Goal: Information Seeking & Learning: Check status

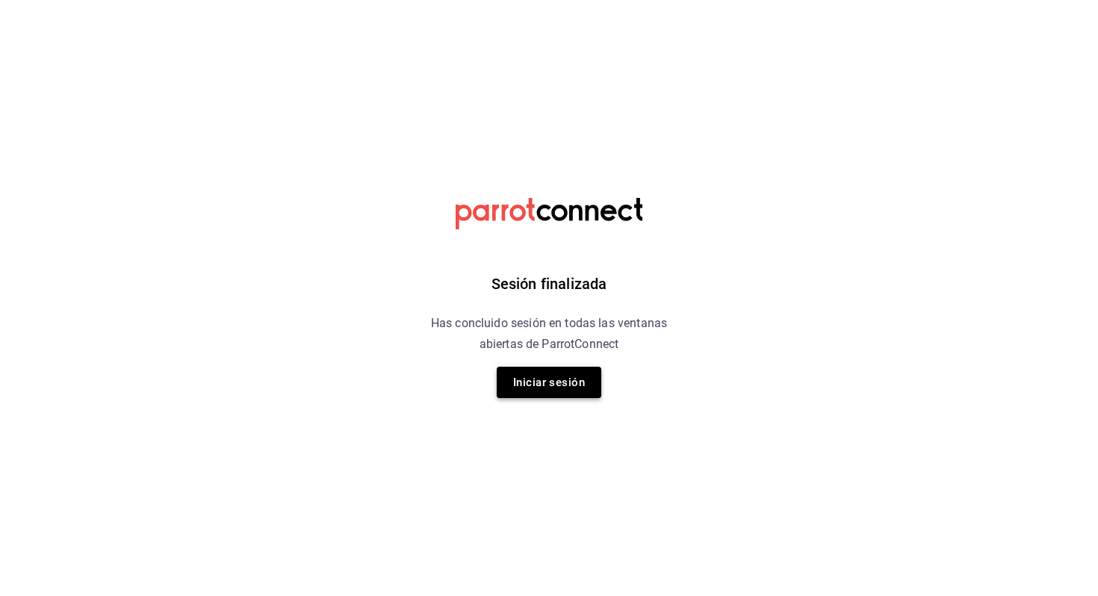
click at [571, 381] on button "Iniciar sesión" at bounding box center [549, 382] width 105 height 31
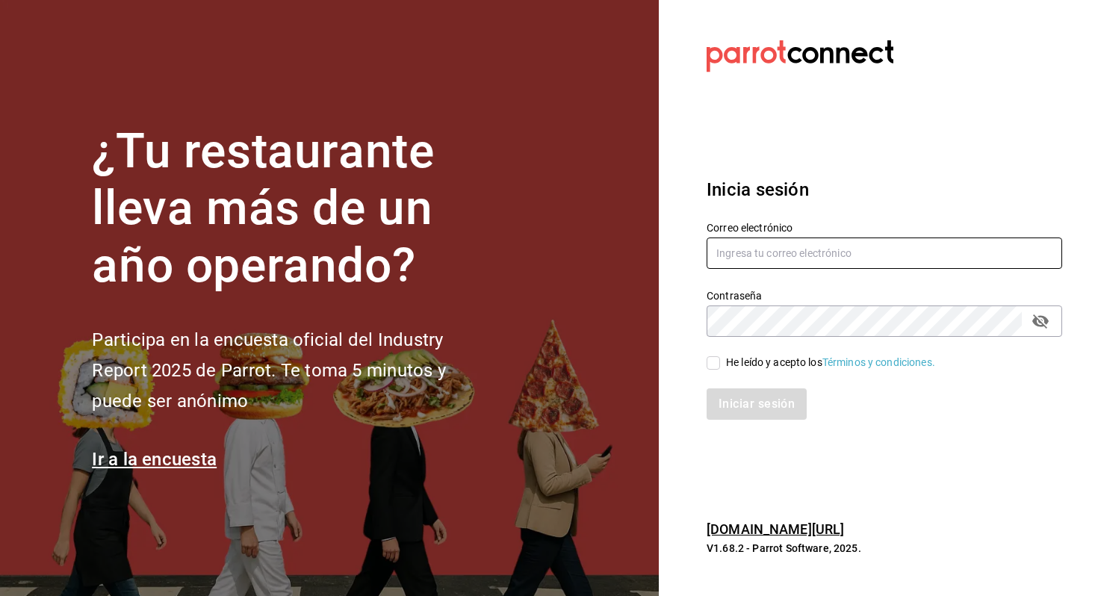
click at [758, 267] on input "text" at bounding box center [885, 253] width 356 height 31
type input "allanmorletaguirre@gmail.com"
click at [754, 350] on div "He leído y acepto los Términos y condiciones." at bounding box center [876, 354] width 374 height 34
click at [744, 365] on div "He leído y acepto los Términos y condiciones." at bounding box center [830, 363] width 209 height 16
click at [720, 365] on input "He leído y acepto los Términos y condiciones." at bounding box center [713, 362] width 13 height 13
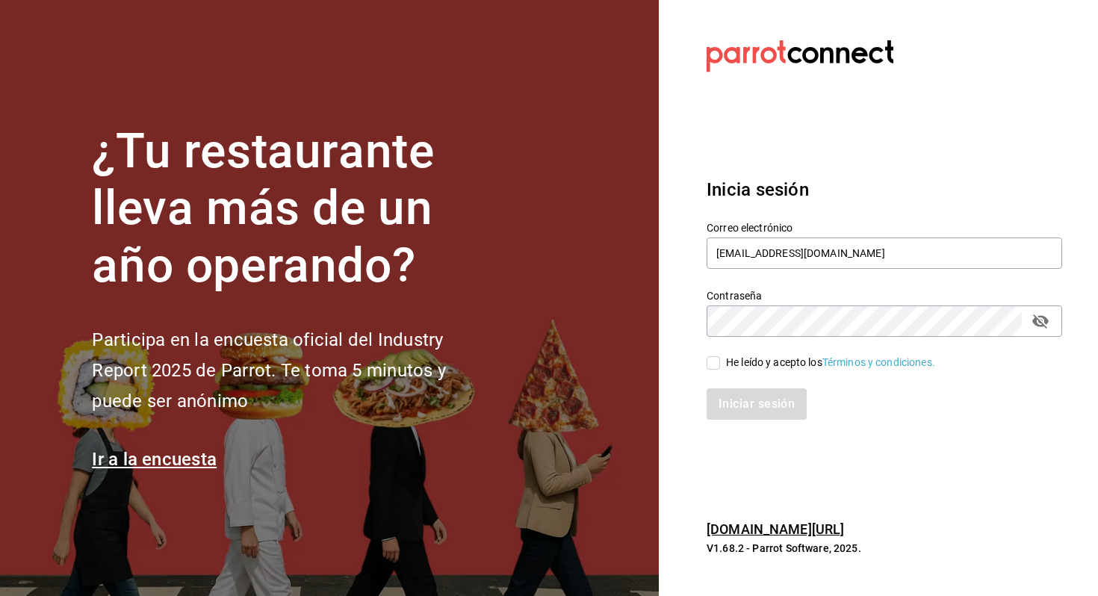
checkbox input "true"
click at [746, 403] on button "Iniciar sesión" at bounding box center [758, 403] width 102 height 31
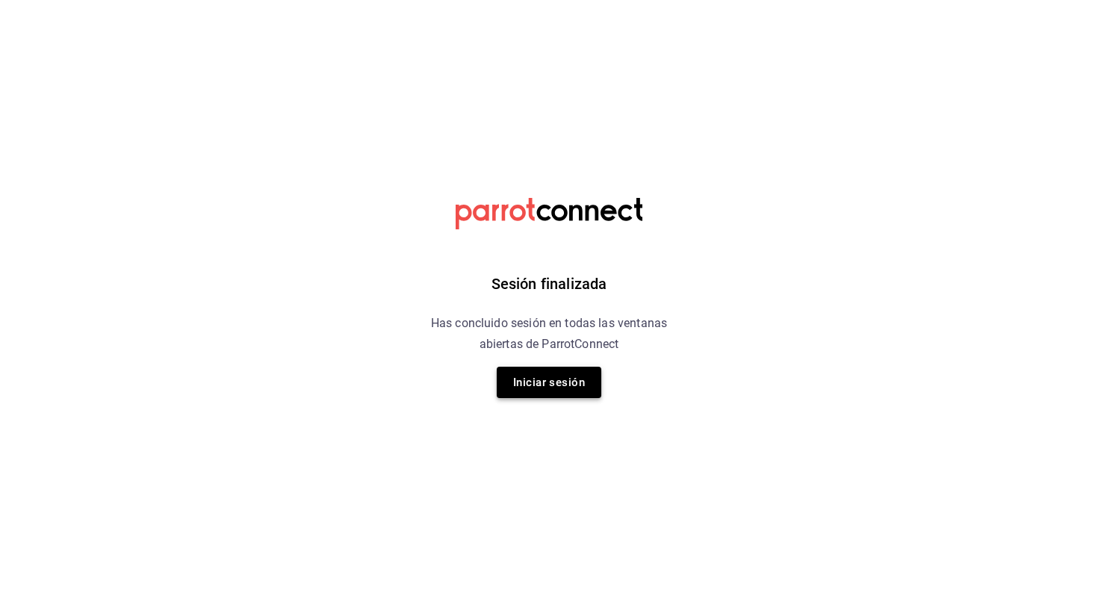
click at [516, 381] on button "Iniciar sesión" at bounding box center [549, 382] width 105 height 31
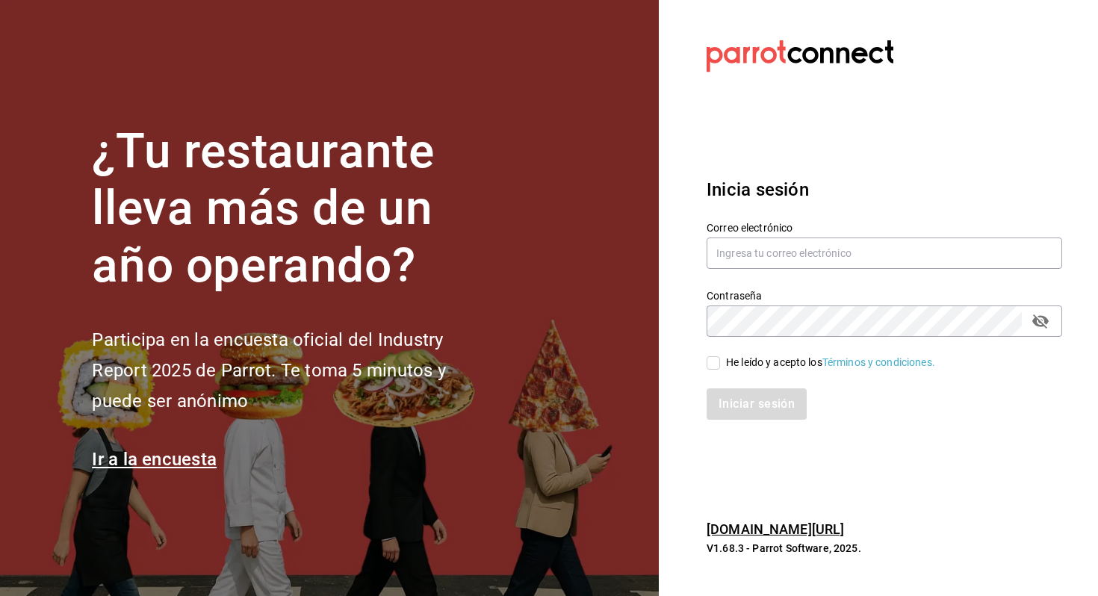
click at [743, 275] on div "Contraseña Contraseña" at bounding box center [876, 304] width 374 height 66
click at [756, 253] on input "text" at bounding box center [885, 253] width 356 height 31
type input "allanmorletaguirre@gmail.com"
click at [760, 366] on div "He leído y acepto los Términos y condiciones." at bounding box center [830, 363] width 209 height 16
click at [720, 366] on input "He leído y acepto los Términos y condiciones." at bounding box center [713, 362] width 13 height 13
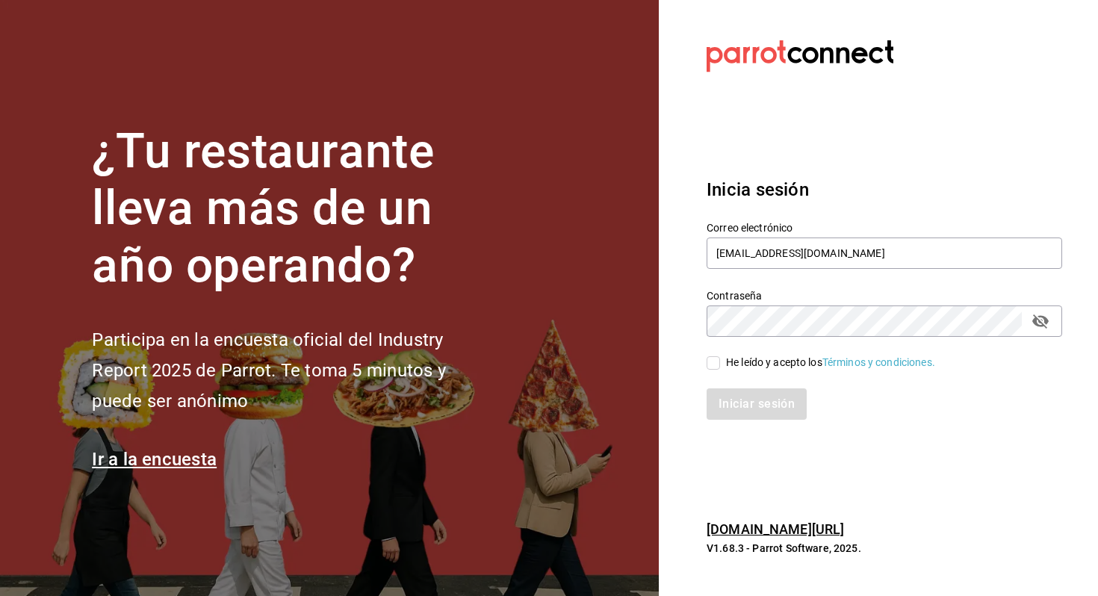
checkbox input "true"
click at [760, 380] on div "Iniciar sesión" at bounding box center [876, 395] width 374 height 49
click at [749, 409] on button "Iniciar sesión" at bounding box center [758, 403] width 102 height 31
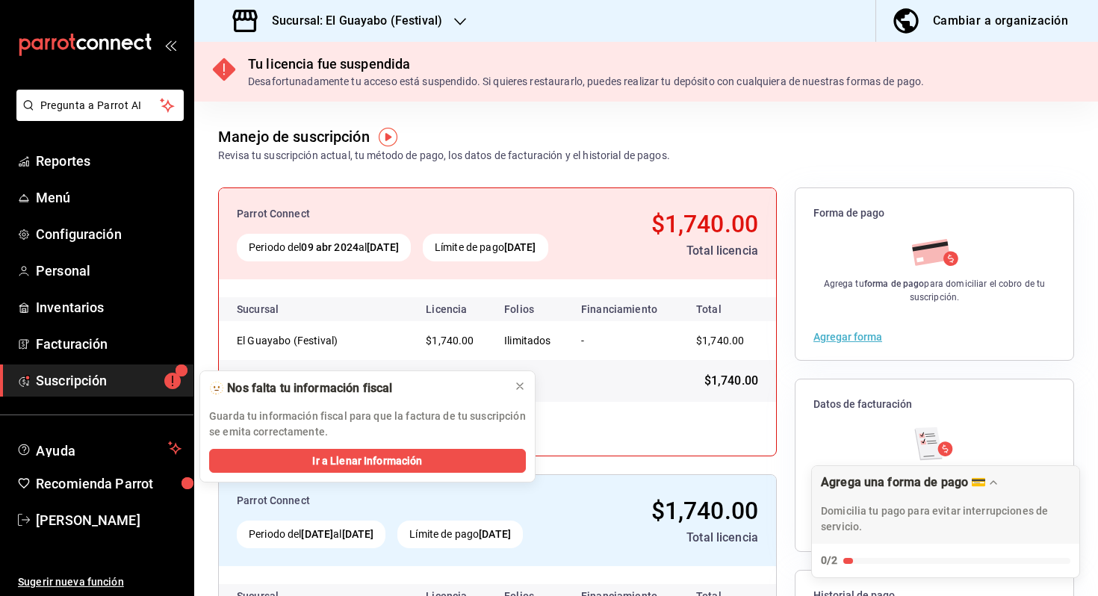
click at [374, 24] on h3 "Sucursal: El Guayabo (Festival)" at bounding box center [351, 21] width 182 height 18
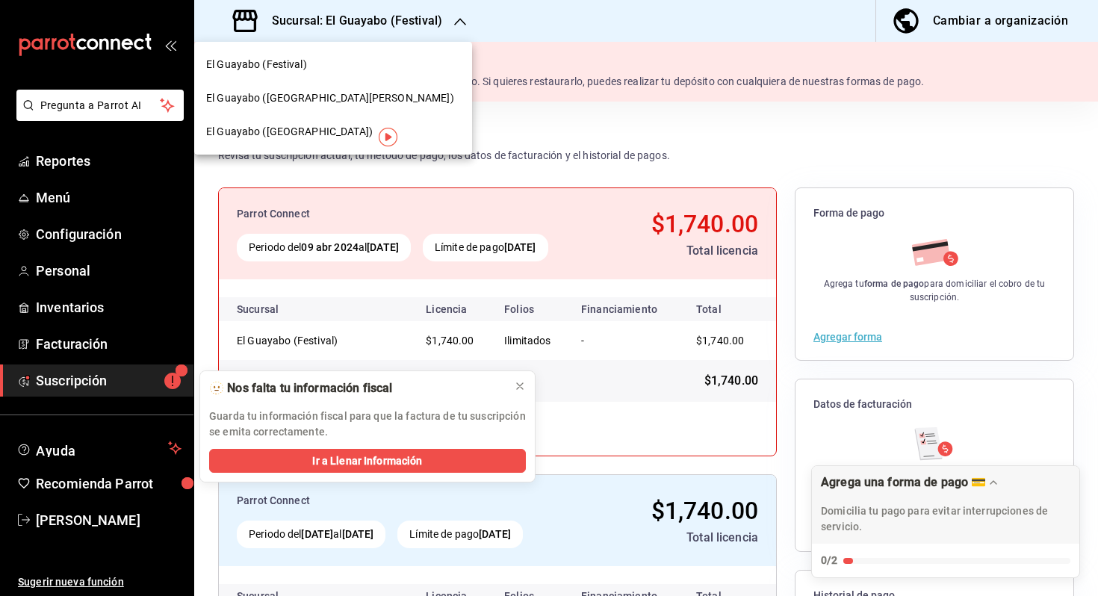
click at [353, 134] on div "El Guayabo ([GEOGRAPHIC_DATA])" at bounding box center [333, 132] width 254 height 16
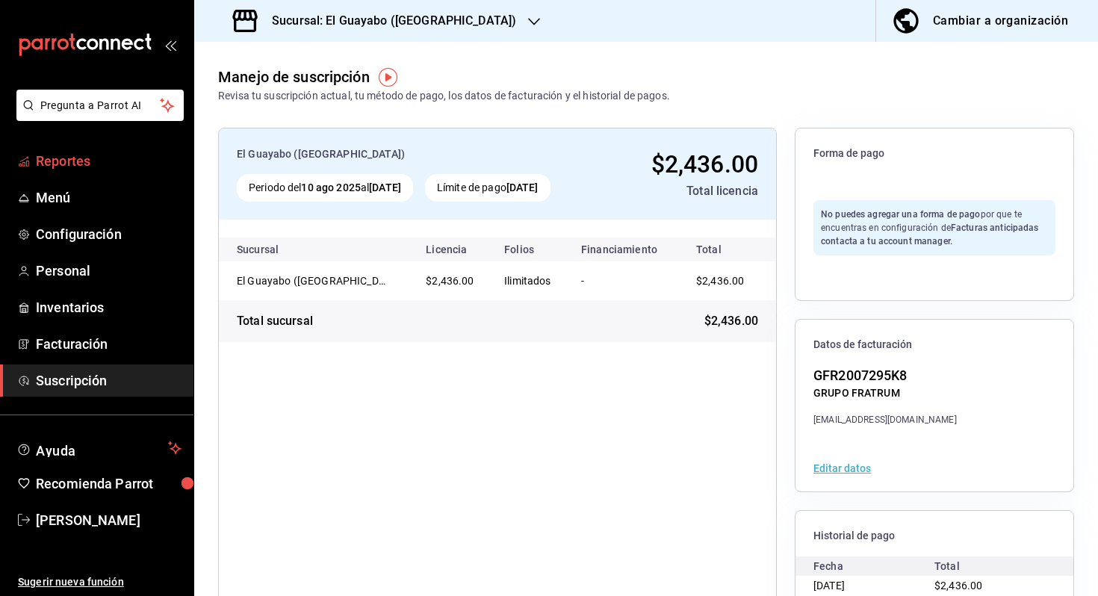
click at [87, 164] on span "Reportes" at bounding box center [109, 161] width 146 height 20
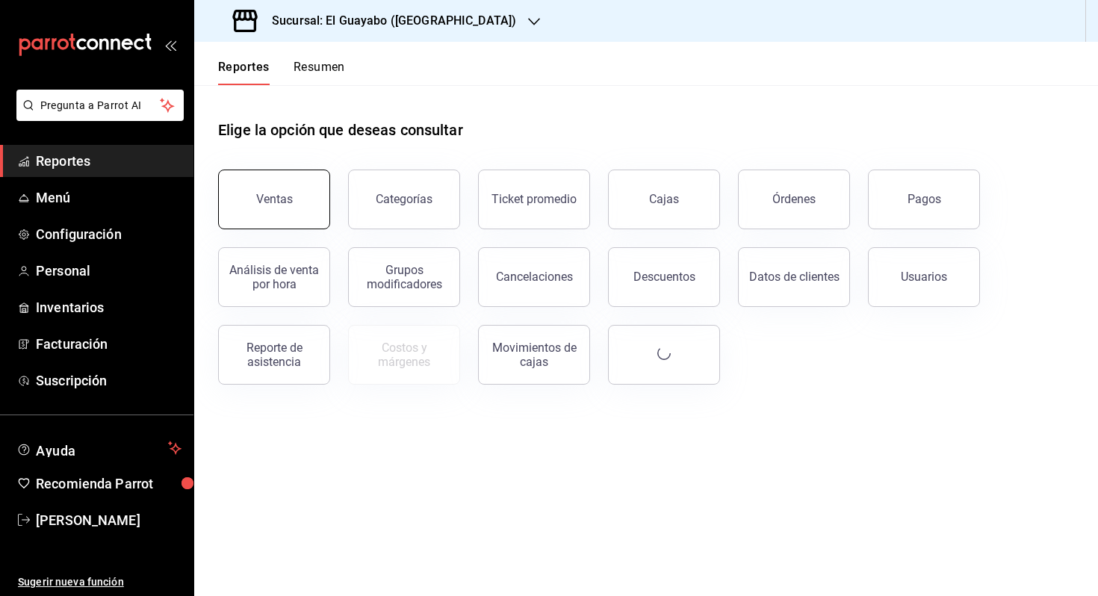
click at [291, 173] on button "Ventas" at bounding box center [274, 200] width 112 height 60
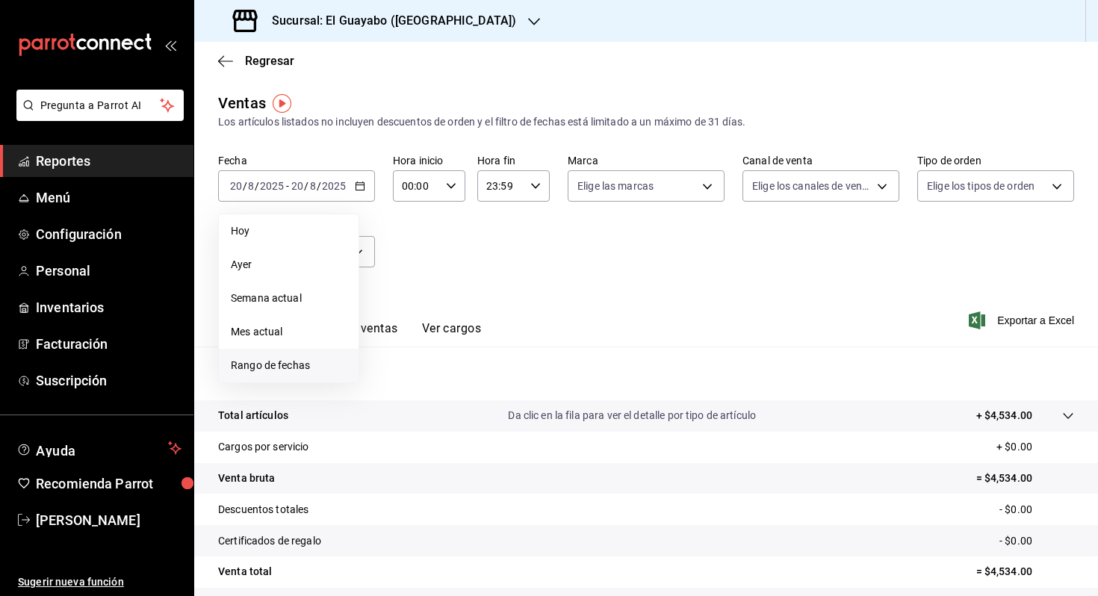
click at [309, 370] on span "Rango de fechas" at bounding box center [289, 366] width 116 height 16
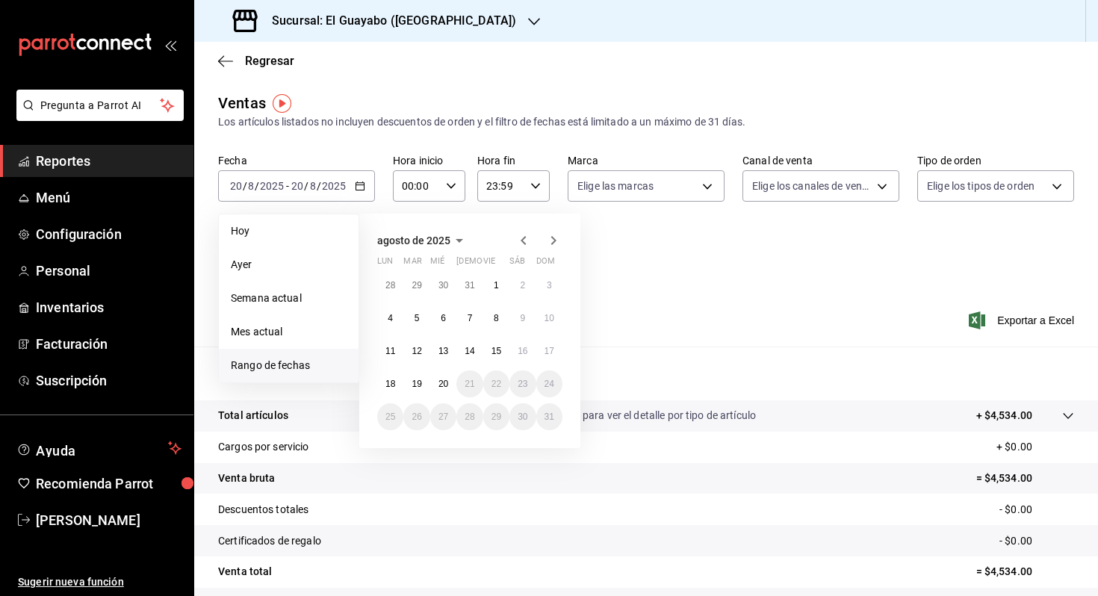
click at [513, 248] on div "agosto de 2025" at bounding box center [469, 241] width 185 height 18
click at [516, 244] on icon "button" at bounding box center [524, 241] width 18 height 18
click at [516, 244] on icon "button" at bounding box center [524, 244] width 18 height 18
click at [516, 244] on icon "button" at bounding box center [524, 241] width 18 height 18
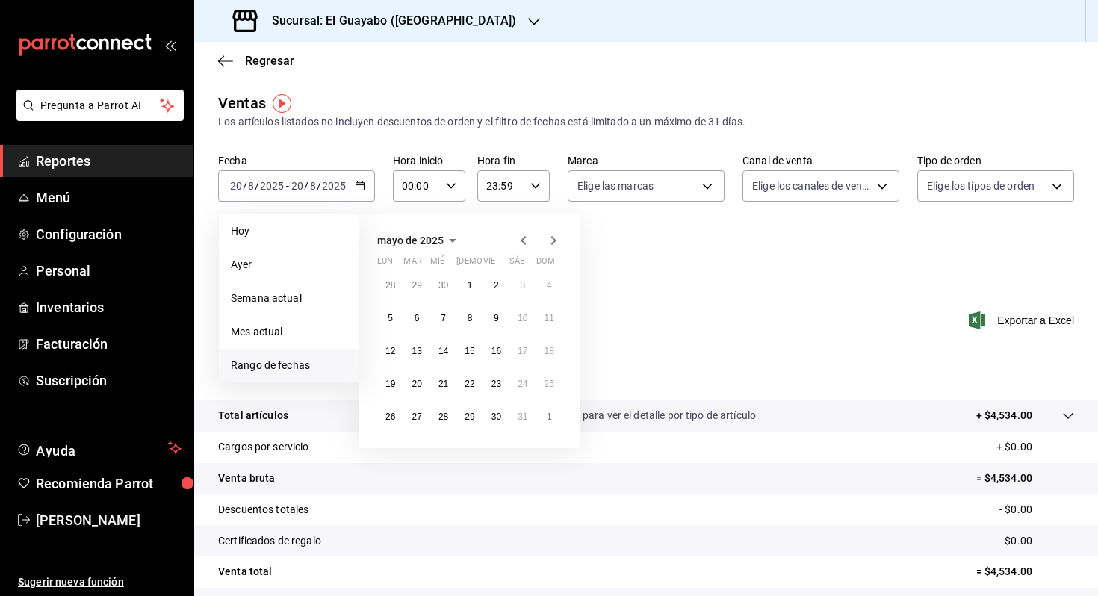
click at [516, 244] on icon "button" at bounding box center [524, 241] width 18 height 18
click at [386, 451] on abbr "30" at bounding box center [390, 449] width 10 height 10
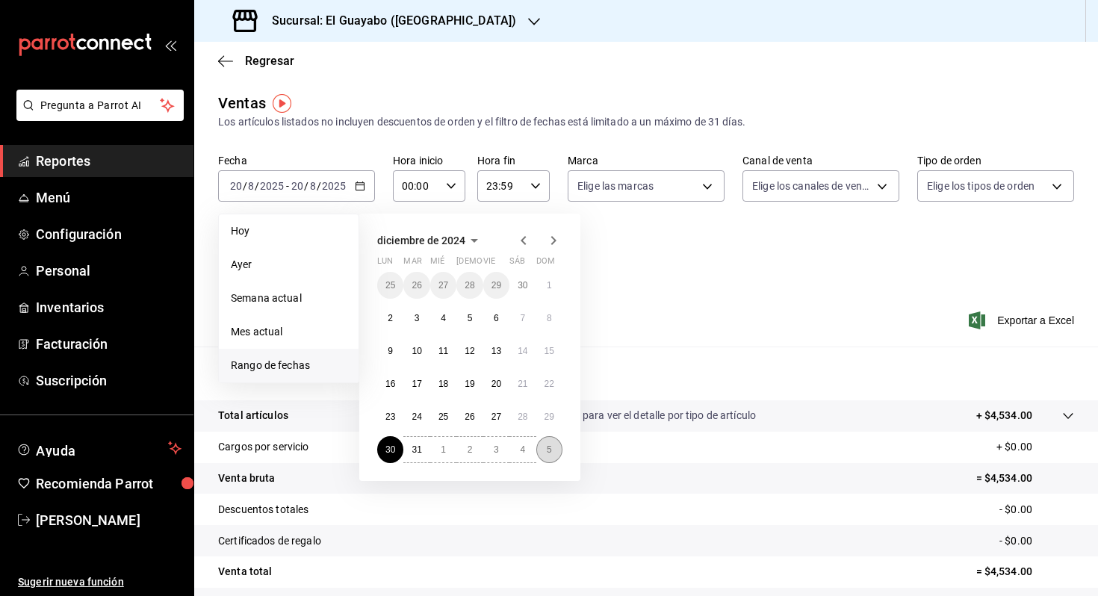
click at [547, 449] on abbr "5" at bounding box center [549, 449] width 5 height 10
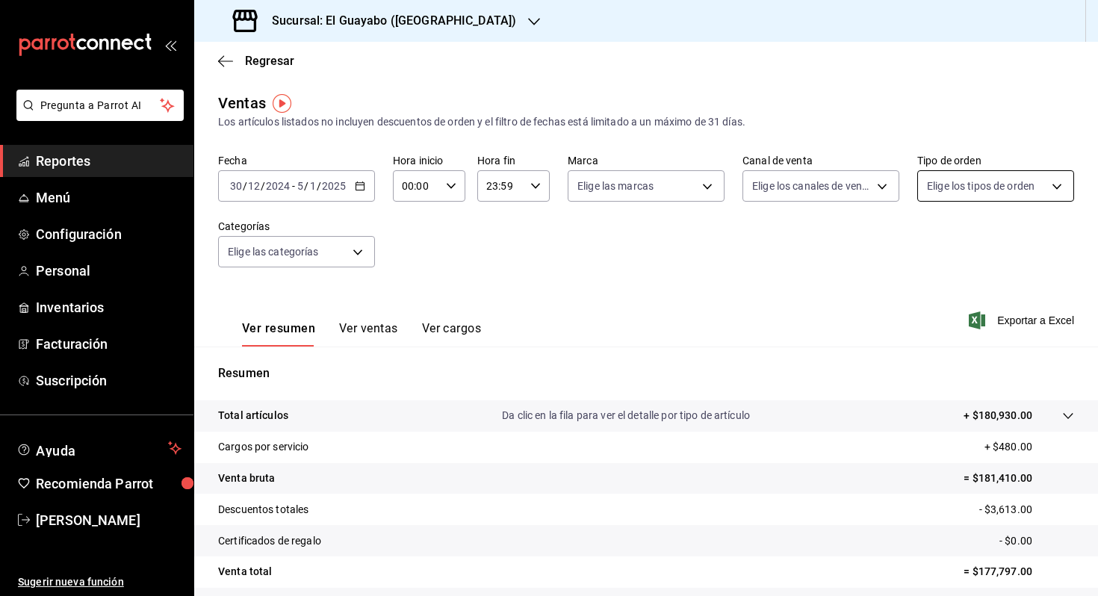
click at [923, 188] on body "Pregunta a Parrot AI Reportes Menú Configuración Personal Inventarios Facturaci…" at bounding box center [549, 298] width 1098 height 596
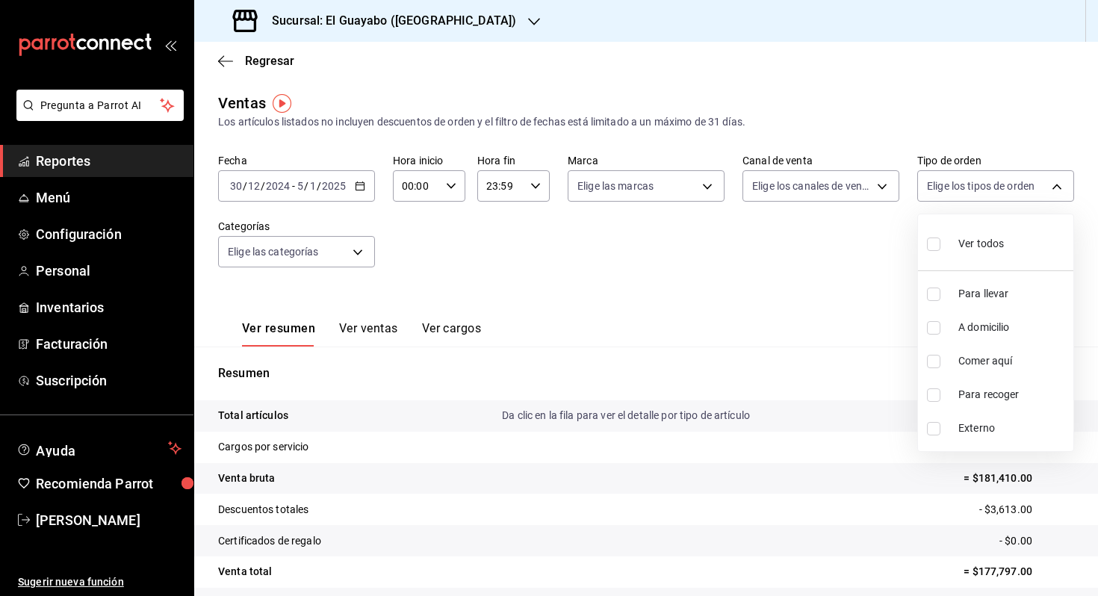
click at [604, 92] on div at bounding box center [549, 298] width 1098 height 596
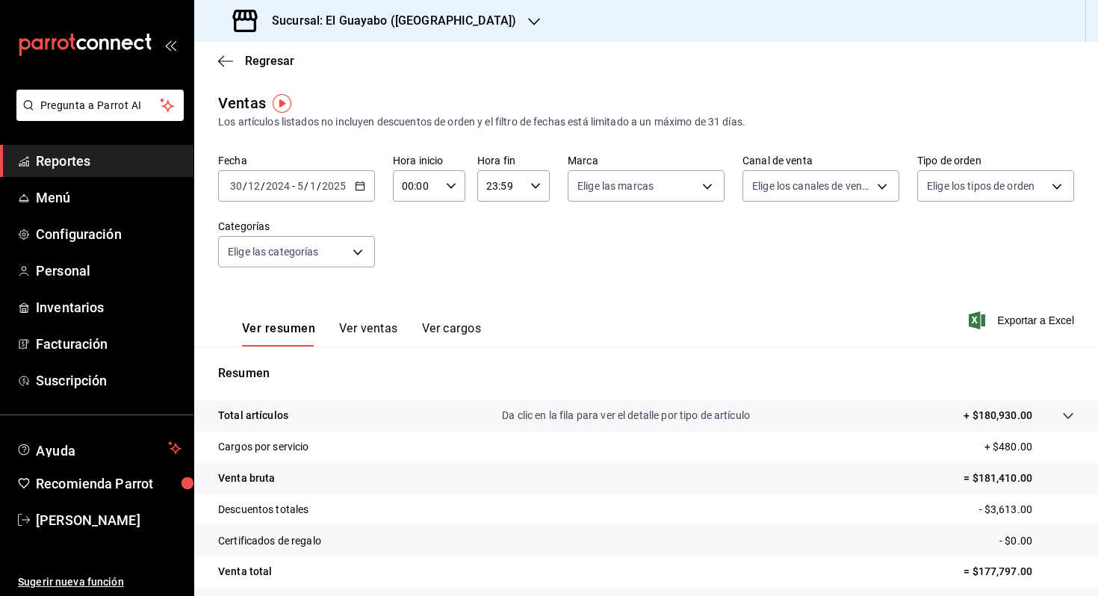
click at [303, 202] on div "Fecha [DATE] [DATE] - [DATE] [DATE] Hora inicio 00:00 Hora inicio Hora fin 23:5…" at bounding box center [646, 219] width 856 height 131
click at [311, 193] on div "[DATE] [DATE] - [DATE] [DATE]" at bounding box center [296, 185] width 157 height 31
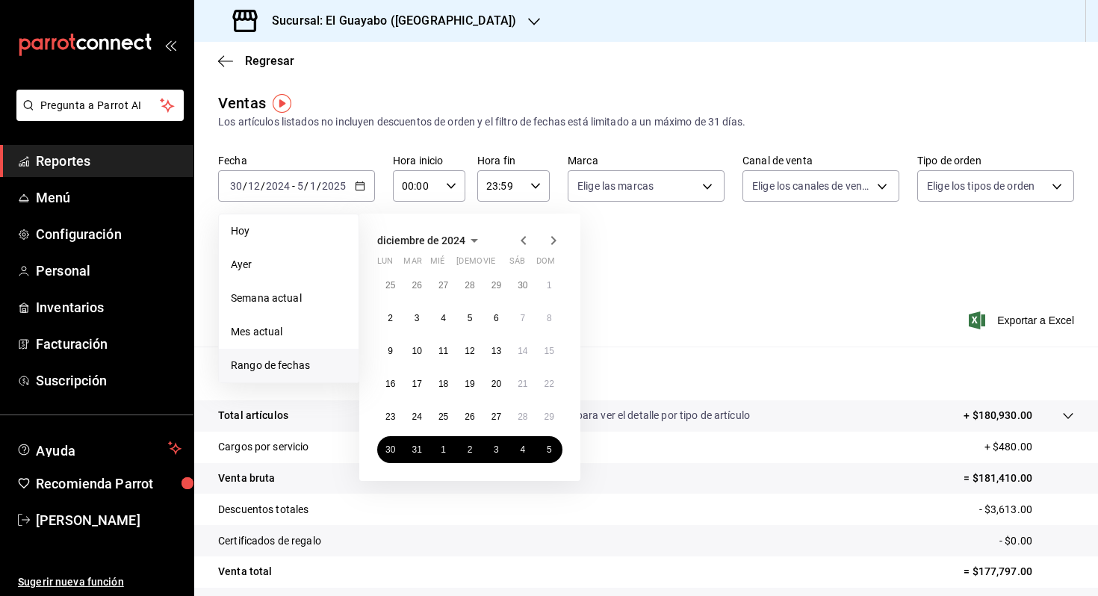
click at [555, 238] on icon "button" at bounding box center [554, 241] width 18 height 18
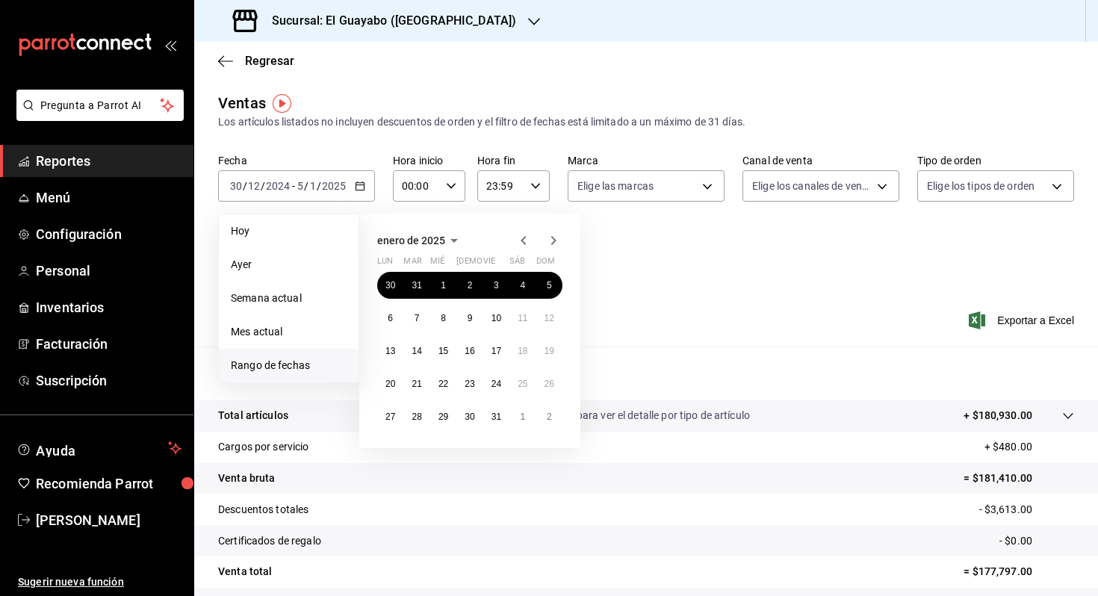
click at [555, 238] on icon "button" at bounding box center [554, 241] width 18 height 18
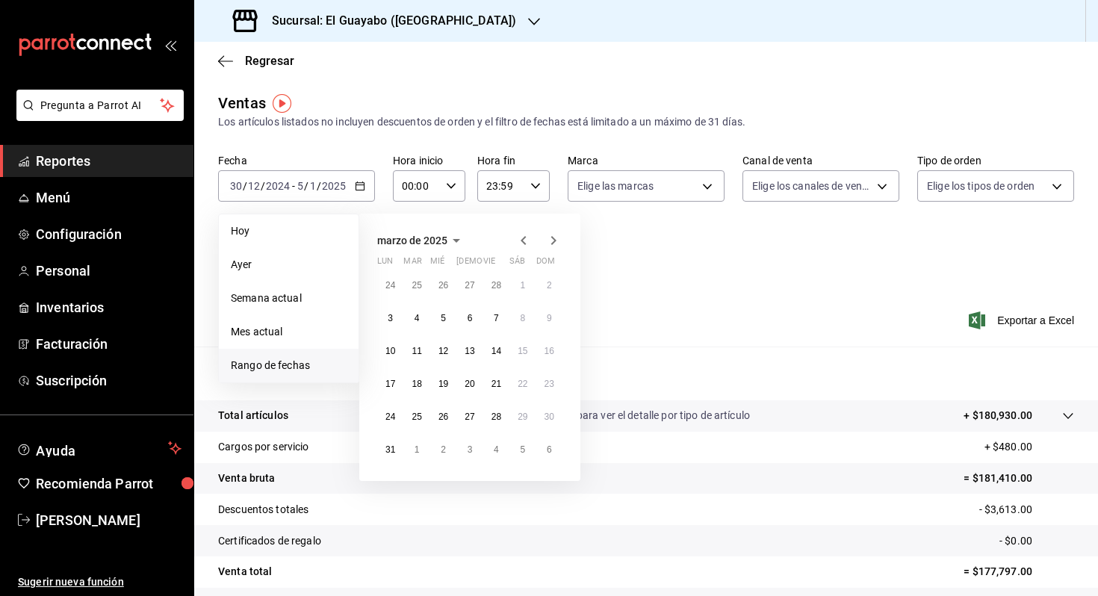
click at [555, 238] on icon "button" at bounding box center [554, 241] width 18 height 18
click at [555, 238] on icon "button" at bounding box center [554, 244] width 18 height 18
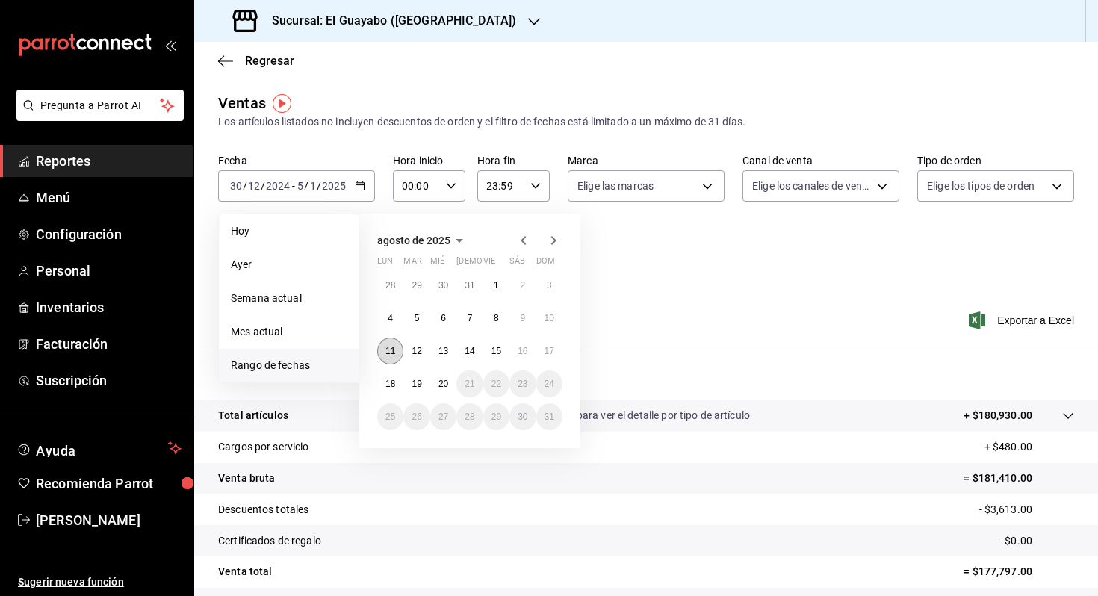
click at [394, 351] on abbr "11" at bounding box center [390, 351] width 10 height 10
click at [545, 350] on abbr "17" at bounding box center [550, 351] width 10 height 10
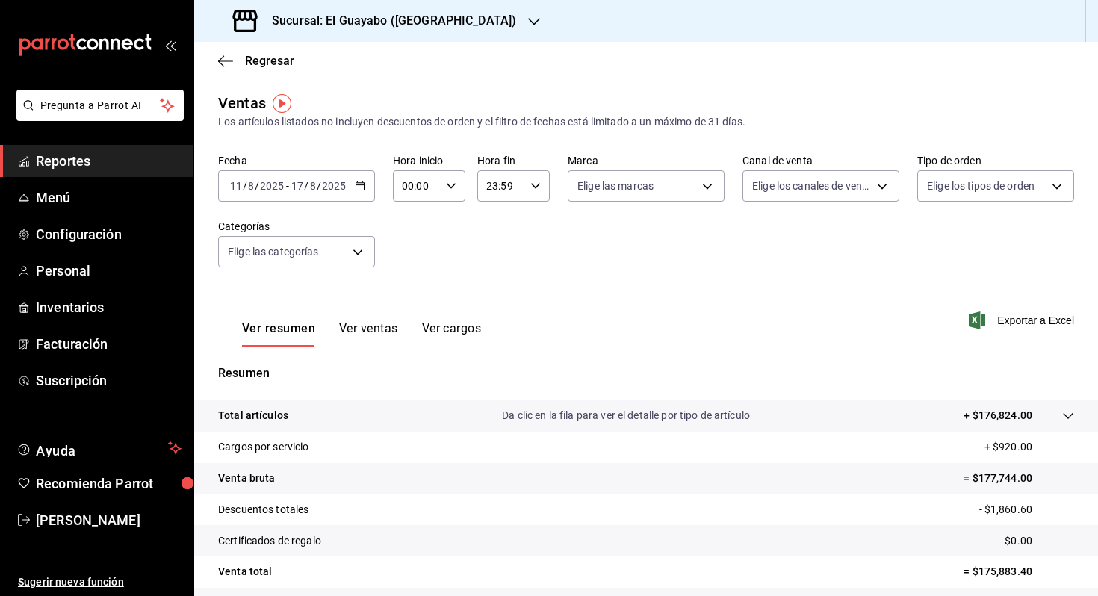
scroll to position [120, 0]
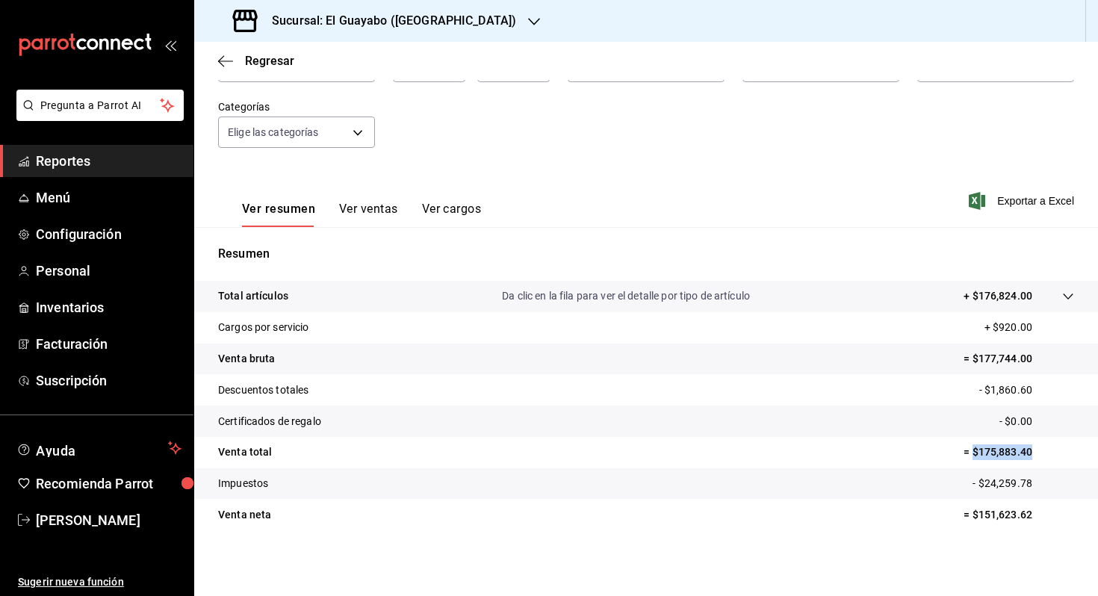
drag, startPoint x: 973, startPoint y: 450, endPoint x: 1044, endPoint y: 453, distance: 71.0
click at [1044, 453] on p "= $175,883.40" at bounding box center [1019, 452] width 111 height 16
copy p "$175,883.40"
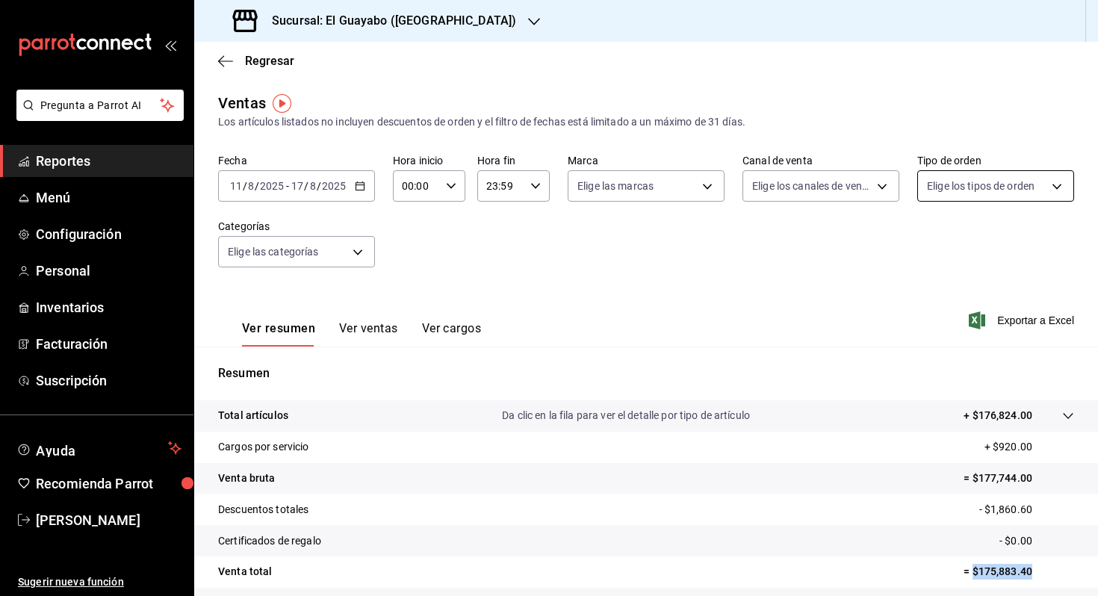
click at [1010, 181] on body "Pregunta a Parrot AI Reportes Menú Configuración Personal Inventarios Facturaci…" at bounding box center [549, 298] width 1098 height 596
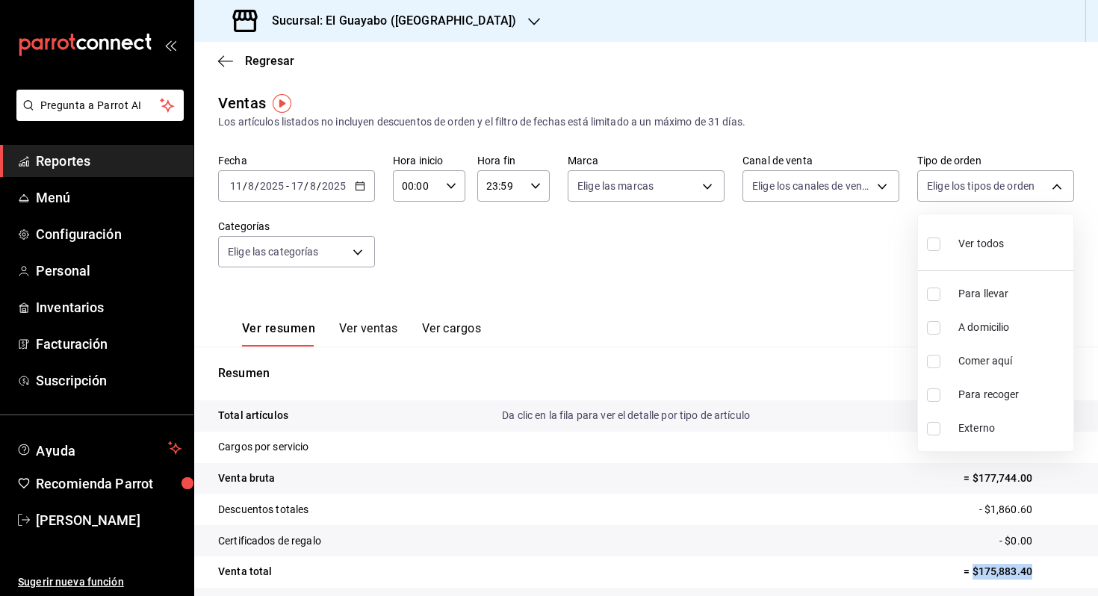
click at [975, 351] on li "Comer aquí" at bounding box center [995, 361] width 155 height 34
type input "be1d524b-49da-4407-b161-6f012fdacc80"
checkbox input "true"
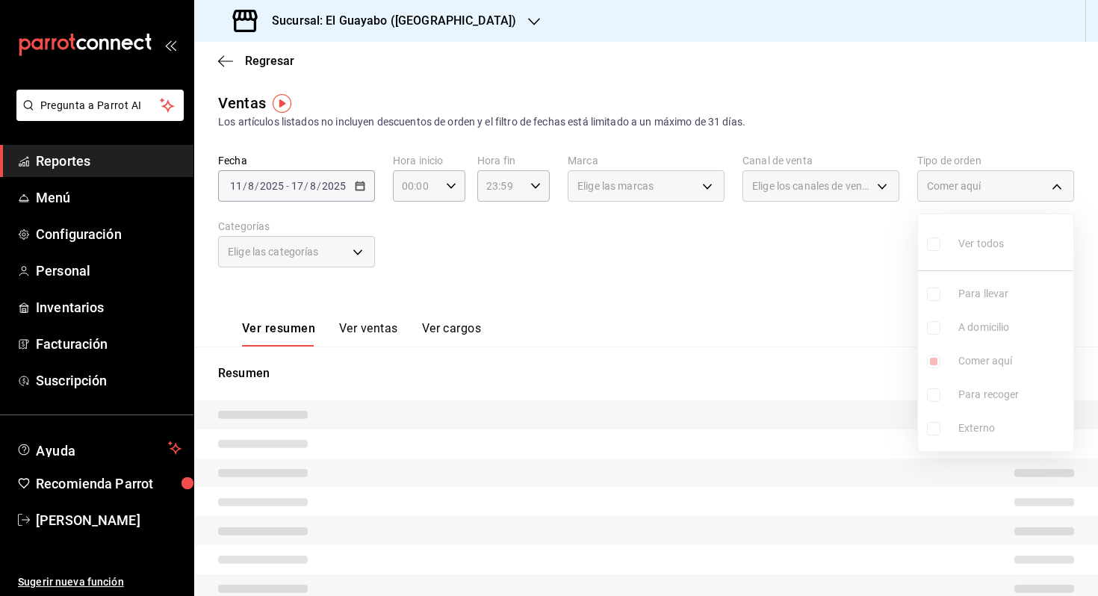
click at [841, 288] on div at bounding box center [549, 298] width 1098 height 596
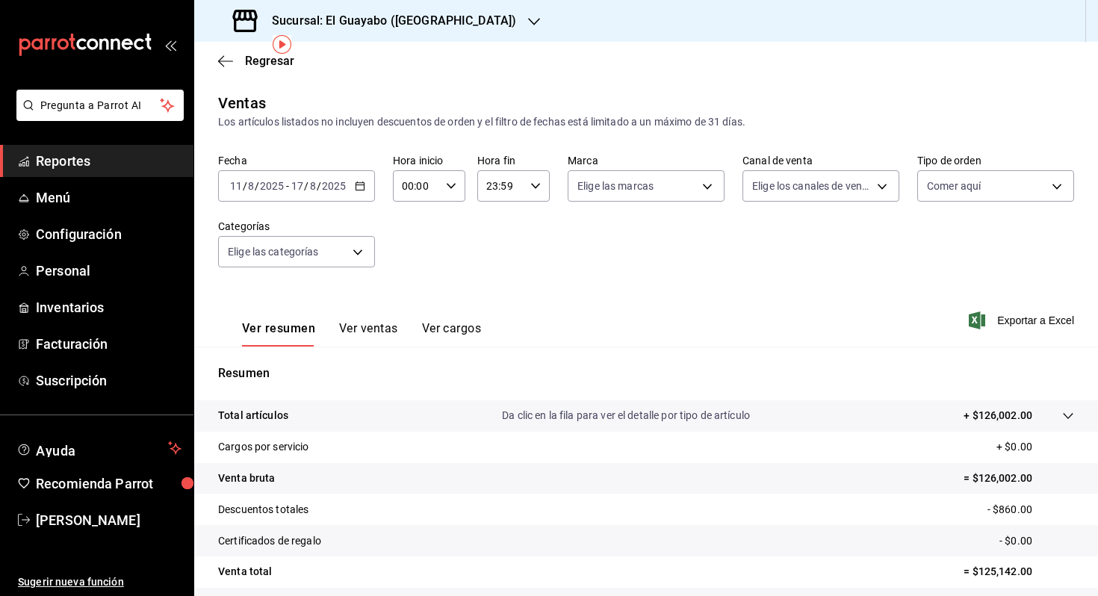
scroll to position [120, 0]
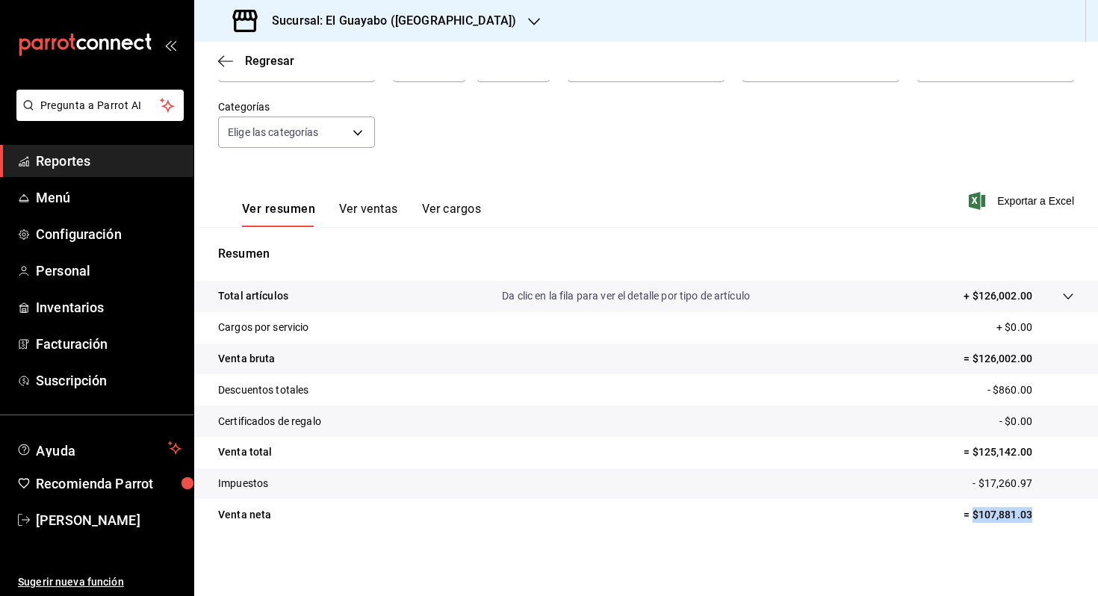
drag, startPoint x: 1029, startPoint y: 511, endPoint x: 972, endPoint y: 518, distance: 57.9
click at [972, 518] on p "= $107,881.03" at bounding box center [1019, 515] width 111 height 16
copy p "$107,881.03"
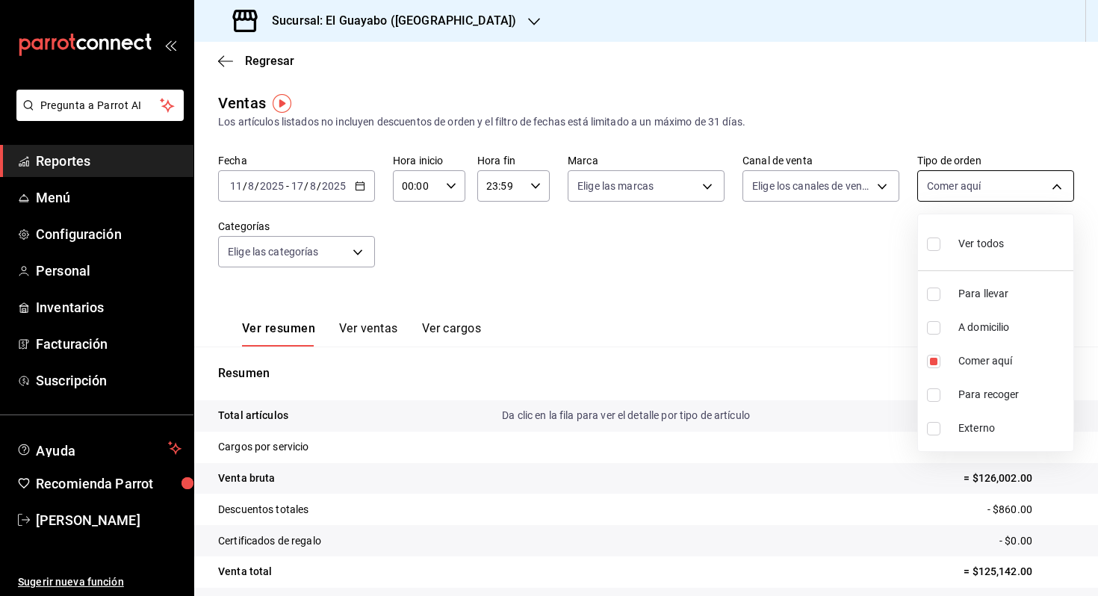
click at [950, 194] on body "Pregunta a Parrot AI Reportes Menú Configuración Personal Inventarios Facturaci…" at bounding box center [549, 298] width 1098 height 596
click at [948, 361] on li "Comer aquí" at bounding box center [995, 361] width 155 height 34
checkbox input "false"
click at [947, 299] on li "Para llevar" at bounding box center [995, 294] width 155 height 34
type input "df5d295b-5765-42fe-9f4c-4ddedf89975c"
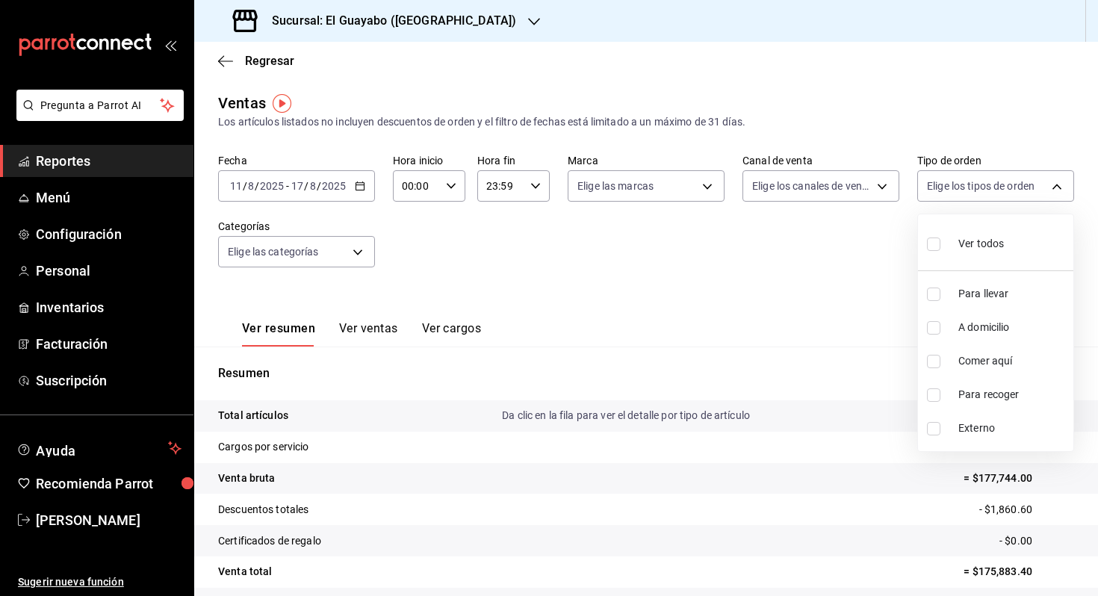
checkbox input "true"
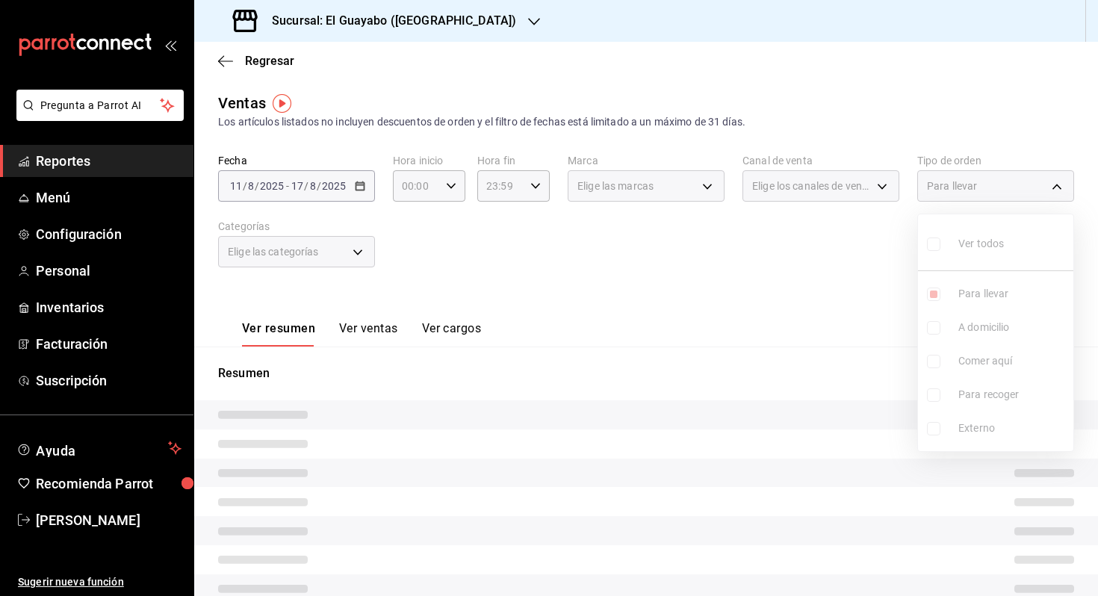
click at [947, 317] on ul "Ver todos Para llevar A domicilio Comer aquí Para recoger Externo" at bounding box center [995, 332] width 155 height 237
click at [946, 326] on ul "Ver todos Para llevar A domicilio Comer aquí Para recoger Externo" at bounding box center [995, 332] width 155 height 237
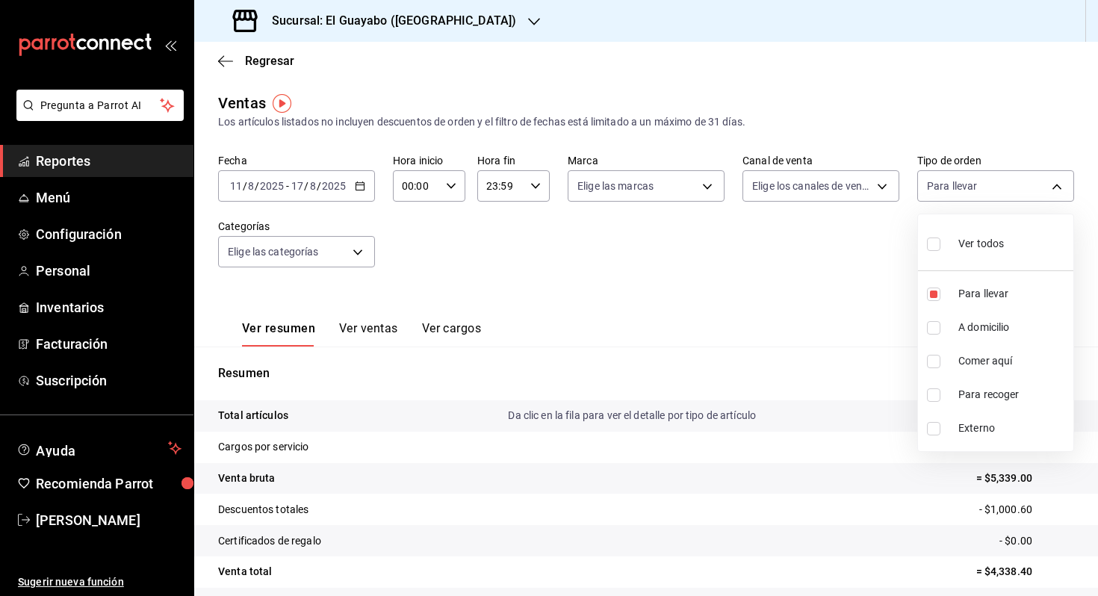
click at [946, 326] on li "A domicilio" at bounding box center [995, 328] width 155 height 34
type input "df5d295b-5765-42fe-9f4c-4ddedf89975c,af2c2d80-16cd-44bf-9918-f08bce16e3cd"
checkbox input "true"
click at [938, 391] on input "checkbox" at bounding box center [933, 394] width 13 height 13
checkbox input "true"
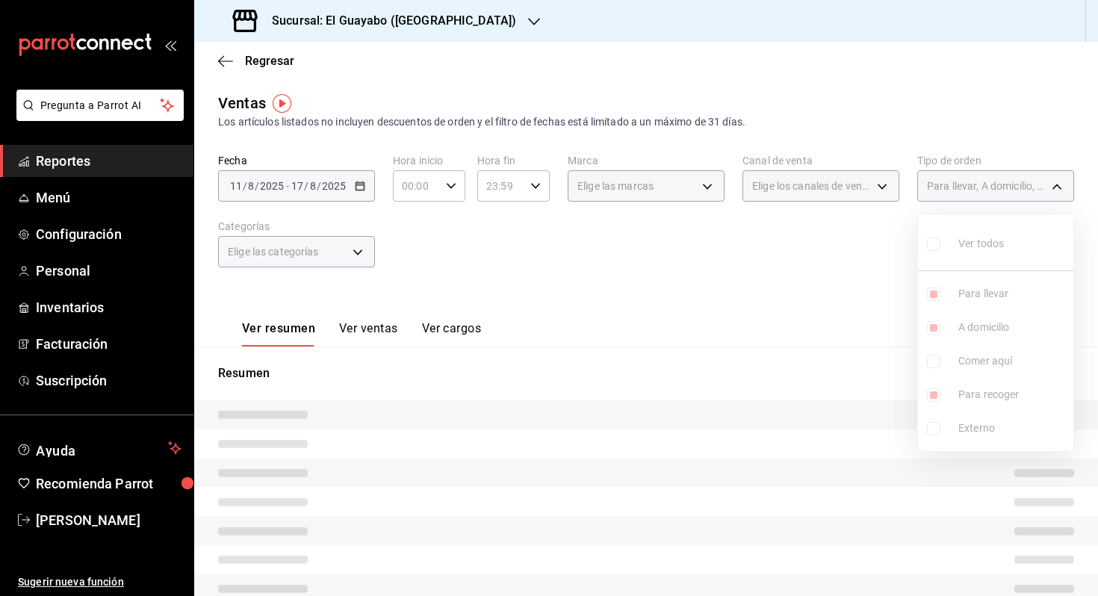
click at [818, 339] on div at bounding box center [549, 298] width 1098 height 596
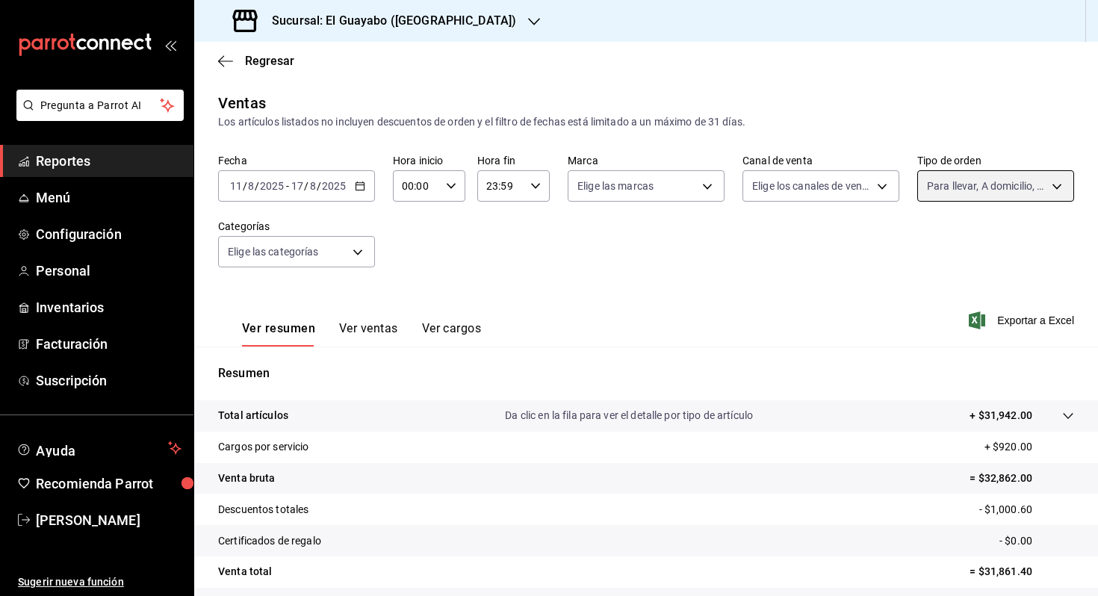
scroll to position [120, 0]
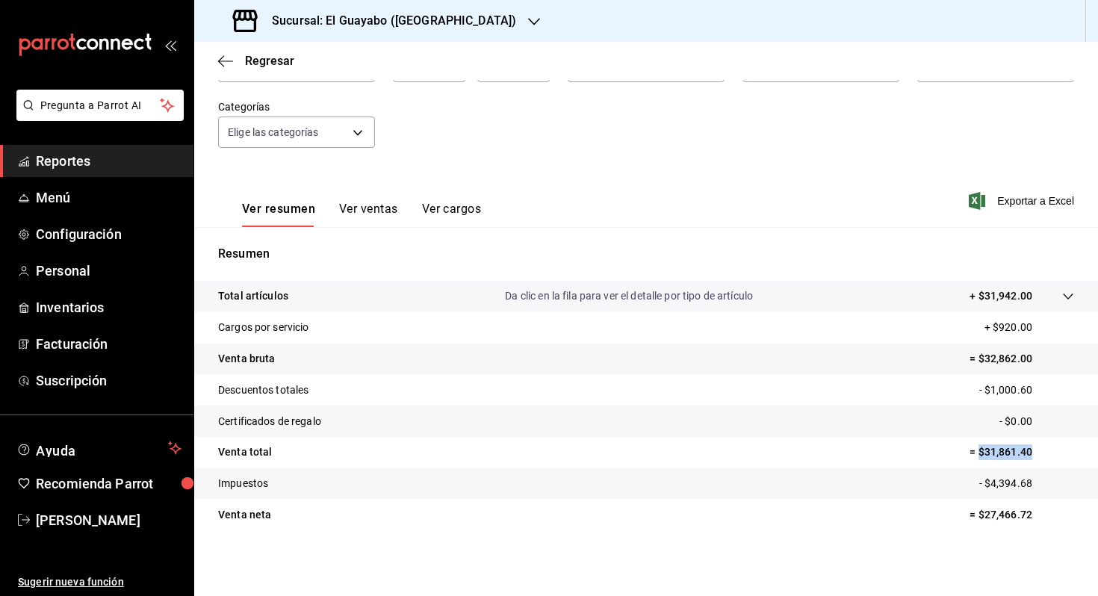
drag, startPoint x: 1035, startPoint y: 452, endPoint x: 977, endPoint y: 456, distance: 58.4
click at [977, 456] on p "= $31,861.40" at bounding box center [1022, 452] width 105 height 16
copy p "$31,861.40"
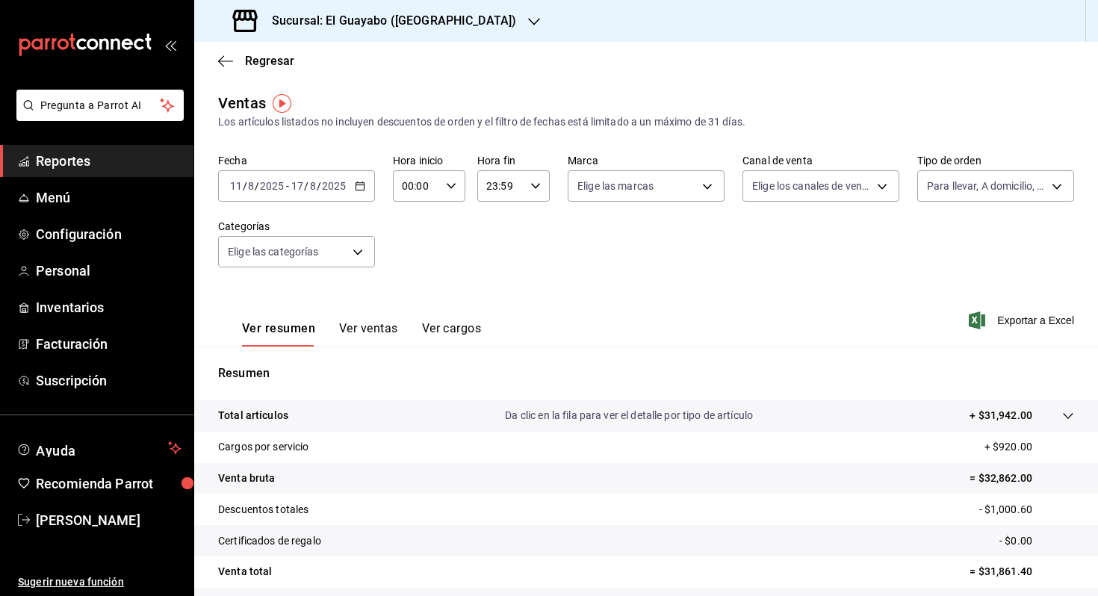
click at [334, 193] on div "[DATE] [DATE] - [DATE] [DATE]" at bounding box center [296, 185] width 157 height 31
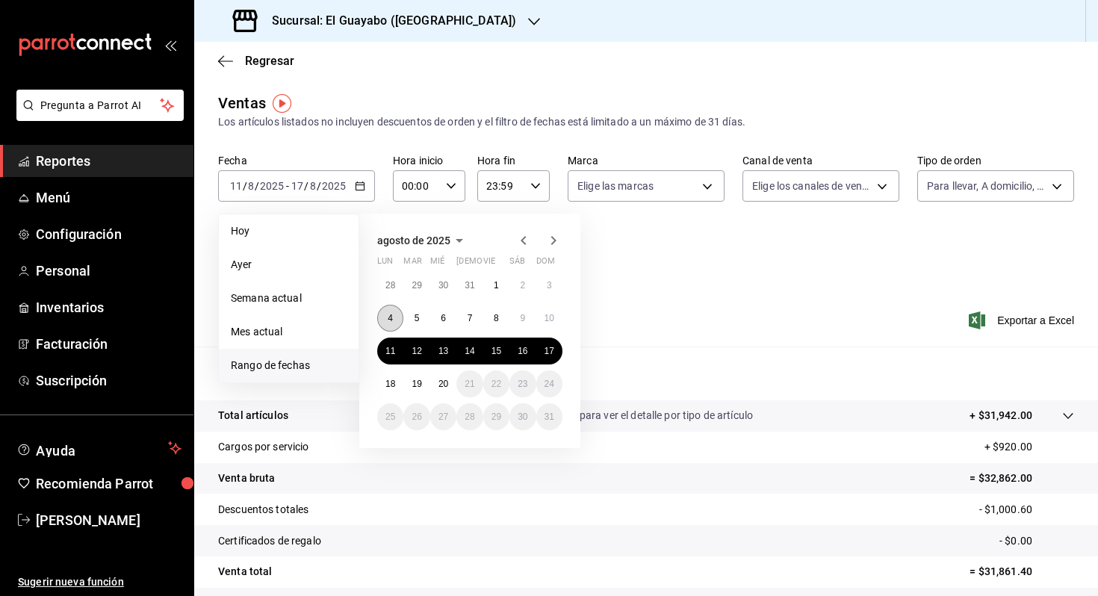
click at [394, 317] on button "4" at bounding box center [390, 318] width 26 height 27
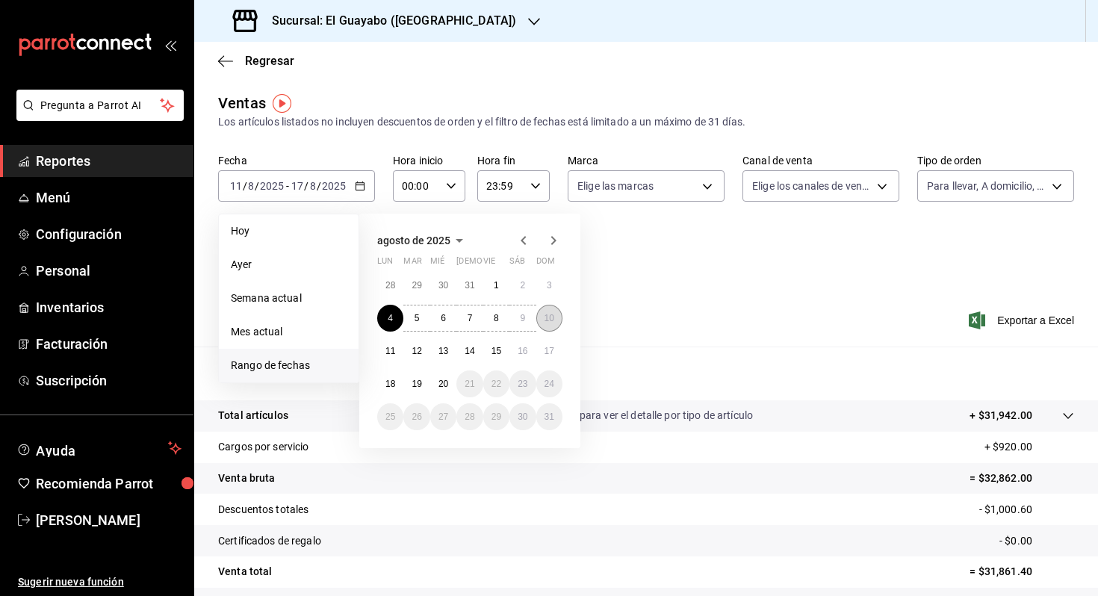
click at [559, 317] on button "10" at bounding box center [549, 318] width 26 height 27
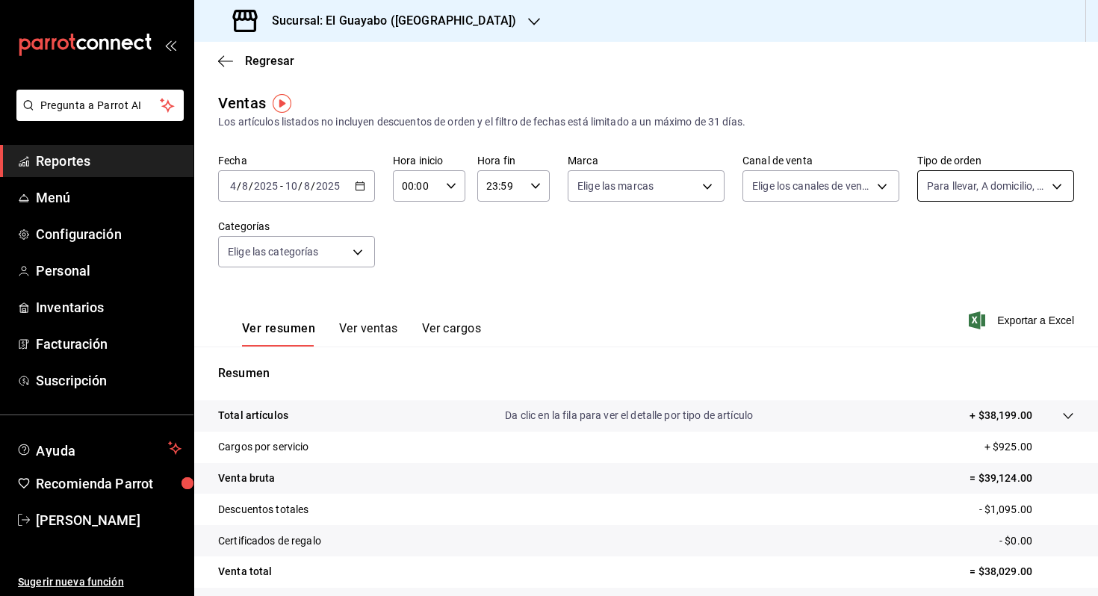
click at [952, 176] on body "Pregunta a Parrot AI Reportes Menú Configuración Personal Inventarios Facturaci…" at bounding box center [549, 298] width 1098 height 596
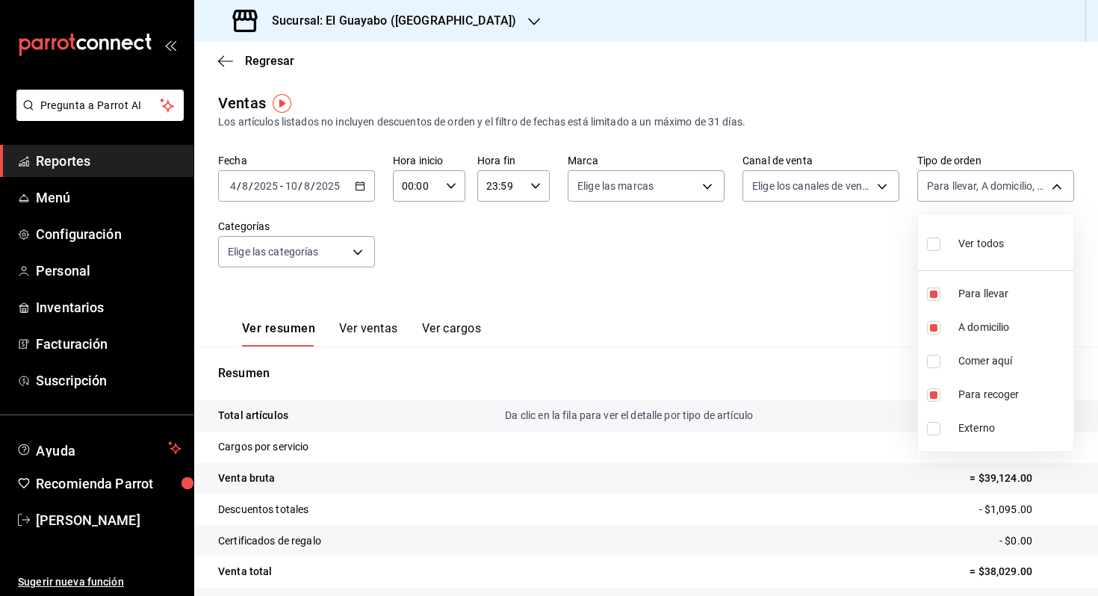
click at [975, 256] on div "Ver todos" at bounding box center [965, 242] width 77 height 32
type input "df5d295b-5765-42fe-9f4c-4ddedf89975c,af2c2d80-16cd-44bf-9918-f08bce16e3cd,be1d5…"
checkbox input "true"
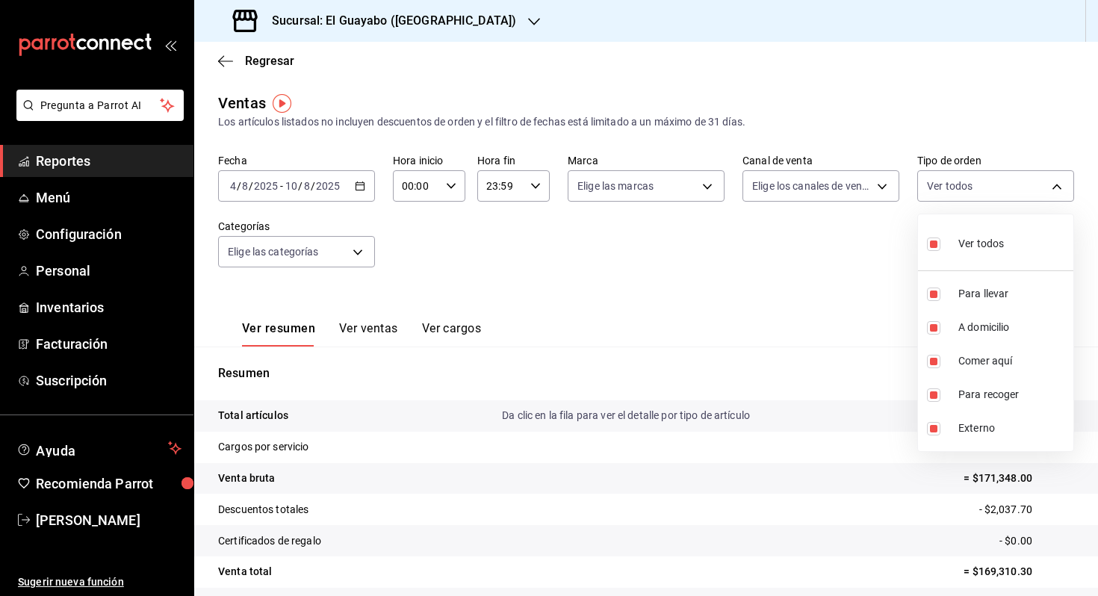
click at [873, 249] on div at bounding box center [549, 298] width 1098 height 596
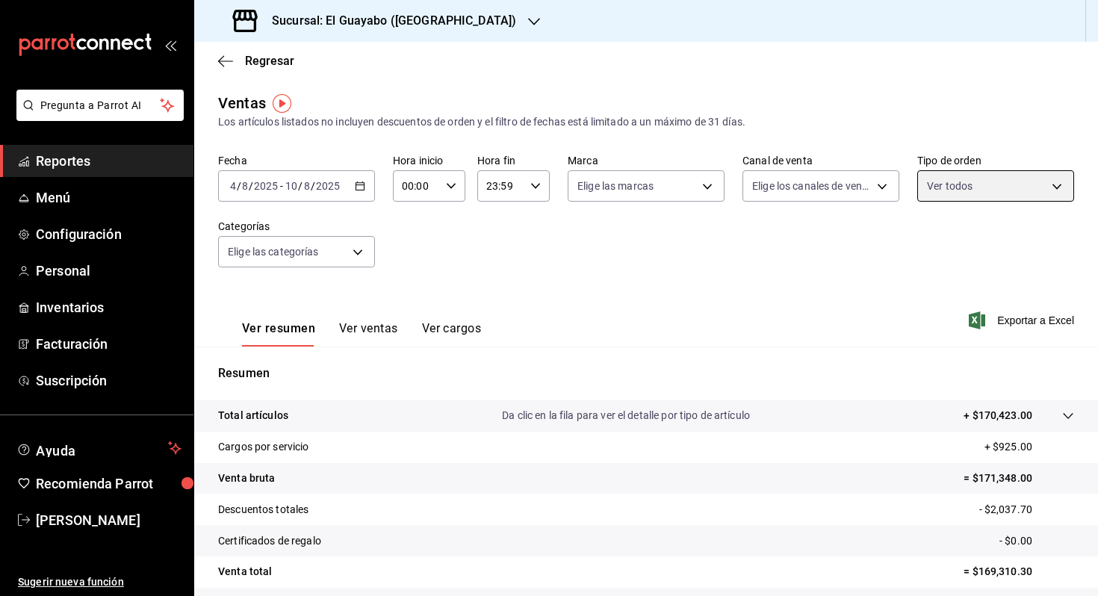
scroll to position [120, 0]
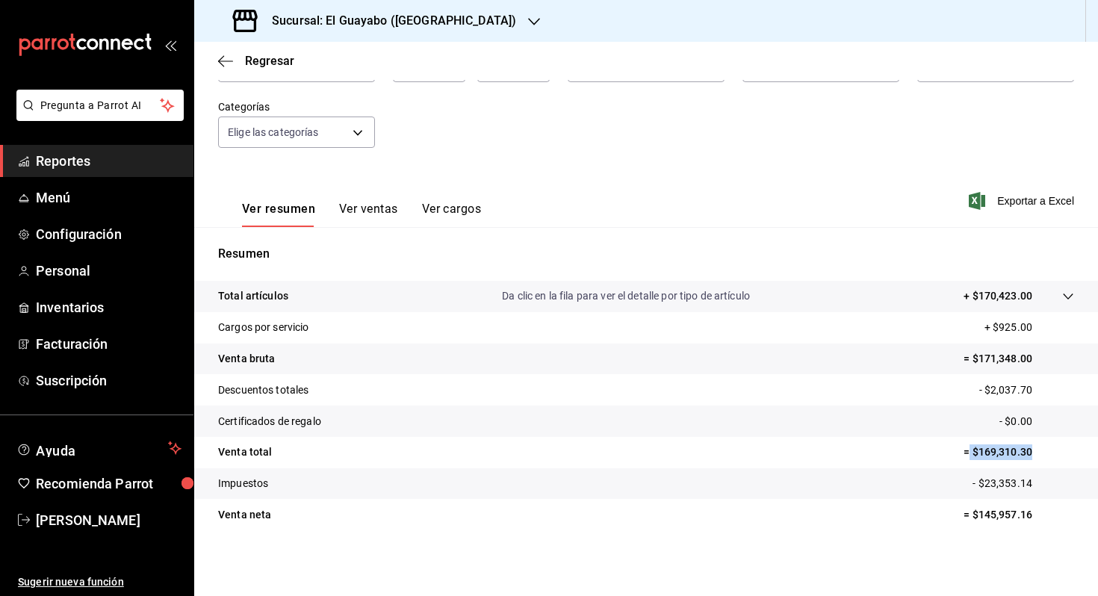
drag, startPoint x: 970, startPoint y: 448, endPoint x: 1038, endPoint y: 459, distance: 68.2
click at [1038, 459] on p "= $169,310.30" at bounding box center [1019, 452] width 111 height 16
copy p "$169,310.30"
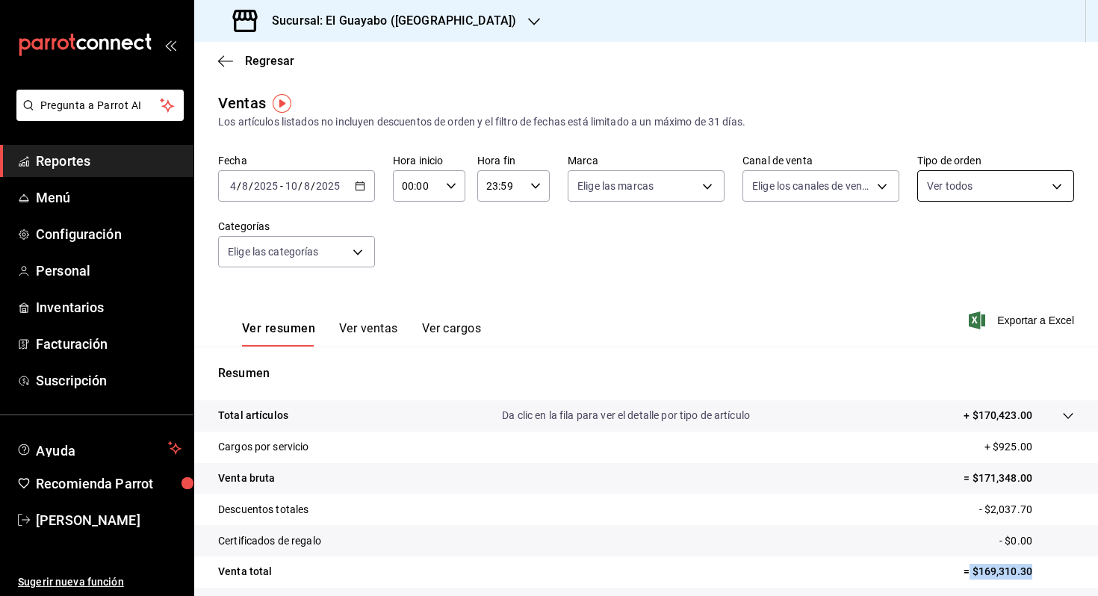
click at [1035, 188] on body "Pregunta a Parrot AI Reportes Menú Configuración Personal Inventarios Facturaci…" at bounding box center [549, 298] width 1098 height 596
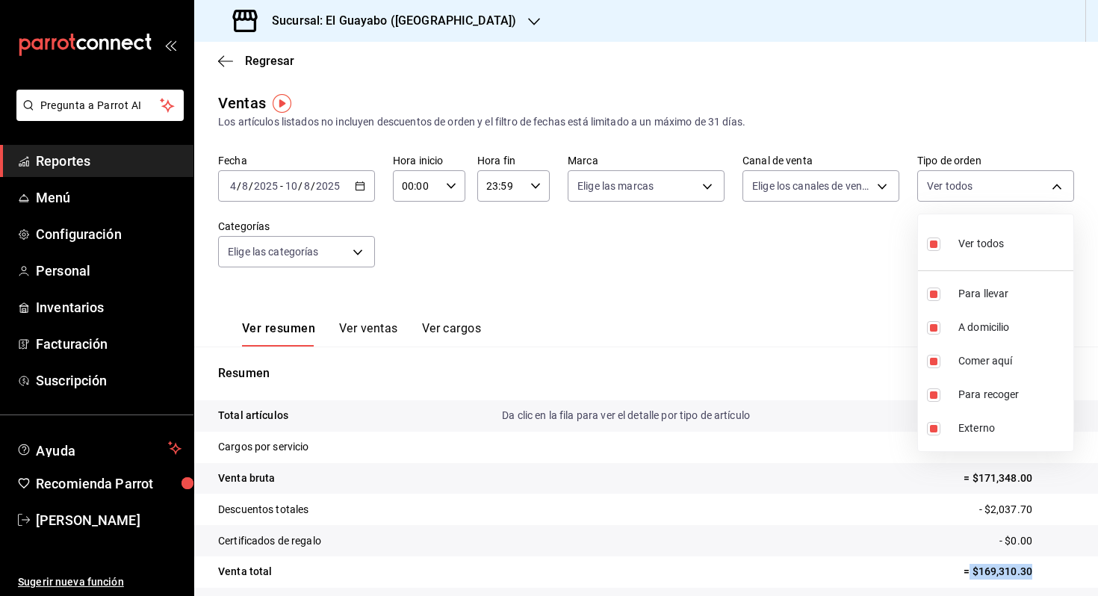
click at [984, 251] on span "Ver todos" at bounding box center [981, 244] width 46 height 16
checkbox input "false"
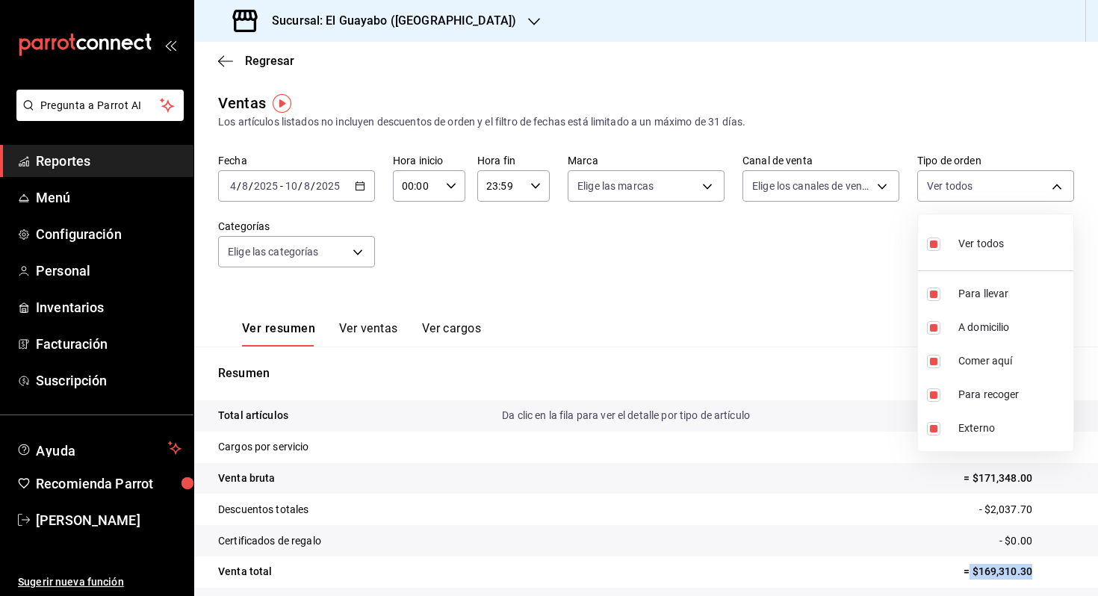
checkbox input "false"
click at [964, 371] on li "Comer aquí" at bounding box center [995, 361] width 155 height 34
type input "be1d524b-49da-4407-b161-6f012fdacc80"
checkbox input "true"
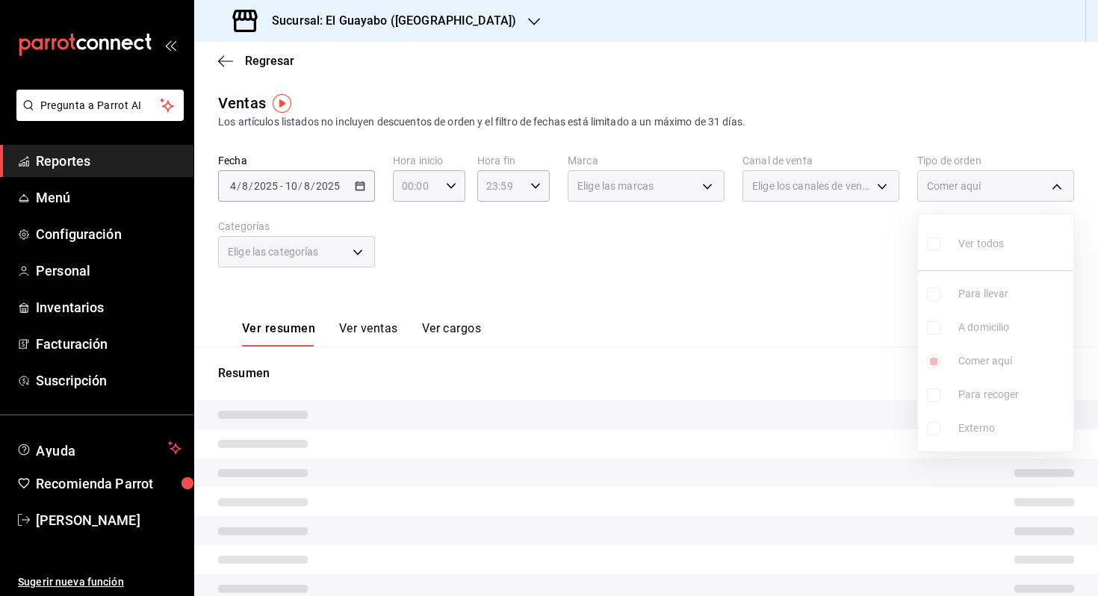
click at [828, 312] on div at bounding box center [549, 298] width 1098 height 596
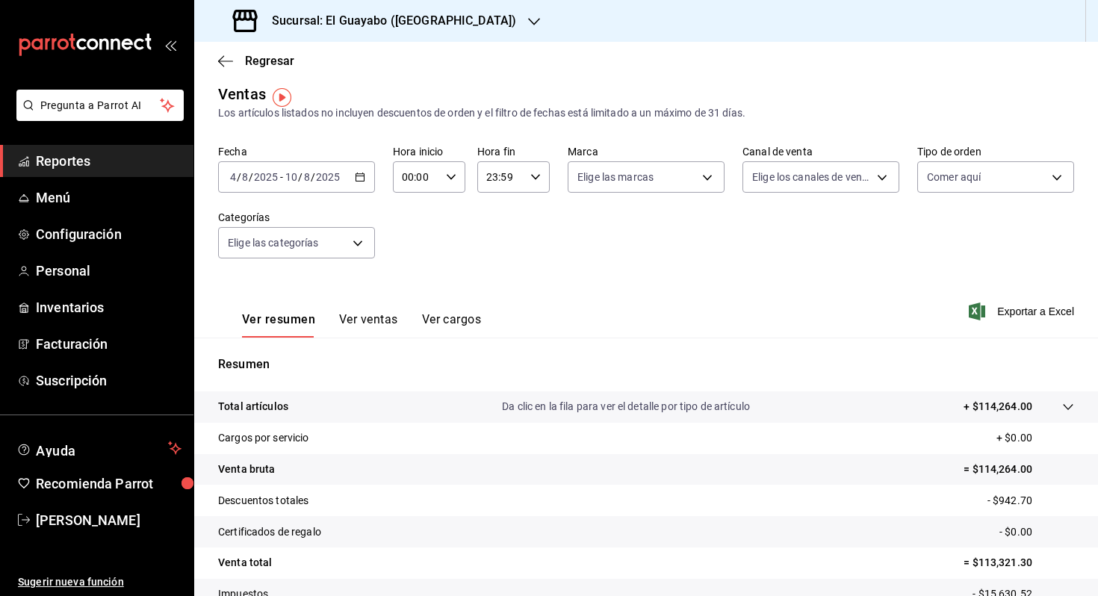
scroll to position [120, 0]
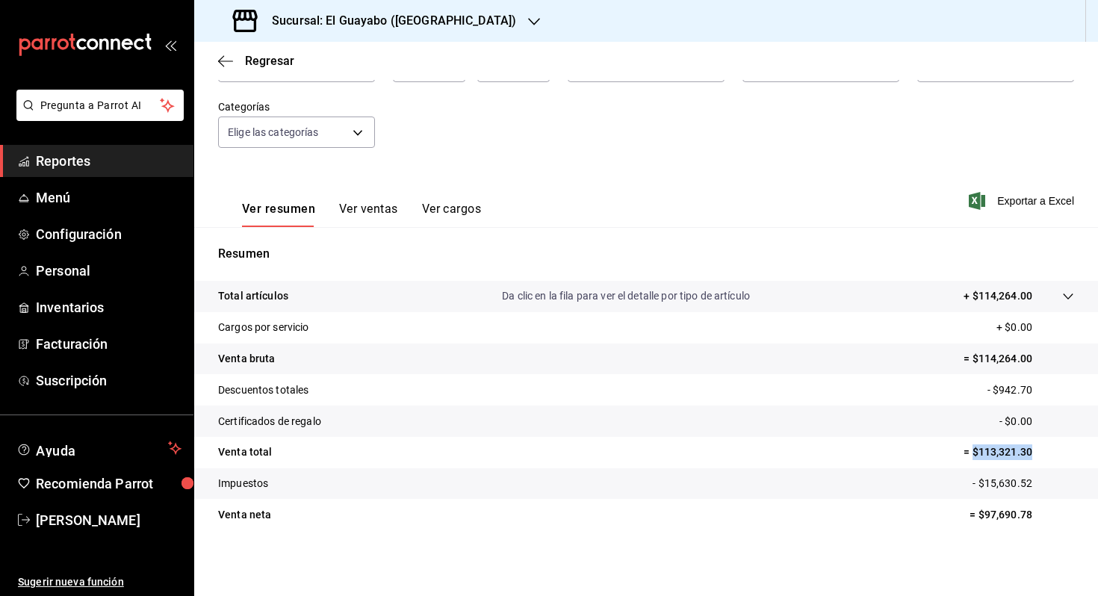
drag, startPoint x: 973, startPoint y: 453, endPoint x: 1032, endPoint y: 454, distance: 59.0
click at [1032, 454] on p "= $113,321.30" at bounding box center [1019, 452] width 111 height 16
copy p "$113,321.30"
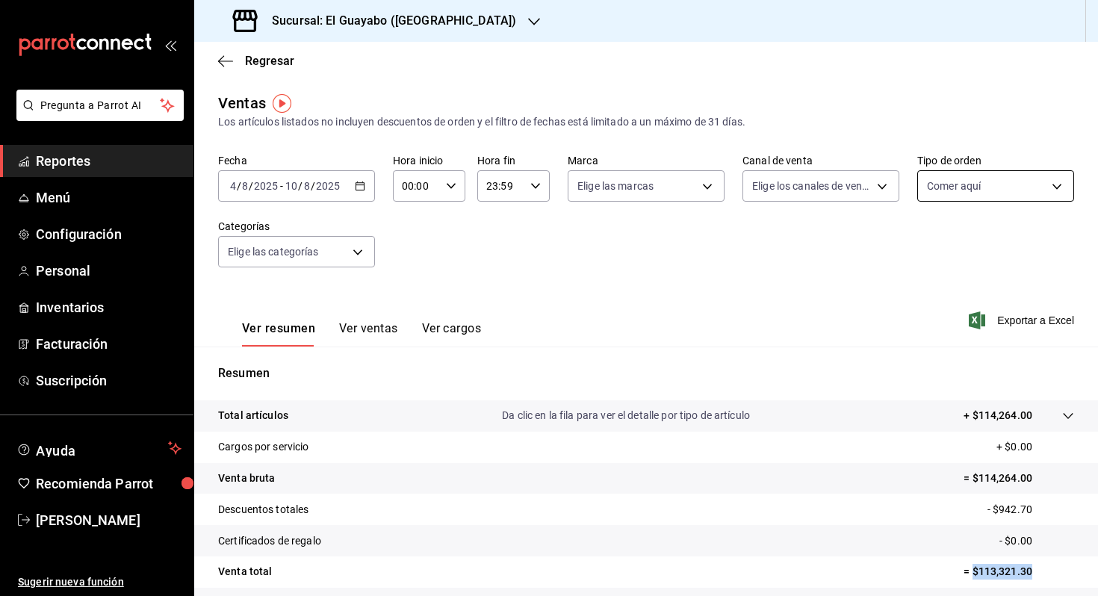
click at [1003, 181] on body "Pregunta a Parrot AI Reportes Menú Configuración Personal Inventarios Facturaci…" at bounding box center [549, 298] width 1098 height 596
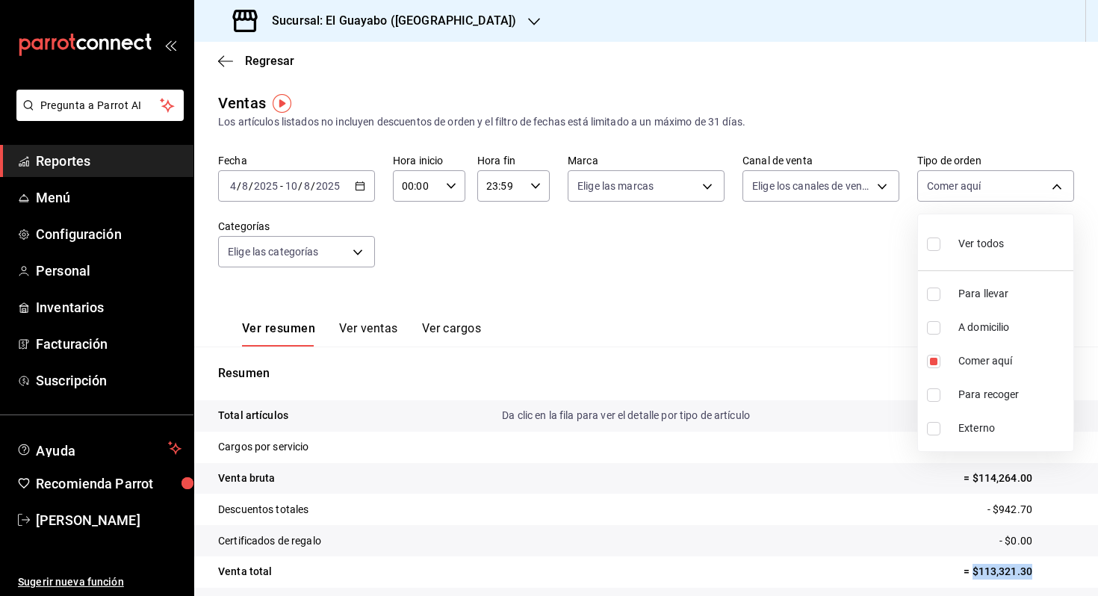
click at [997, 258] on li "Ver todos" at bounding box center [995, 242] width 155 height 44
type input "df5d295b-5765-42fe-9f4c-4ddedf89975c,af2c2d80-16cd-44bf-9918-f08bce16e3cd,be1d5…"
checkbox input "true"
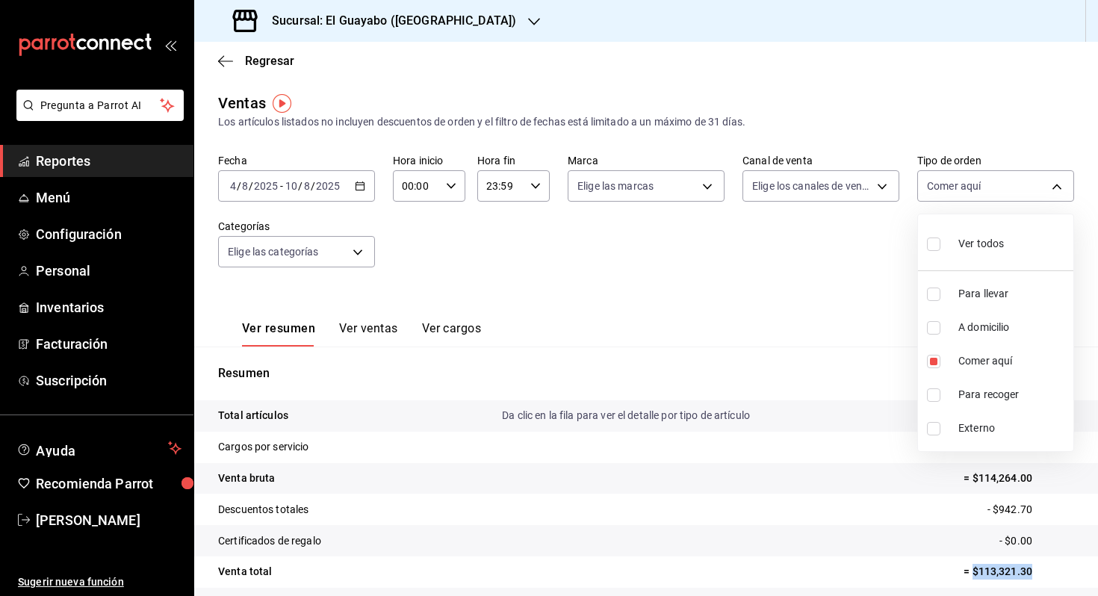
checkbox input "true"
click at [977, 356] on span "Comer aquí" at bounding box center [1012, 361] width 109 height 16
type input "df5d295b-5765-42fe-9f4c-4ddedf89975c,af2c2d80-16cd-44bf-9918-f08bce16e3cd,b0ba6…"
checkbox input "false"
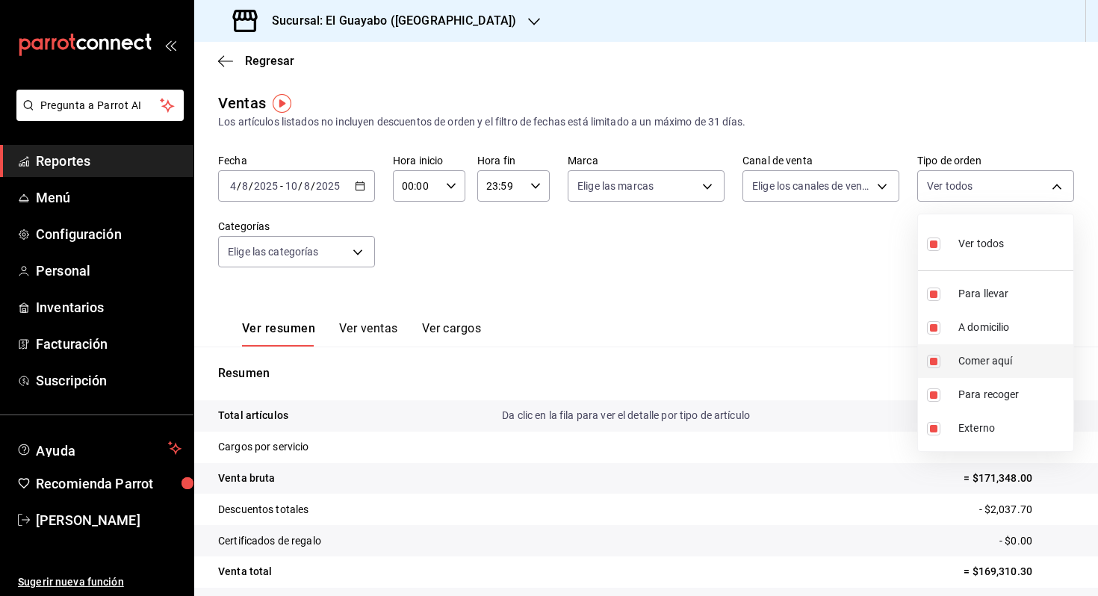
checkbox input "false"
click at [837, 323] on div at bounding box center [549, 298] width 1098 height 596
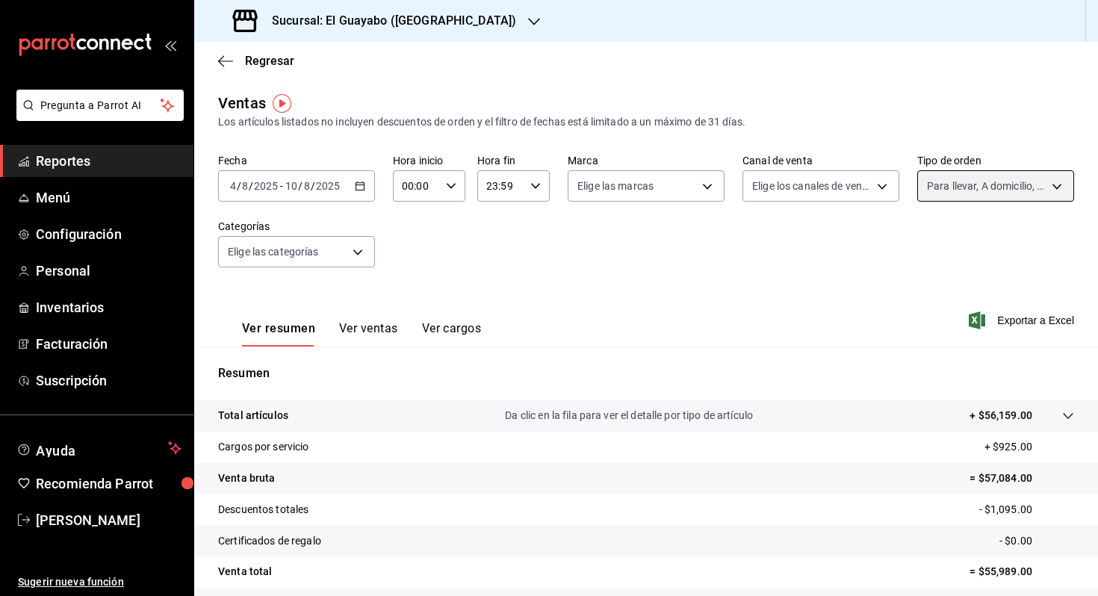
scroll to position [120, 0]
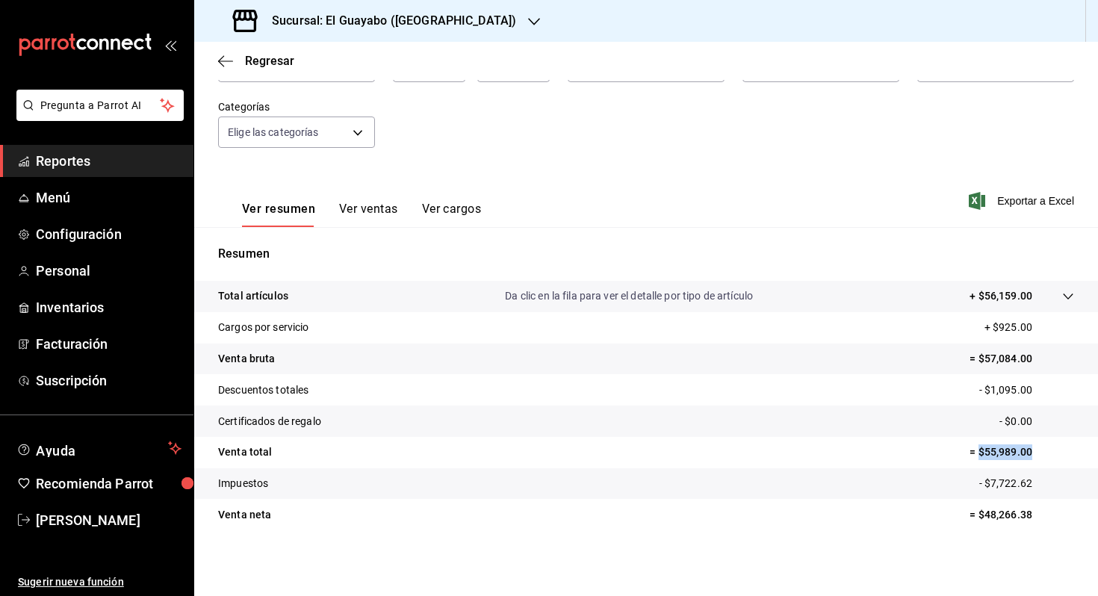
drag, startPoint x: 980, startPoint y: 451, endPoint x: 1039, endPoint y: 453, distance: 59.0
click at [1039, 453] on p "= $55,989.00" at bounding box center [1022, 452] width 105 height 16
copy p "$55,989.00"
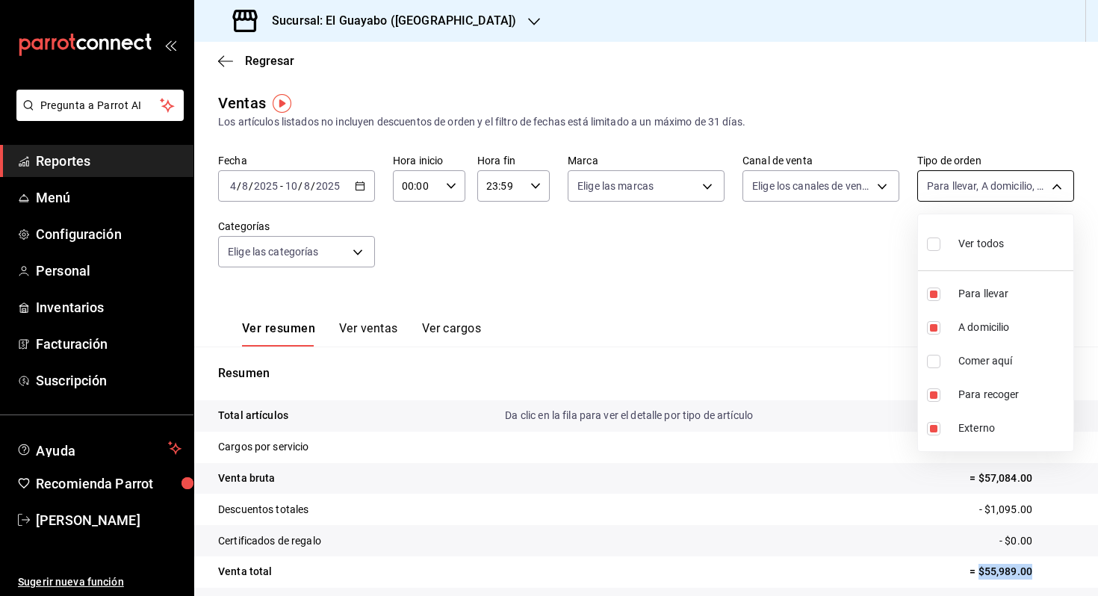
click at [948, 188] on body "Pregunta a Parrot AI Reportes Menú Configuración Personal Inventarios Facturaci…" at bounding box center [549, 298] width 1098 height 596
click at [502, 296] on div at bounding box center [549, 298] width 1098 height 596
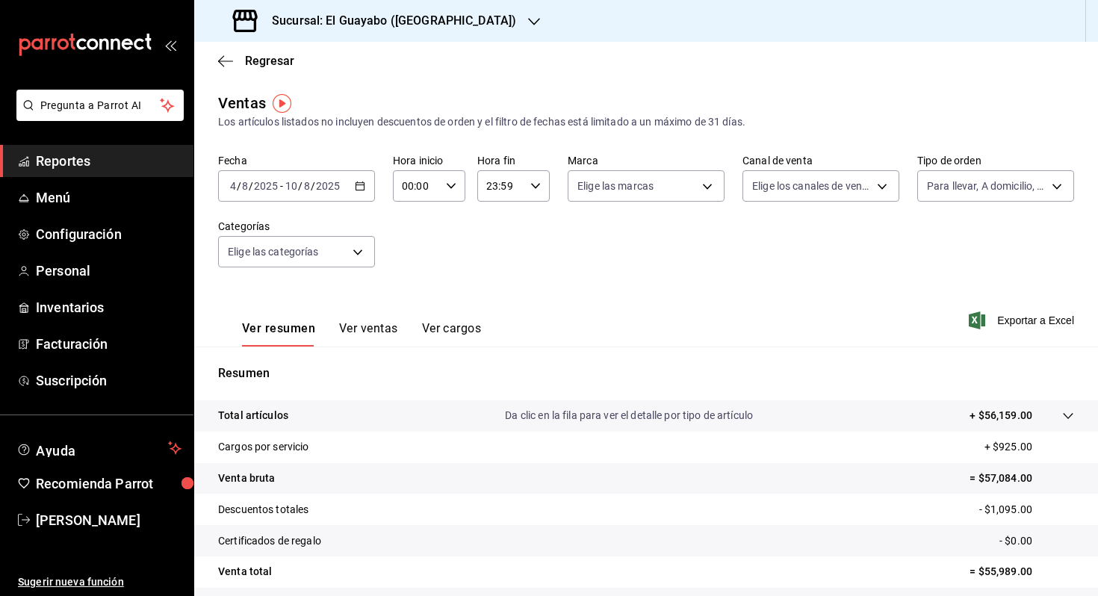
click at [321, 204] on div "Fecha [DATE] [DATE] - [DATE] [DATE] Hora inicio 00:00 Hora inicio Hora fin 23:5…" at bounding box center [646, 219] width 856 height 131
click at [313, 188] on span "/" at bounding box center [313, 186] width 4 height 12
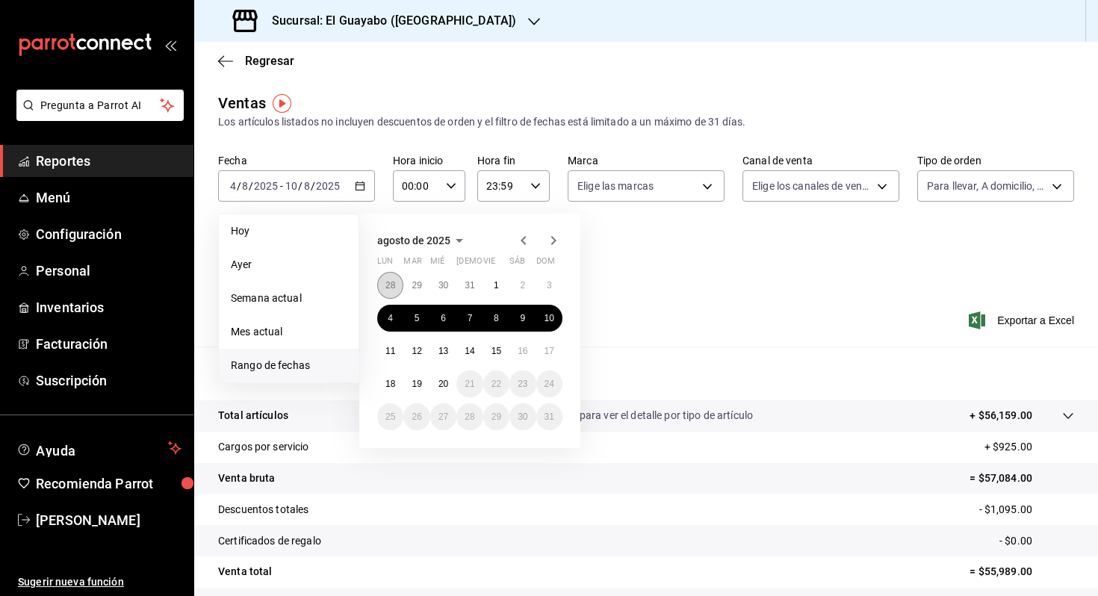
click at [392, 283] on abbr "28" at bounding box center [390, 285] width 10 height 10
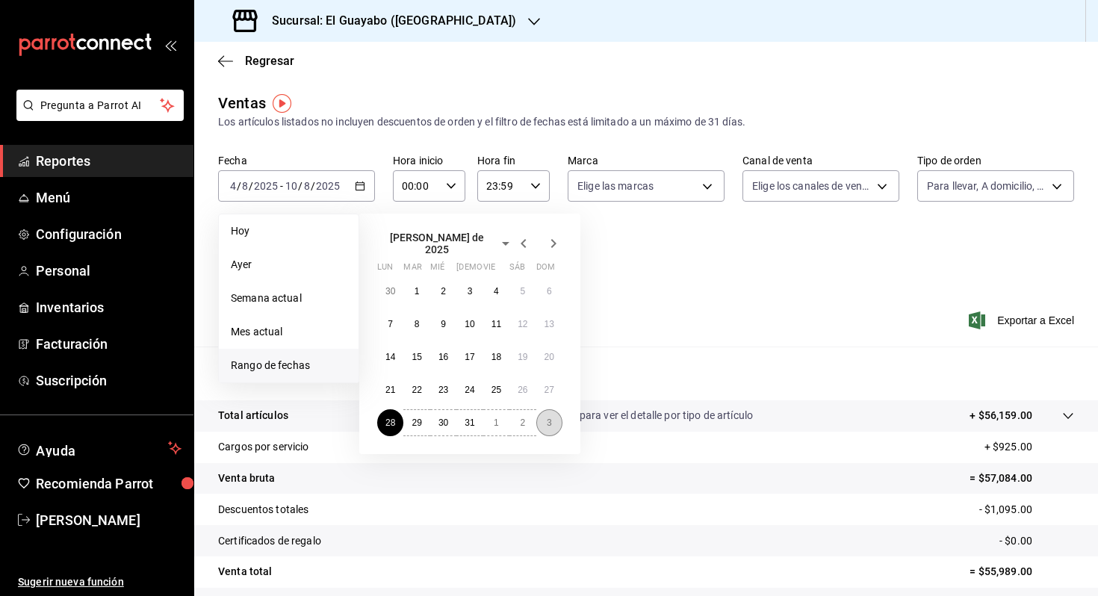
click at [539, 418] on button "3" at bounding box center [549, 422] width 26 height 27
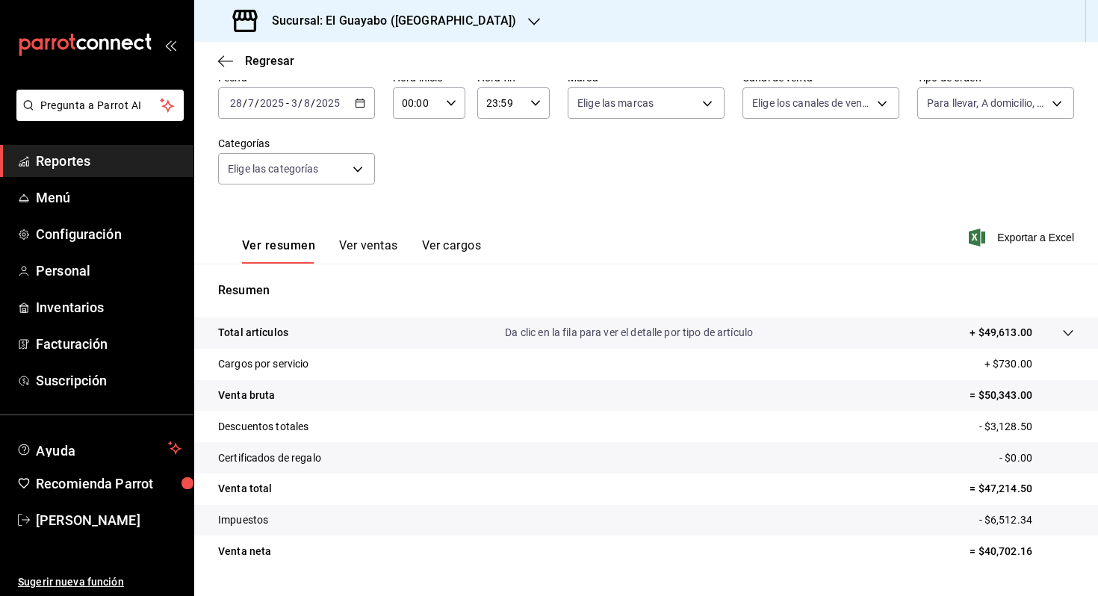
scroll to position [88, 0]
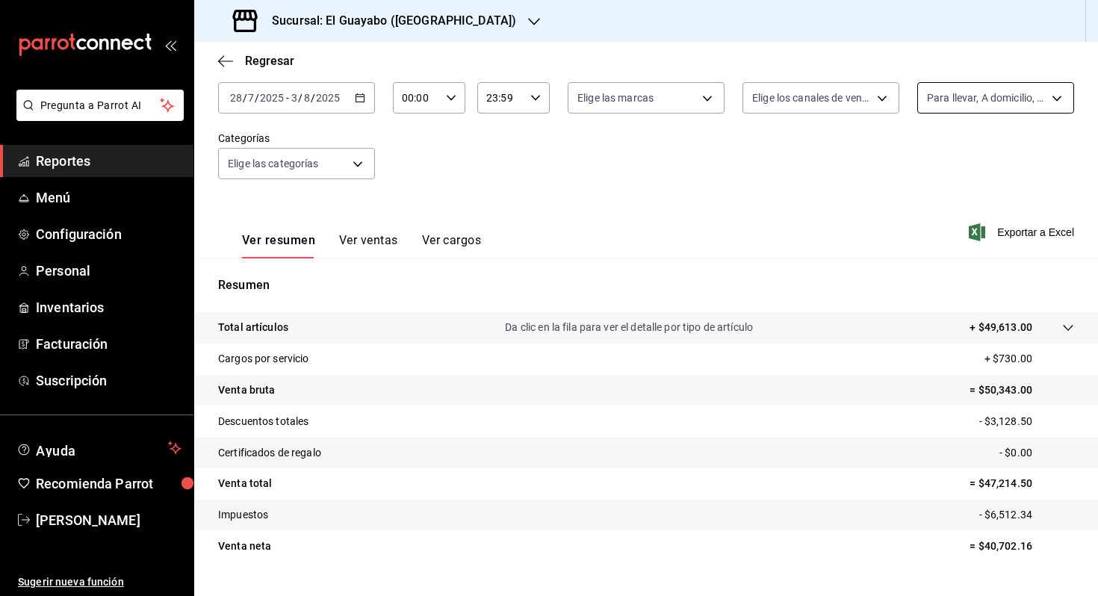
click at [977, 99] on body "Pregunta a Parrot AI Reportes Menú Configuración Personal Inventarios Facturaci…" at bounding box center [549, 298] width 1098 height 596
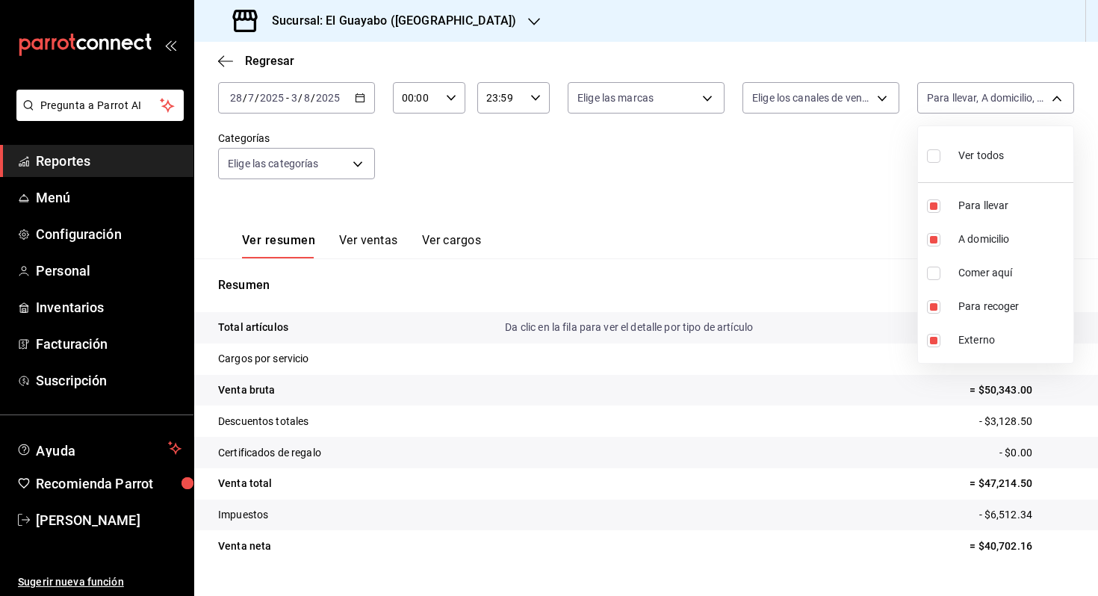
click at [938, 272] on input "checkbox" at bounding box center [933, 273] width 13 height 13
checkbox input "true"
type input "df5d295b-5765-42fe-9f4c-4ddedf89975c,af2c2d80-16cd-44bf-9918-f08bce16e3cd,b0ba6…"
checkbox input "true"
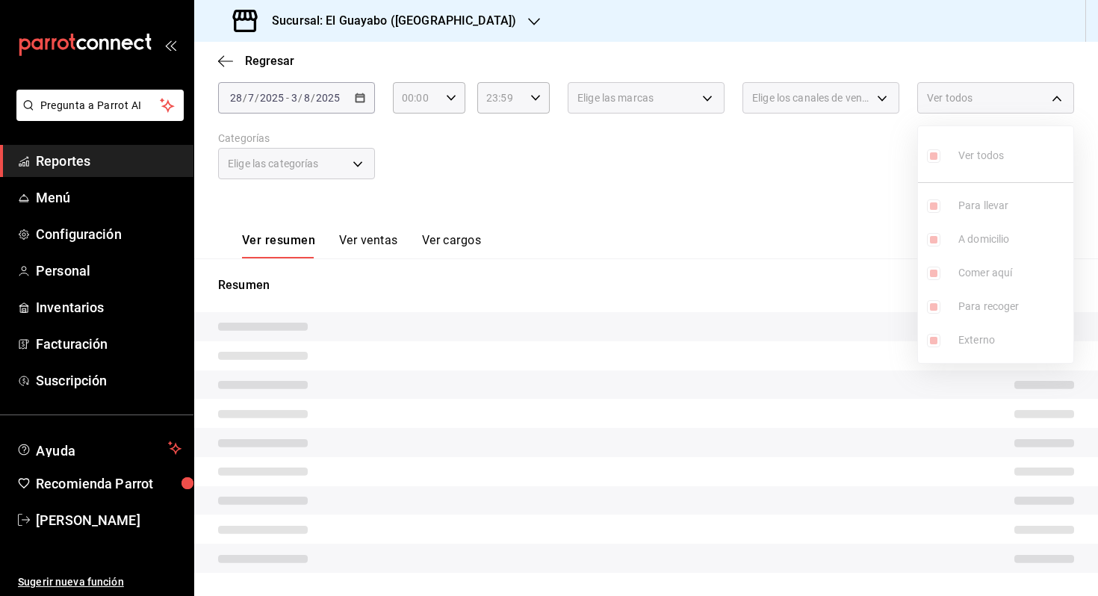
click at [818, 233] on div at bounding box center [549, 298] width 1098 height 596
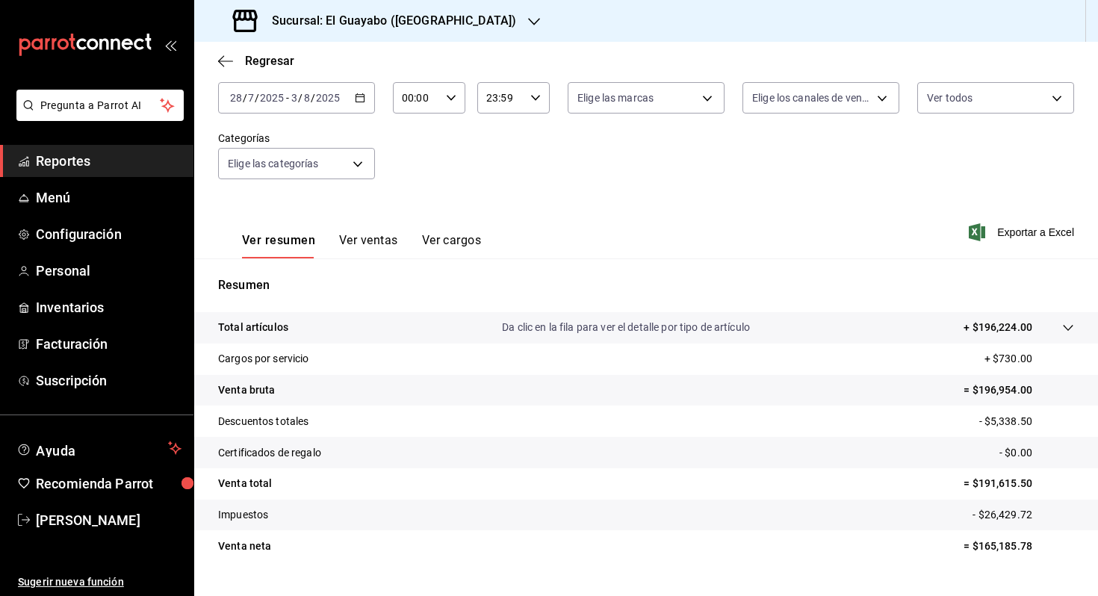
scroll to position [120, 0]
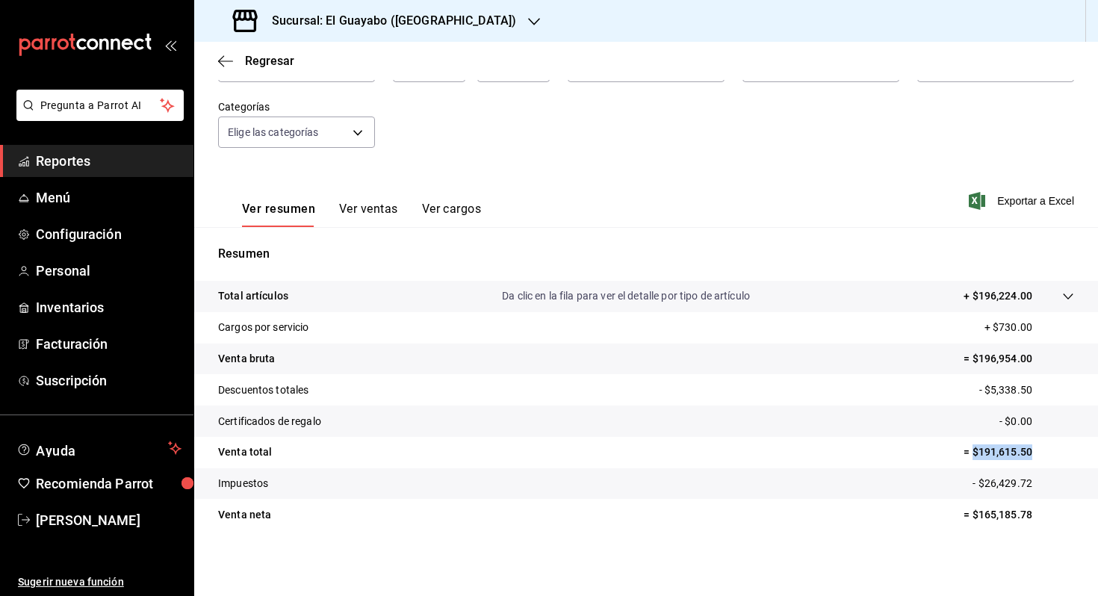
drag, startPoint x: 973, startPoint y: 449, endPoint x: 1035, endPoint y: 451, distance: 62.0
click at [1035, 451] on p "= $191,615.50" at bounding box center [1019, 452] width 111 height 16
copy p "$191,615.50"
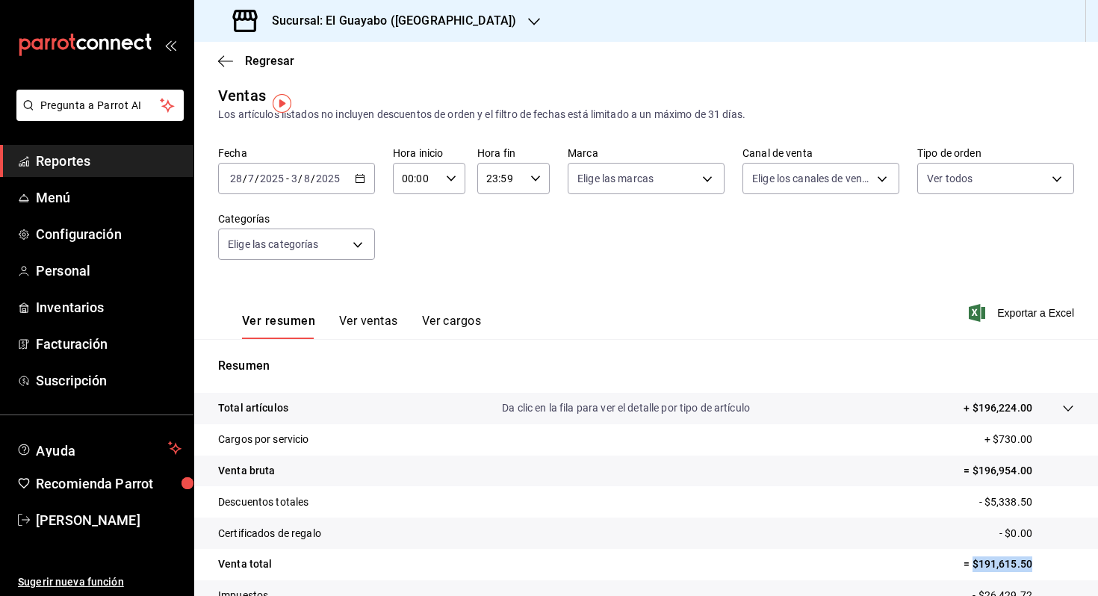
scroll to position [0, 0]
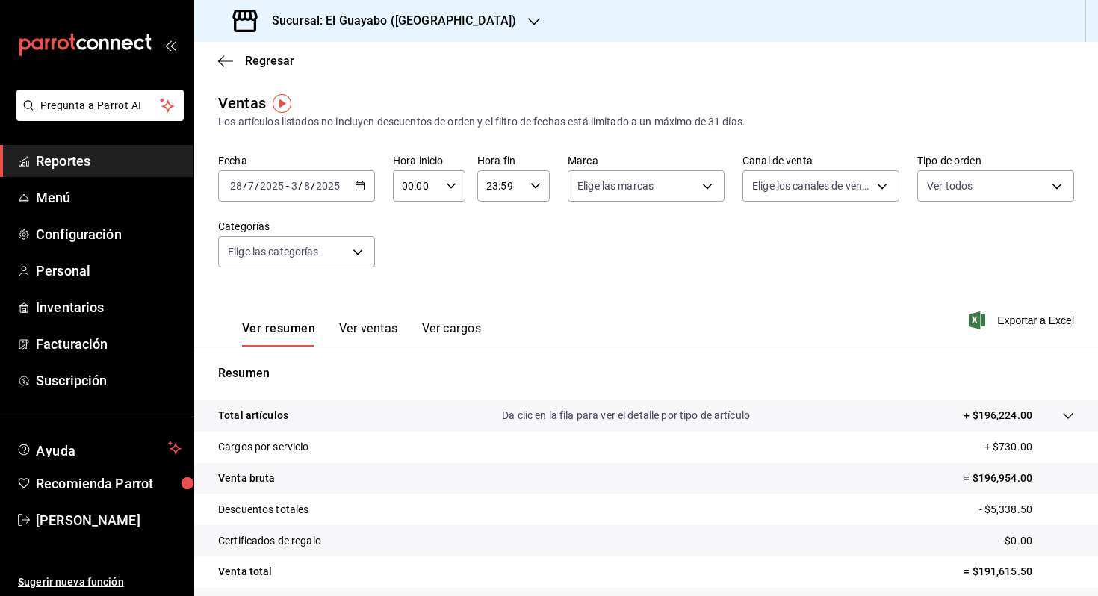
click at [988, 205] on div "Fecha [DATE] [DATE] - [DATE] [DATE] Hora inicio 00:00 Hora inicio Hora fin 23:5…" at bounding box center [646, 219] width 856 height 131
click at [988, 200] on body "Pregunta a Parrot AI Reportes Menú Configuración Personal Inventarios Facturaci…" at bounding box center [549, 298] width 1098 height 596
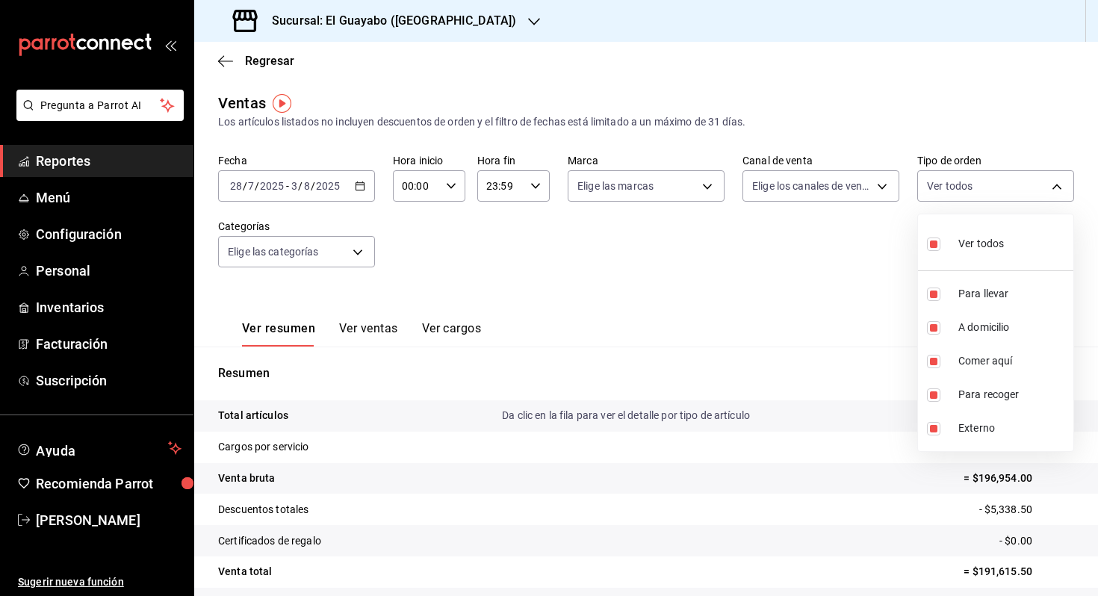
click at [952, 241] on div "Ver todos" at bounding box center [965, 242] width 77 height 32
checkbox input "false"
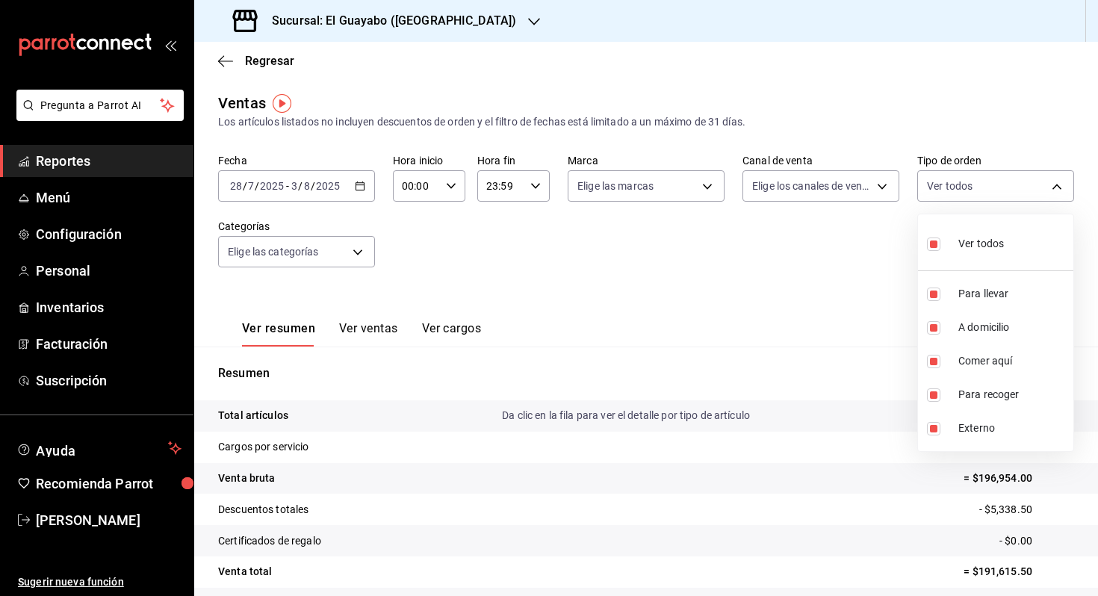
checkbox input "false"
click at [953, 360] on li "Comer aquí" at bounding box center [995, 361] width 155 height 34
type input "be1d524b-49da-4407-b161-6f012fdacc80"
checkbox input "true"
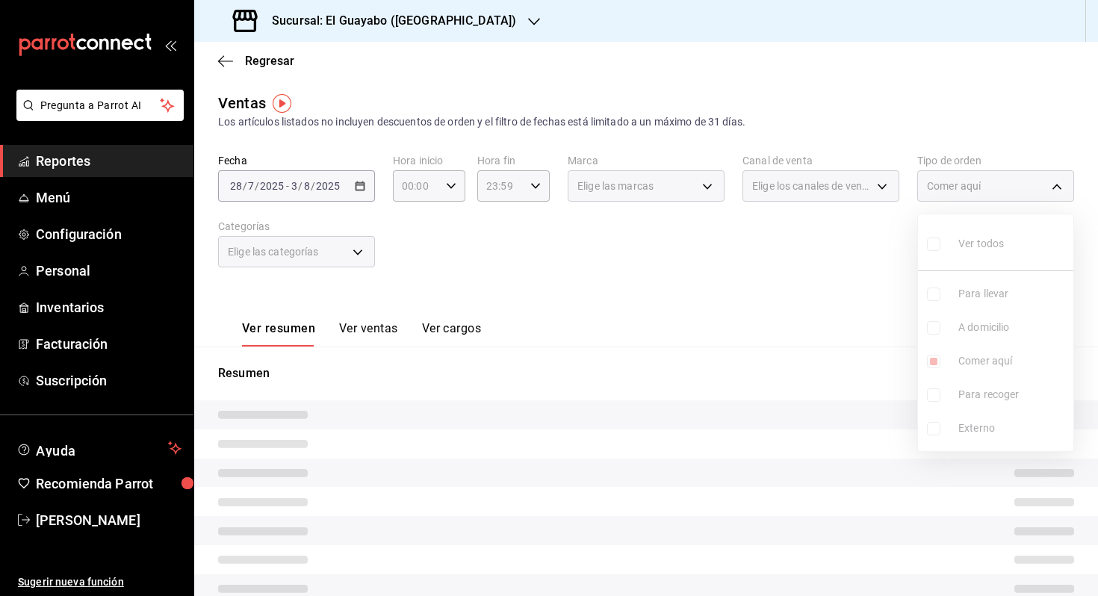
click at [858, 303] on div at bounding box center [549, 298] width 1098 height 596
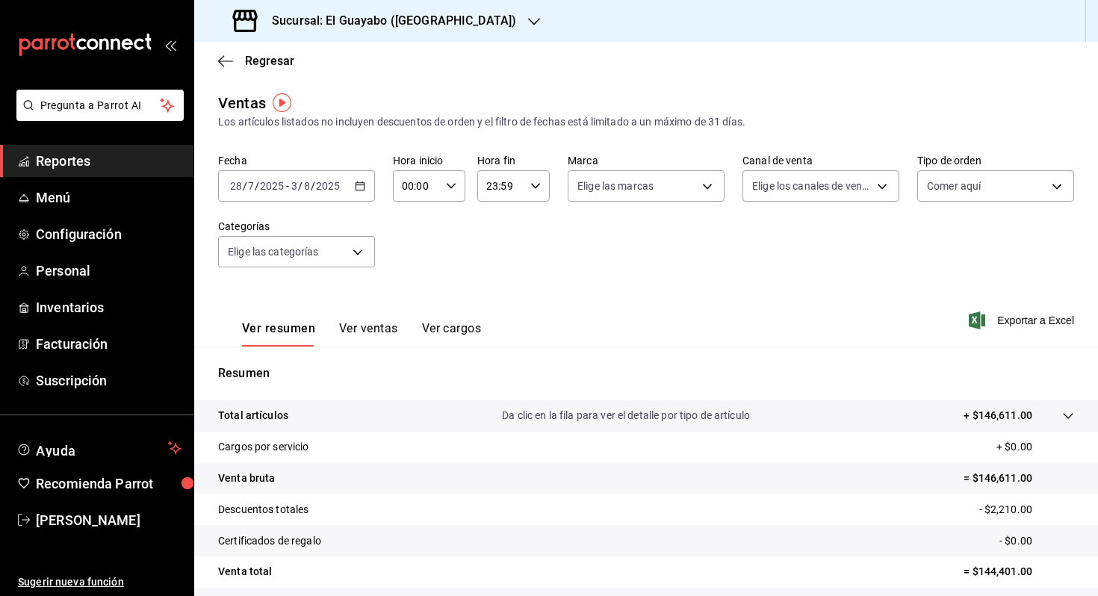
scroll to position [120, 0]
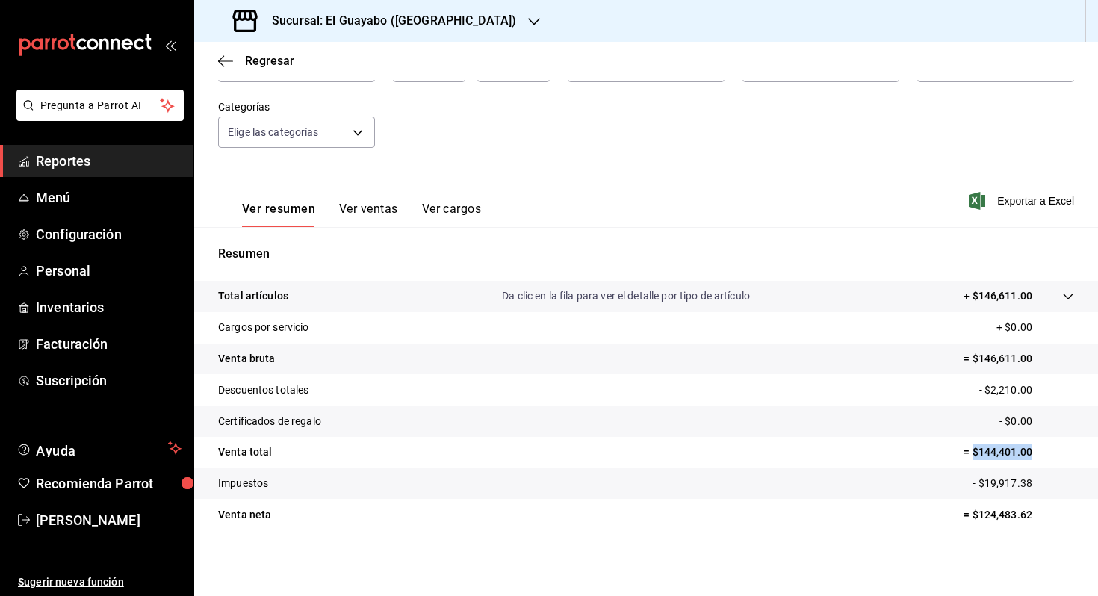
drag, startPoint x: 974, startPoint y: 452, endPoint x: 1038, endPoint y: 452, distance: 63.5
click at [1038, 452] on p "= $144,401.00" at bounding box center [1019, 452] width 111 height 16
copy p "$144,401.00"
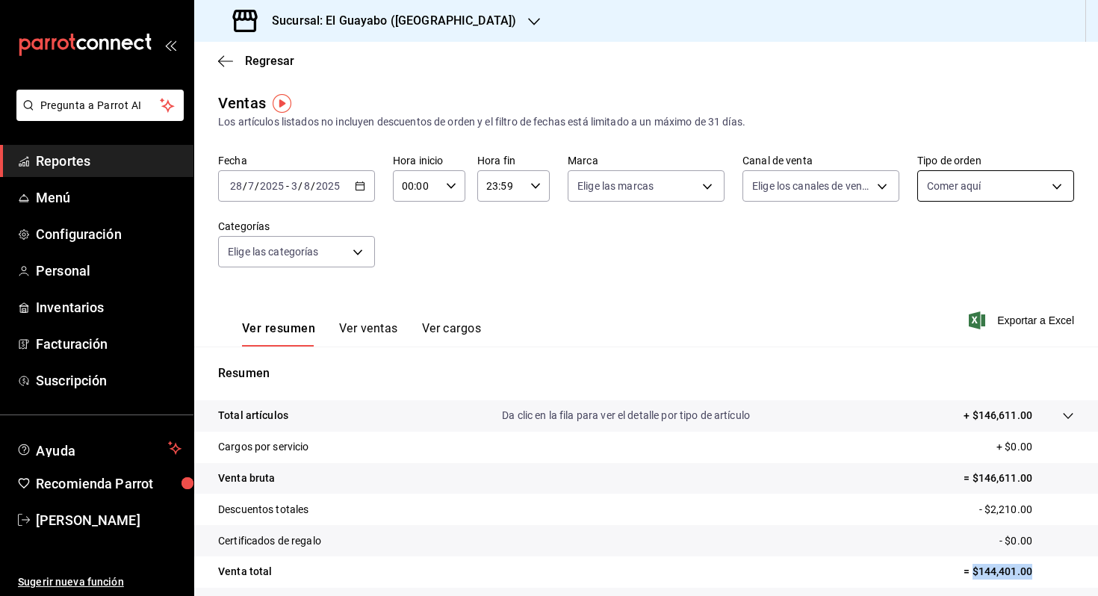
click at [964, 189] on body "Pregunta a Parrot AI Reportes Menú Configuración Personal Inventarios Facturaci…" at bounding box center [549, 298] width 1098 height 596
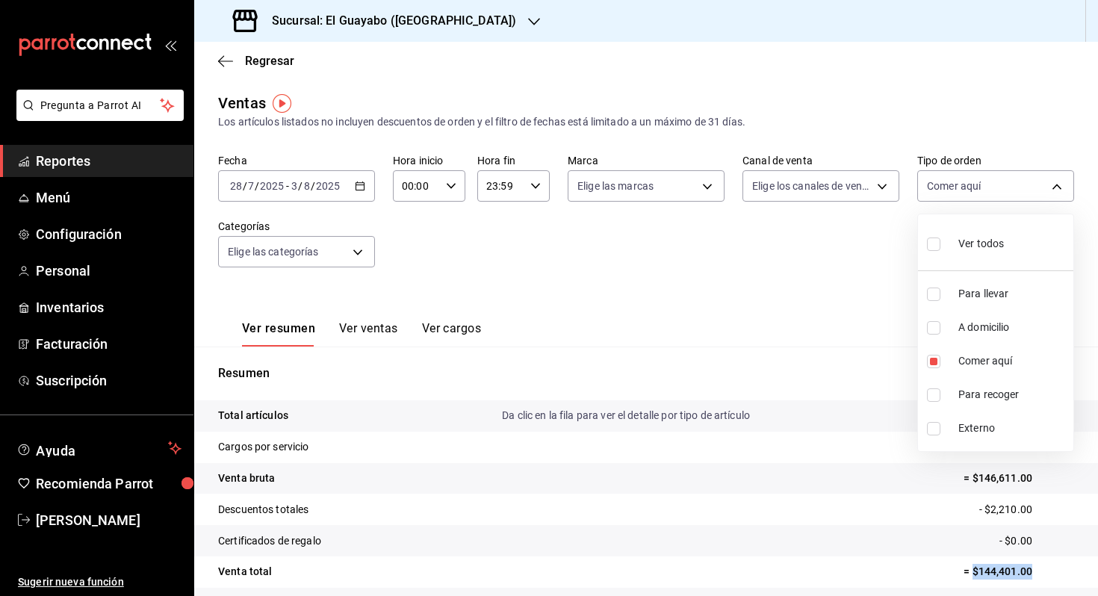
click at [960, 238] on span "Ver todos" at bounding box center [981, 244] width 46 height 16
type input "df5d295b-5765-42fe-9f4c-4ddedf89975c,af2c2d80-16cd-44bf-9918-f08bce16e3cd,be1d5…"
checkbox input "true"
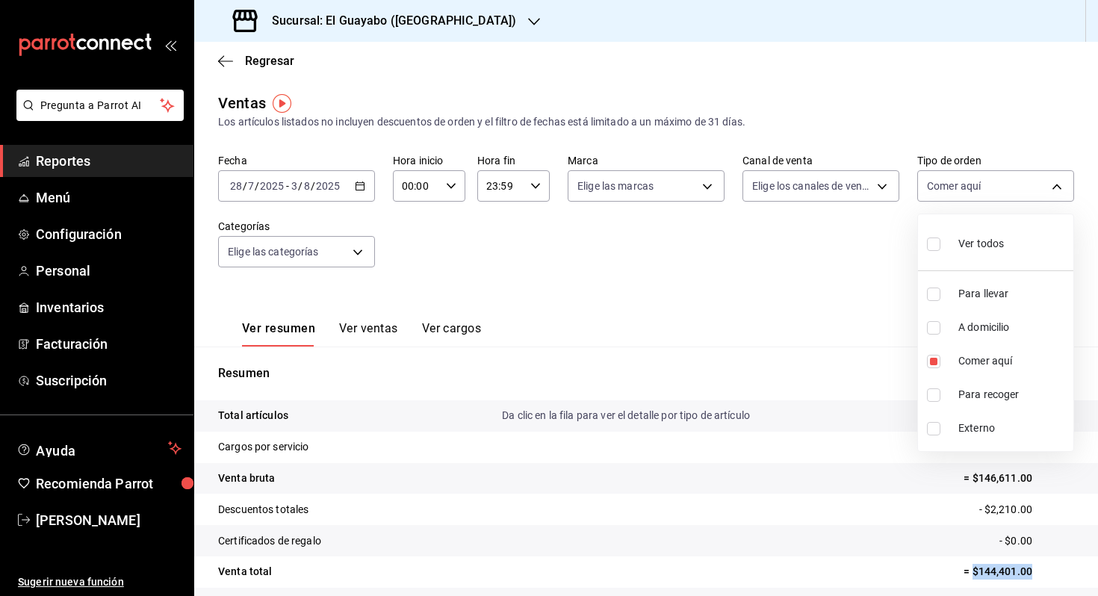
checkbox input "true"
click at [976, 362] on span "Comer aquí" at bounding box center [1012, 361] width 109 height 16
type input "df5d295b-5765-42fe-9f4c-4ddedf89975c,af2c2d80-16cd-44bf-9918-f08bce16e3cd,b0ba6…"
checkbox input "false"
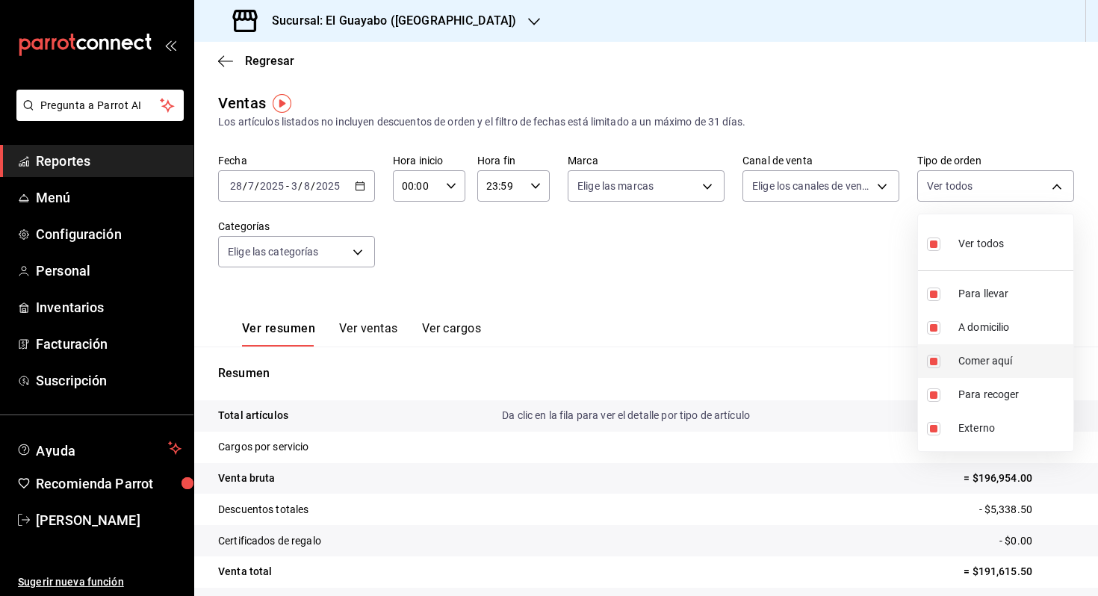
checkbox input "false"
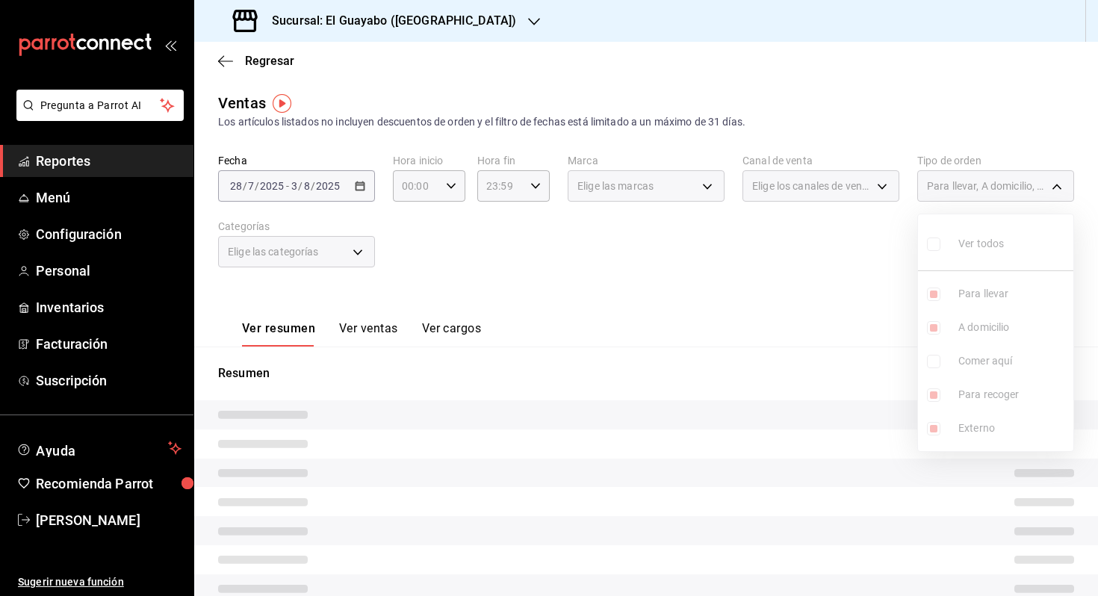
click at [790, 319] on div at bounding box center [549, 298] width 1098 height 596
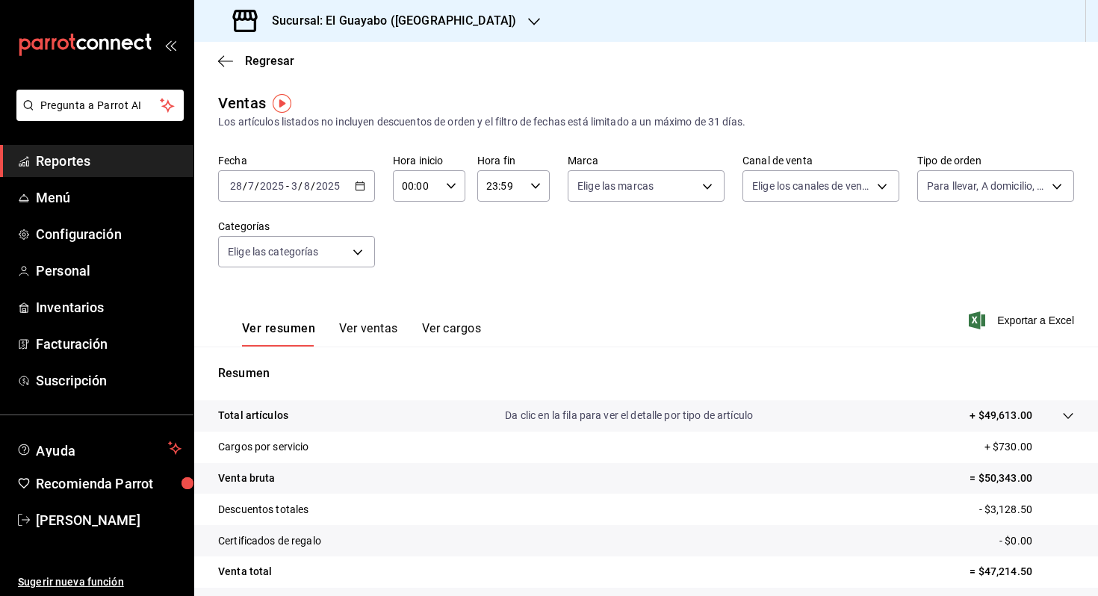
scroll to position [120, 0]
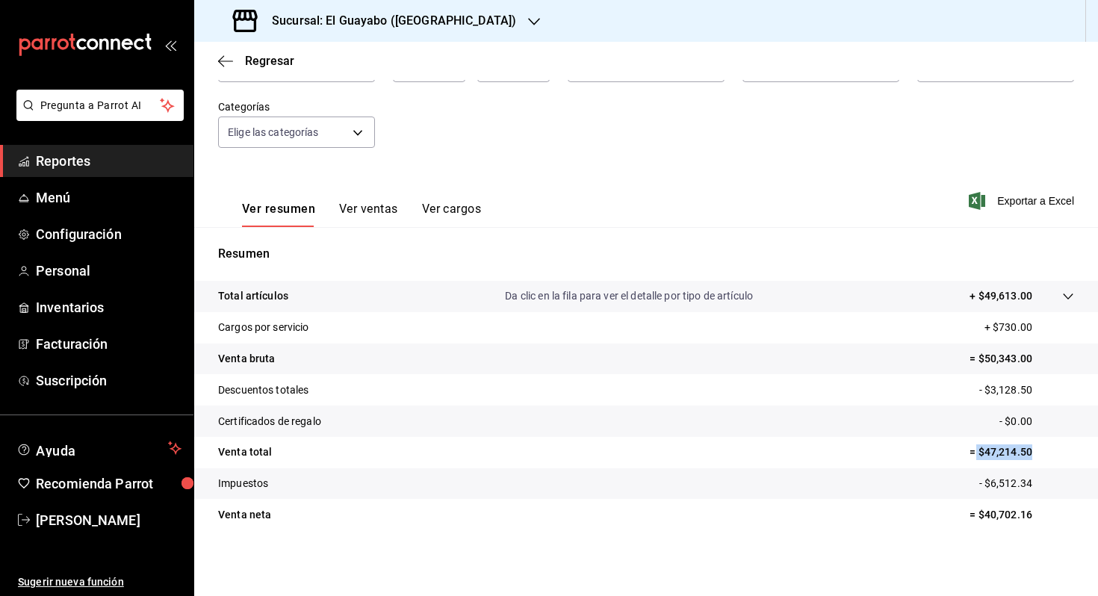
drag, startPoint x: 1037, startPoint y: 449, endPoint x: 976, endPoint y: 456, distance: 61.0
click at [976, 456] on p "= $47,214.50" at bounding box center [1022, 452] width 105 height 16
copy p "$47,214.50"
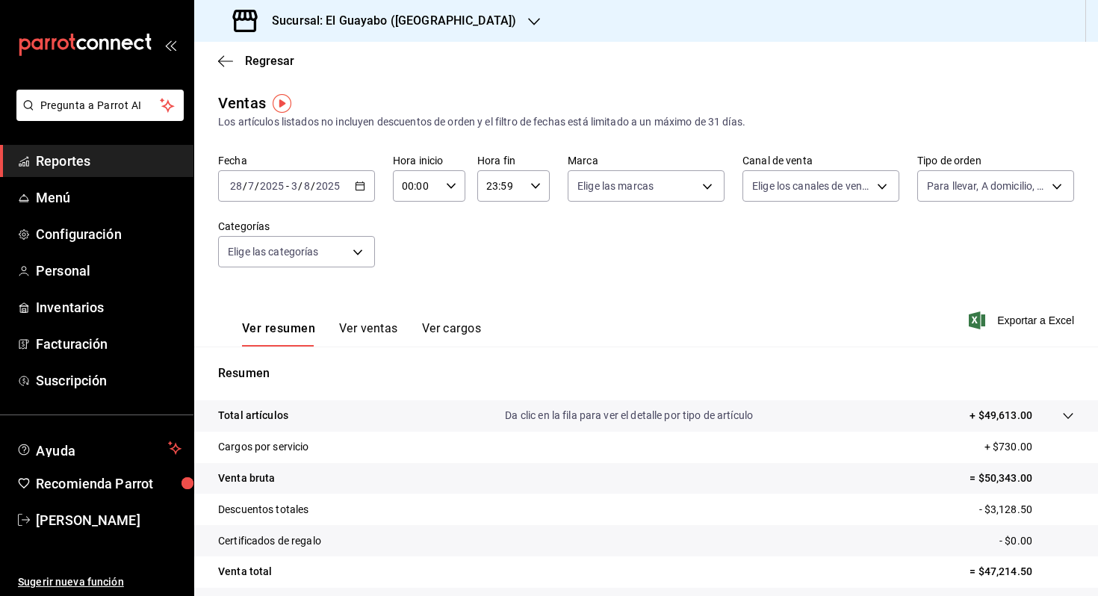
click at [326, 197] on div "[DATE] [DATE] - [DATE] [DATE]" at bounding box center [296, 185] width 157 height 31
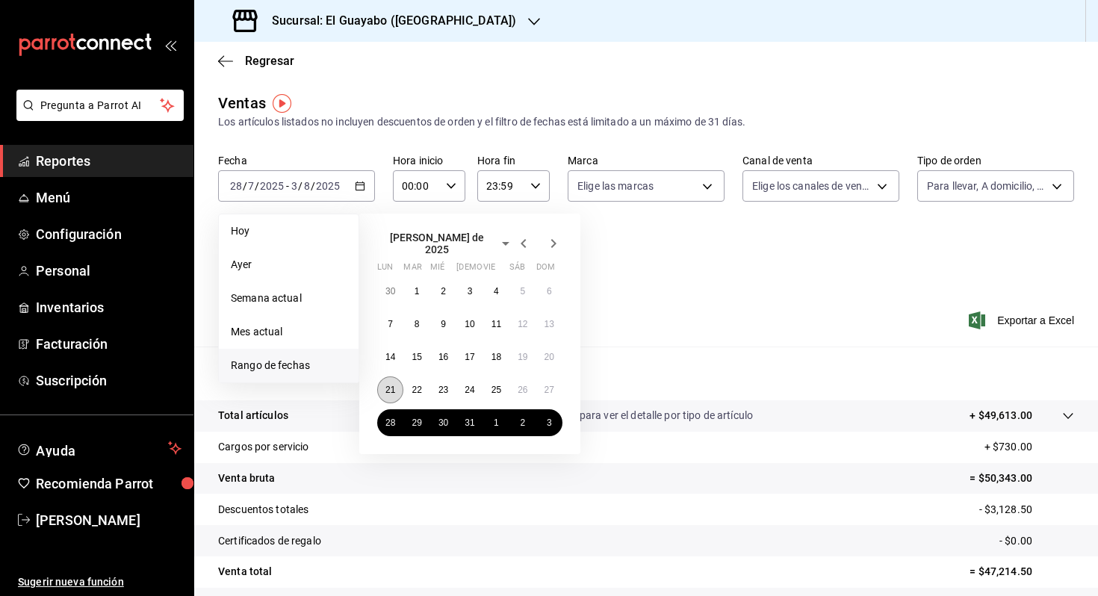
click at [391, 385] on abbr "21" at bounding box center [390, 390] width 10 height 10
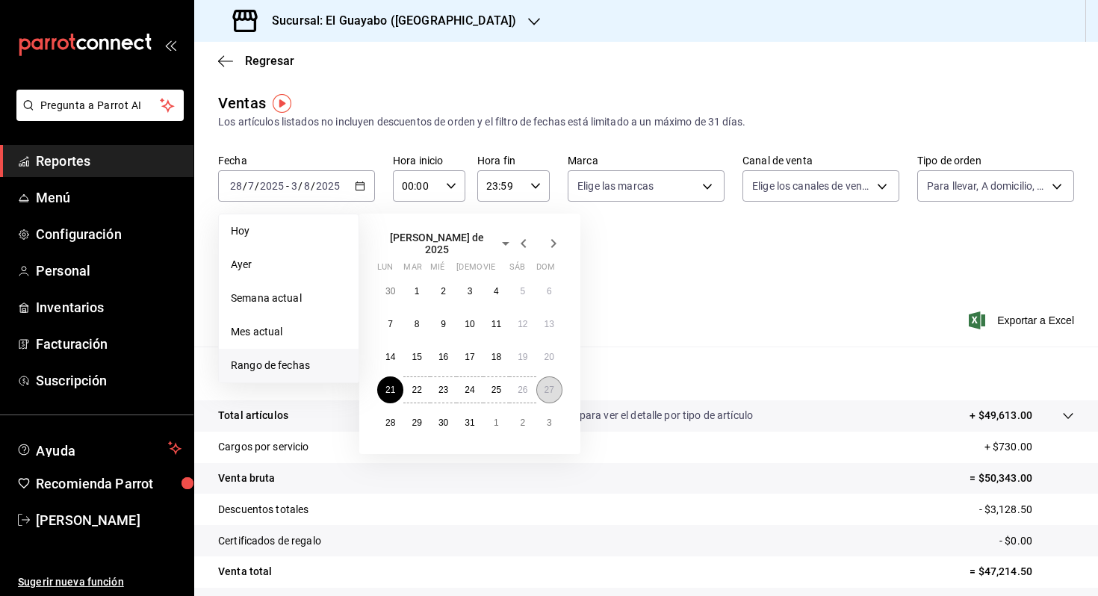
click at [545, 385] on abbr "27" at bounding box center [550, 390] width 10 height 10
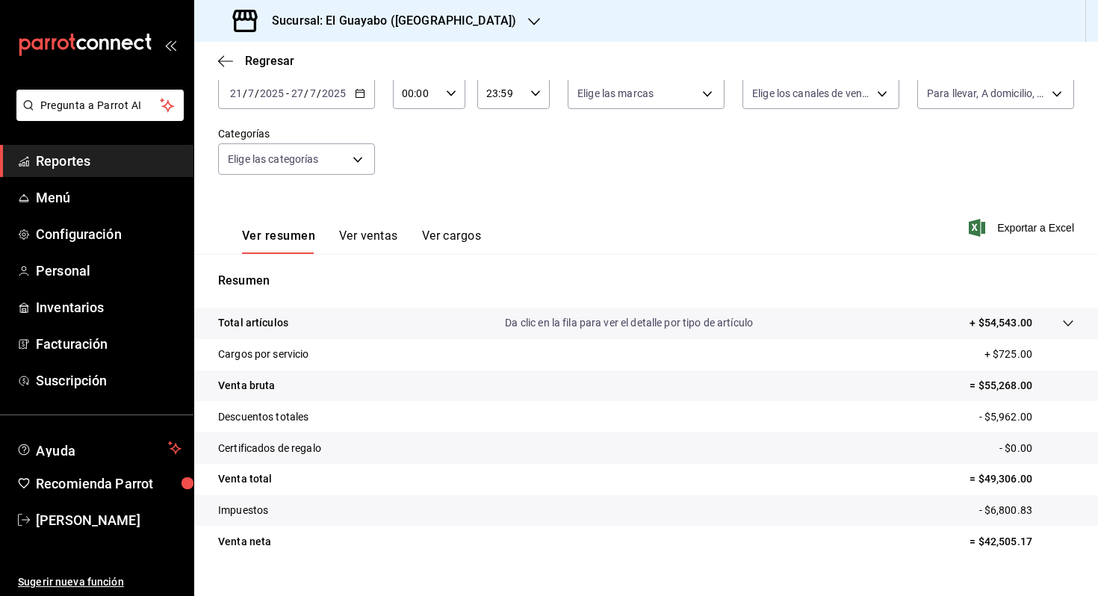
scroll to position [120, 0]
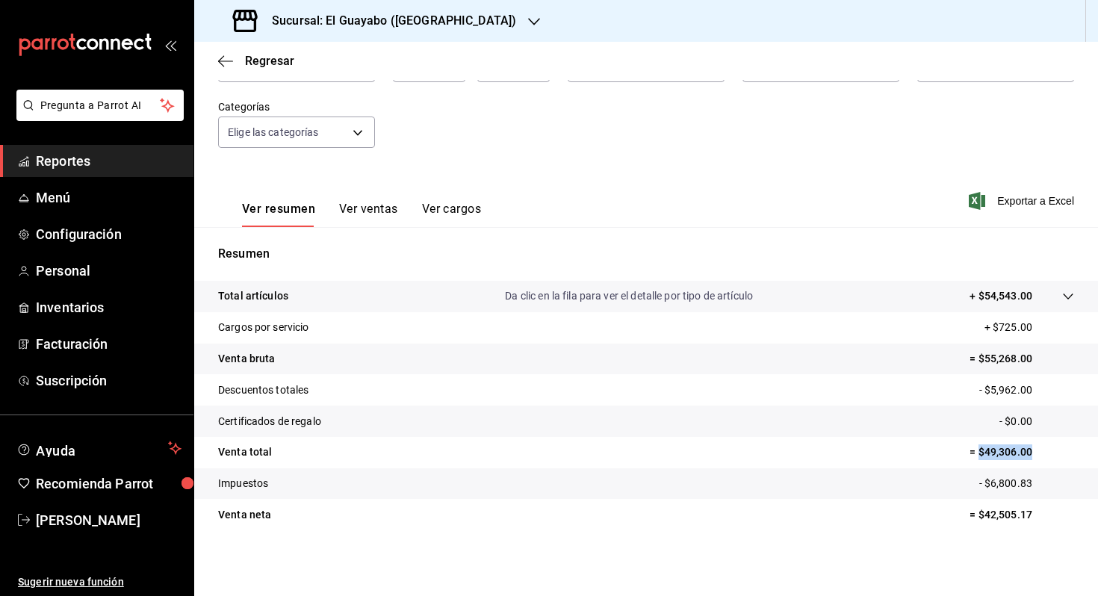
drag, startPoint x: 979, startPoint y: 451, endPoint x: 1038, endPoint y: 456, distance: 59.2
click at [1038, 456] on p "= $49,306.00" at bounding box center [1022, 452] width 105 height 16
copy p "$49,306.00"
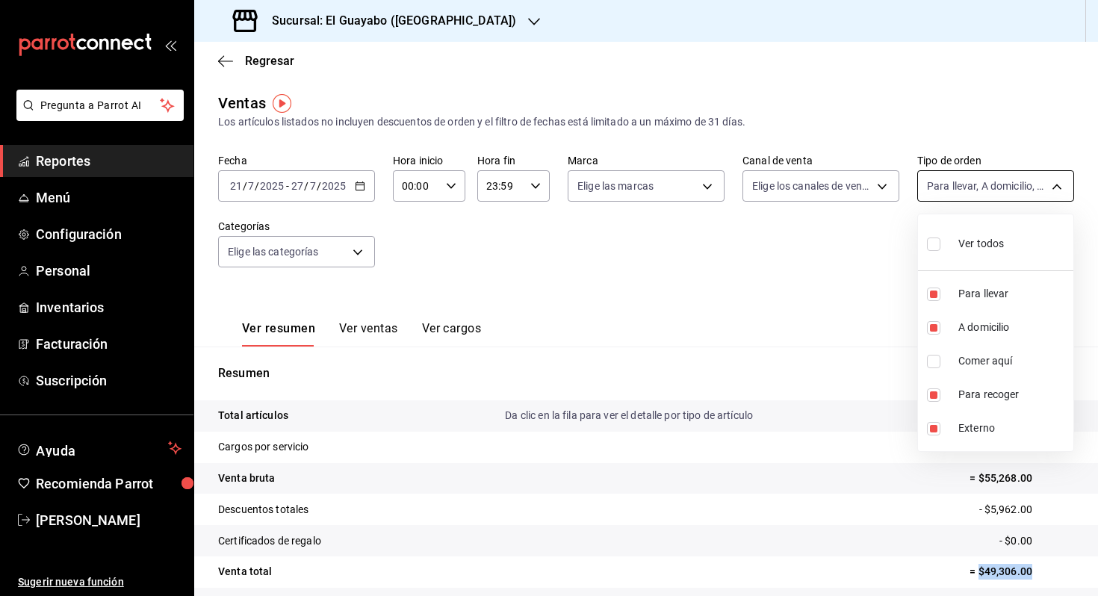
click at [968, 199] on body "Pregunta a Parrot AI Reportes Menú Configuración Personal Inventarios Facturaci…" at bounding box center [549, 298] width 1098 height 596
click at [941, 231] on div "Ver todos" at bounding box center [965, 242] width 77 height 32
type input "df5d295b-5765-42fe-9f4c-4ddedf89975c,af2c2d80-16cd-44bf-9918-f08bce16e3cd,be1d5…"
checkbox input "true"
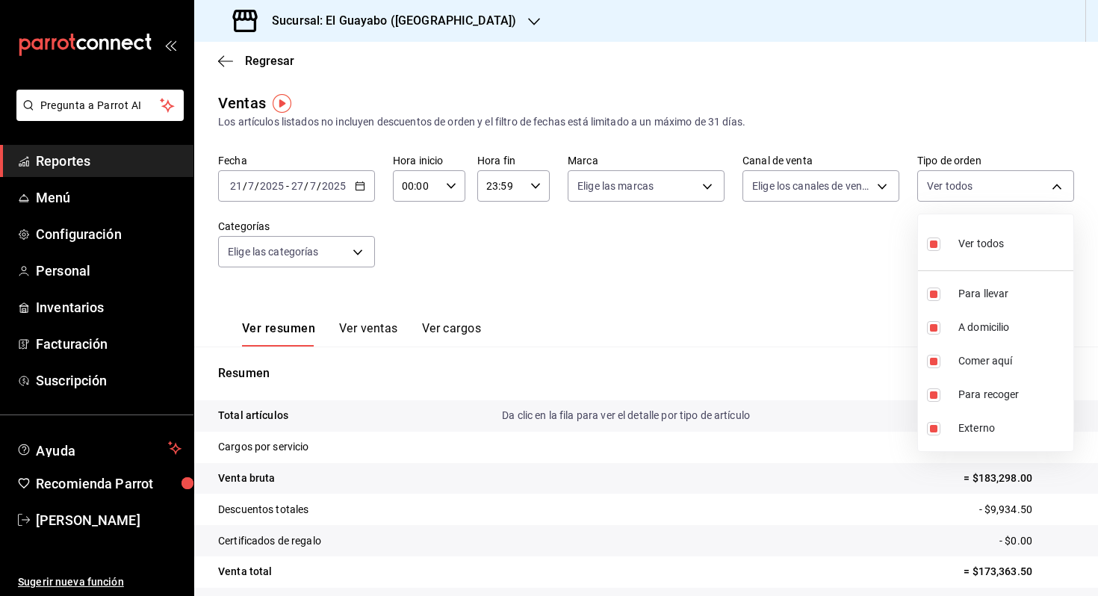
click at [935, 239] on input "checkbox" at bounding box center [933, 244] width 13 height 13
checkbox input "false"
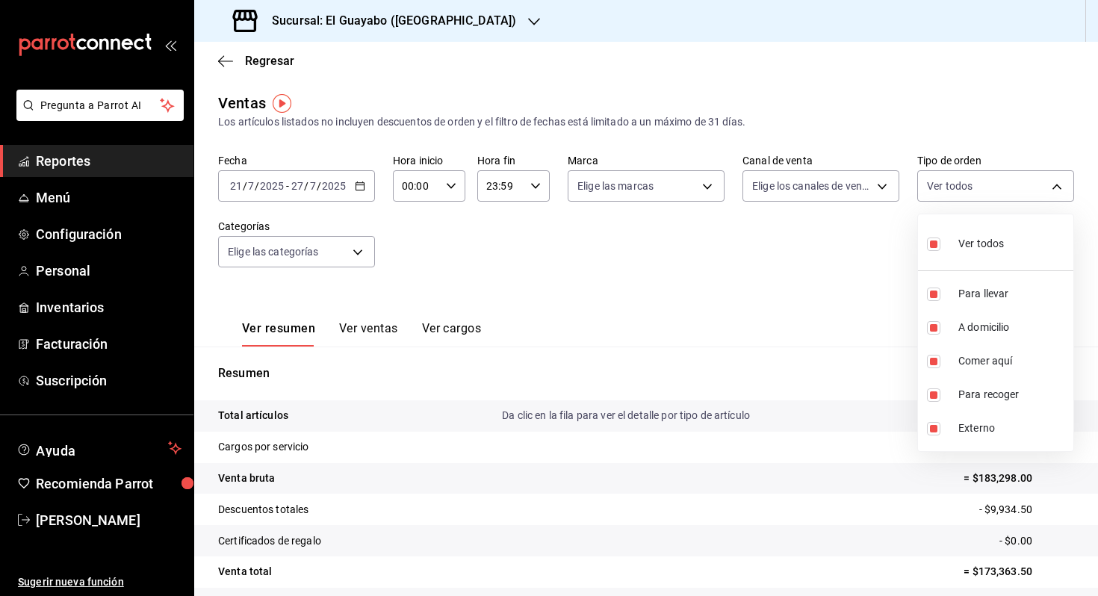
checkbox input "false"
click at [946, 357] on label at bounding box center [936, 361] width 19 height 13
click at [941, 357] on input "checkbox" at bounding box center [933, 361] width 13 height 13
checkbox input "false"
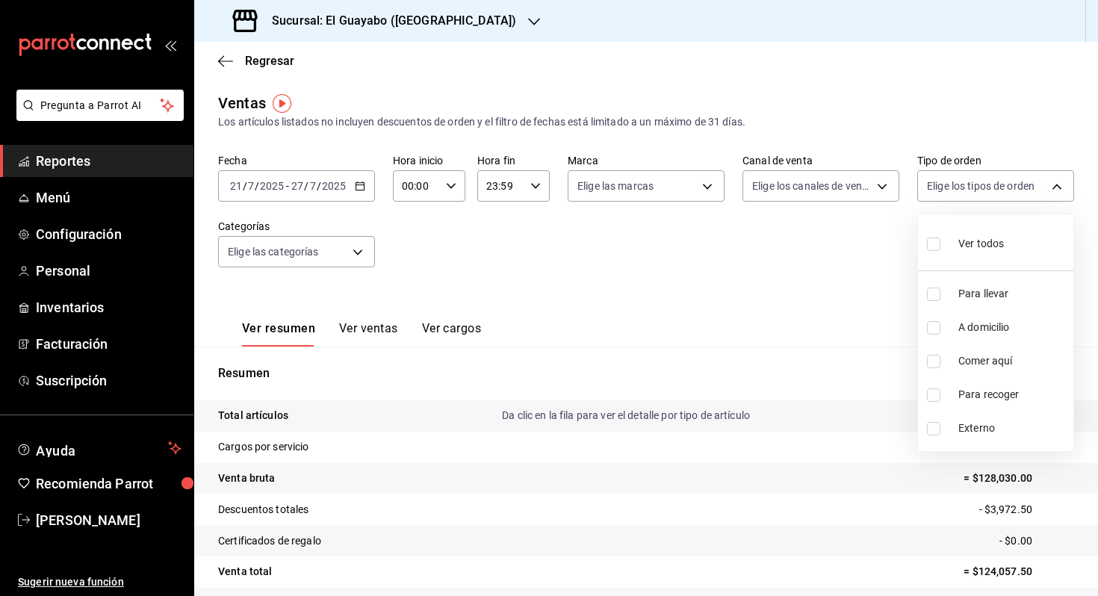
click at [925, 361] on li "Comer aquí" at bounding box center [995, 361] width 155 height 34
type input "be1d524b-49da-4407-b161-6f012fdacc80"
checkbox input "true"
click at [867, 315] on div at bounding box center [549, 298] width 1098 height 596
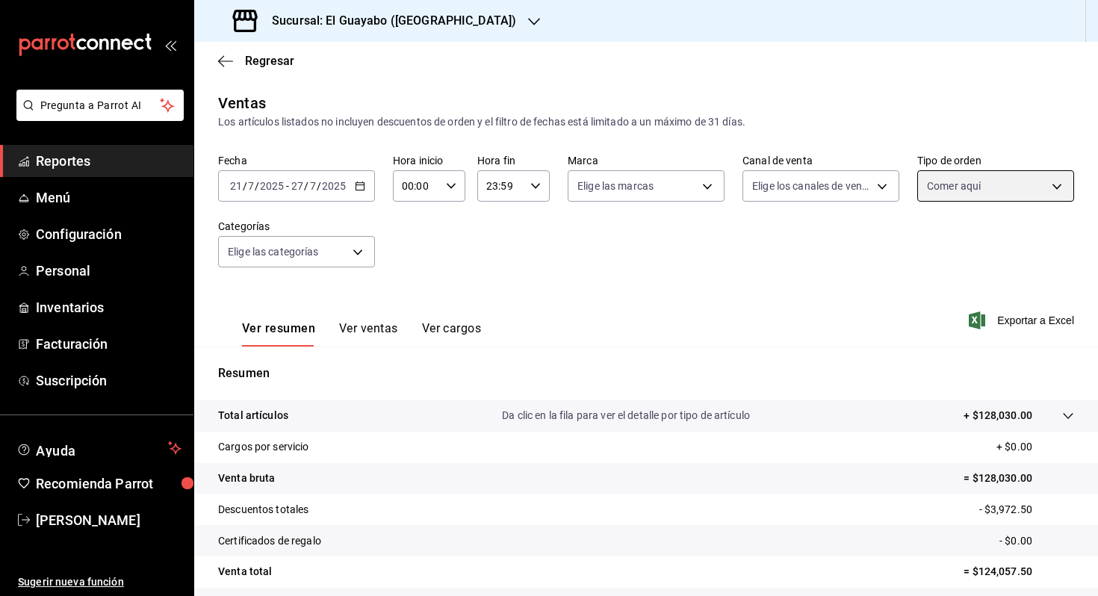
scroll to position [120, 0]
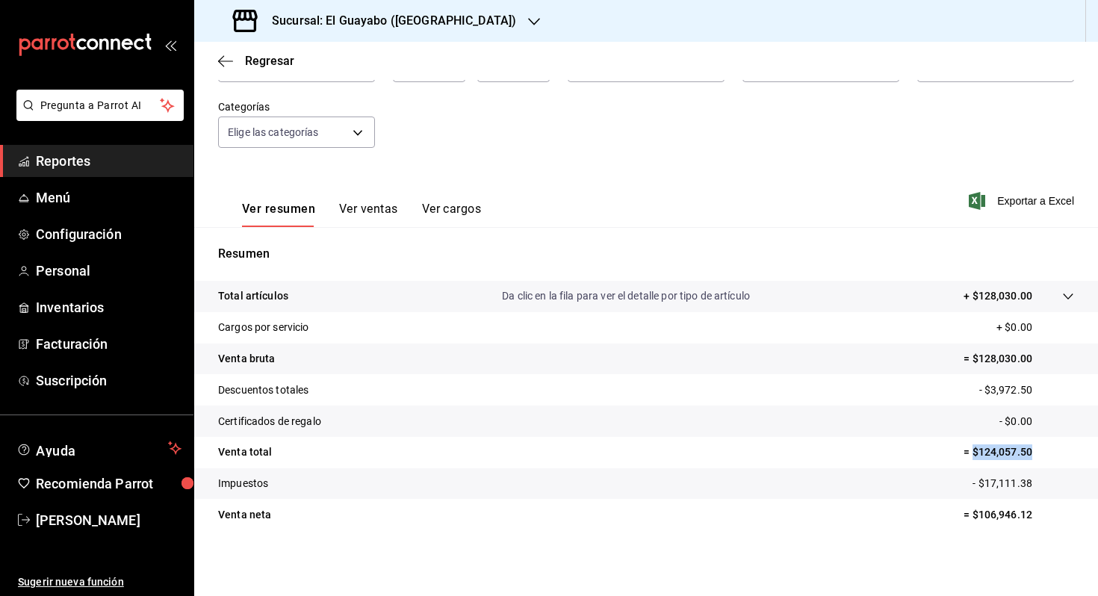
drag, startPoint x: 1035, startPoint y: 454, endPoint x: 973, endPoint y: 450, distance: 61.4
click at [973, 450] on p "= $124,057.50" at bounding box center [1019, 452] width 111 height 16
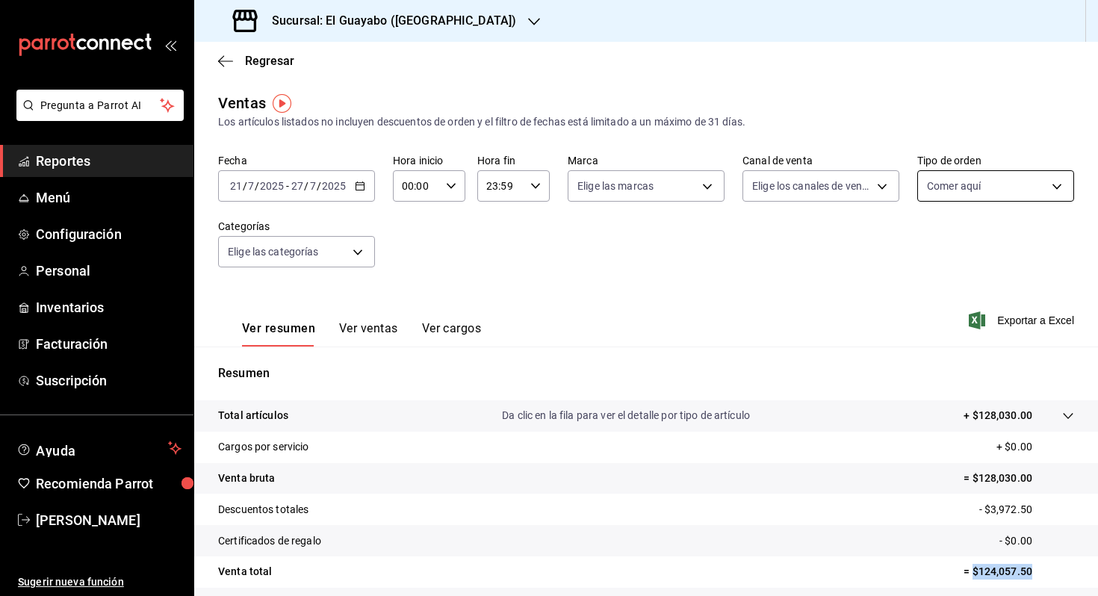
click at [978, 185] on body "Pregunta a Parrot AI Reportes Menú Configuración Personal Inventarios Facturaci…" at bounding box center [549, 298] width 1098 height 596
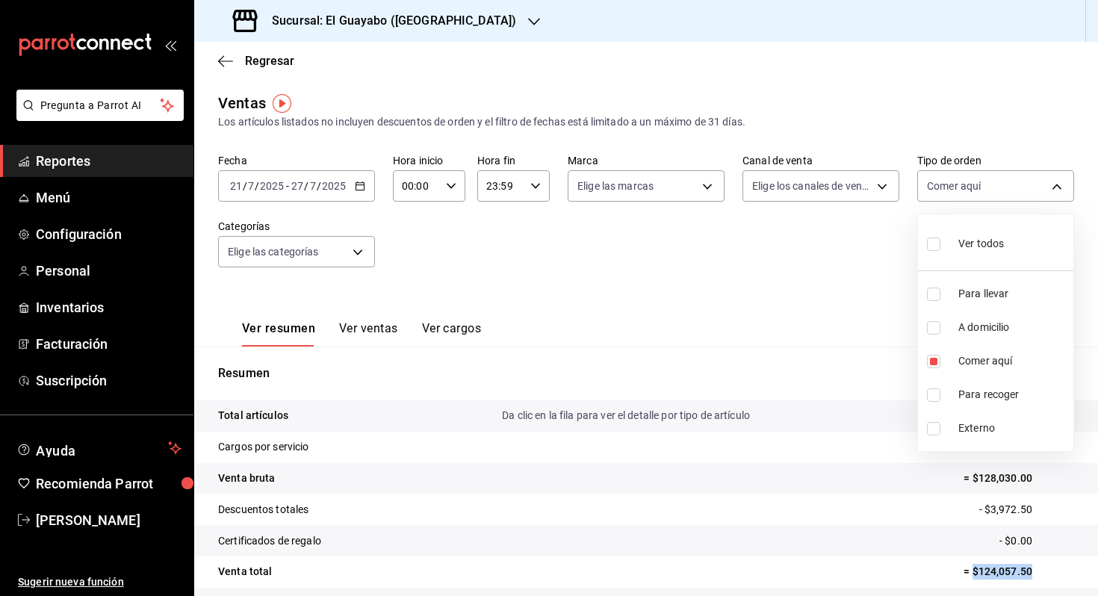
click at [974, 238] on span "Ver todos" at bounding box center [981, 244] width 46 height 16
type input "df5d295b-5765-42fe-9f4c-4ddedf89975c,af2c2d80-16cd-44bf-9918-f08bce16e3cd,be1d5…"
checkbox input "true"
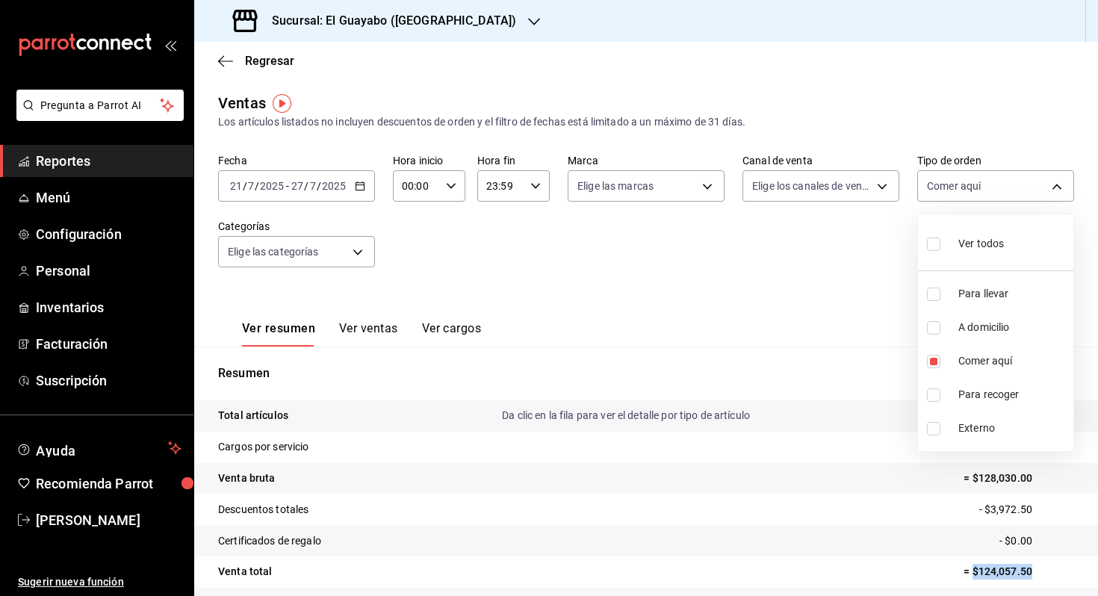
checkbox input "true"
click at [796, 271] on div at bounding box center [549, 298] width 1098 height 596
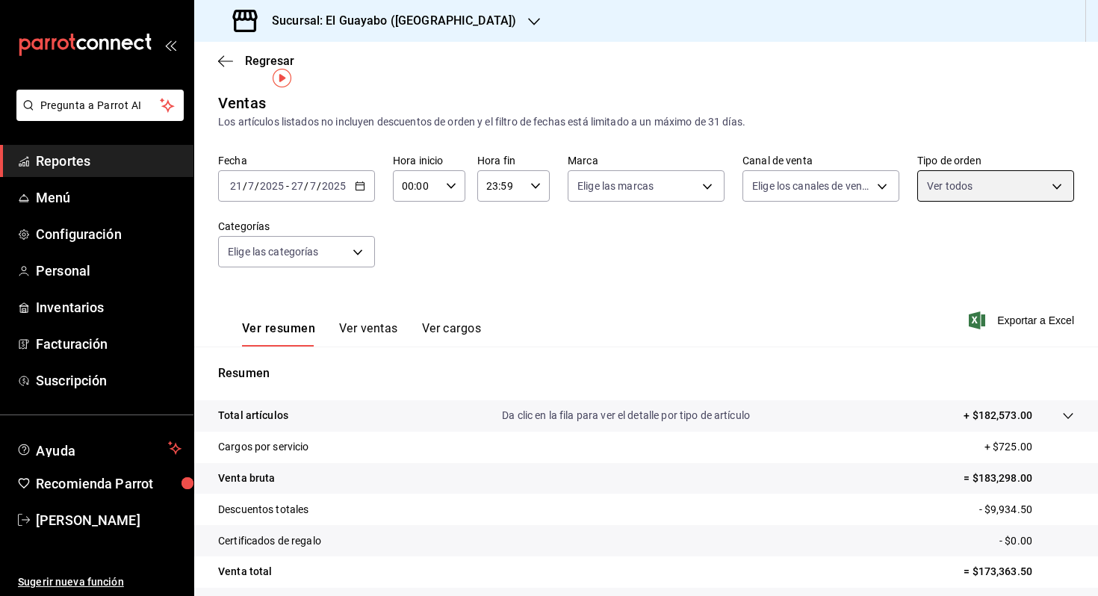
scroll to position [120, 0]
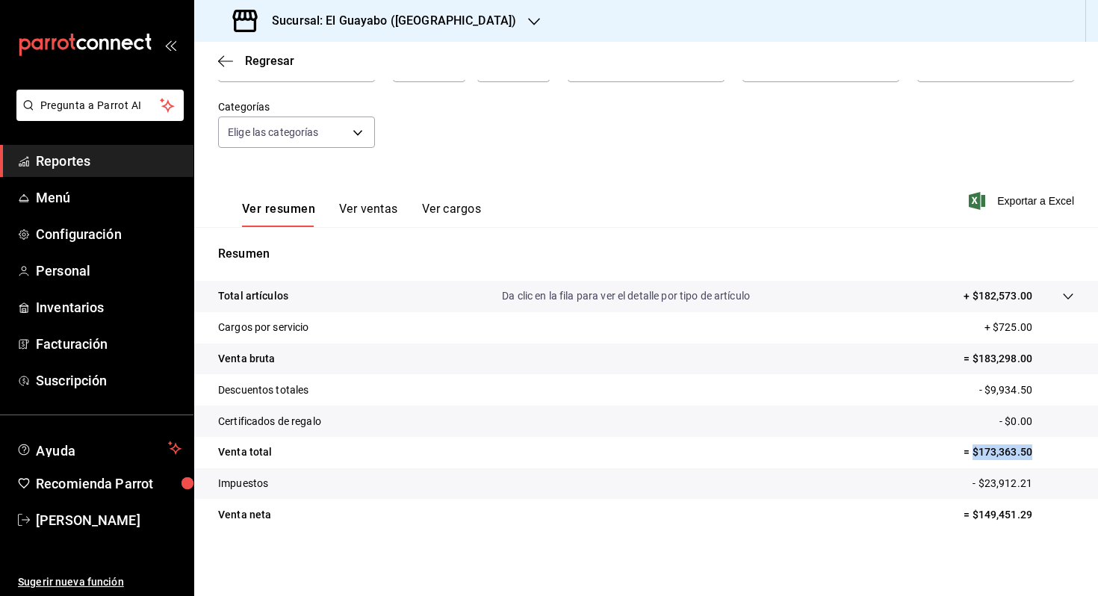
drag, startPoint x: 1034, startPoint y: 453, endPoint x: 973, endPoint y: 456, distance: 61.3
click at [973, 456] on p "= $173,363.50" at bounding box center [1019, 452] width 111 height 16
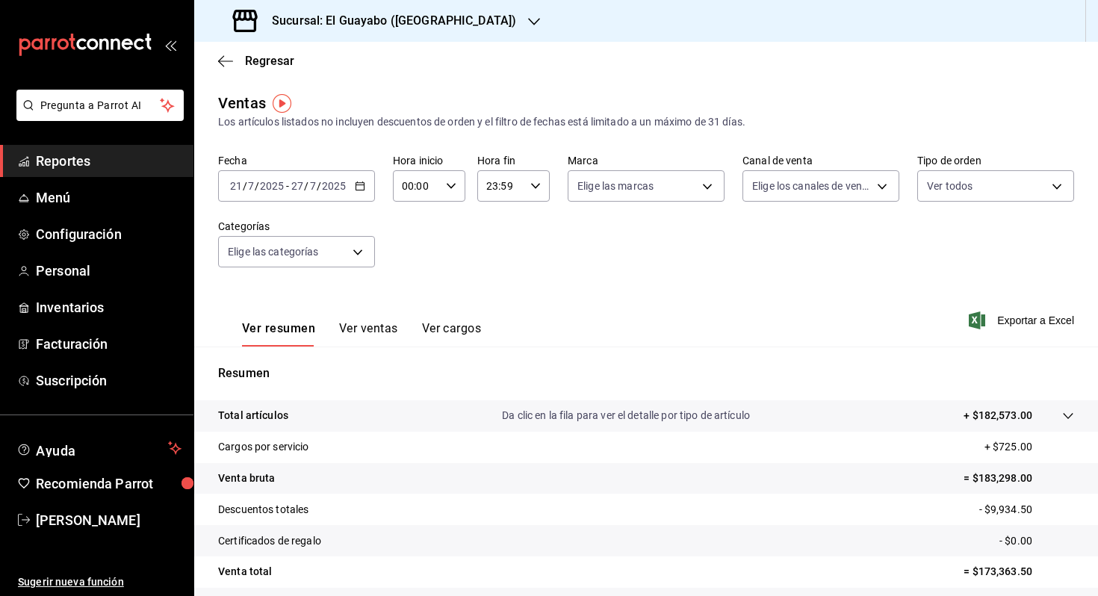
click at [330, 191] on input "2025" at bounding box center [333, 186] width 25 height 12
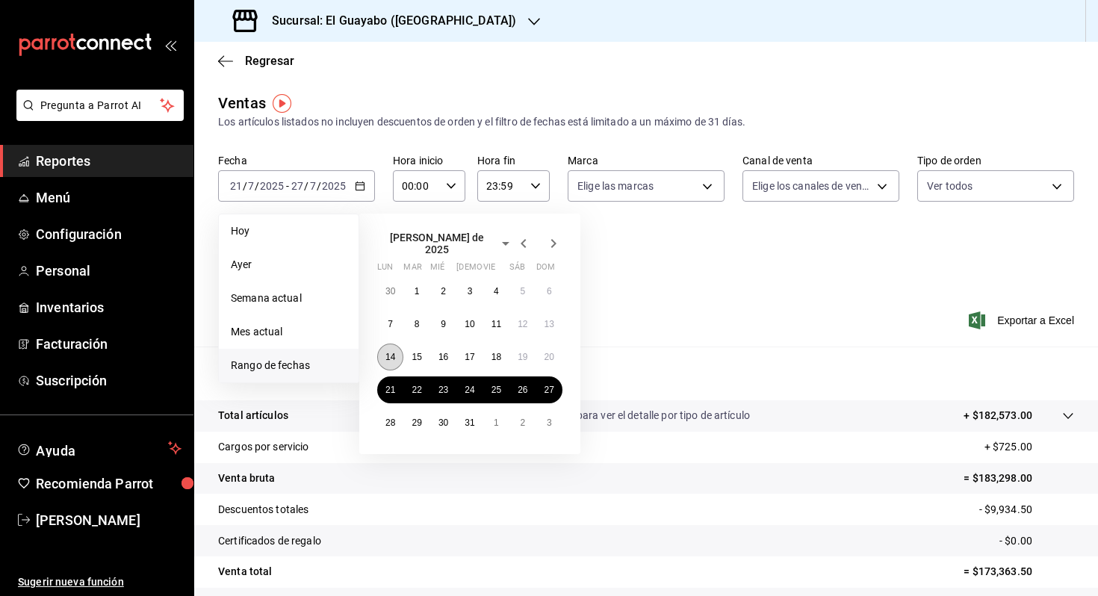
click at [397, 350] on button "14" at bounding box center [390, 357] width 26 height 27
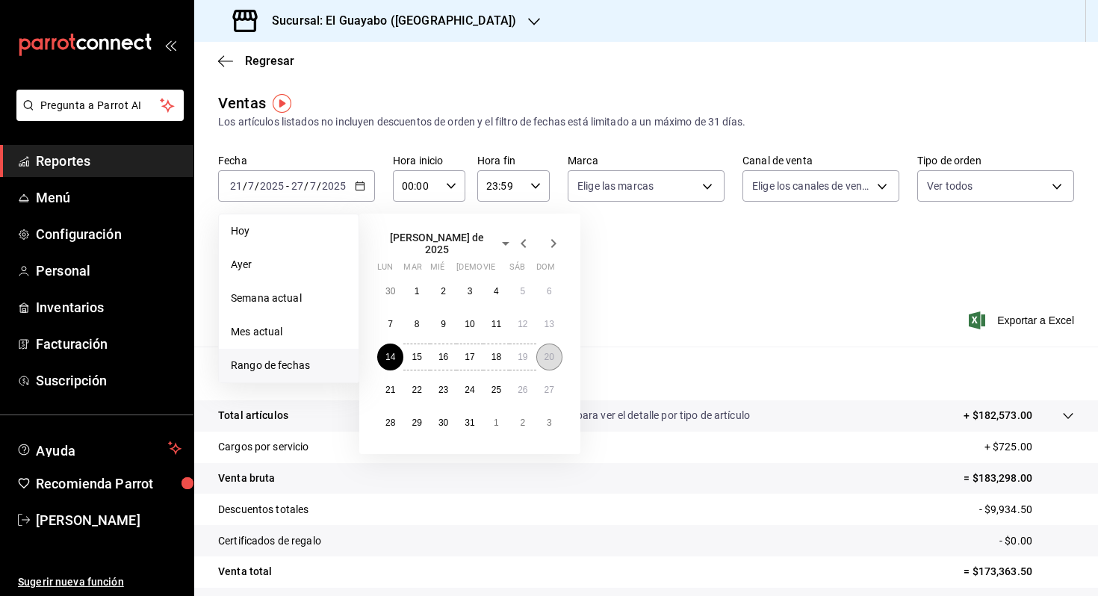
click at [551, 353] on abbr "20" at bounding box center [550, 357] width 10 height 10
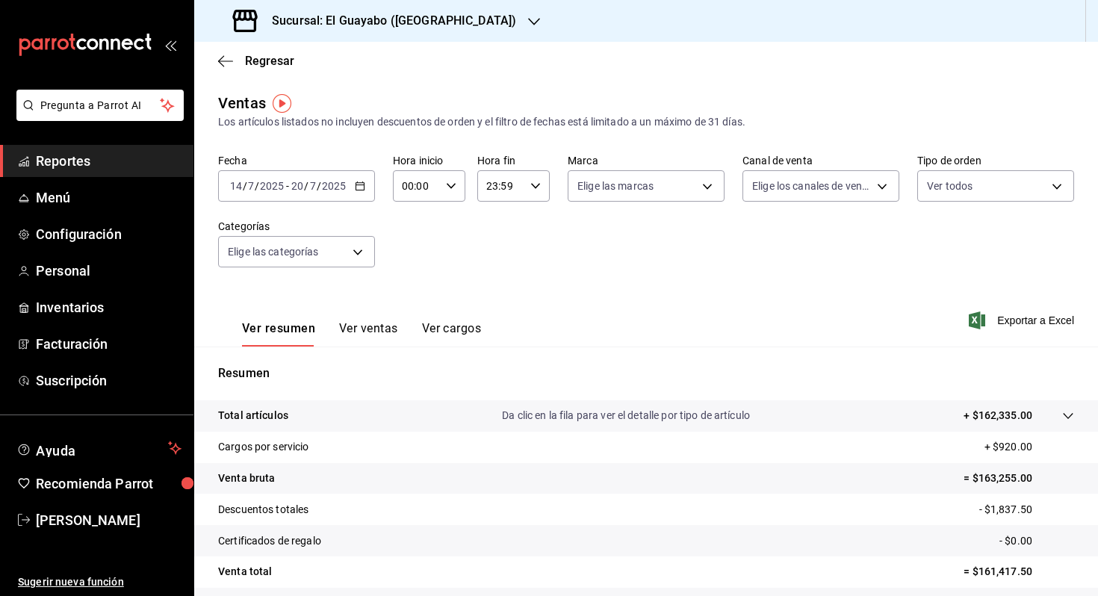
scroll to position [120, 0]
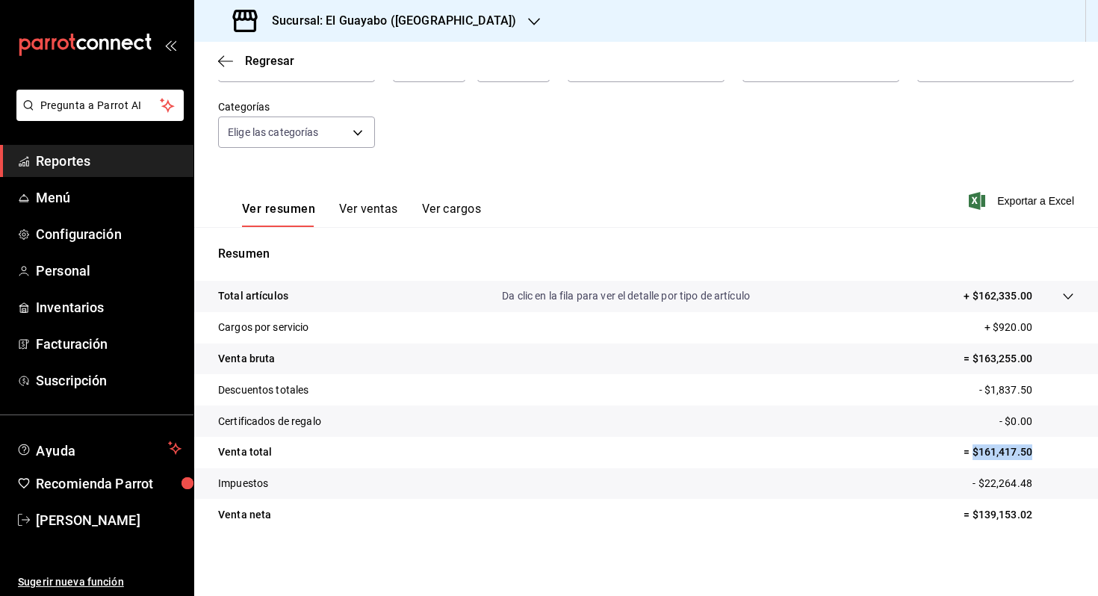
drag, startPoint x: 1035, startPoint y: 450, endPoint x: 971, endPoint y: 454, distance: 63.7
click at [971, 454] on p "= $161,417.50" at bounding box center [1019, 452] width 111 height 16
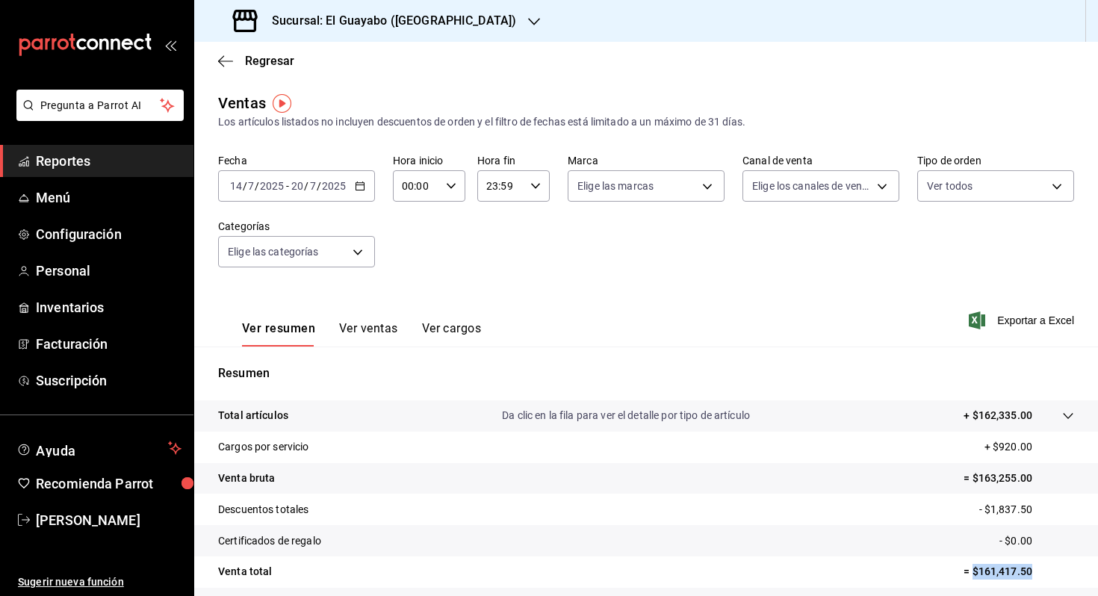
click at [1042, 184] on body "Pregunta a Parrot AI Reportes Menú Configuración Personal Inventarios Facturaci…" at bounding box center [549, 298] width 1098 height 596
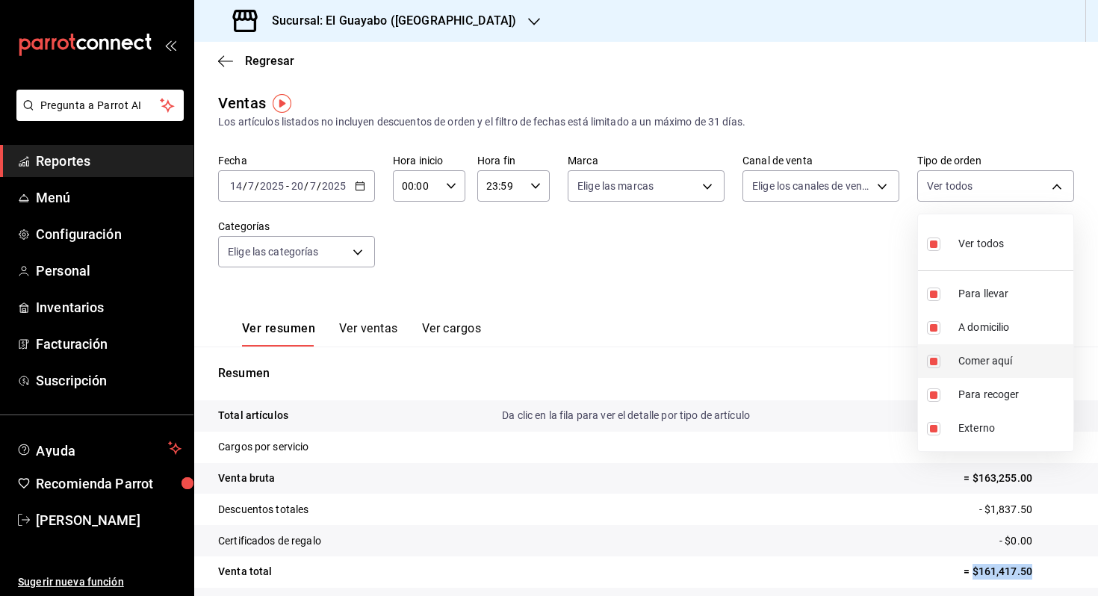
click at [945, 356] on label at bounding box center [936, 361] width 19 height 13
click at [941, 356] on input "checkbox" at bounding box center [933, 361] width 13 height 13
checkbox input "true"
type input "df5d295b-5765-42fe-9f4c-4ddedf89975c,af2c2d80-16cd-44bf-9918-f08bce16e3cd,b0ba6…"
checkbox input "true"
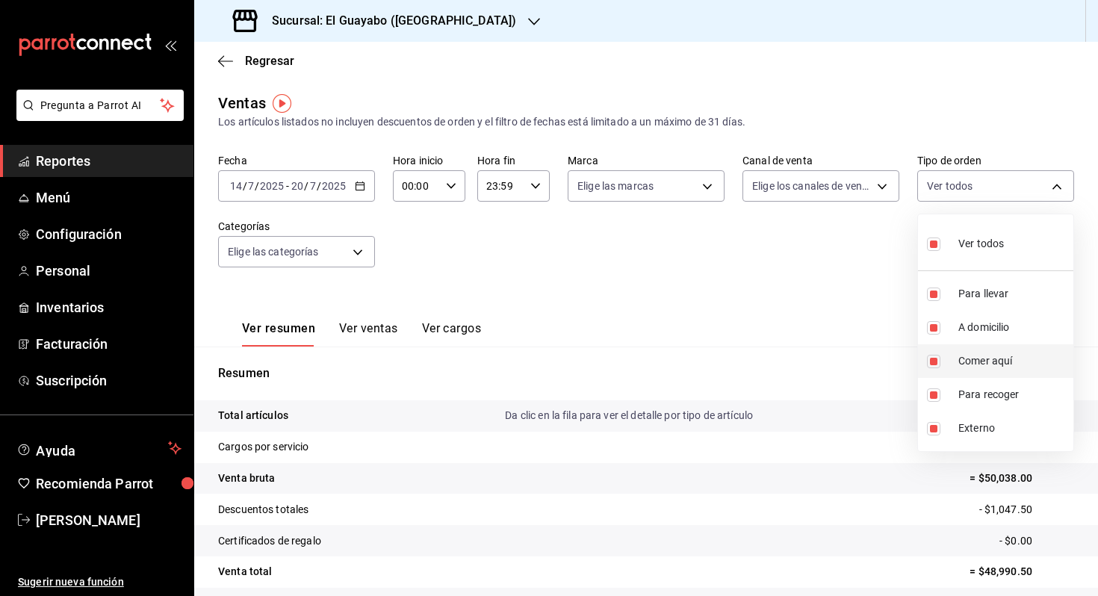
click at [933, 360] on input "checkbox" at bounding box center [933, 361] width 13 height 13
checkbox input "false"
type input "df5d295b-5765-42fe-9f4c-4ddedf89975c,af2c2d80-16cd-44bf-9918-f08bce16e3cd,b0ba6…"
checkbox input "false"
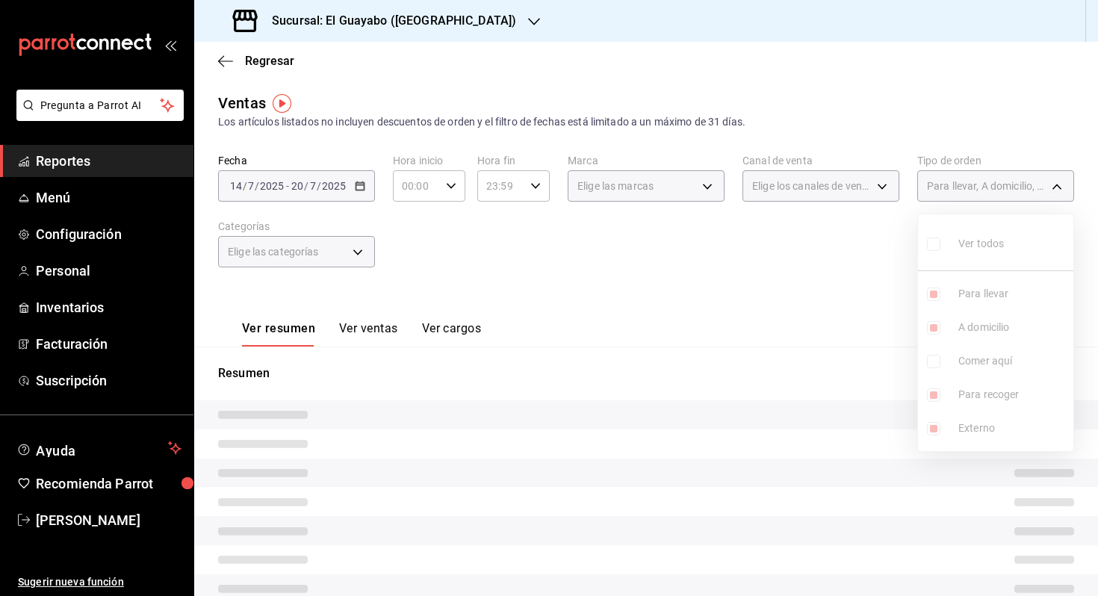
click at [858, 321] on div at bounding box center [549, 298] width 1098 height 596
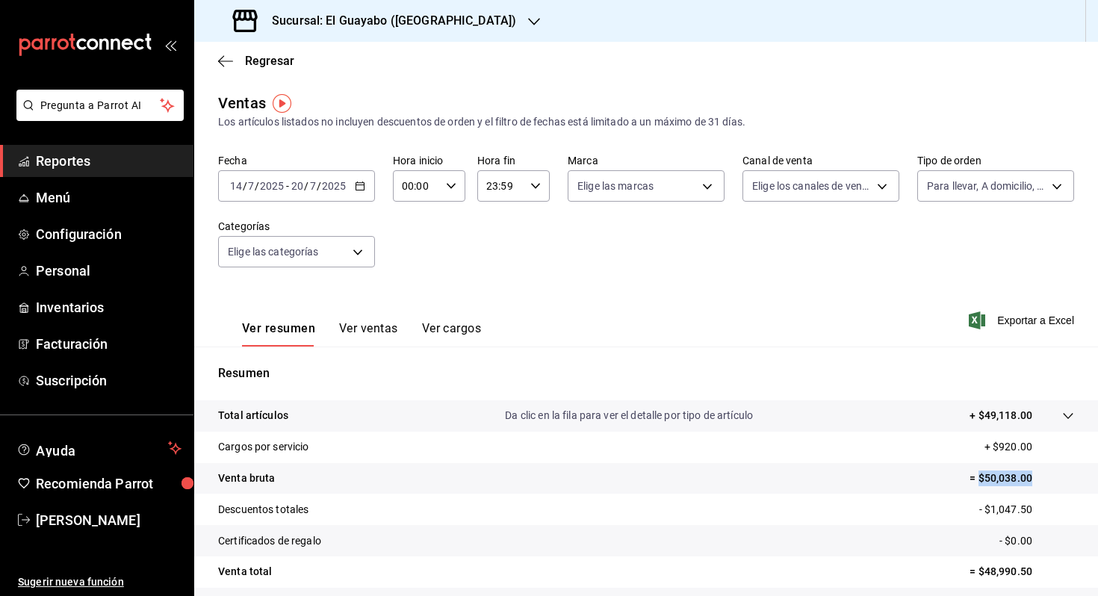
drag, startPoint x: 1034, startPoint y: 474, endPoint x: 979, endPoint y: 481, distance: 55.7
click at [979, 481] on p "= $50,038.00" at bounding box center [1022, 479] width 105 height 16
click at [945, 193] on body "Pregunta a Parrot AI Reportes Menú Configuración Personal Inventarios Facturaci…" at bounding box center [549, 298] width 1098 height 596
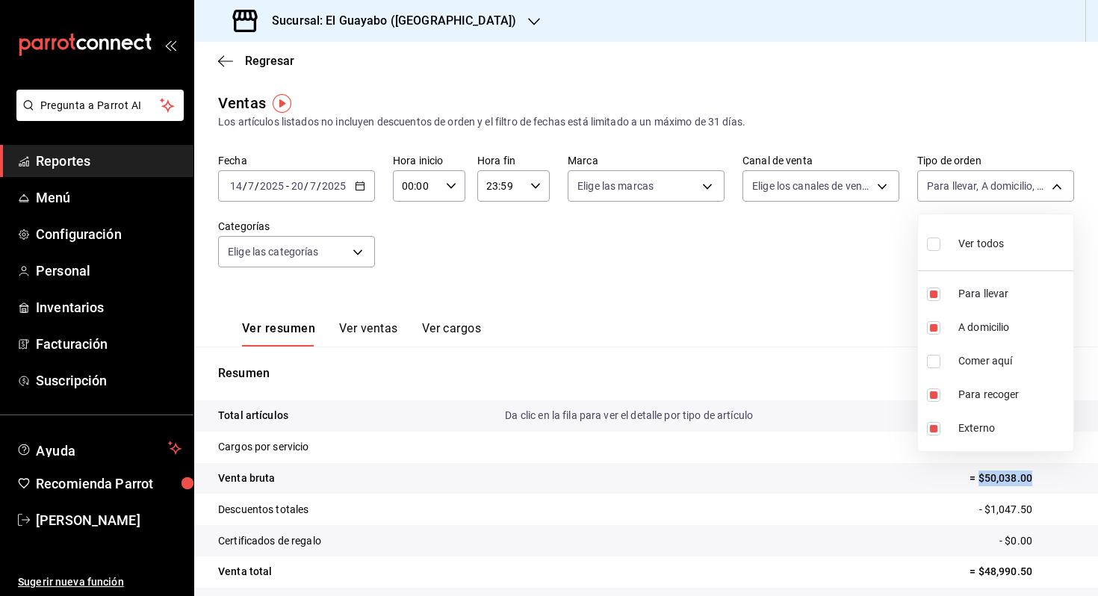
click at [949, 252] on div "Ver todos" at bounding box center [965, 242] width 77 height 32
type input "df5d295b-5765-42fe-9f4c-4ddedf89975c,af2c2d80-16cd-44bf-9918-f08bce16e3cd,be1d5…"
checkbox input "true"
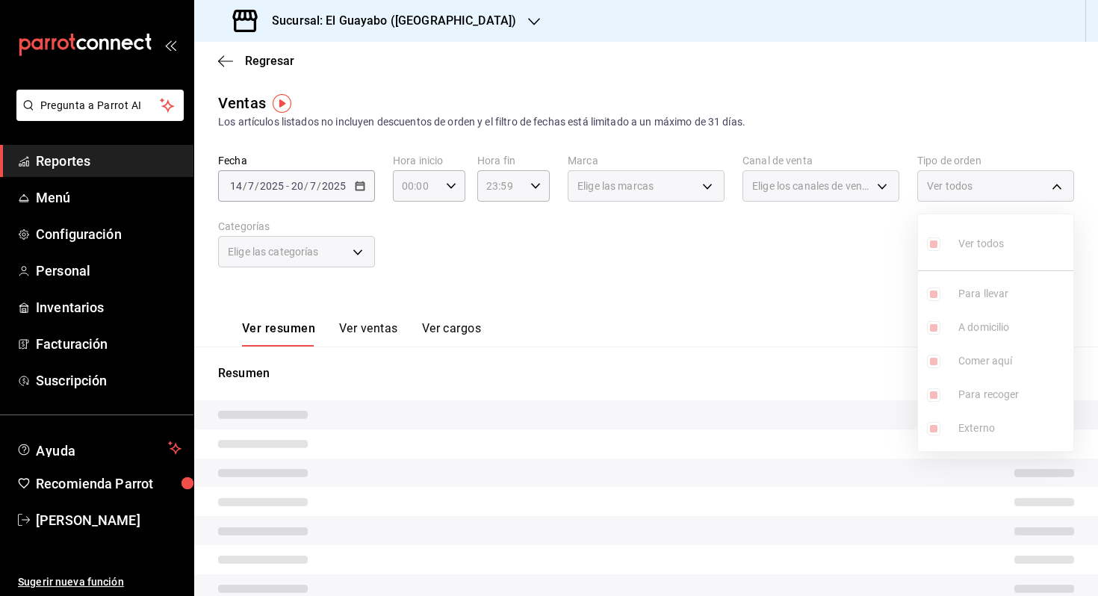
click at [965, 350] on ul "Ver todos Para llevar A domicilio Comer aquí Para recoger Externo" at bounding box center [995, 332] width 155 height 237
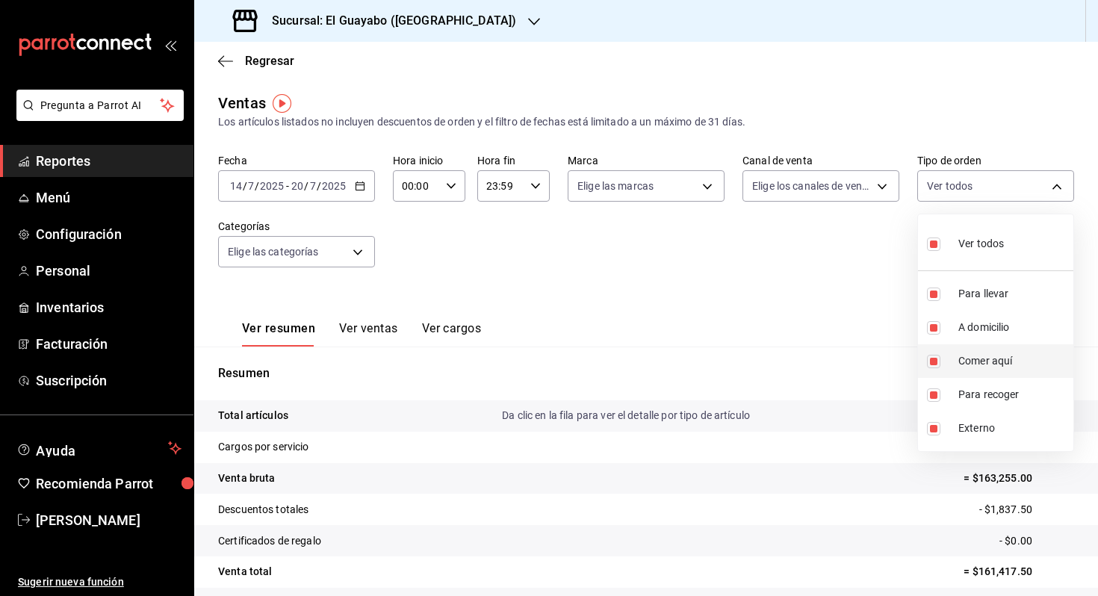
click at [964, 360] on span "Comer aquí" at bounding box center [1012, 361] width 109 height 16
type input "df5d295b-5765-42fe-9f4c-4ddedf89975c,af2c2d80-16cd-44bf-9918-f08bce16e3cd,b0ba6…"
checkbox input "false"
click at [802, 311] on div at bounding box center [549, 298] width 1098 height 596
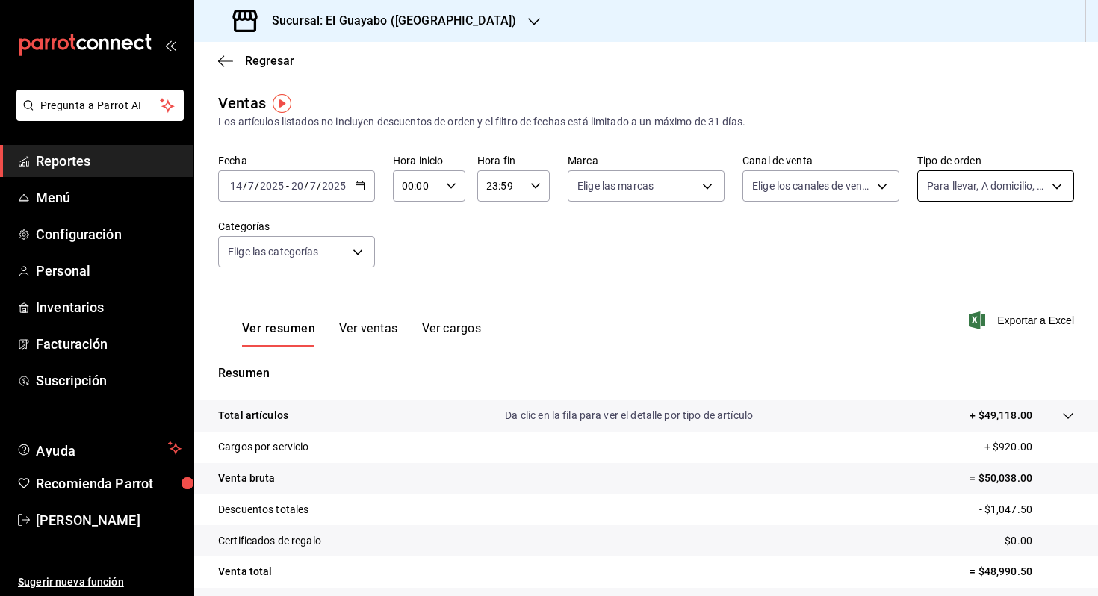
click at [976, 193] on body "Pregunta a Parrot AI Reportes Menú Configuración Personal Inventarios Facturaci…" at bounding box center [549, 298] width 1098 height 596
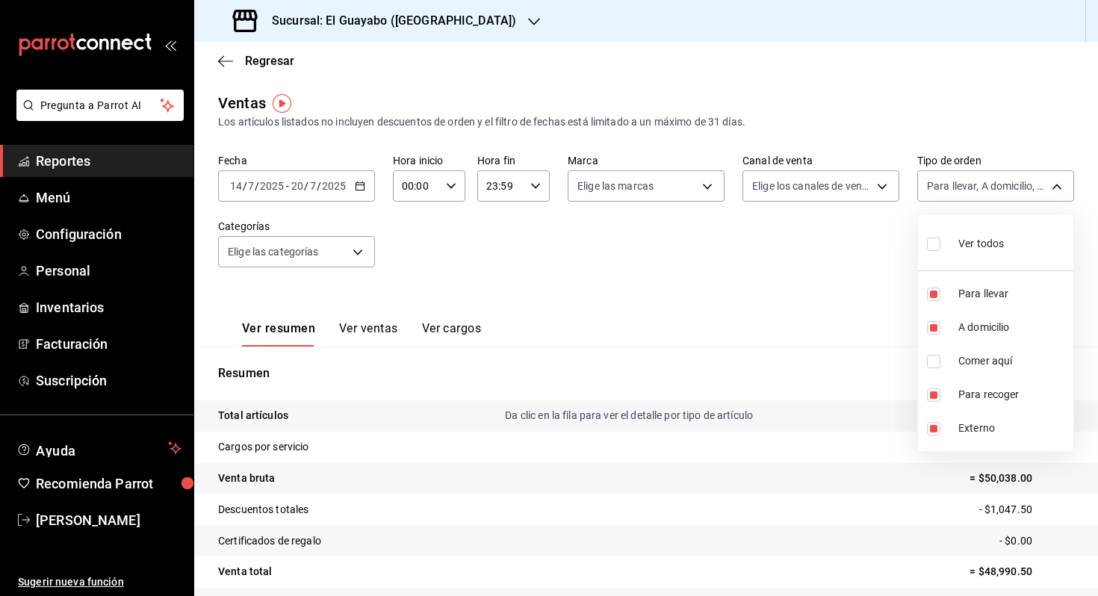
click at [944, 245] on label at bounding box center [936, 244] width 19 height 22
click at [941, 245] on input "checkbox" at bounding box center [933, 244] width 13 height 13
checkbox input "false"
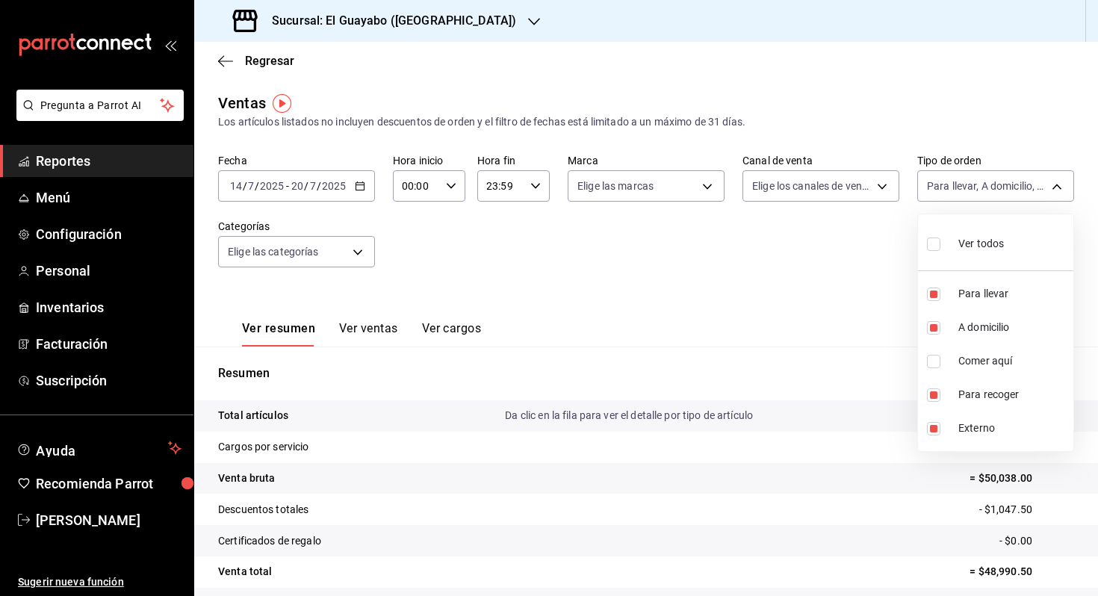
checkbox input "false"
click at [944, 362] on label at bounding box center [936, 361] width 19 height 13
click at [941, 362] on input "checkbox" at bounding box center [933, 361] width 13 height 13
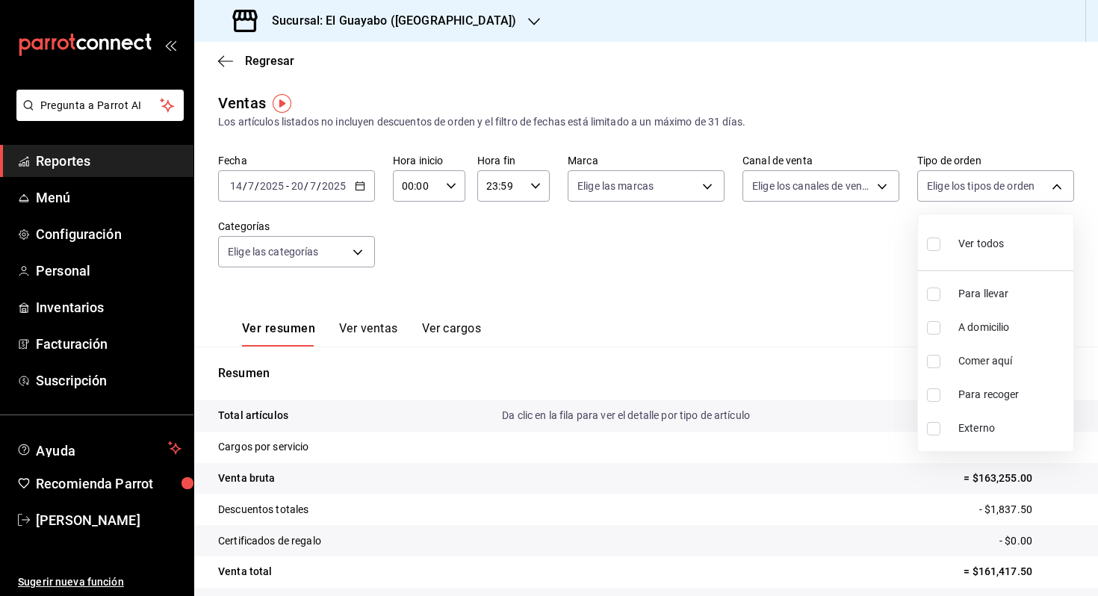
checkbox input "false"
click at [935, 365] on input "checkbox" at bounding box center [933, 361] width 13 height 13
checkbox input "true"
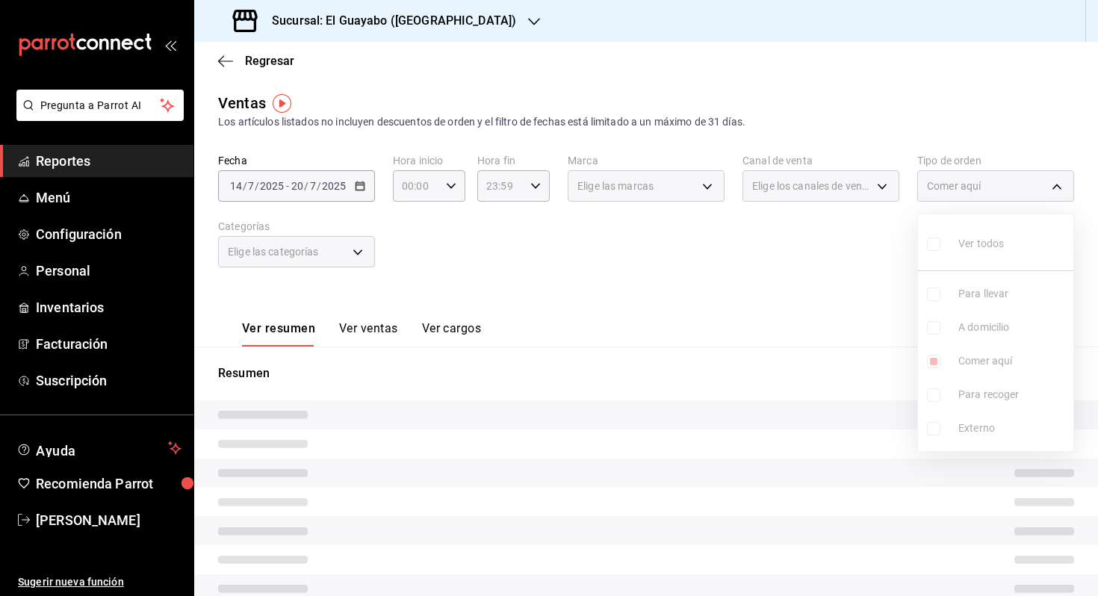
click at [835, 347] on div at bounding box center [549, 298] width 1098 height 596
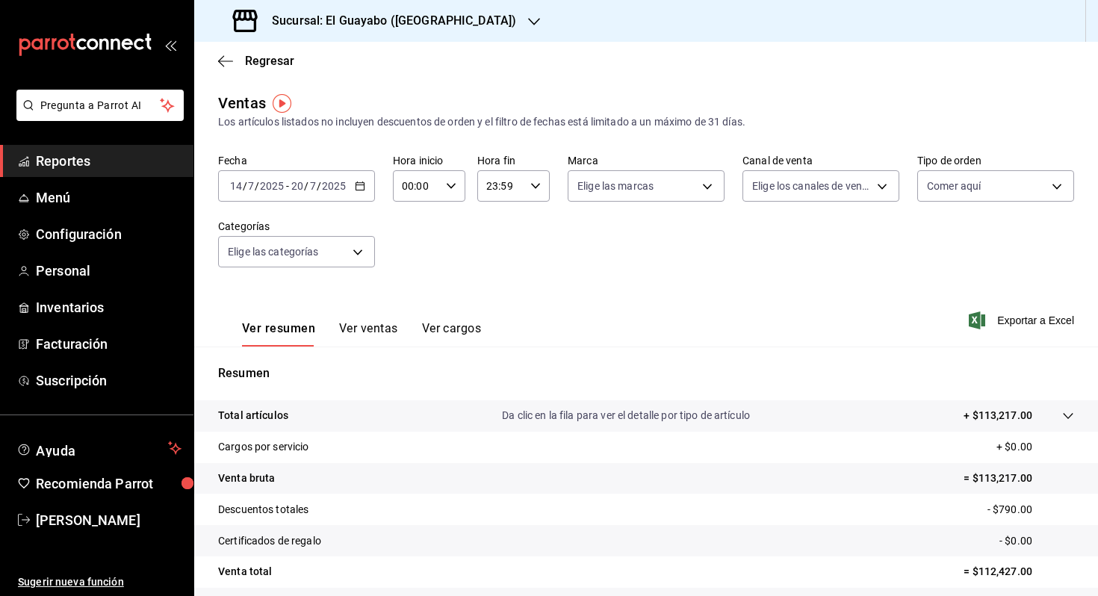
scroll to position [120, 0]
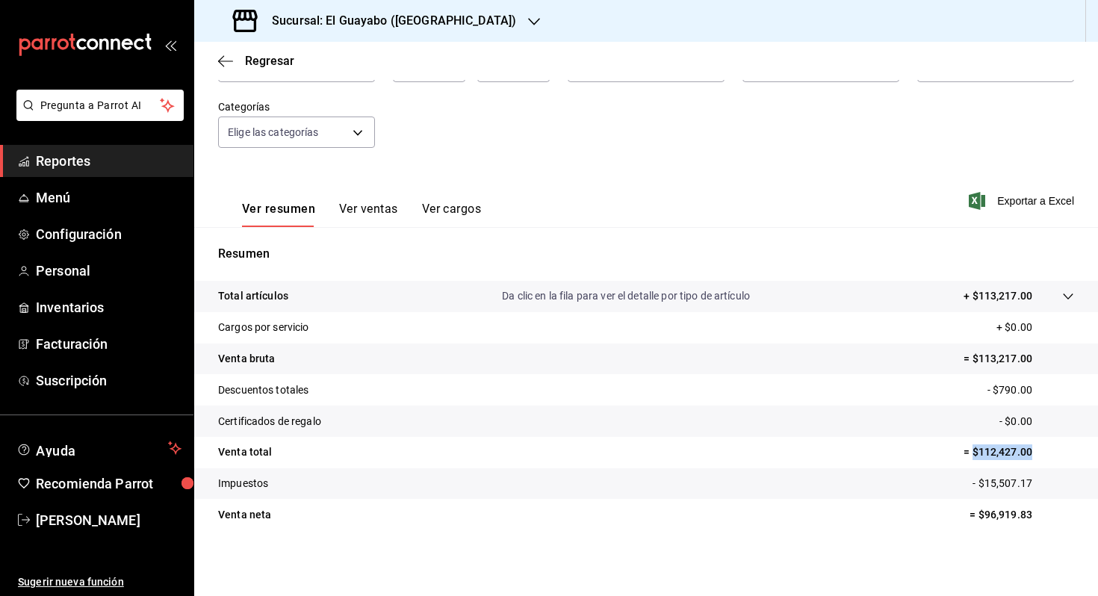
drag, startPoint x: 1035, startPoint y: 454, endPoint x: 974, endPoint y: 456, distance: 61.3
click at [974, 456] on p "= $112,427.00" at bounding box center [1019, 452] width 111 height 16
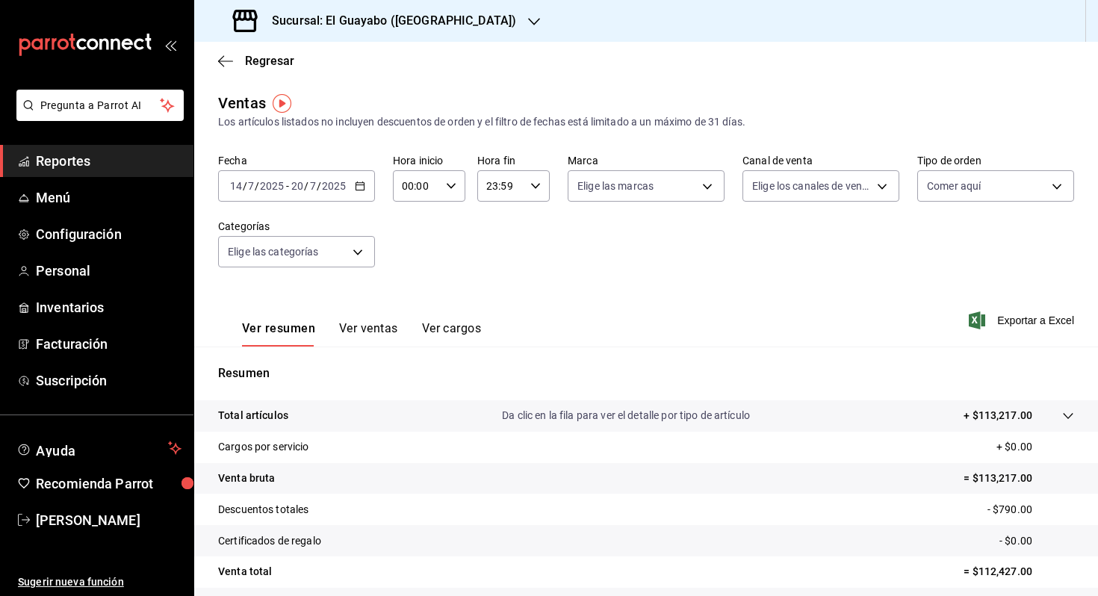
click at [329, 196] on div "[DATE] [DATE] - [DATE] [DATE]" at bounding box center [296, 185] width 157 height 31
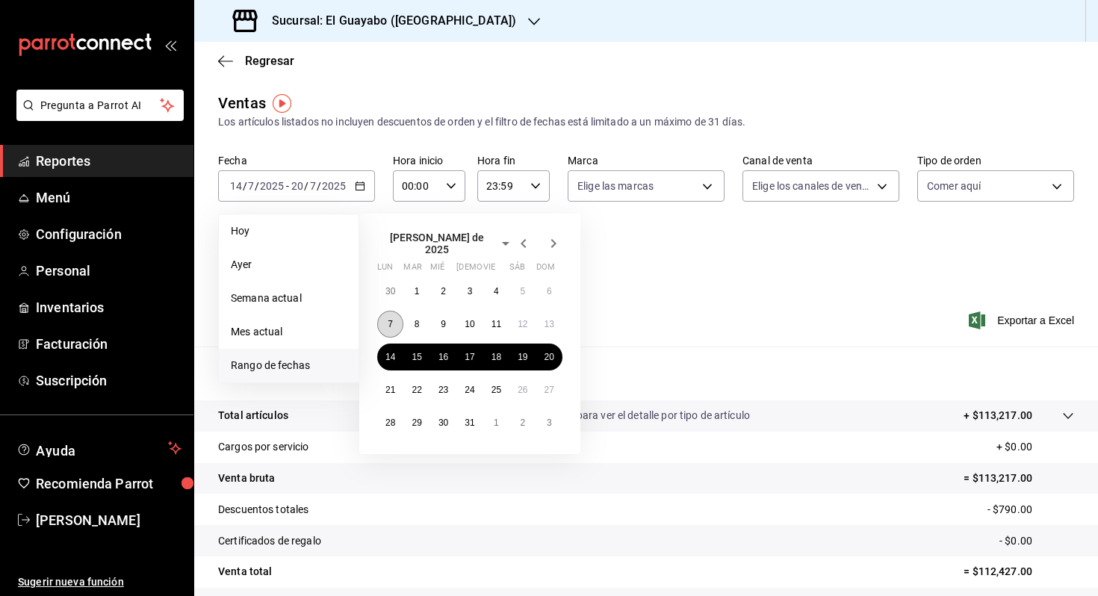
click at [379, 314] on button "7" at bounding box center [390, 324] width 26 height 27
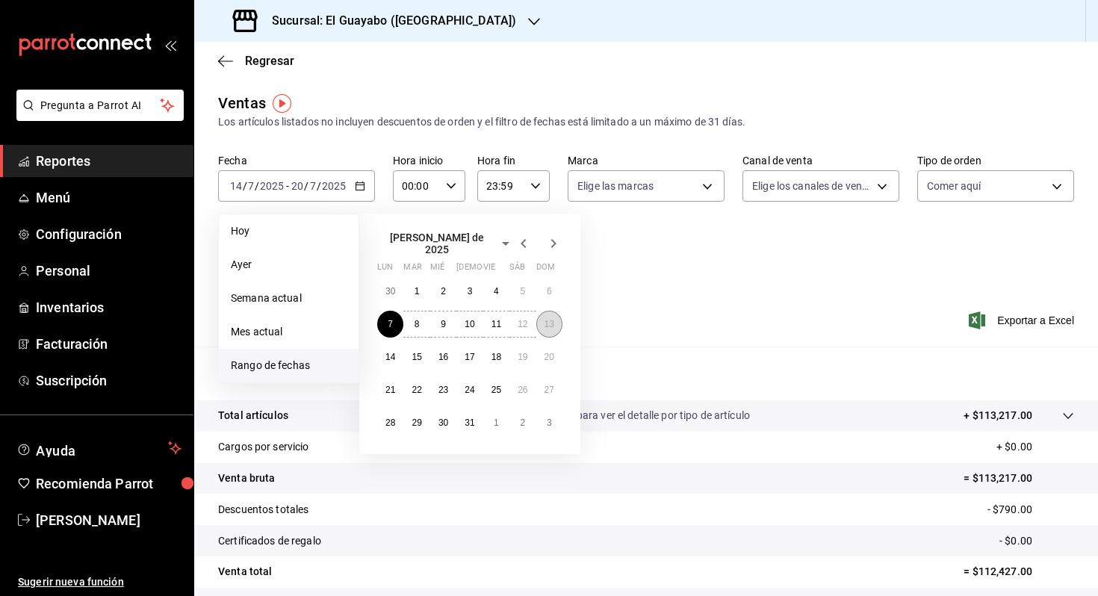
click at [539, 315] on button "13" at bounding box center [549, 324] width 26 height 27
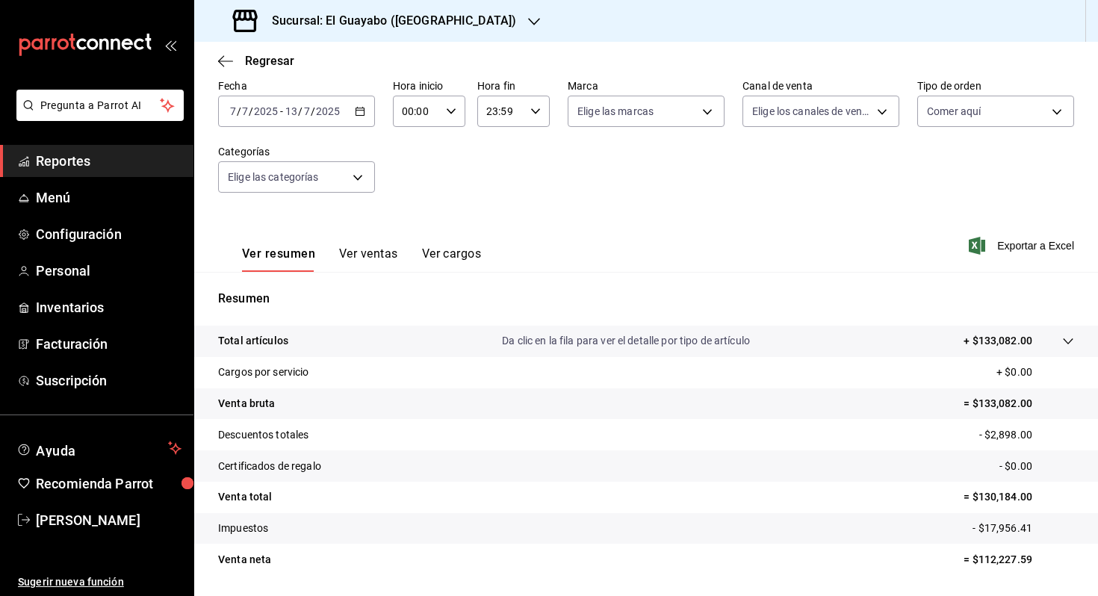
scroll to position [120, 0]
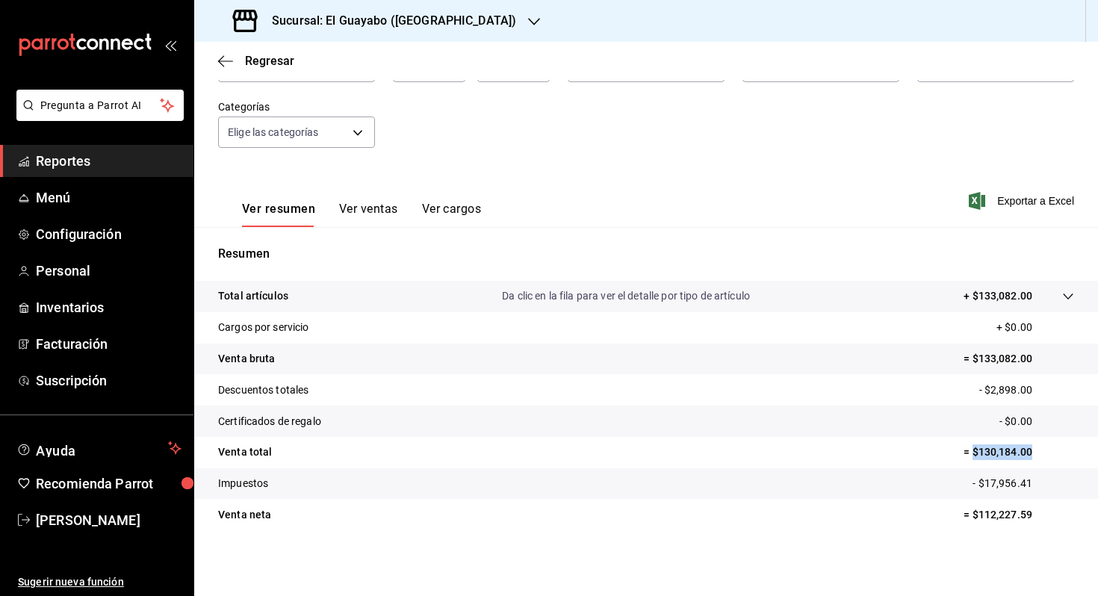
drag, startPoint x: 974, startPoint y: 451, endPoint x: 1056, endPoint y: 467, distance: 83.7
click at [1056, 467] on tr "Venta total = $130,184.00" at bounding box center [646, 452] width 904 height 31
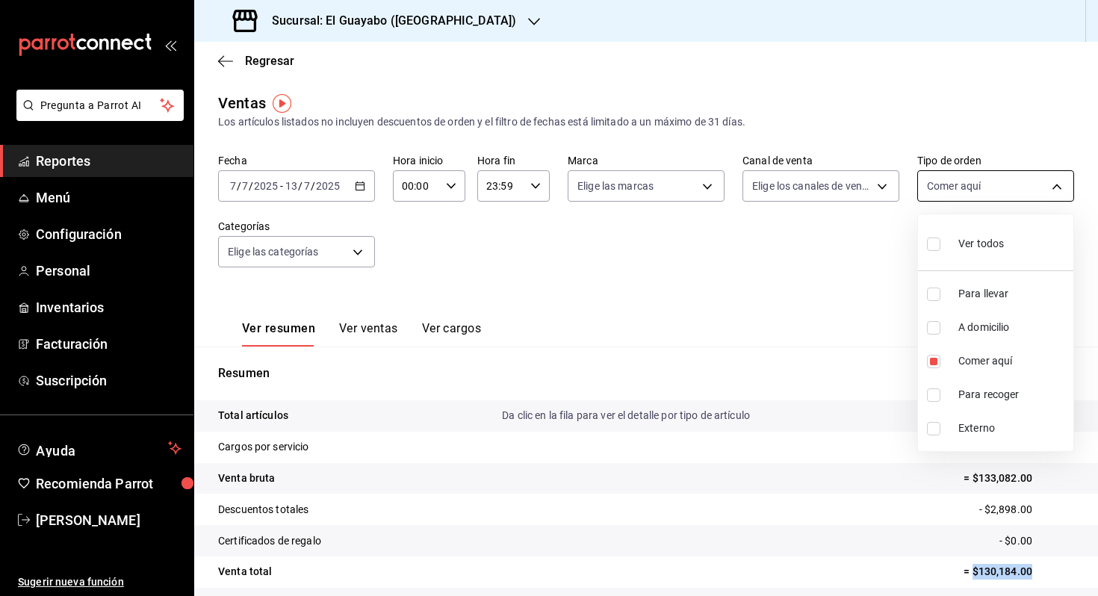
click at [988, 188] on body "Pregunta a Parrot AI Reportes Menú Configuración Personal Inventarios Facturaci…" at bounding box center [549, 298] width 1098 height 596
click at [975, 253] on div "Ver todos" at bounding box center [965, 242] width 77 height 32
type input "df5d295b-5765-42fe-9f4c-4ddedf89975c,af2c2d80-16cd-44bf-9918-f08bce16e3cd,be1d5…"
checkbox input "true"
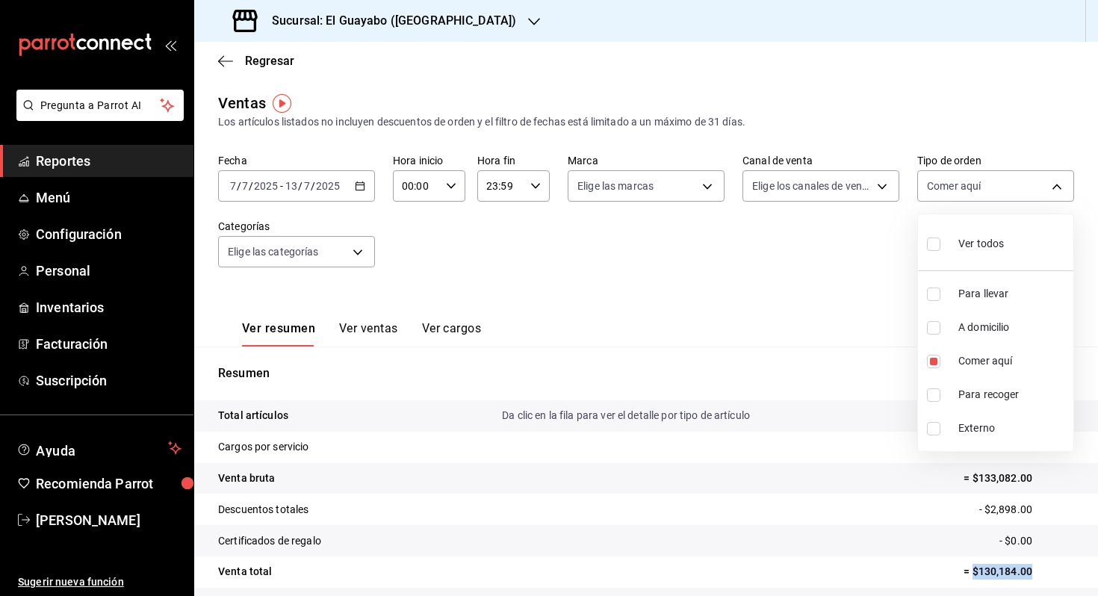
checkbox input "true"
click at [946, 364] on li "Comer aquí" at bounding box center [995, 361] width 155 height 34
type input "df5d295b-5765-42fe-9f4c-4ddedf89975c,af2c2d80-16cd-44bf-9918-f08bce16e3cd,b0ba6…"
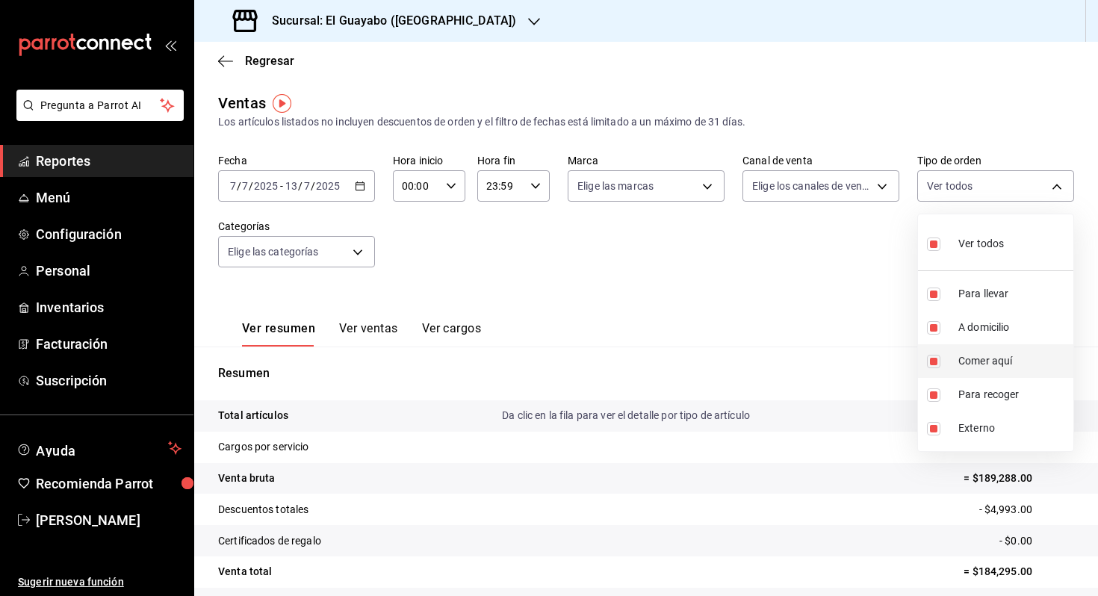
checkbox input "false"
click at [844, 340] on div at bounding box center [549, 298] width 1098 height 596
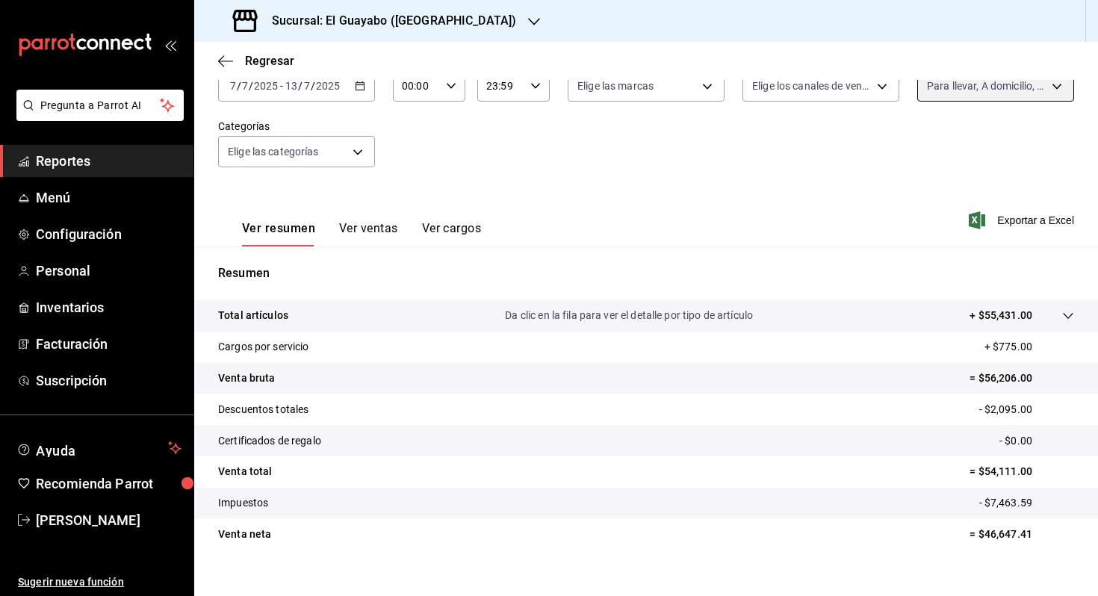
scroll to position [120, 0]
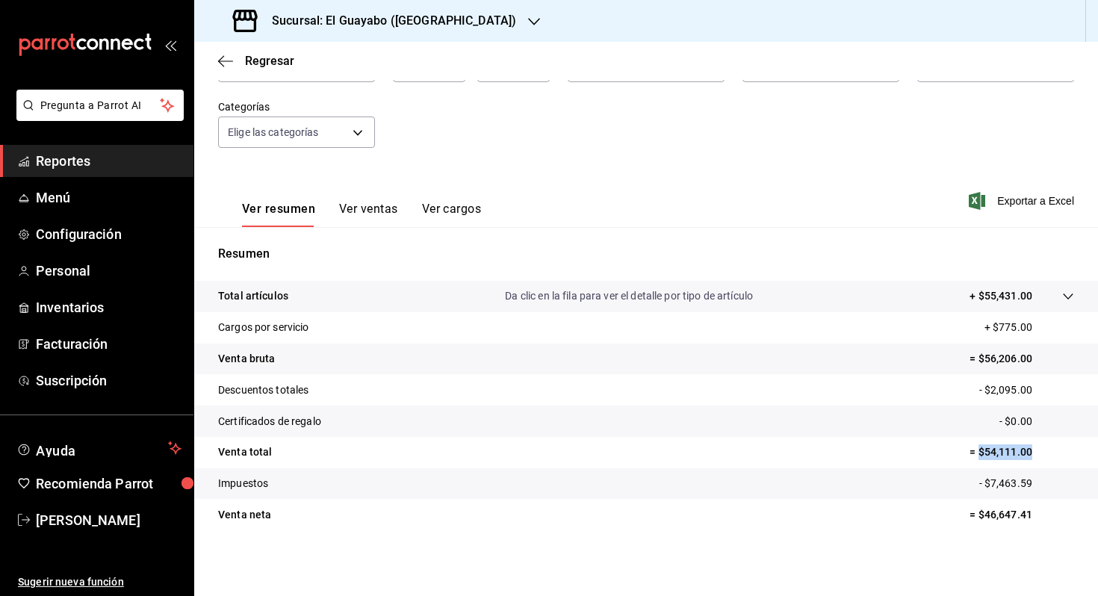
drag, startPoint x: 1037, startPoint y: 449, endPoint x: 980, endPoint y: 455, distance: 57.1
click at [980, 455] on p "= $54,111.00" at bounding box center [1022, 452] width 105 height 16
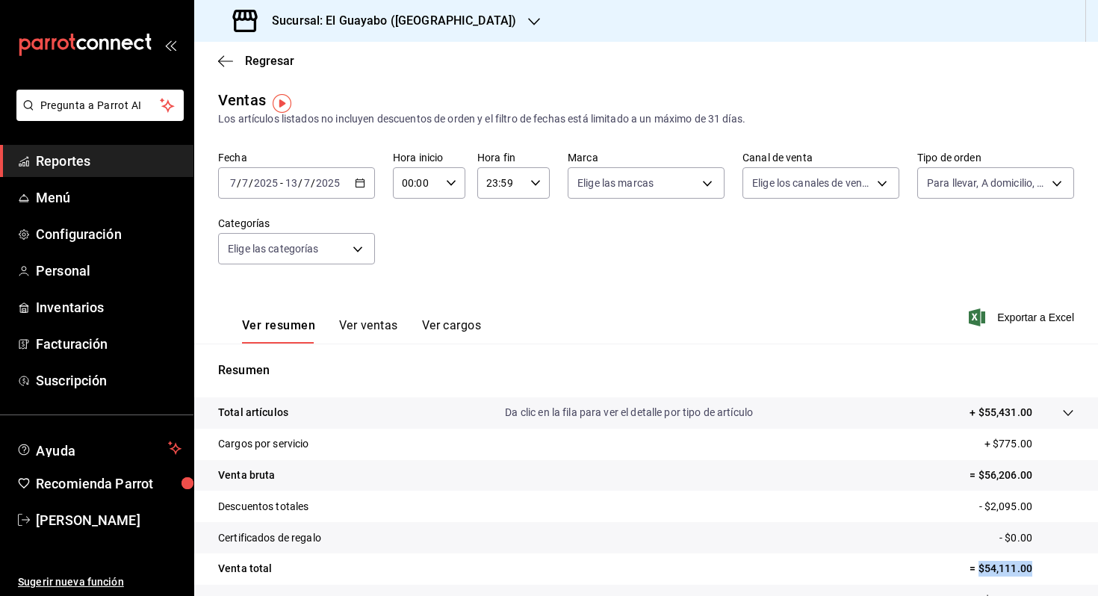
scroll to position [0, 0]
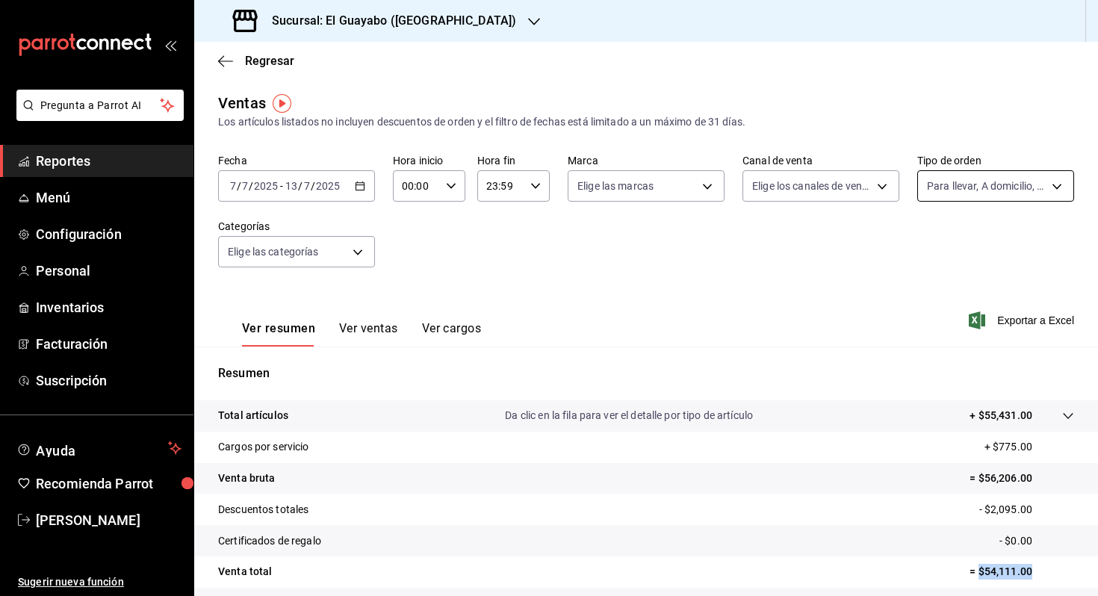
click at [1000, 185] on body "Pregunta a Parrot AI Reportes Menú Configuración Personal Inventarios Facturaci…" at bounding box center [549, 298] width 1098 height 596
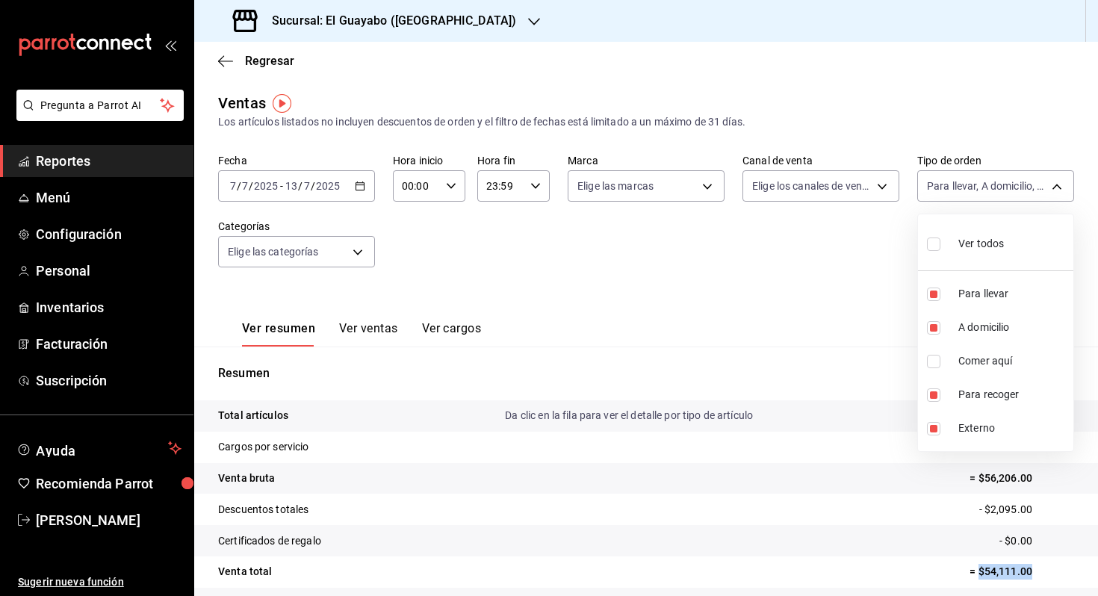
click at [981, 360] on span "Comer aquí" at bounding box center [1012, 361] width 109 height 16
type input "df5d295b-5765-42fe-9f4c-4ddedf89975c,af2c2d80-16cd-44bf-9918-f08bce16e3cd,b0ba6…"
checkbox input "true"
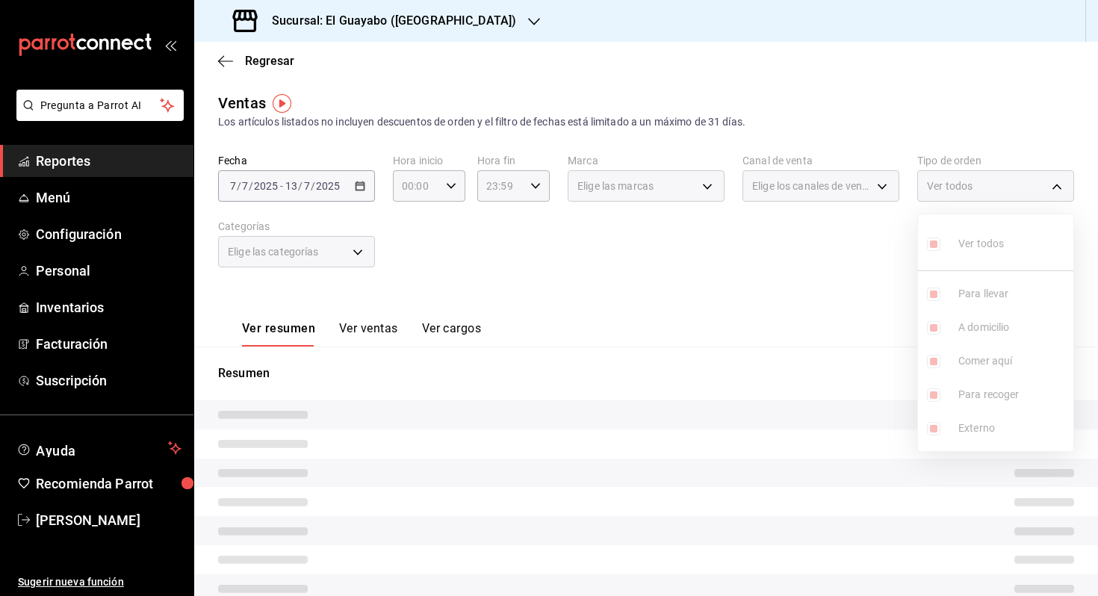
click at [833, 331] on div at bounding box center [549, 298] width 1098 height 596
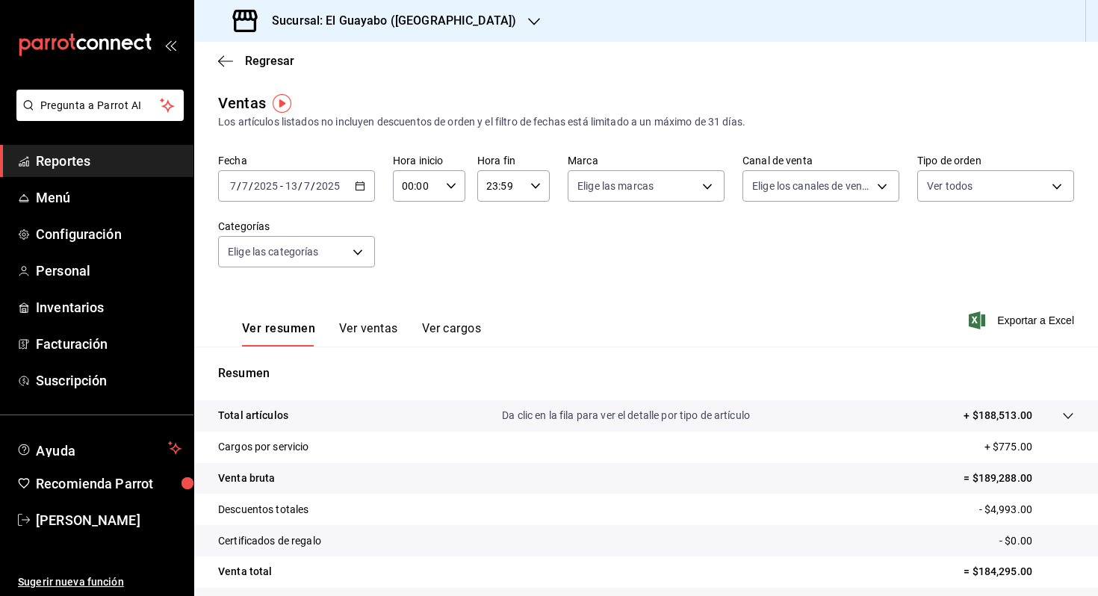
scroll to position [120, 0]
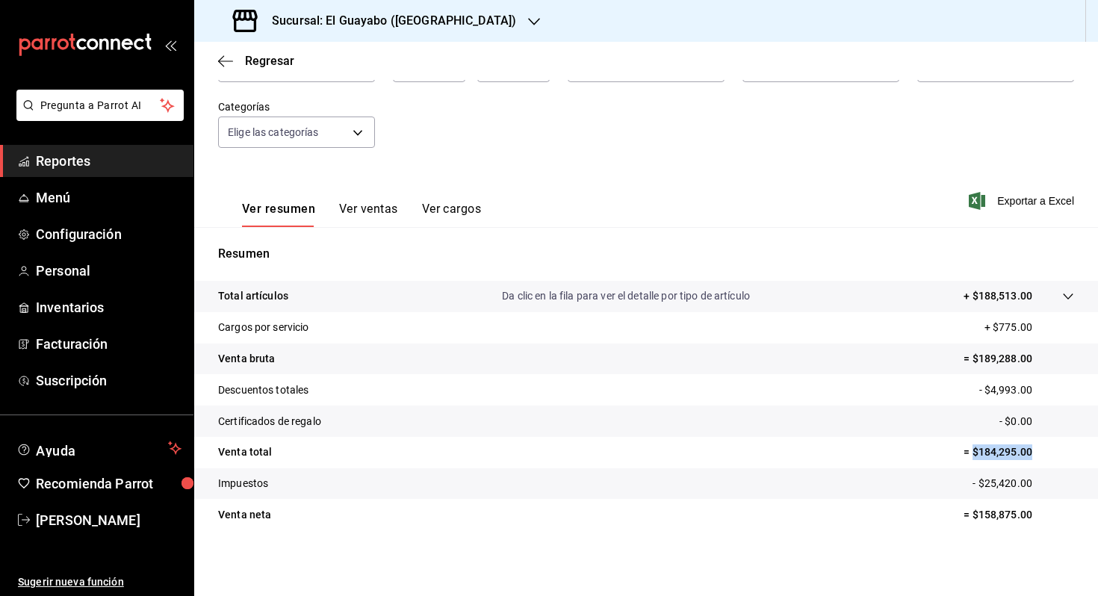
drag, startPoint x: 1035, startPoint y: 453, endPoint x: 973, endPoint y: 457, distance: 62.1
click at [973, 457] on p "= $184,295.00" at bounding box center [1019, 452] width 111 height 16
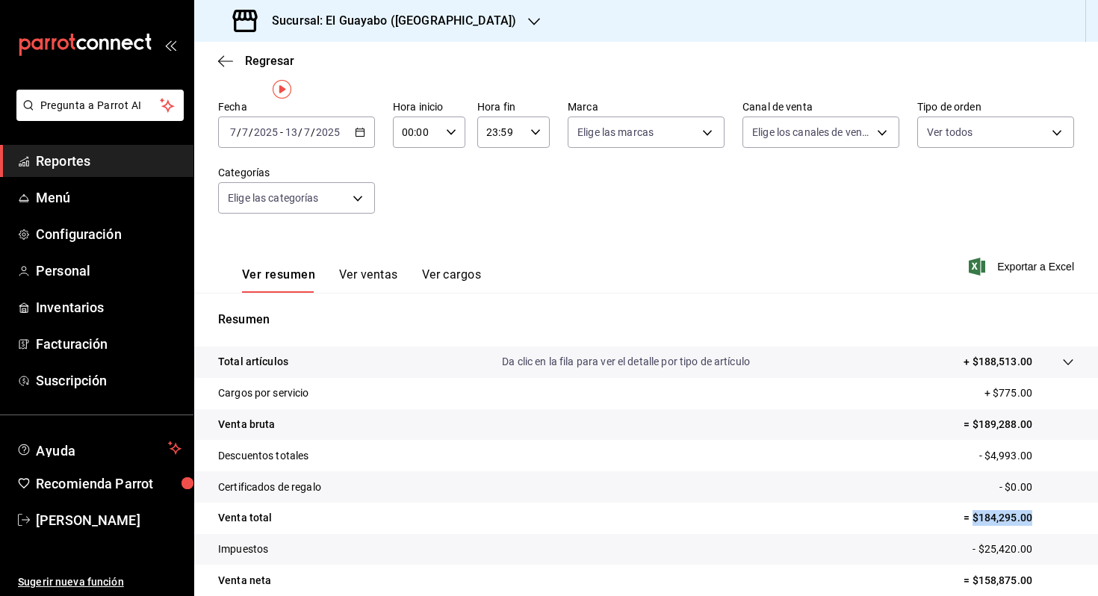
scroll to position [0, 0]
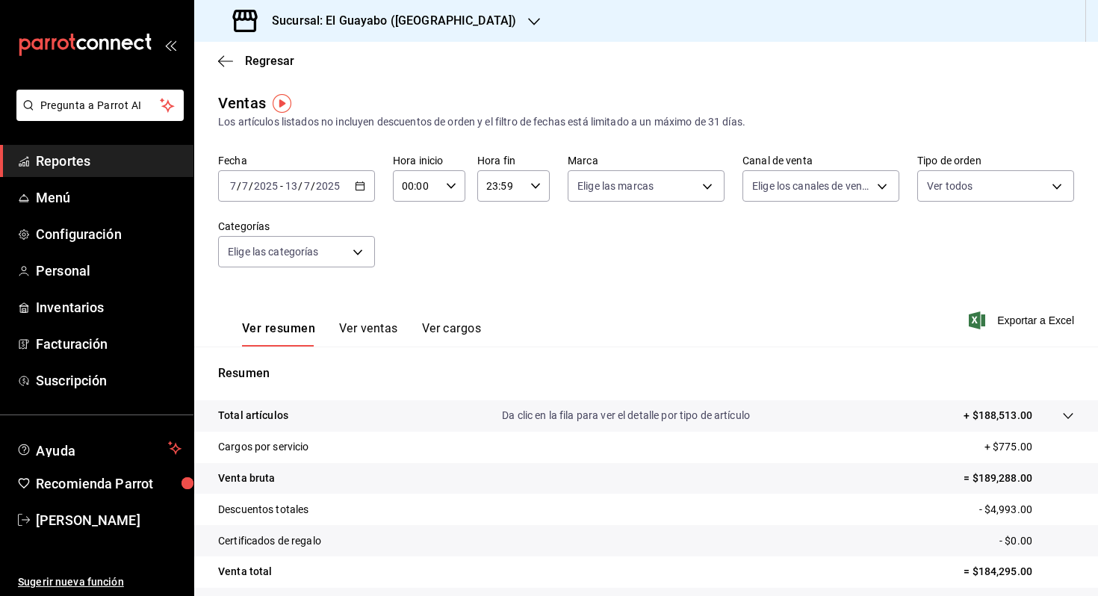
click at [335, 185] on input "2025" at bounding box center [327, 186] width 25 height 12
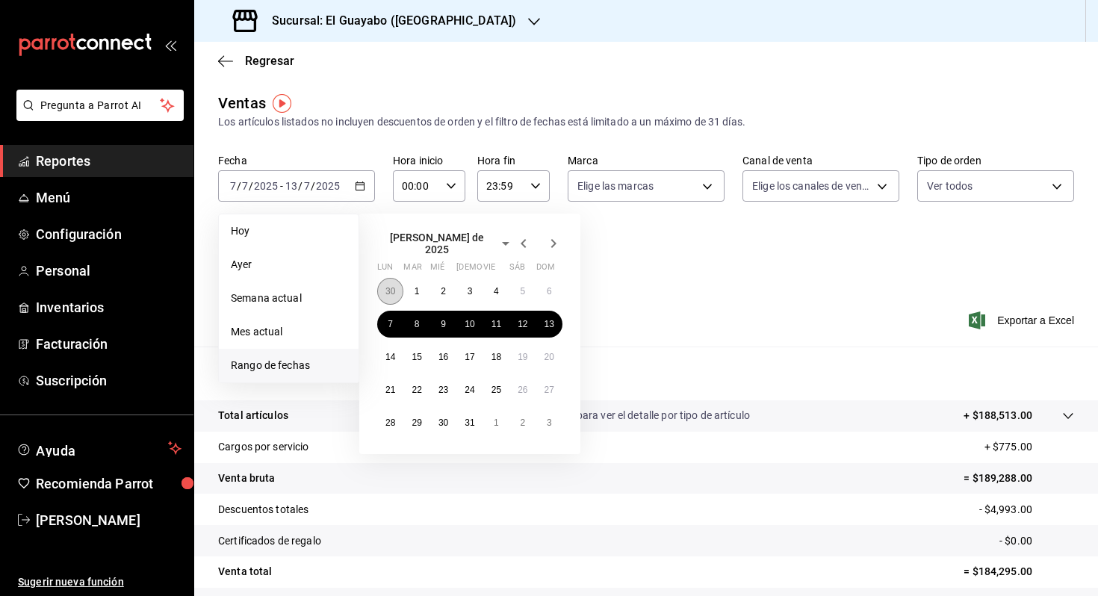
click at [377, 280] on button "30" at bounding box center [390, 291] width 26 height 27
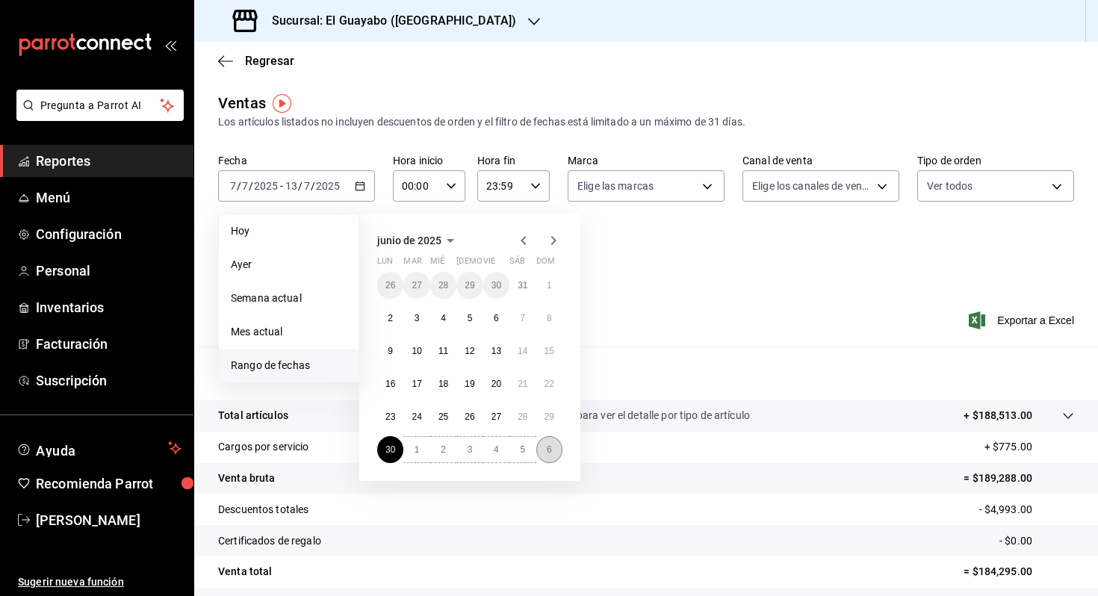
click at [542, 445] on button "6" at bounding box center [549, 449] width 26 height 27
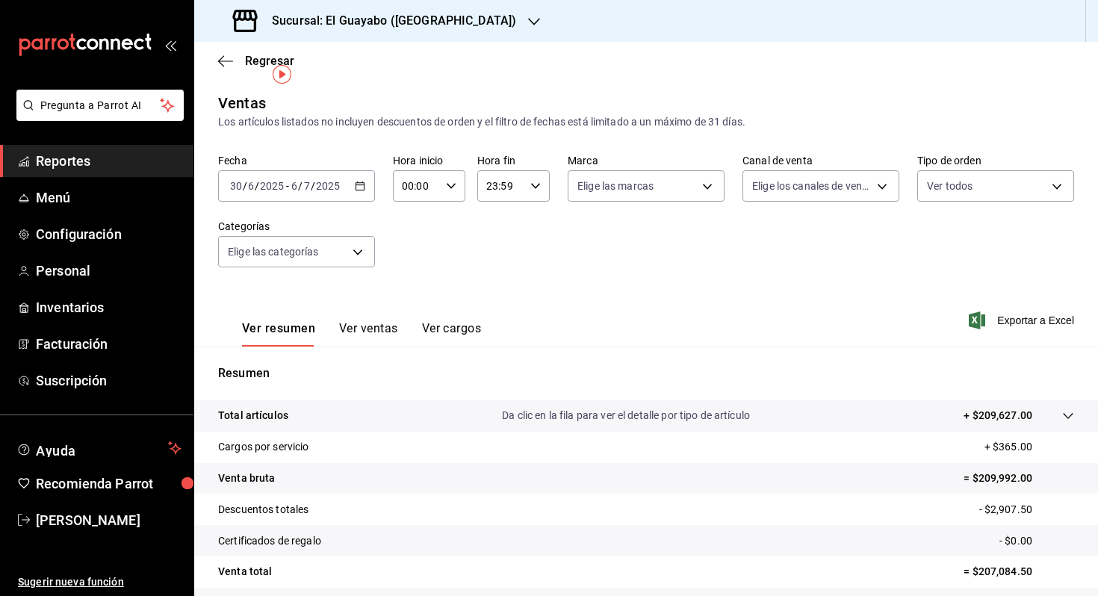
scroll to position [120, 0]
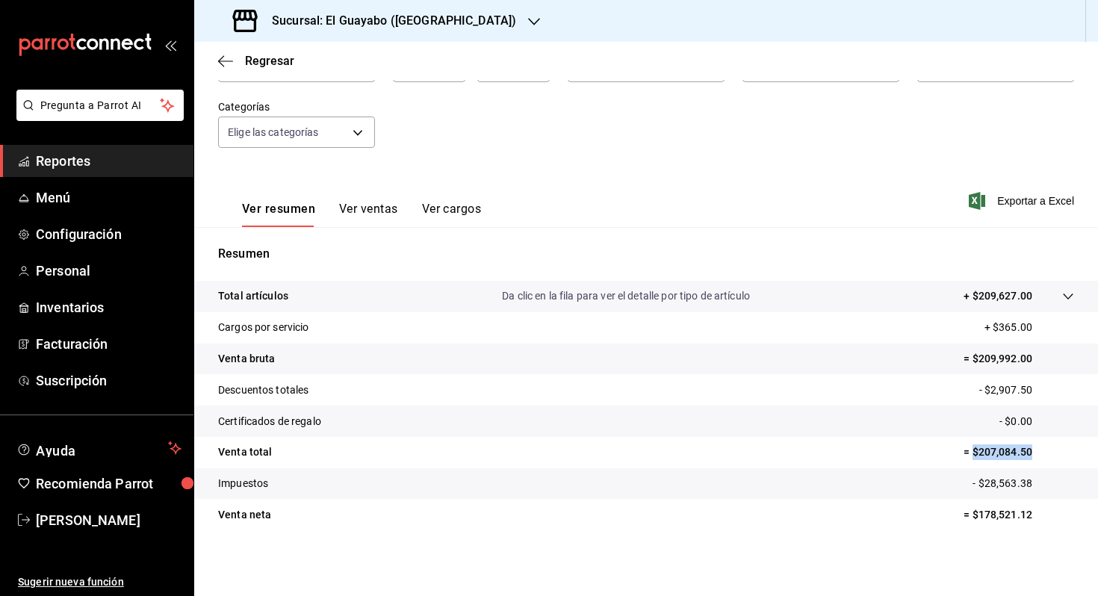
drag, startPoint x: 1035, startPoint y: 453, endPoint x: 973, endPoint y: 456, distance: 62.8
click at [973, 456] on p "= $207,084.50" at bounding box center [1019, 452] width 111 height 16
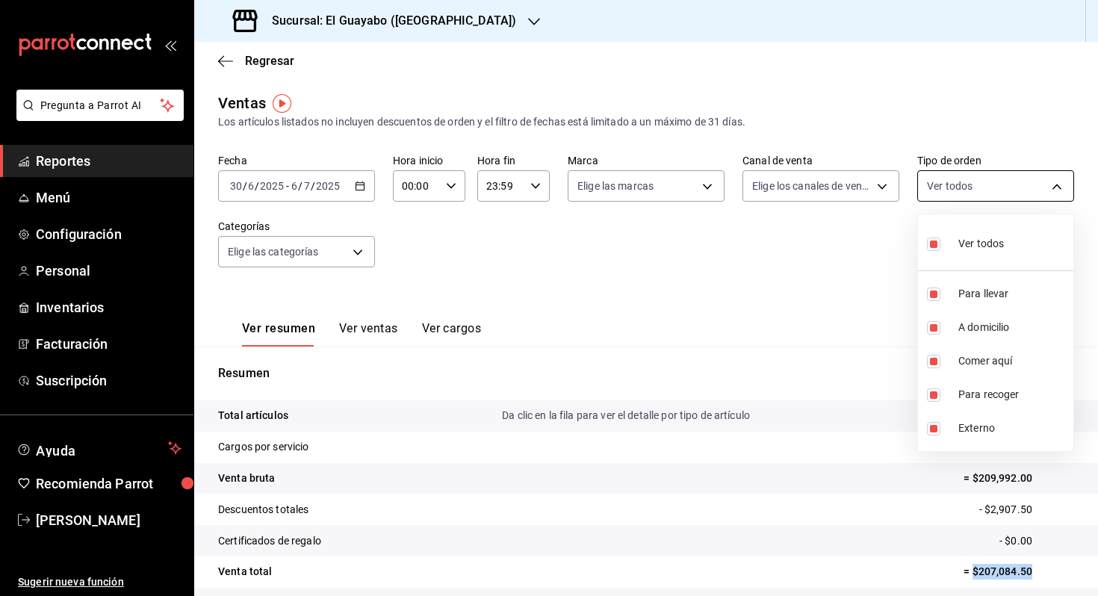
click at [1024, 190] on body "Pregunta a Parrot AI Reportes Menú Configuración Personal Inventarios Facturaci…" at bounding box center [549, 298] width 1098 height 596
click at [982, 357] on span "Comer aquí" at bounding box center [1012, 361] width 109 height 16
type input "df5d295b-5765-42fe-9f4c-4ddedf89975c,af2c2d80-16cd-44bf-9918-f08bce16e3cd,b0ba6…"
checkbox input "false"
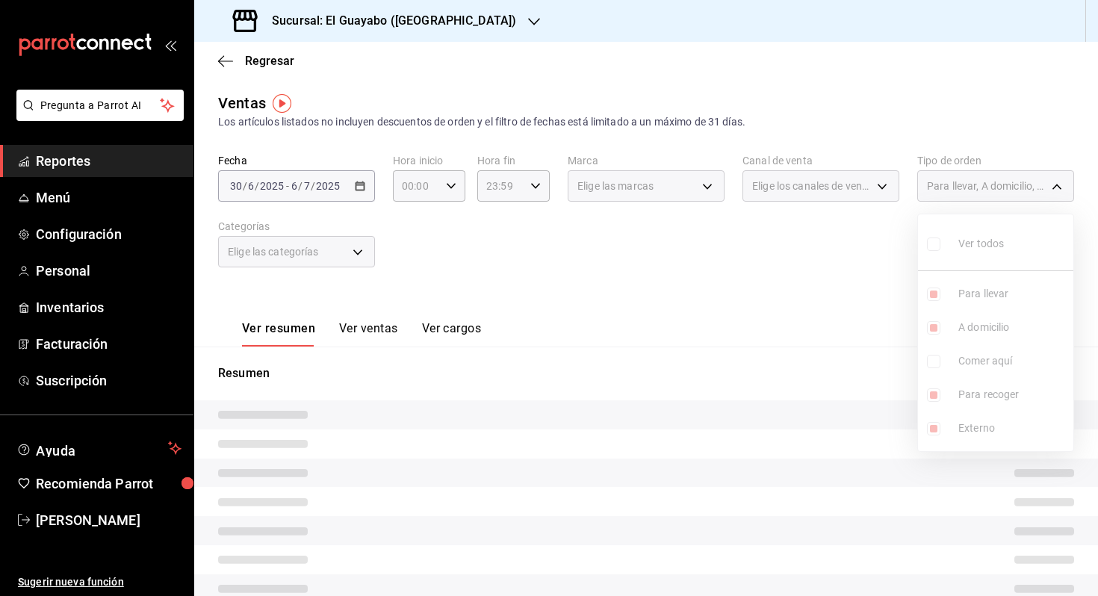
click at [877, 324] on div at bounding box center [549, 298] width 1098 height 596
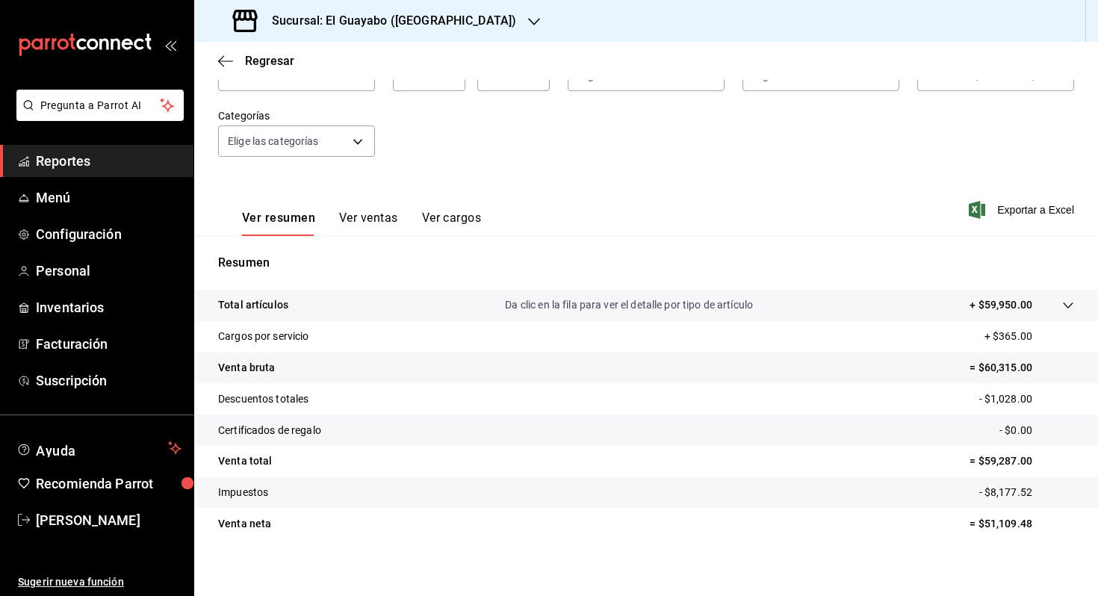
scroll to position [120, 0]
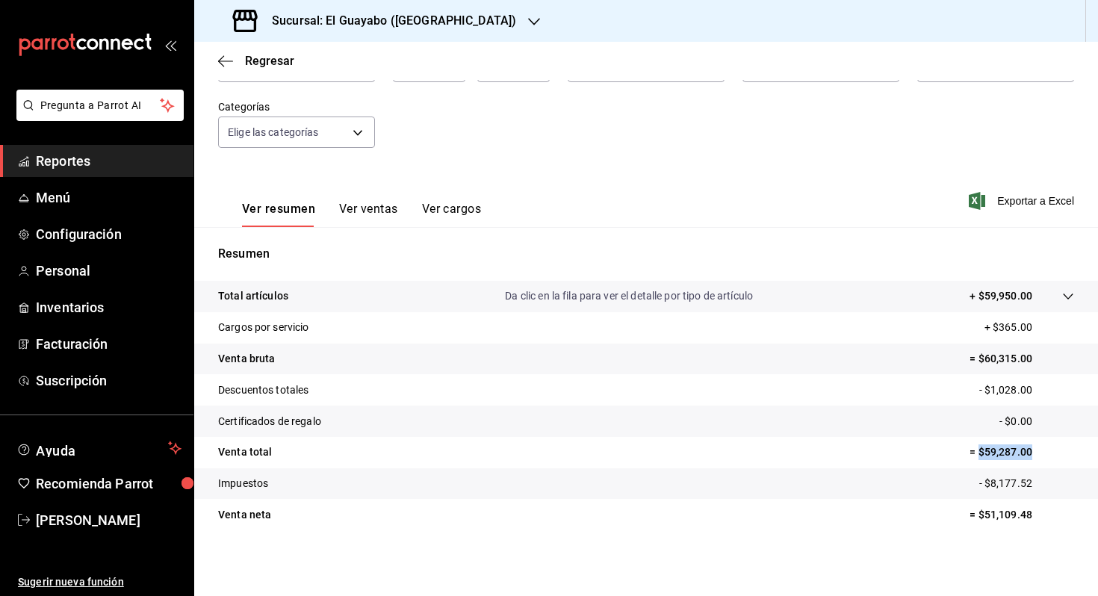
drag, startPoint x: 979, startPoint y: 452, endPoint x: 1038, endPoint y: 452, distance: 59.0
click at [1038, 452] on p "= $59,287.00" at bounding box center [1022, 452] width 105 height 16
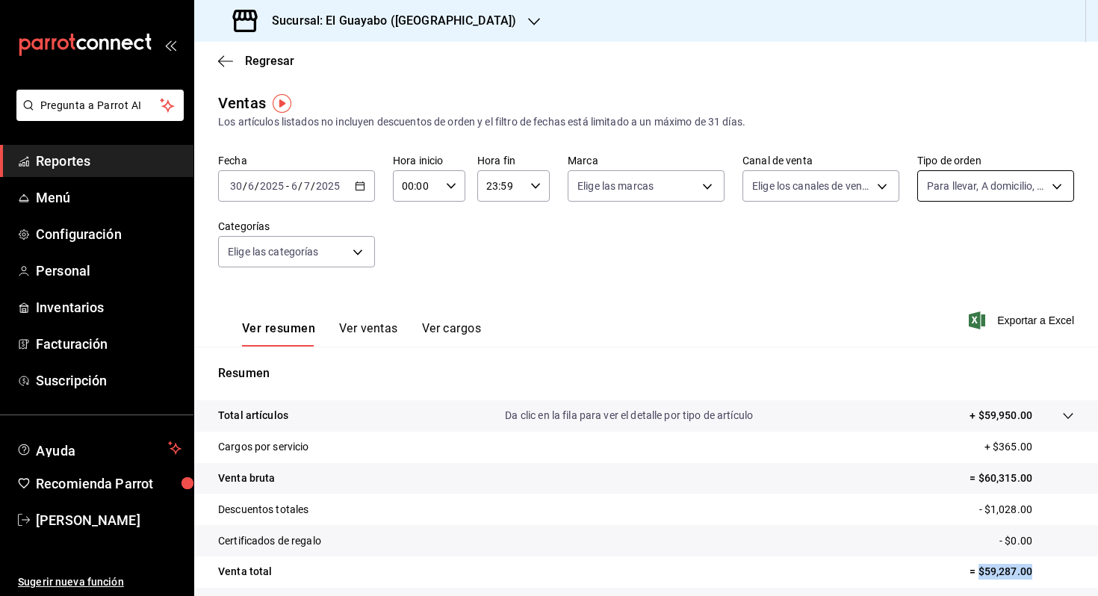
click at [920, 177] on body "Pregunta a Parrot AI Reportes Menú Configuración Personal Inventarios Facturaci…" at bounding box center [549, 298] width 1098 height 596
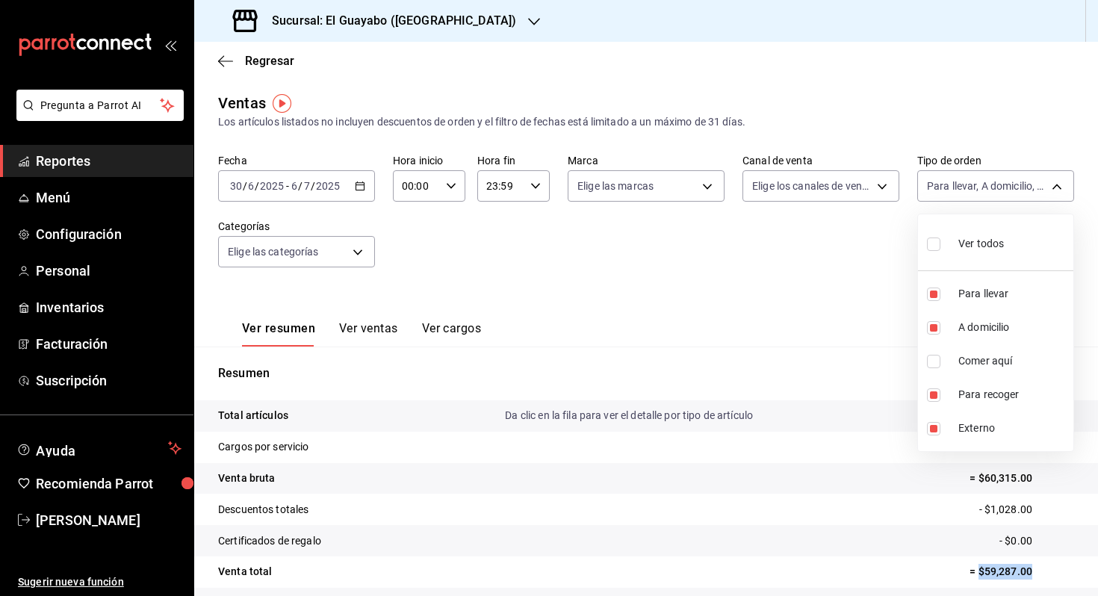
click at [964, 248] on span "Ver todos" at bounding box center [981, 244] width 46 height 16
type input "df5d295b-5765-42fe-9f4c-4ddedf89975c,af2c2d80-16cd-44bf-9918-f08bce16e3cd,be1d5…"
checkbox input "true"
click at [965, 241] on span "Ver todos" at bounding box center [981, 244] width 46 height 16
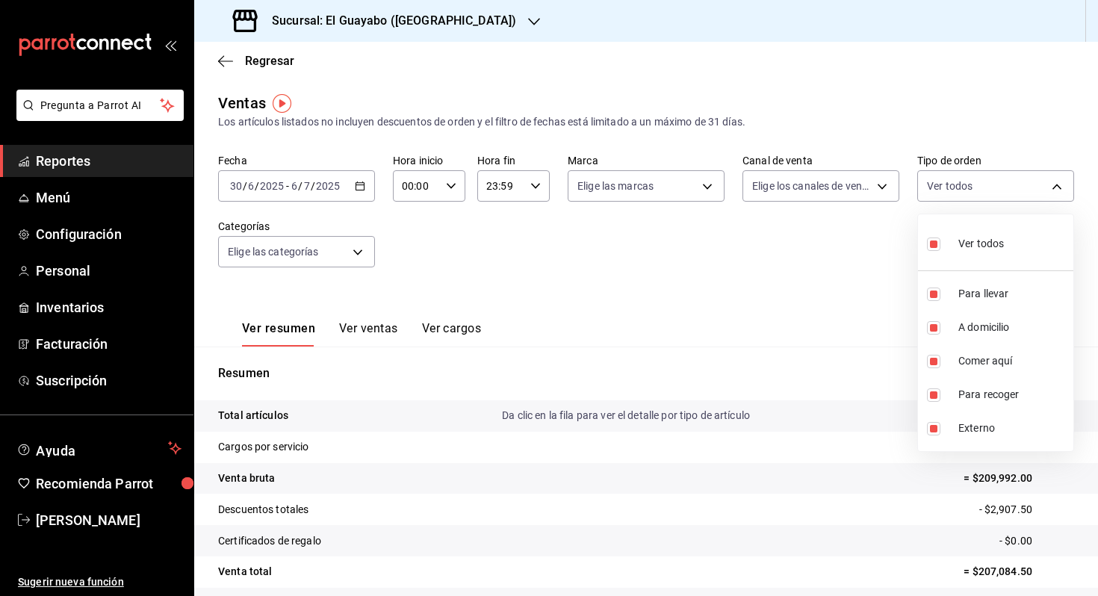
checkbox input "false"
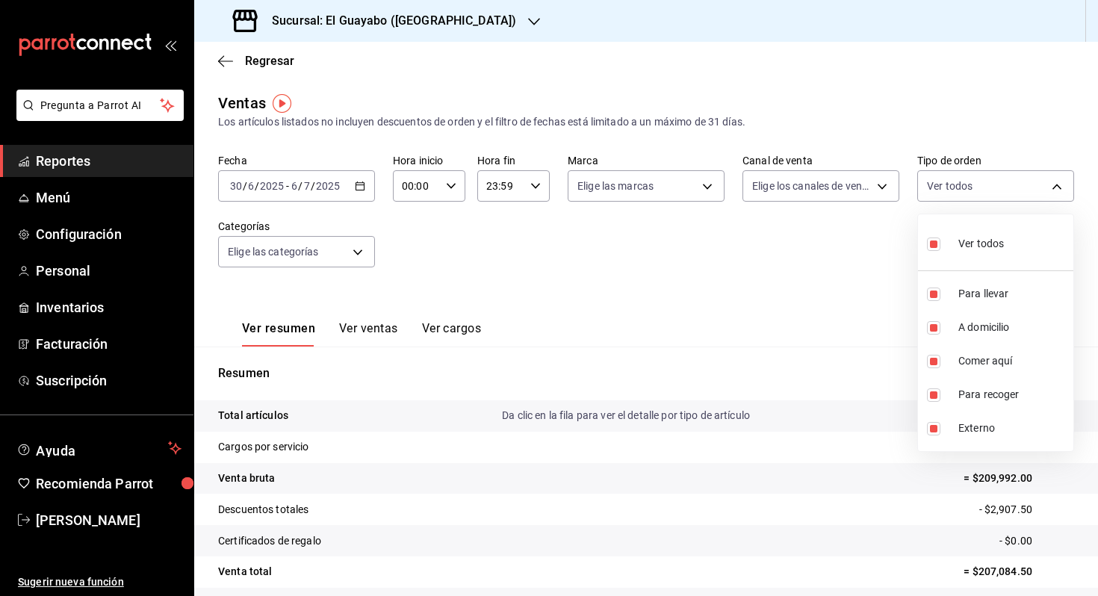
checkbox input "false"
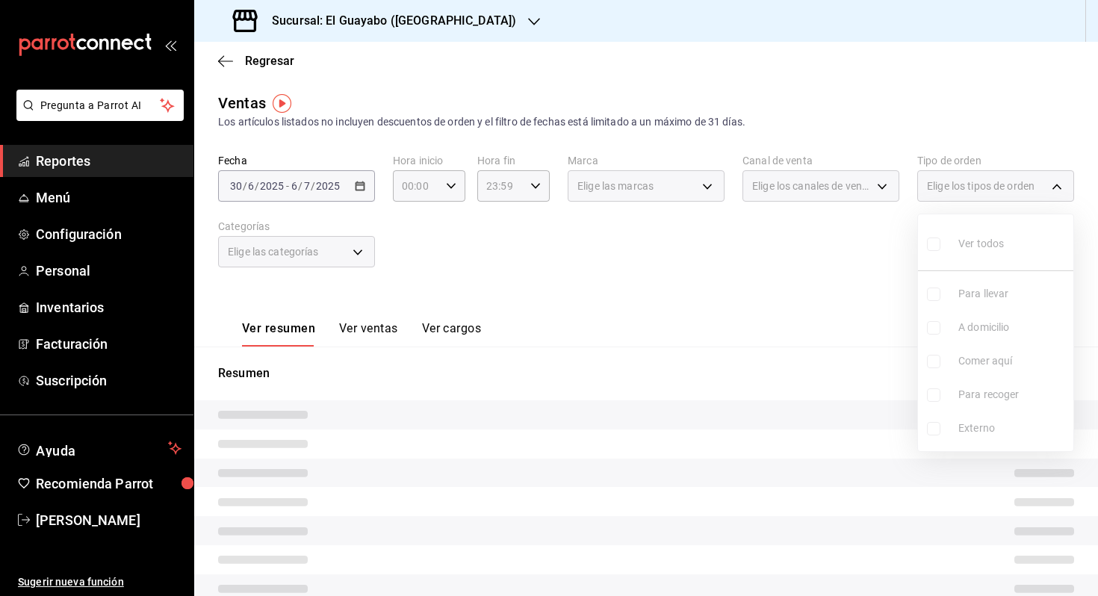
click at [957, 365] on ul "Ver todos Para llevar A domicilio Comer aquí Para recoger Externo" at bounding box center [995, 332] width 155 height 237
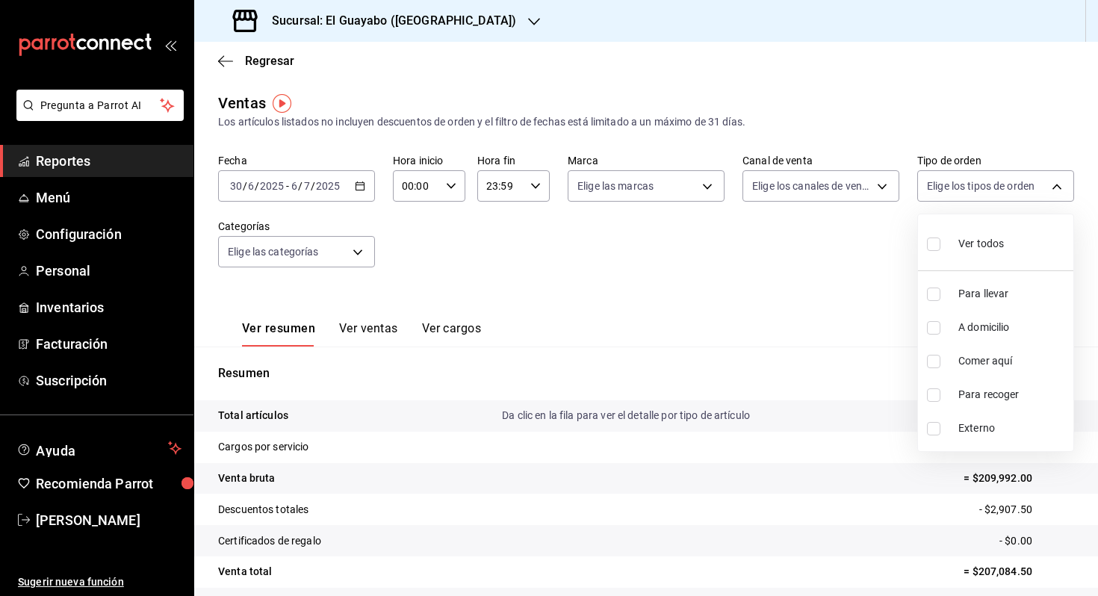
click at [957, 365] on li "Comer aquí" at bounding box center [995, 361] width 155 height 34
type input "be1d524b-49da-4407-b161-6f012fdacc80"
checkbox input "true"
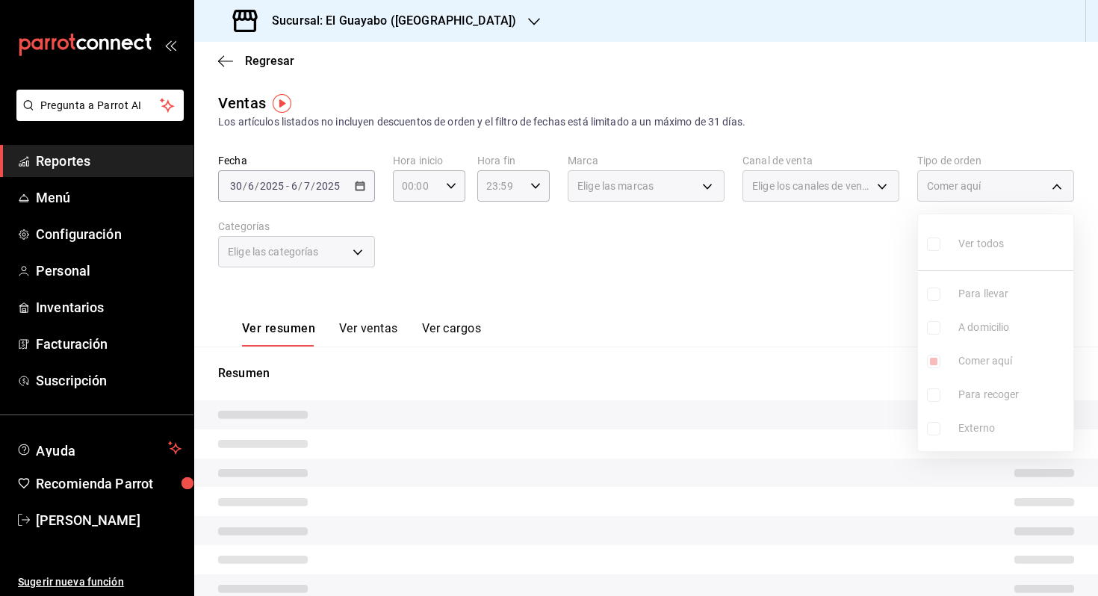
click at [850, 324] on div at bounding box center [549, 298] width 1098 height 596
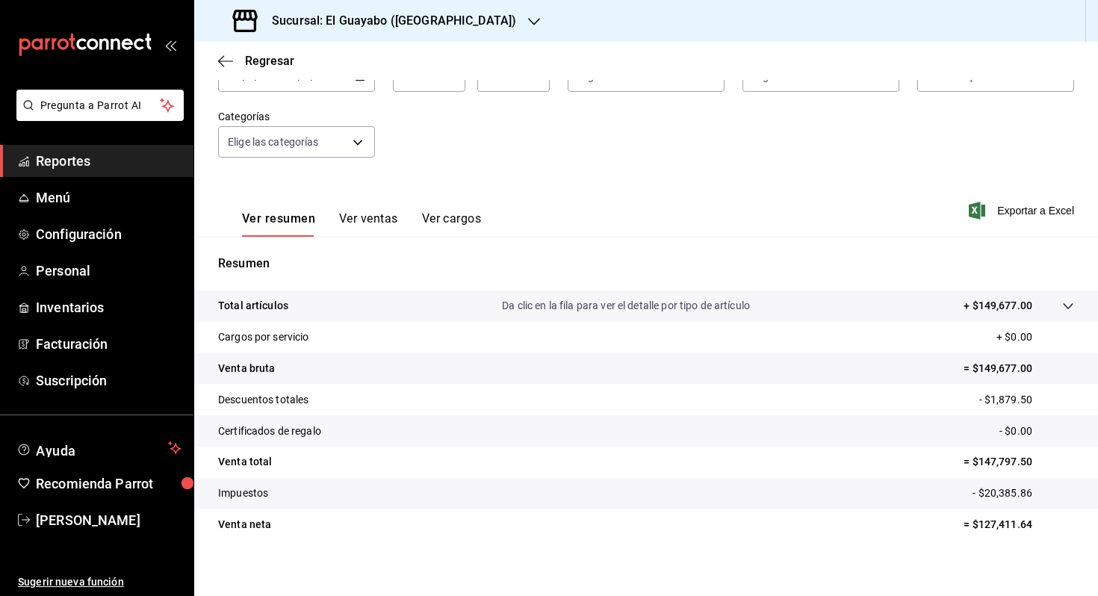
scroll to position [120, 0]
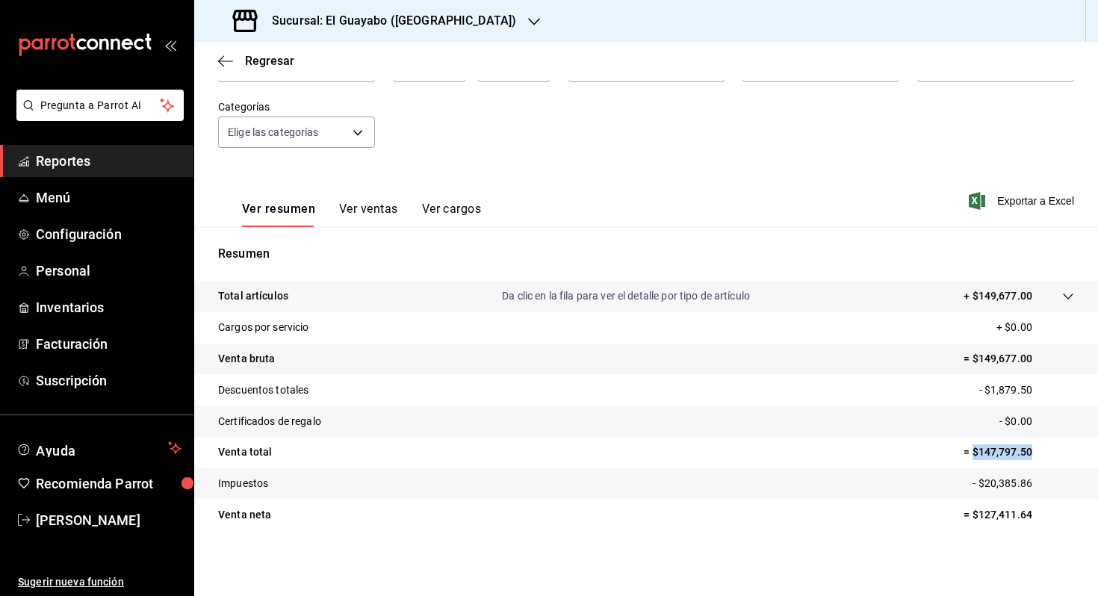
drag, startPoint x: 1032, startPoint y: 453, endPoint x: 974, endPoint y: 456, distance: 58.3
click at [974, 456] on p "= $147,797.50" at bounding box center [1019, 452] width 111 height 16
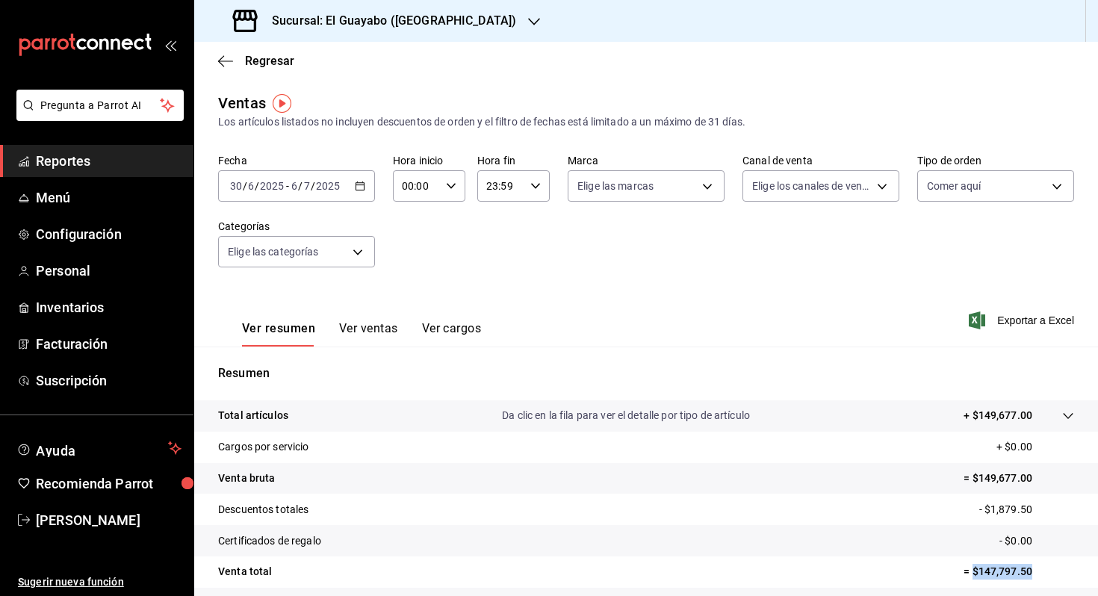
click at [362, 188] on icon "button" at bounding box center [360, 186] width 10 height 10
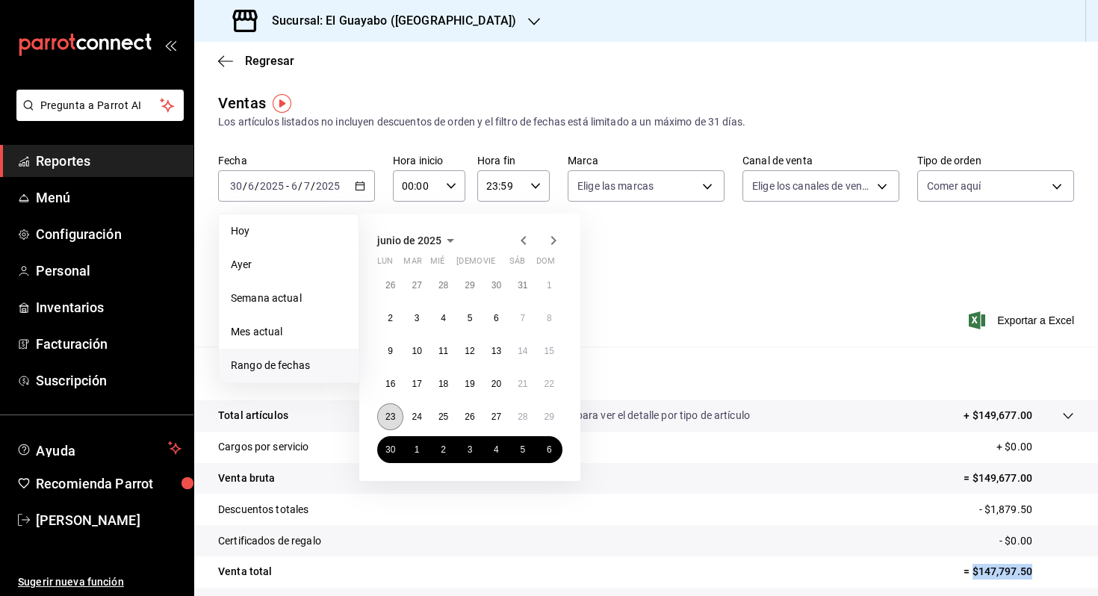
click at [394, 412] on abbr "23" at bounding box center [390, 417] width 10 height 10
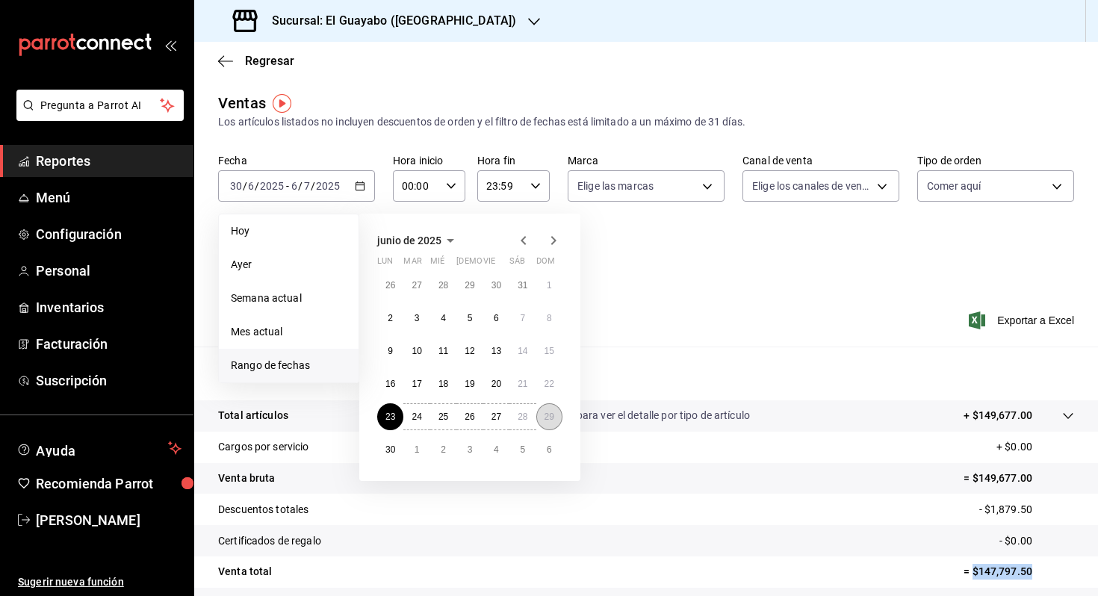
click at [542, 410] on button "29" at bounding box center [549, 416] width 26 height 27
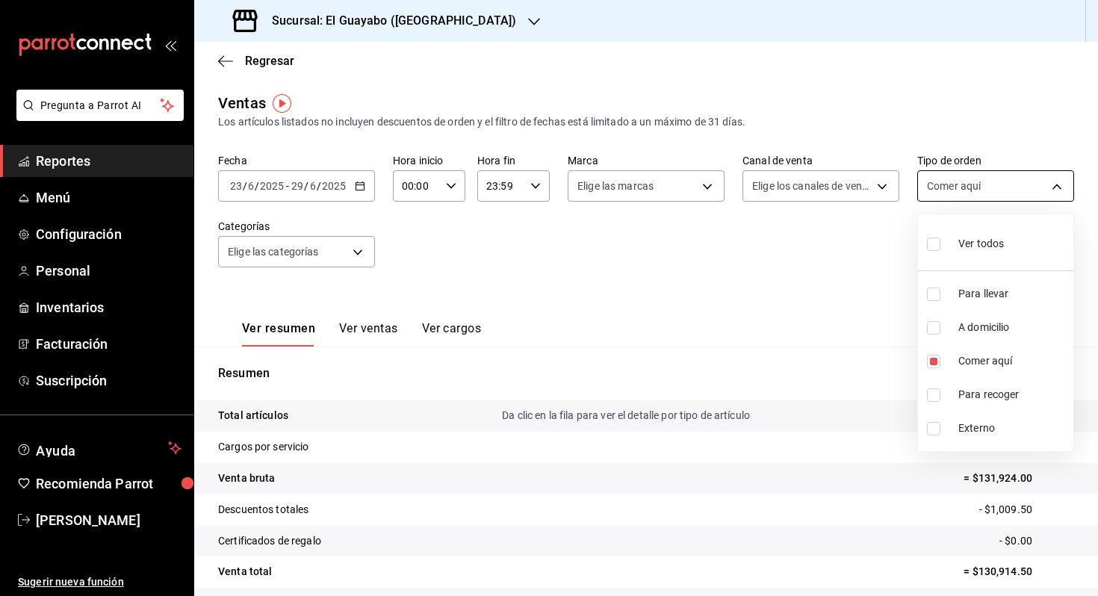
click at [979, 184] on body "Pregunta a Parrot AI Reportes Menú Configuración Personal Inventarios Facturaci…" at bounding box center [549, 298] width 1098 height 596
click at [967, 240] on span "Ver todos" at bounding box center [981, 244] width 46 height 16
type input "df5d295b-5765-42fe-9f4c-4ddedf89975c,af2c2d80-16cd-44bf-9918-f08bce16e3cd,be1d5…"
checkbox input "true"
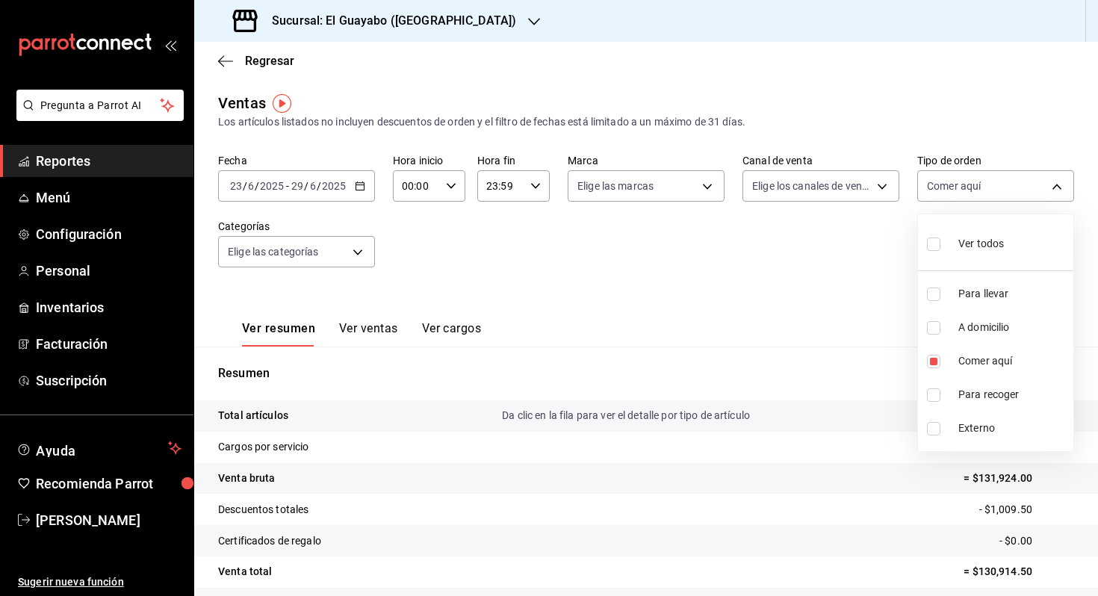
checkbox input "true"
click at [872, 307] on div at bounding box center [549, 298] width 1098 height 596
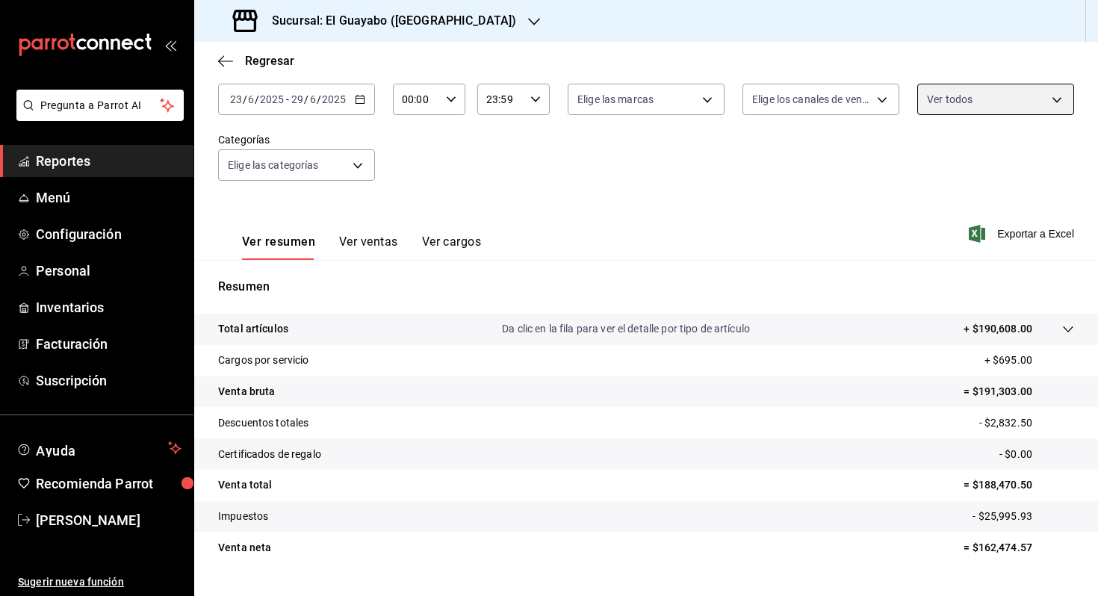
scroll to position [120, 0]
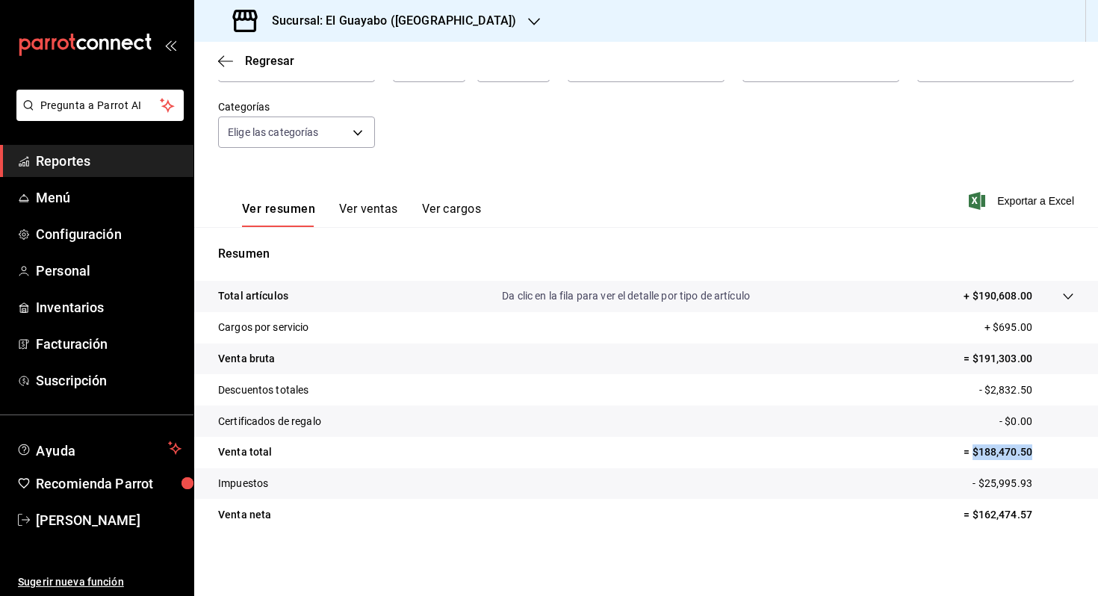
drag, startPoint x: 1034, startPoint y: 449, endPoint x: 973, endPoint y: 458, distance: 61.2
click at [973, 458] on p "= $188,470.50" at bounding box center [1019, 452] width 111 height 16
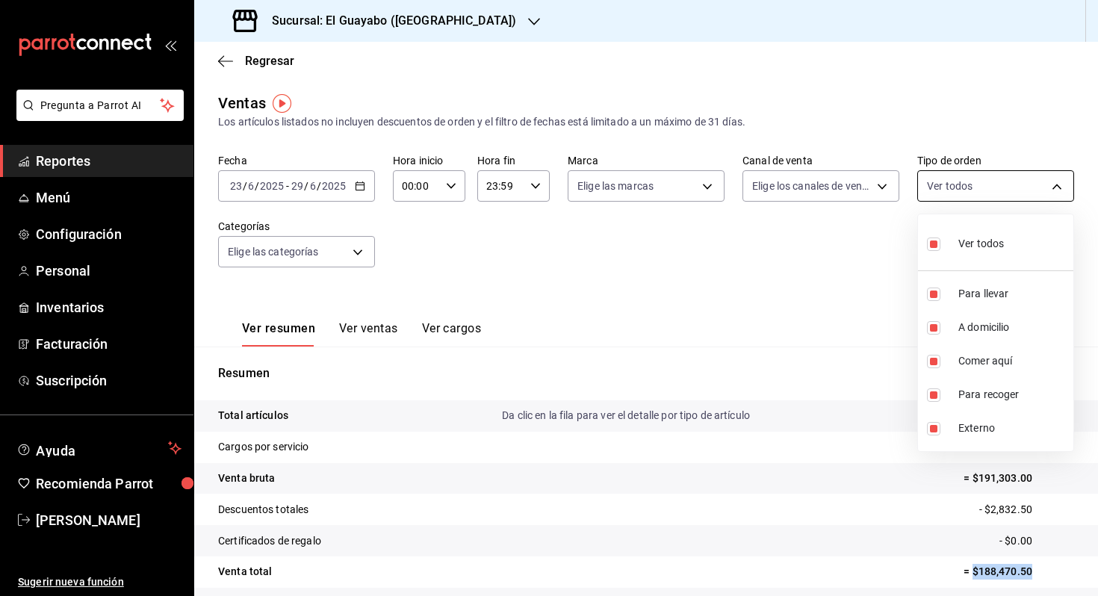
click at [1018, 181] on body "Pregunta a Parrot AI Reportes Menú Configuración Personal Inventarios Facturaci…" at bounding box center [549, 298] width 1098 height 596
click at [968, 360] on span "Comer aquí" at bounding box center [1012, 361] width 109 height 16
type input "df5d295b-5765-42fe-9f4c-4ddedf89975c,af2c2d80-16cd-44bf-9918-f08bce16e3cd,b0ba6…"
checkbox input "false"
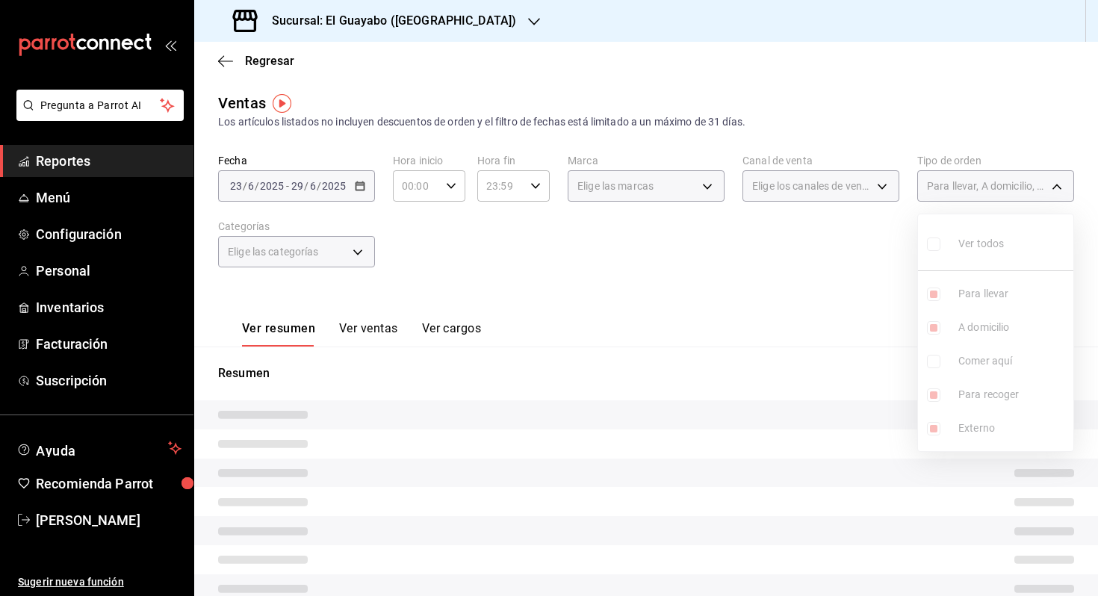
click at [844, 332] on div at bounding box center [549, 298] width 1098 height 596
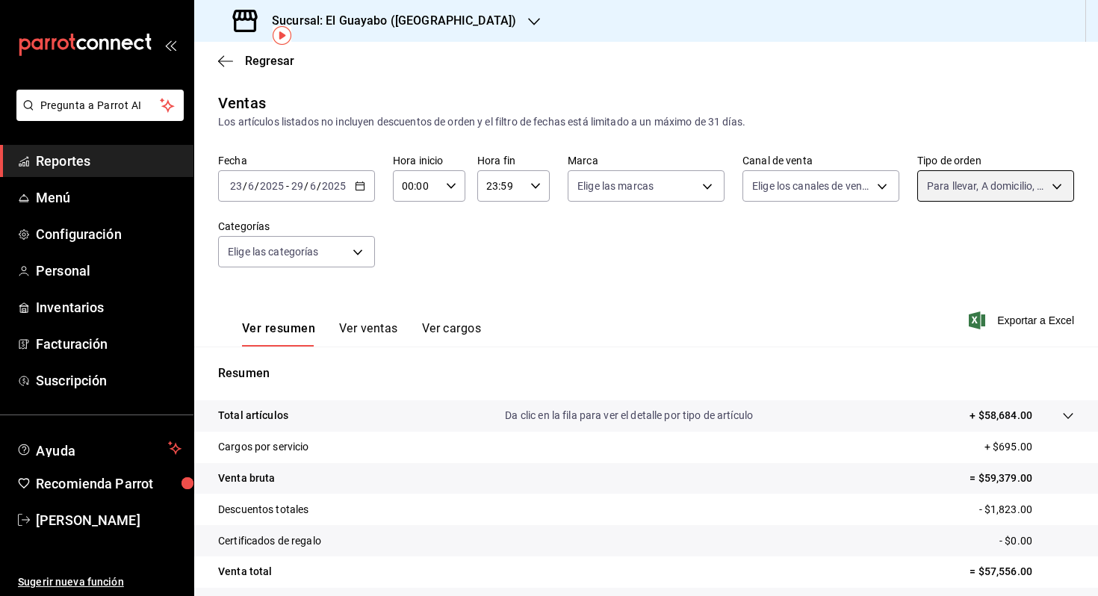
scroll to position [120, 0]
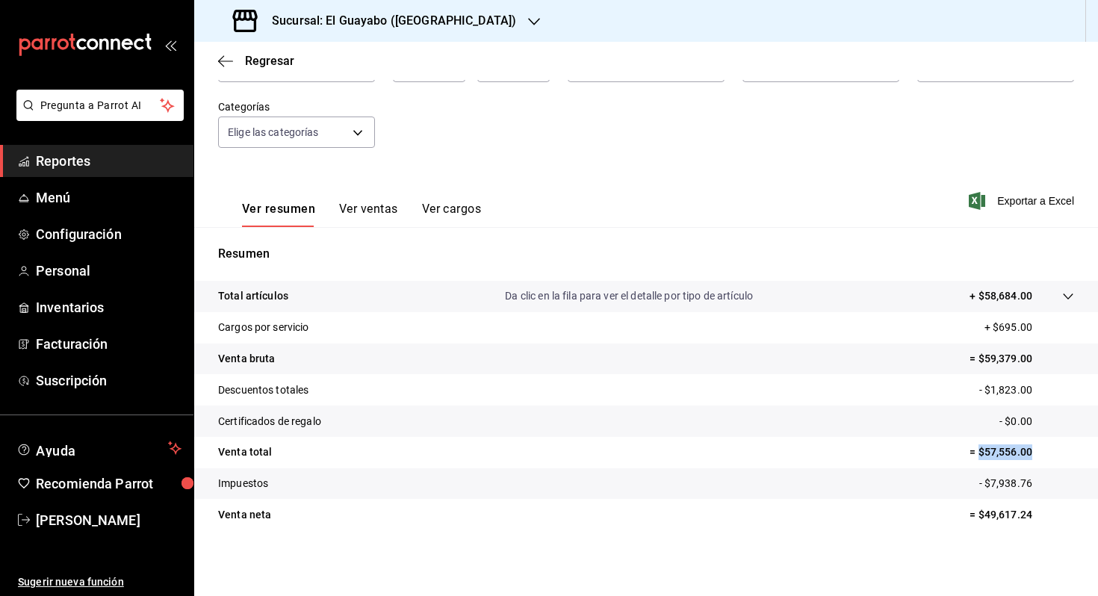
drag, startPoint x: 1031, startPoint y: 450, endPoint x: 981, endPoint y: 454, distance: 50.3
click at [981, 454] on p "= $57,556.00" at bounding box center [1022, 452] width 105 height 16
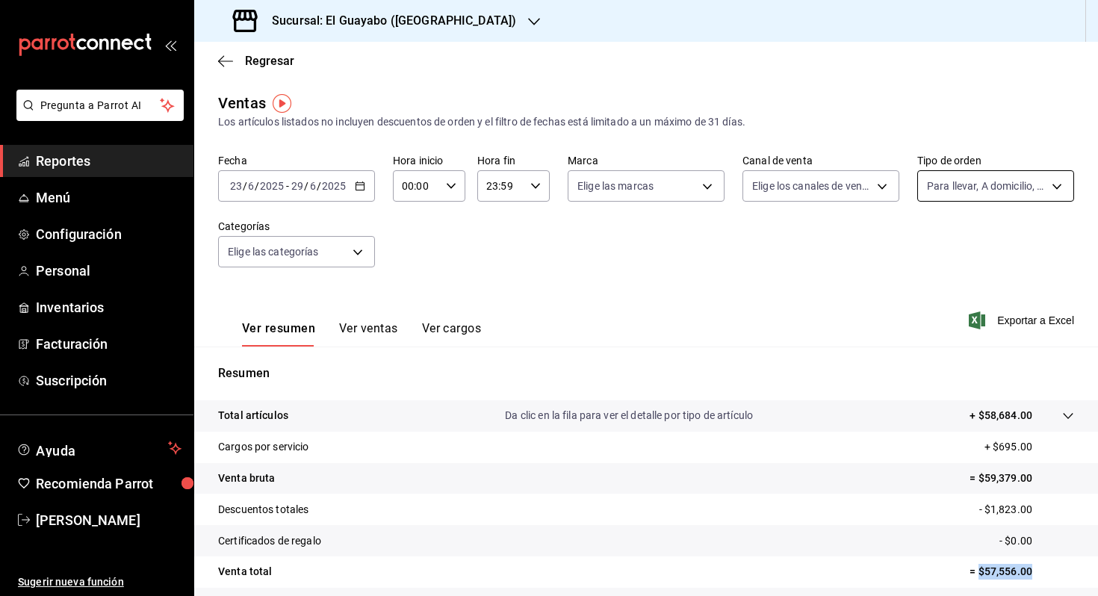
click at [938, 179] on body "Pregunta a Parrot AI Reportes Menú Configuración Personal Inventarios Facturaci…" at bounding box center [549, 298] width 1098 height 596
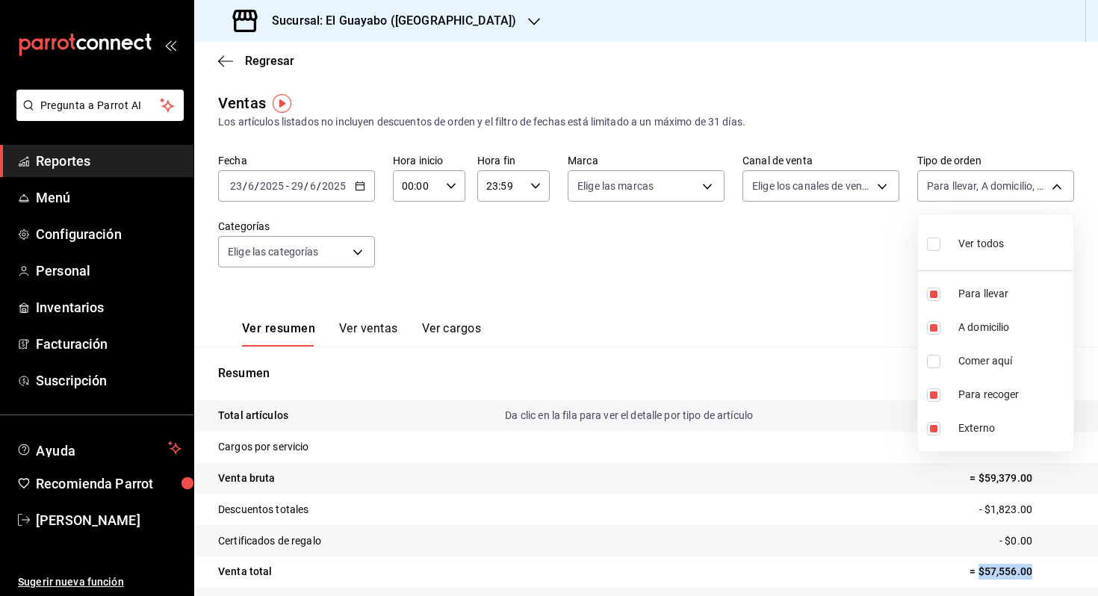
click at [939, 247] on input "checkbox" at bounding box center [933, 244] width 13 height 13
checkbox input "true"
type input "df5d295b-5765-42fe-9f4c-4ddedf89975c,af2c2d80-16cd-44bf-9918-f08bce16e3cd,be1d5…"
checkbox input "true"
click at [939, 247] on input "checkbox" at bounding box center [933, 244] width 13 height 13
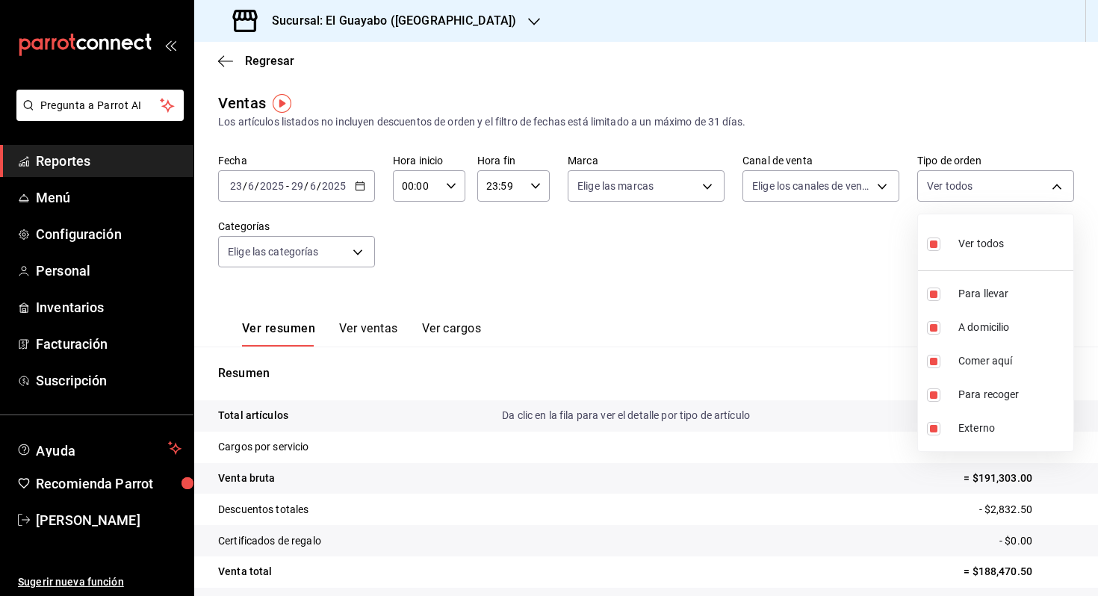
checkbox input "false"
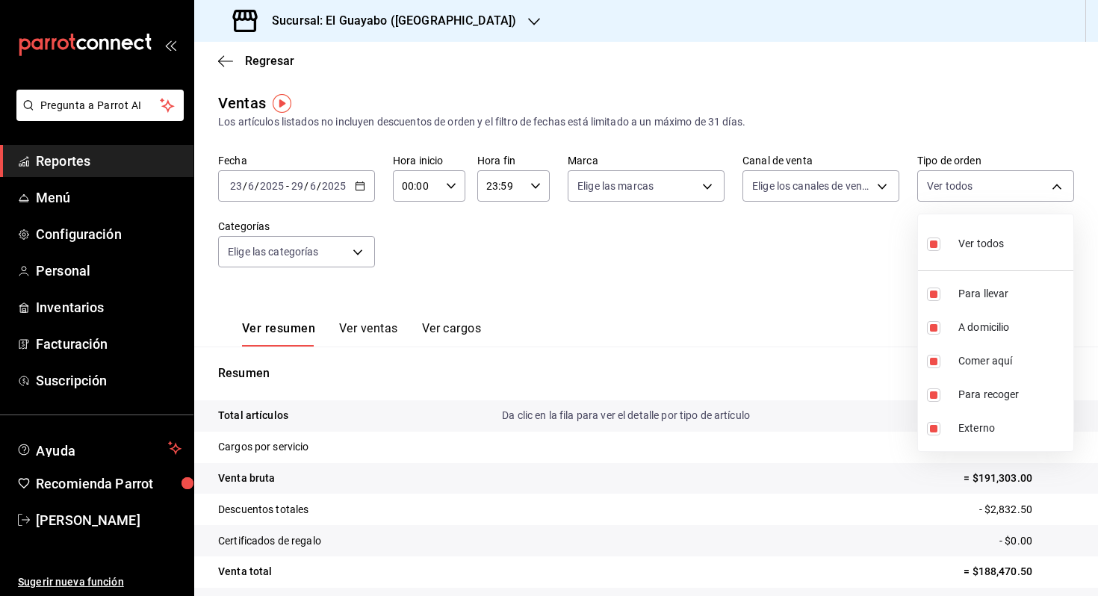
checkbox input "false"
click at [938, 360] on input "checkbox" at bounding box center [933, 361] width 13 height 13
checkbox input "true"
click at [842, 292] on div at bounding box center [549, 298] width 1098 height 596
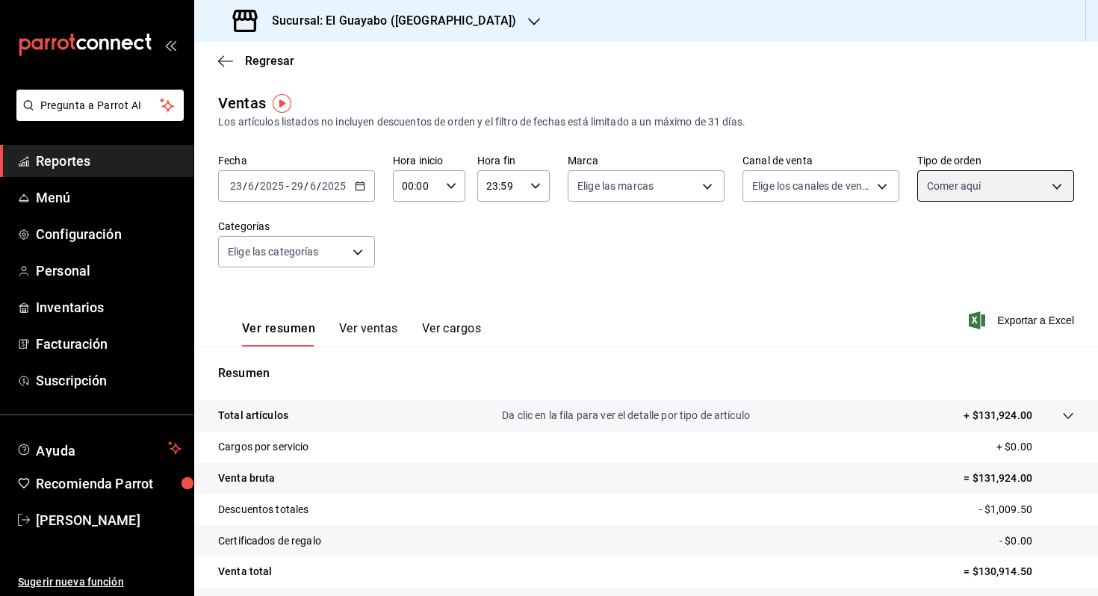
scroll to position [120, 0]
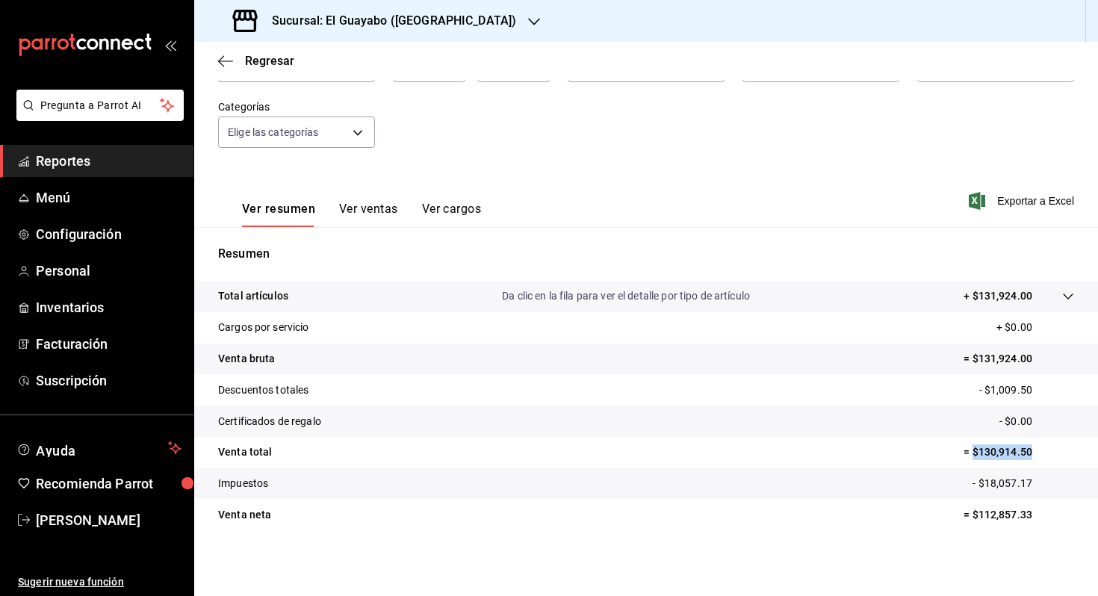
drag, startPoint x: 1036, startPoint y: 450, endPoint x: 972, endPoint y: 455, distance: 64.5
click at [972, 455] on p "= $130,914.50" at bounding box center [1019, 452] width 111 height 16
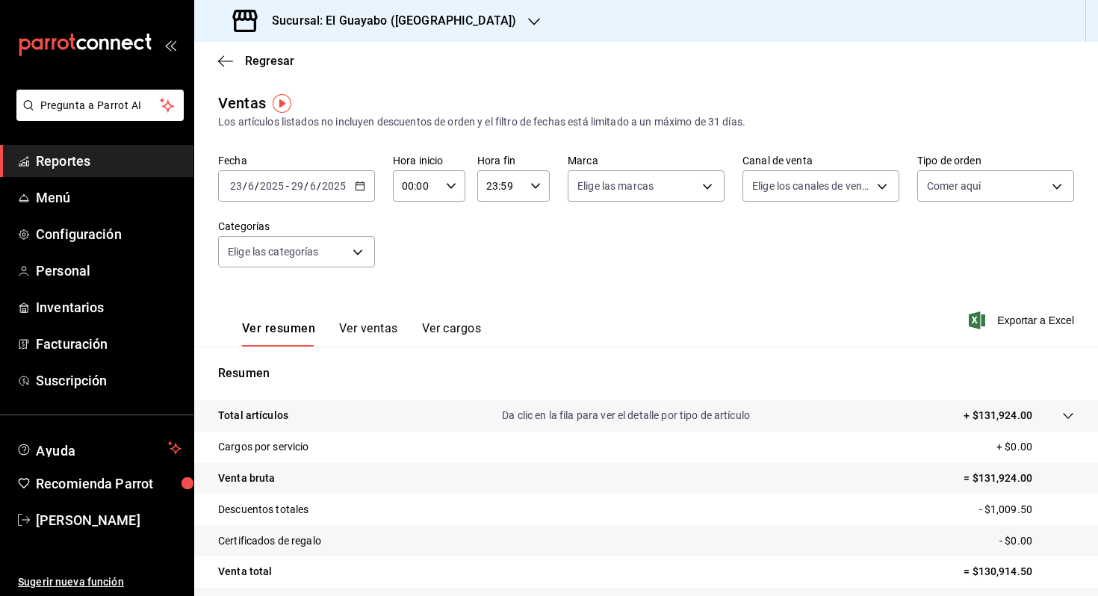
click at [309, 179] on div "[DATE] [DATE] - [DATE] [DATE]" at bounding box center [296, 185] width 157 height 31
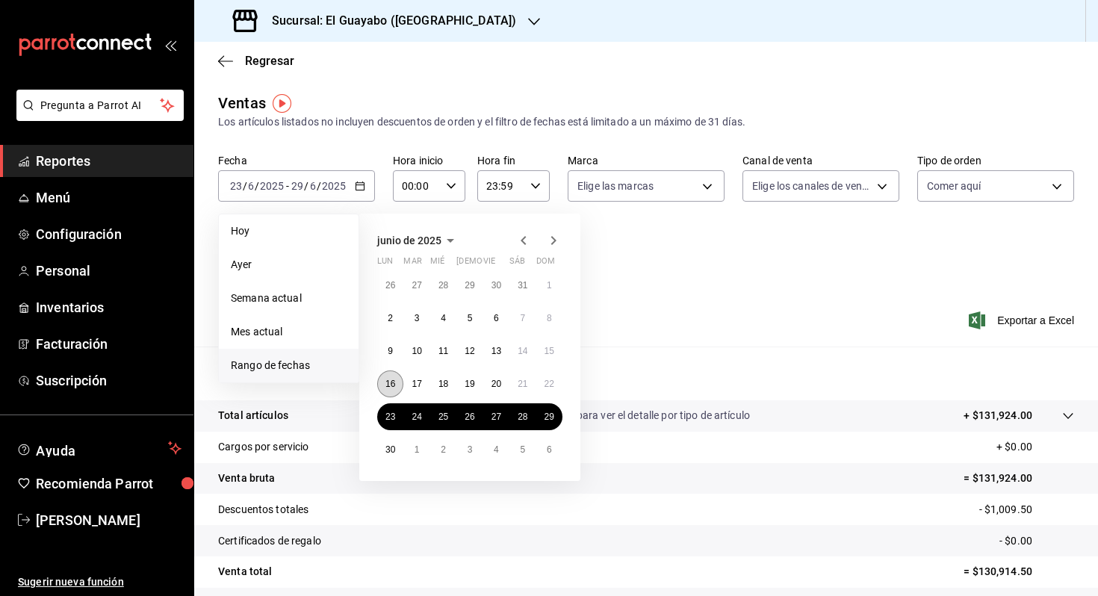
click at [385, 387] on abbr "16" at bounding box center [390, 384] width 10 height 10
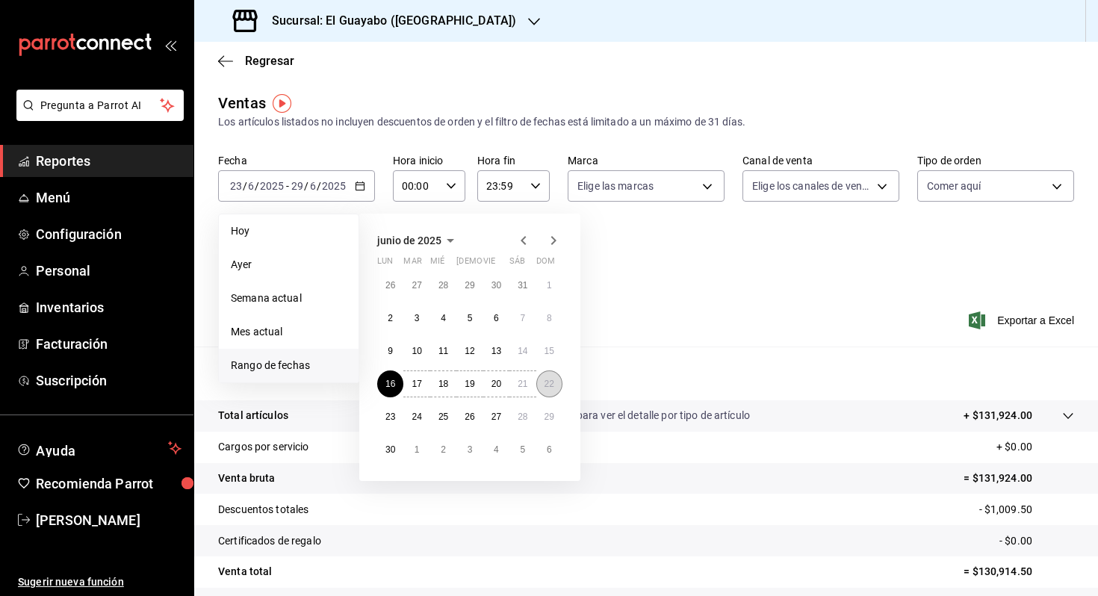
click at [542, 388] on button "22" at bounding box center [549, 384] width 26 height 27
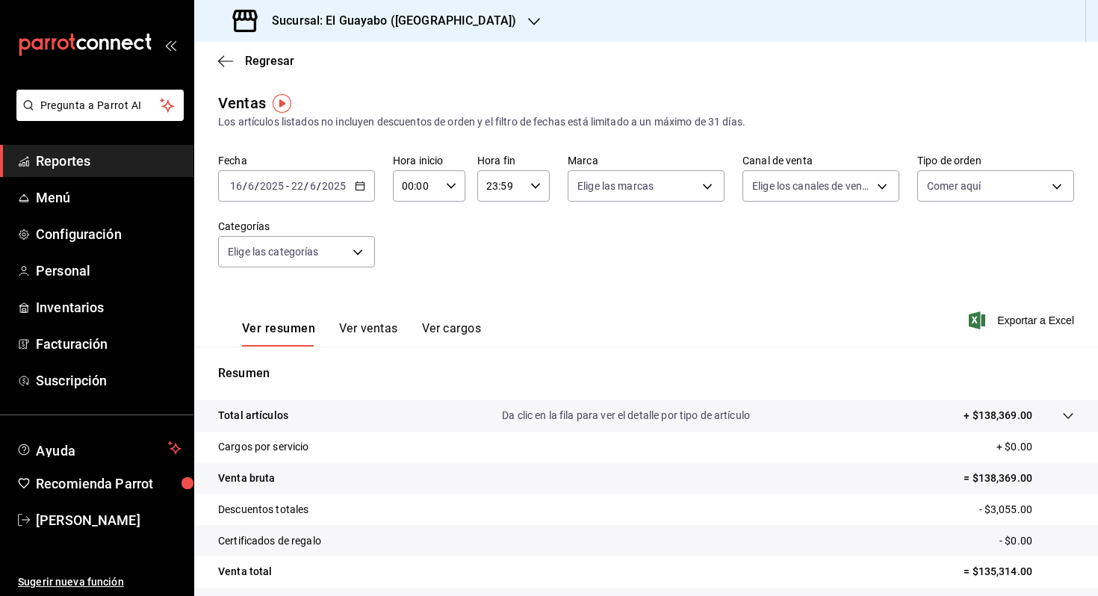
scroll to position [120, 0]
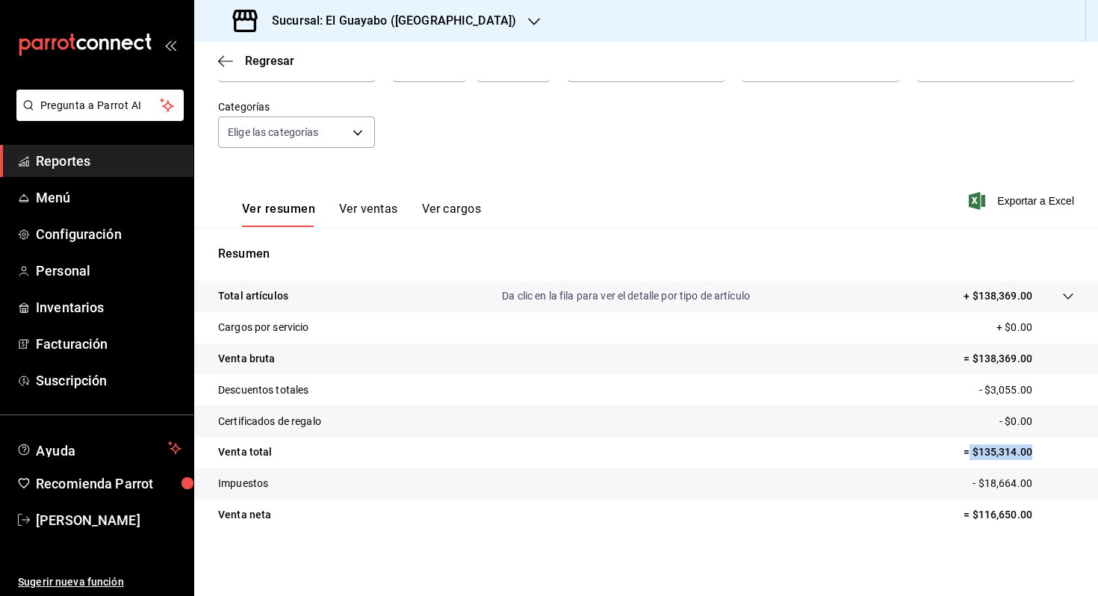
drag, startPoint x: 1034, startPoint y: 453, endPoint x: 967, endPoint y: 458, distance: 66.6
click at [967, 458] on p "= $135,314.00" at bounding box center [1019, 452] width 111 height 16
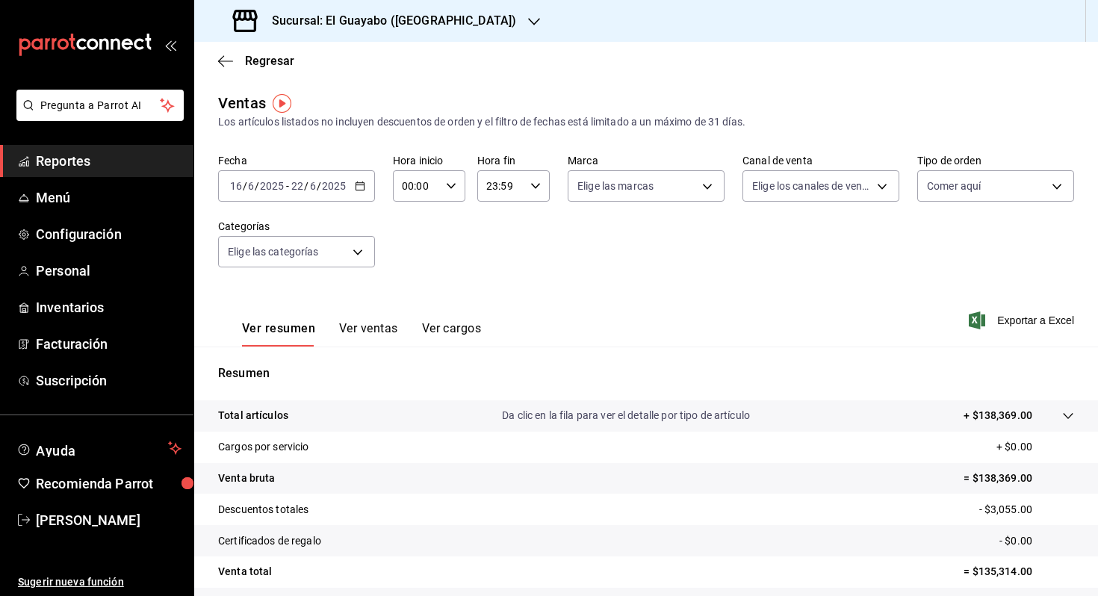
click at [941, 202] on div "Fecha [DATE] [DATE] - [DATE] [DATE] Hora inicio 00:00 Hora inicio Hora fin 23:5…" at bounding box center [646, 219] width 856 height 131
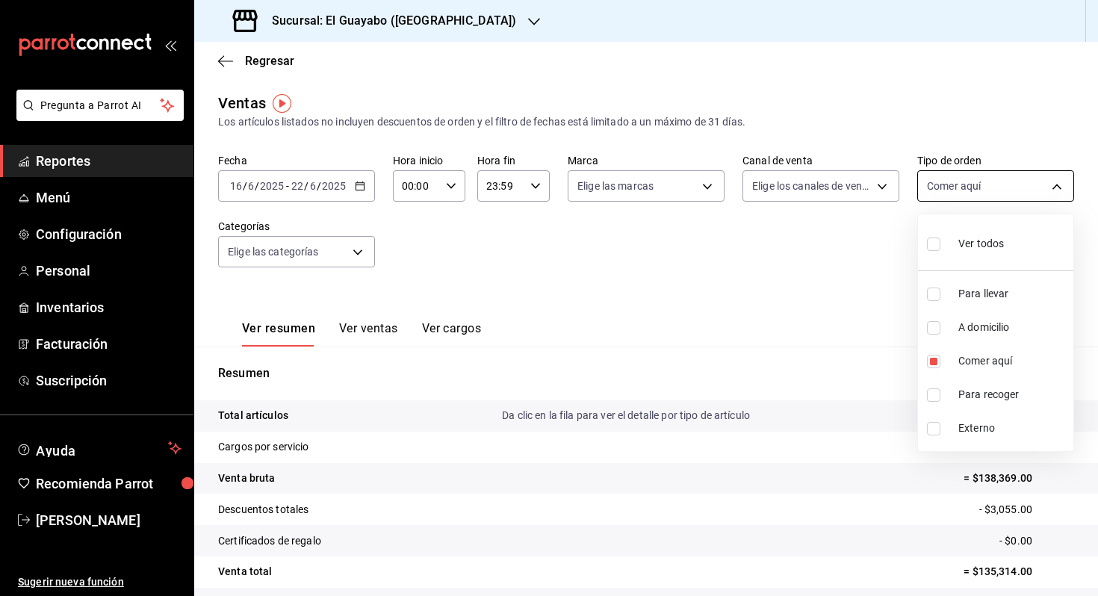
click at [941, 192] on body "Pregunta a Parrot AI Reportes Menú Configuración Personal Inventarios Facturaci…" at bounding box center [549, 298] width 1098 height 596
click at [941, 221] on li "Ver todos" at bounding box center [995, 242] width 155 height 44
type input "df5d295b-5765-42fe-9f4c-4ddedf89975c,af2c2d80-16cd-44bf-9918-f08bce16e3cd,be1d5…"
checkbox input "true"
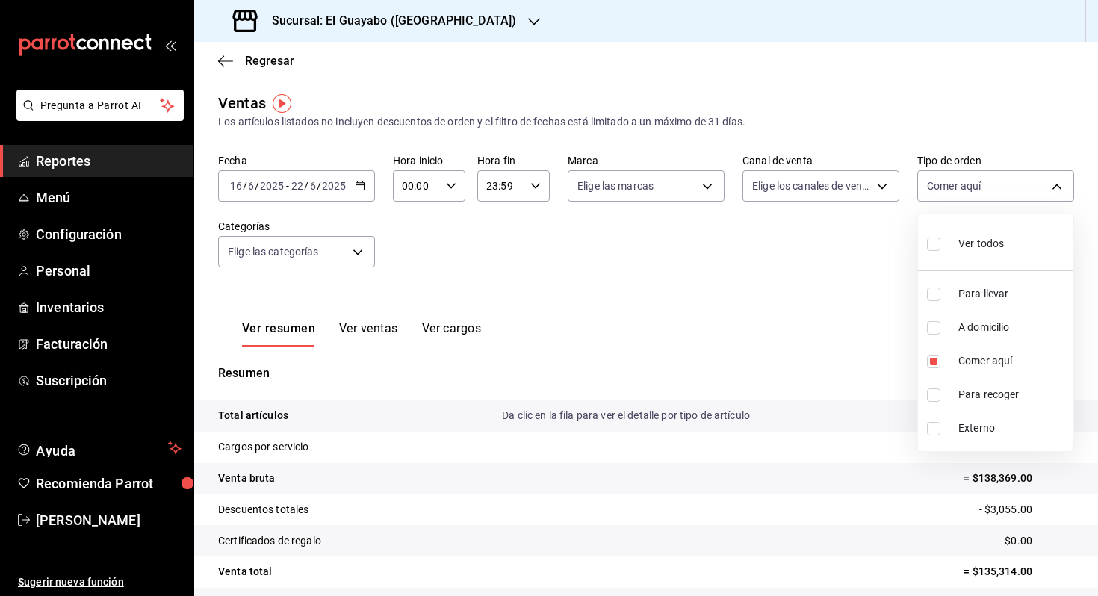
checkbox input "true"
click at [935, 363] on input "checkbox" at bounding box center [933, 361] width 13 height 13
checkbox input "false"
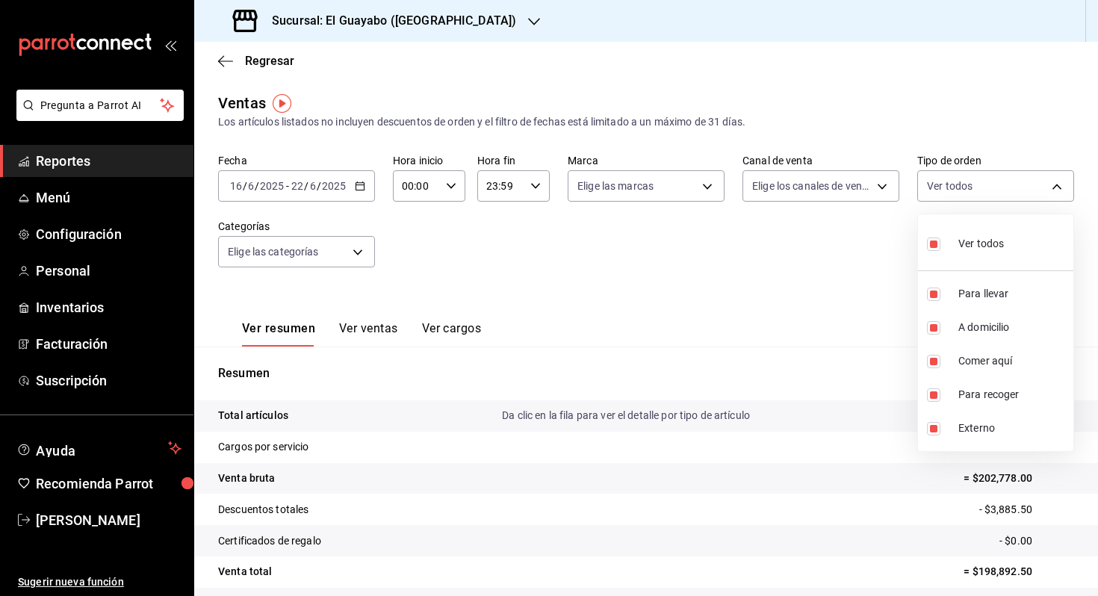
type input "df5d295b-5765-42fe-9f4c-4ddedf89975c,af2c2d80-16cd-44bf-9918-f08bce16e3cd,b0ba6…"
checkbox input "false"
click at [888, 326] on div at bounding box center [549, 298] width 1098 height 596
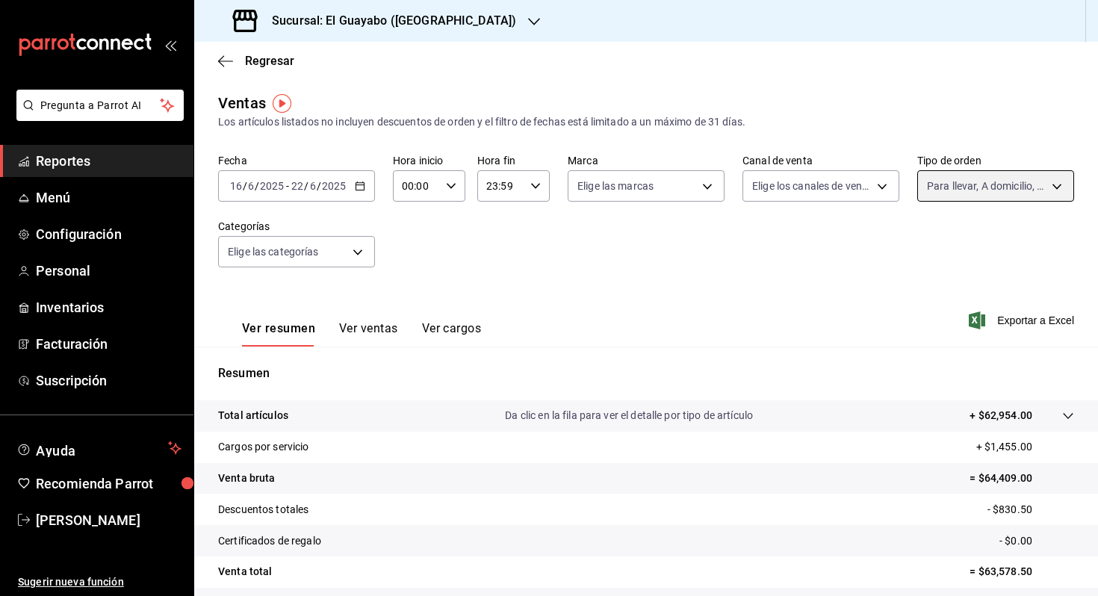
scroll to position [120, 0]
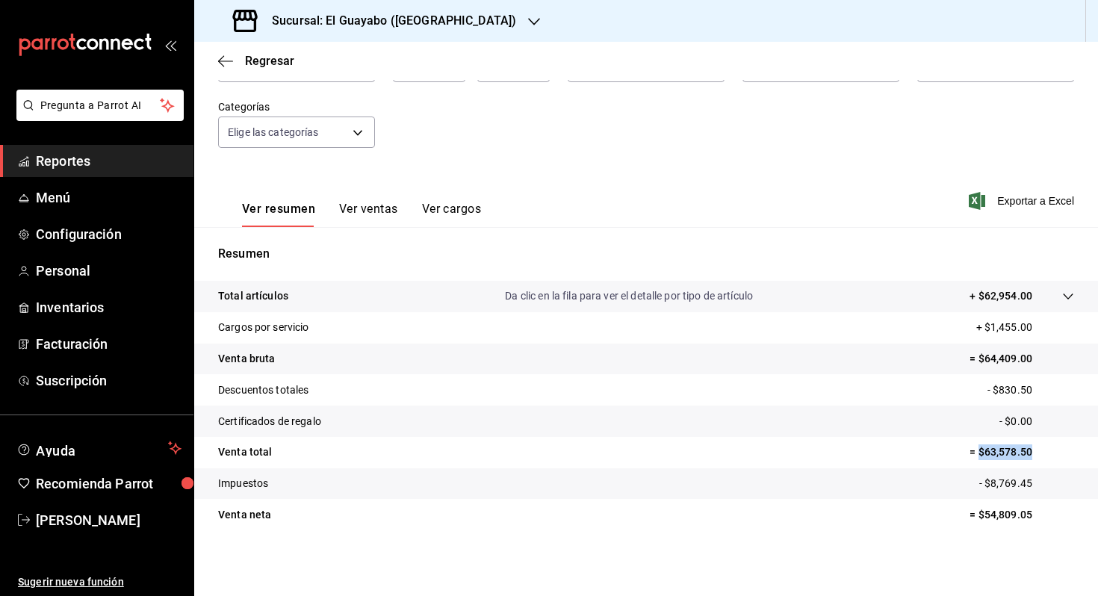
drag, startPoint x: 1044, startPoint y: 456, endPoint x: 980, endPoint y: 456, distance: 64.2
click at [980, 456] on p "= $63,578.50" at bounding box center [1022, 452] width 105 height 16
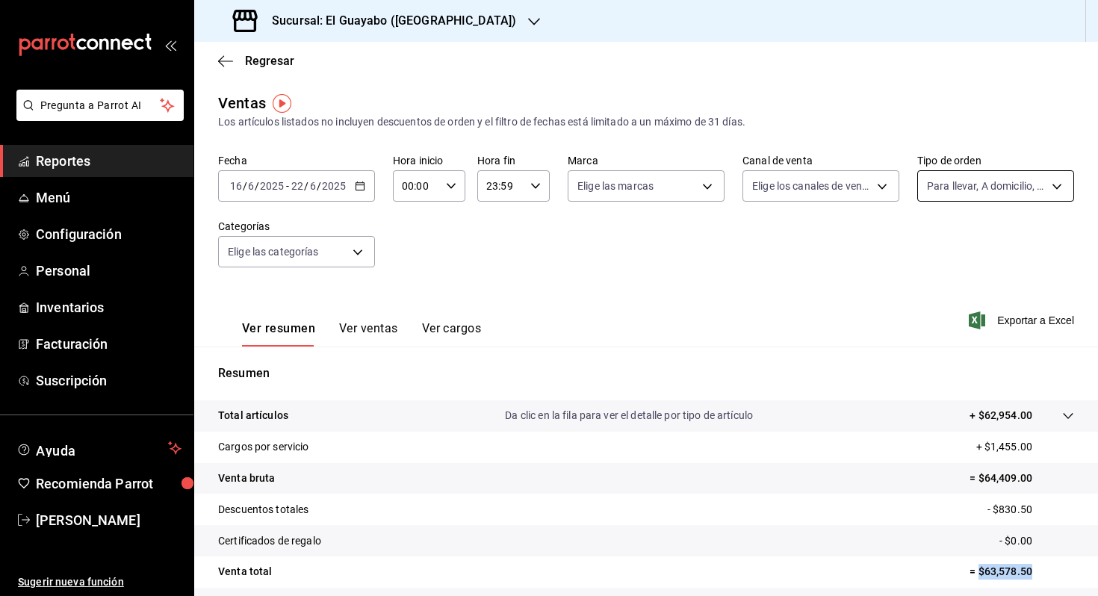
click at [959, 182] on body "Pregunta a Parrot AI Reportes Menú Configuración Personal Inventarios Facturaci…" at bounding box center [549, 298] width 1098 height 596
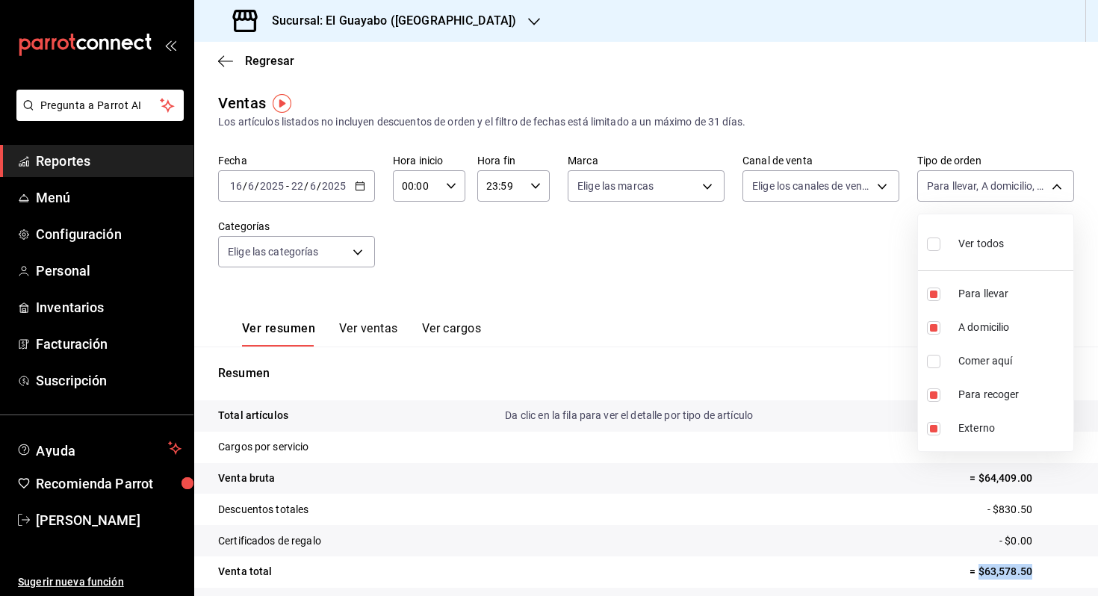
click at [956, 349] on li "Comer aquí" at bounding box center [995, 361] width 155 height 34
type input "df5d295b-5765-42fe-9f4c-4ddedf89975c,af2c2d80-16cd-44bf-9918-f08bce16e3cd,b0ba6…"
checkbox input "true"
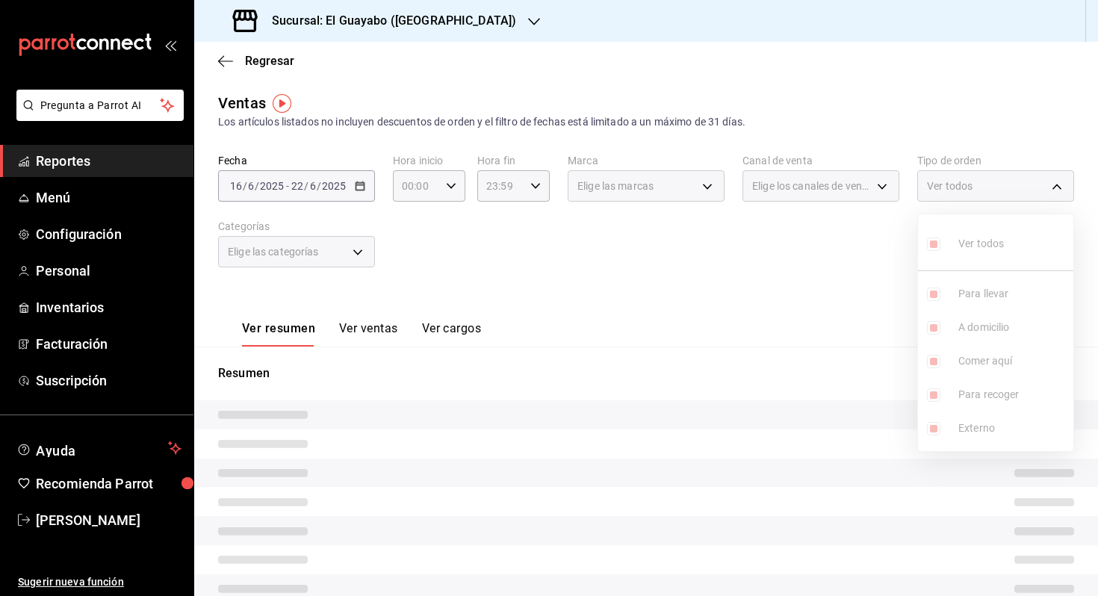
click at [842, 312] on div at bounding box center [549, 298] width 1098 height 596
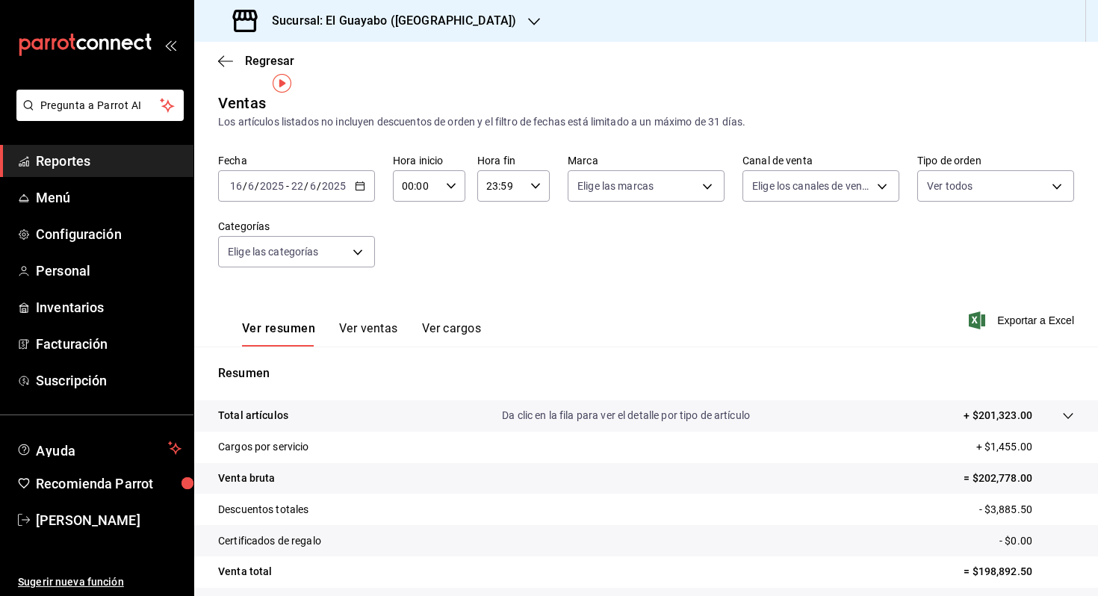
scroll to position [120, 0]
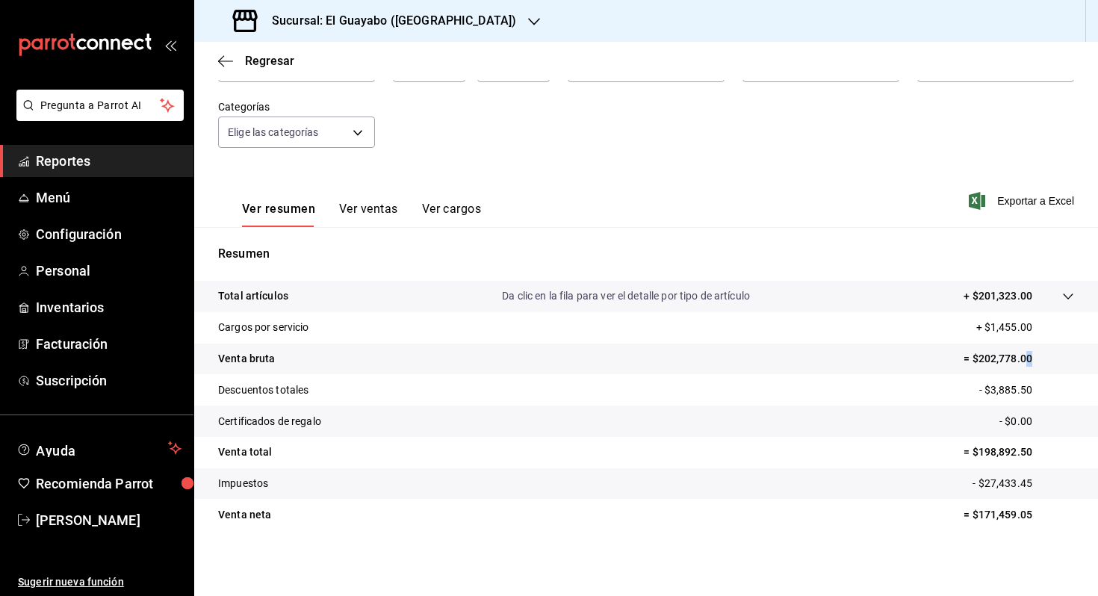
click at [1029, 359] on p "= $202,778.00" at bounding box center [1019, 359] width 111 height 16
drag, startPoint x: 1038, startPoint y: 461, endPoint x: 974, endPoint y: 456, distance: 64.5
click at [974, 456] on tr "Venta total = $198,892.50" at bounding box center [646, 452] width 904 height 31
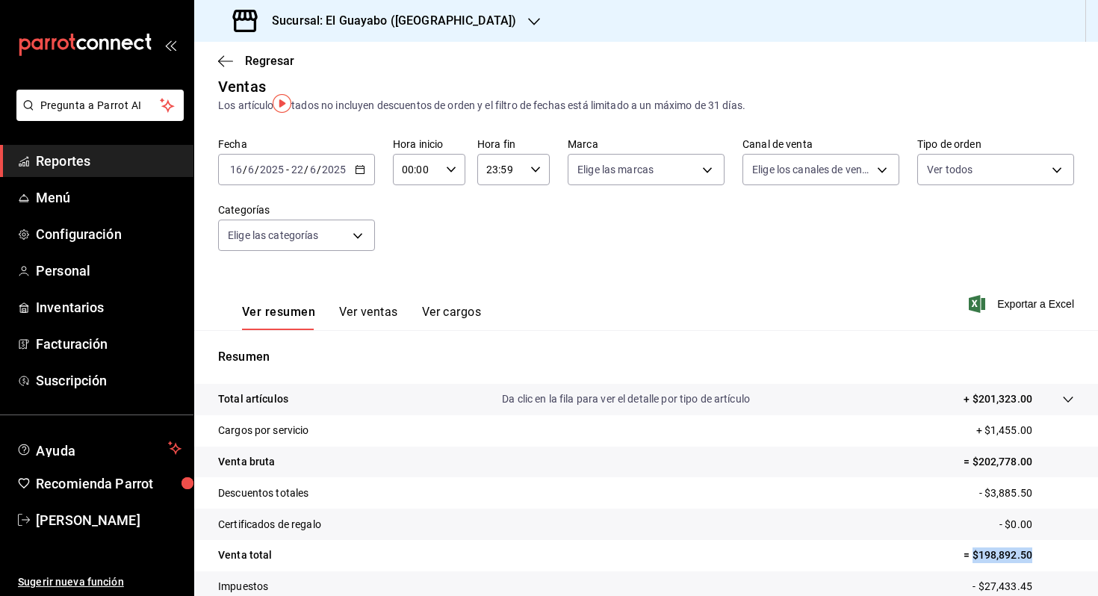
scroll to position [0, 0]
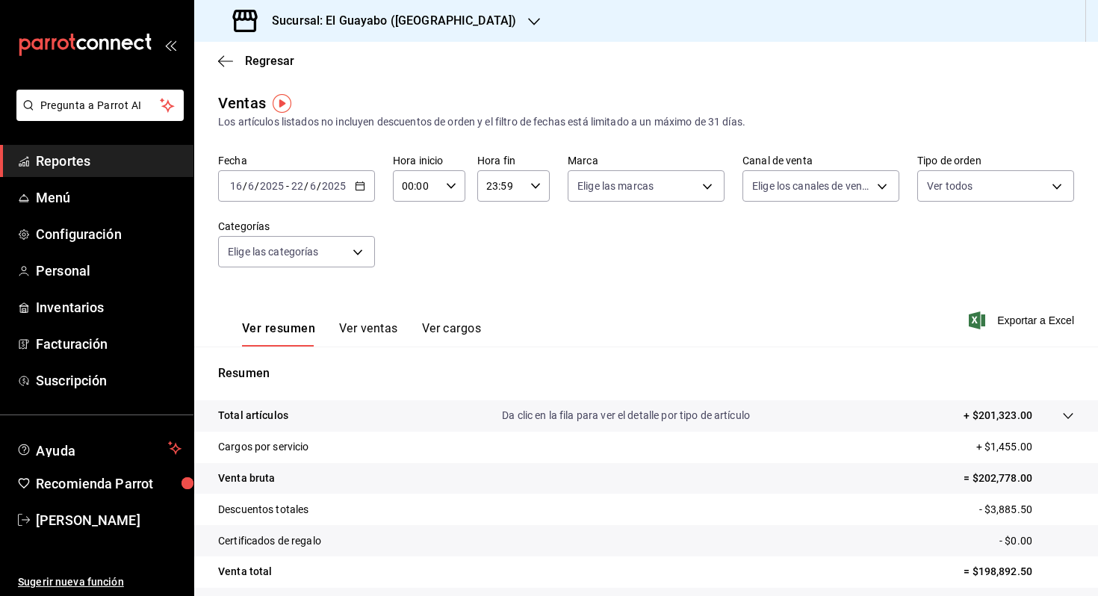
click at [330, 182] on input "2025" at bounding box center [333, 186] width 25 height 12
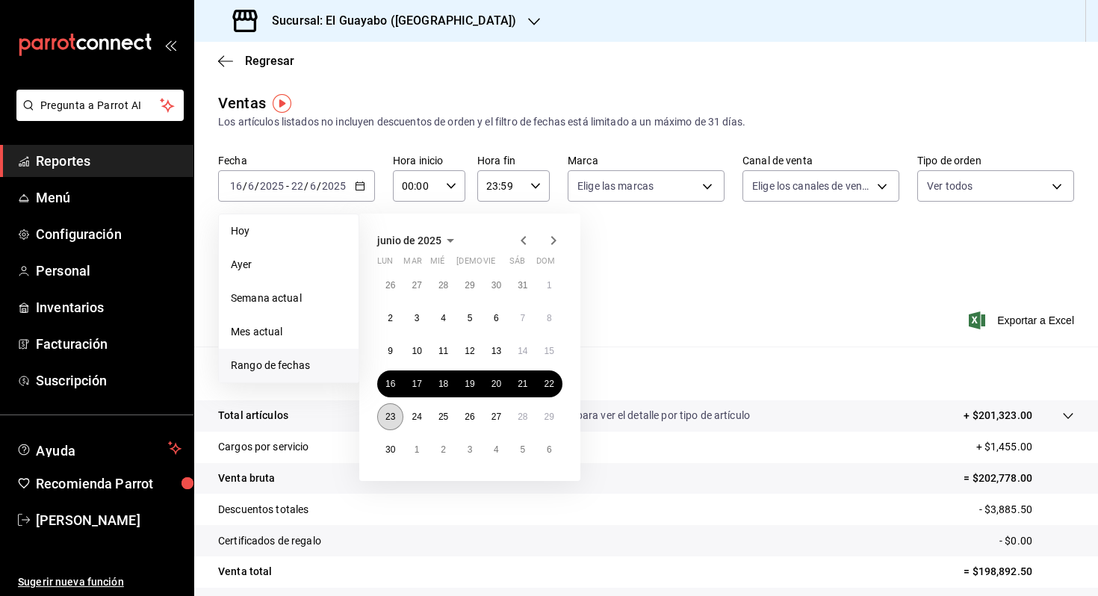
click at [393, 409] on button "23" at bounding box center [390, 416] width 26 height 27
click at [558, 408] on button "29" at bounding box center [549, 416] width 26 height 27
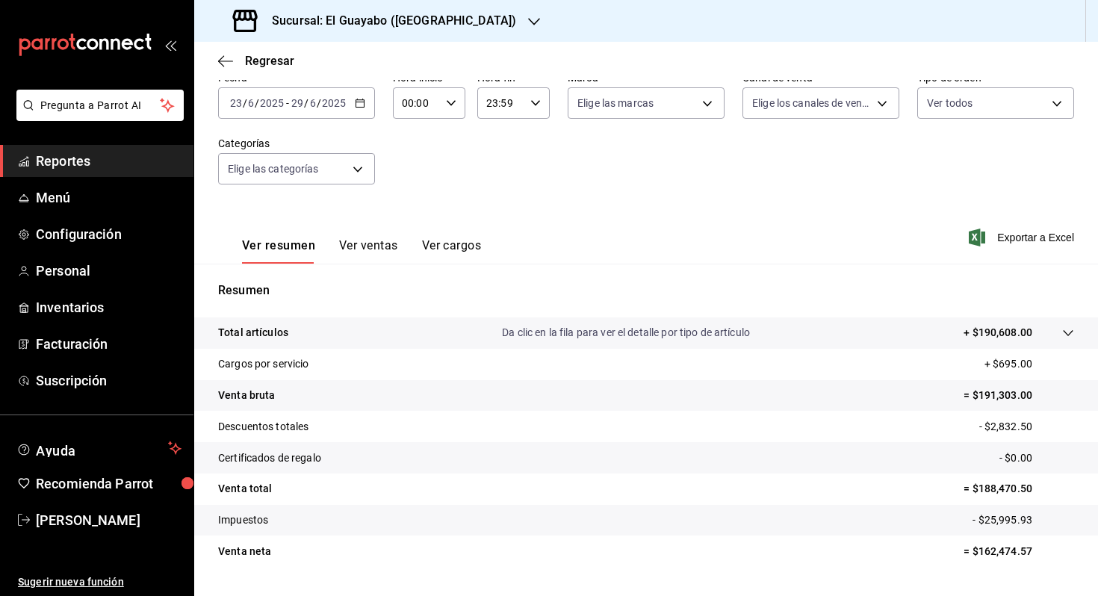
scroll to position [120, 0]
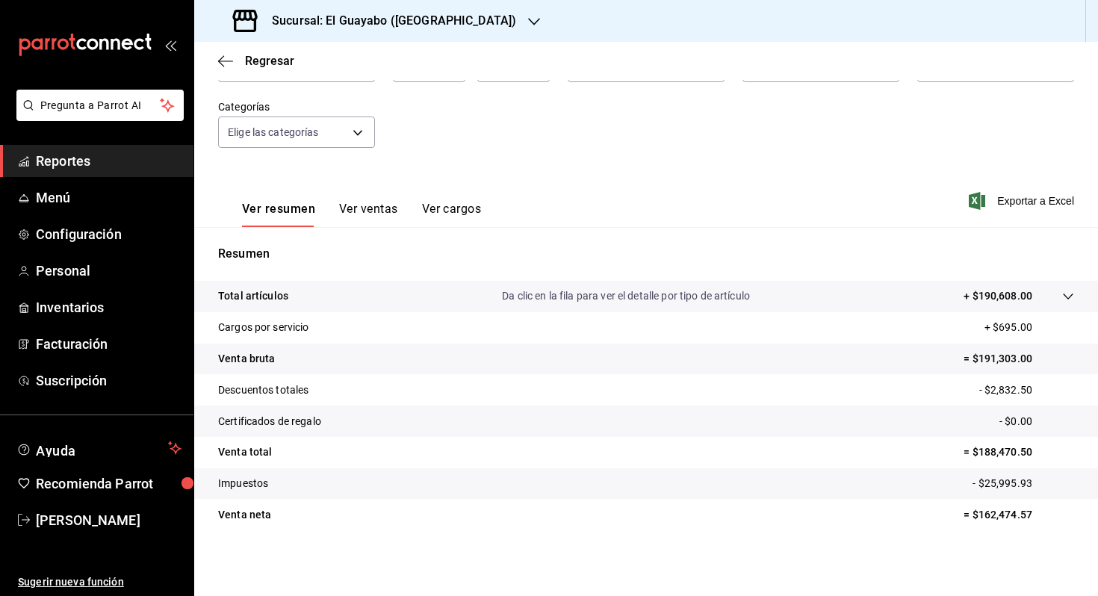
click at [1029, 455] on p "= $188,470.50" at bounding box center [1019, 452] width 111 height 16
drag, startPoint x: 1035, startPoint y: 453, endPoint x: 973, endPoint y: 456, distance: 62.1
click at [973, 456] on p "= $188,470.50" at bounding box center [1019, 452] width 111 height 16
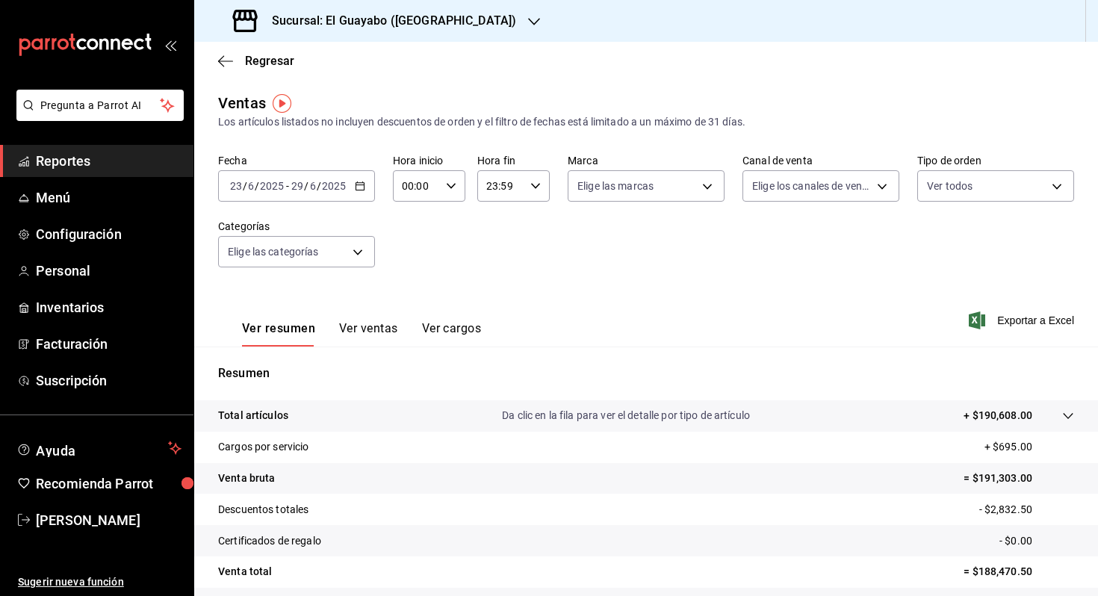
click at [331, 189] on input "2025" at bounding box center [333, 186] width 25 height 12
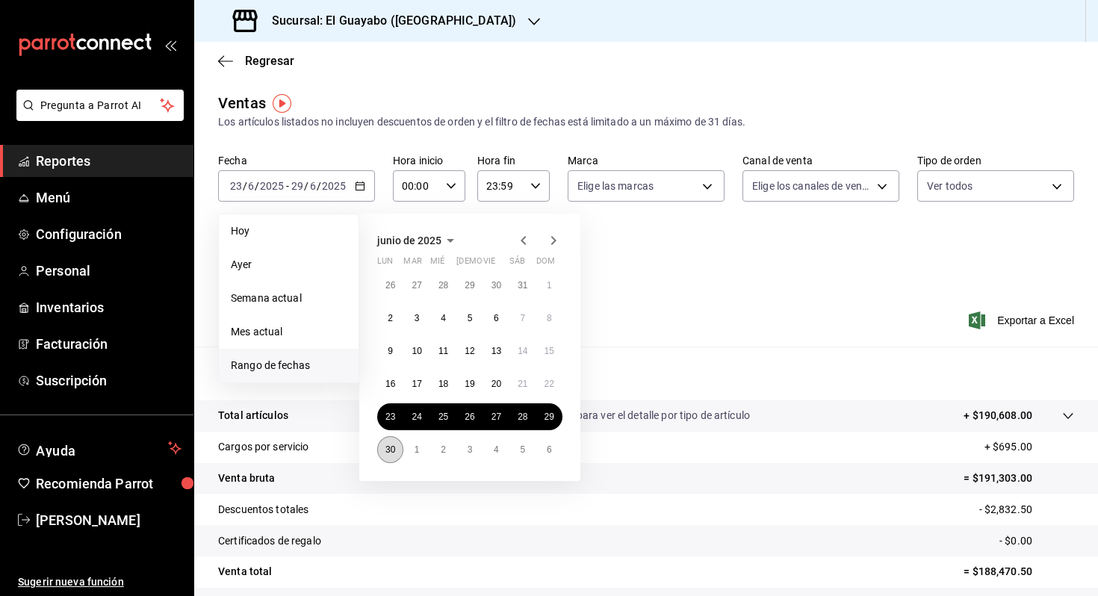
click at [392, 449] on abbr "30" at bounding box center [390, 449] width 10 height 10
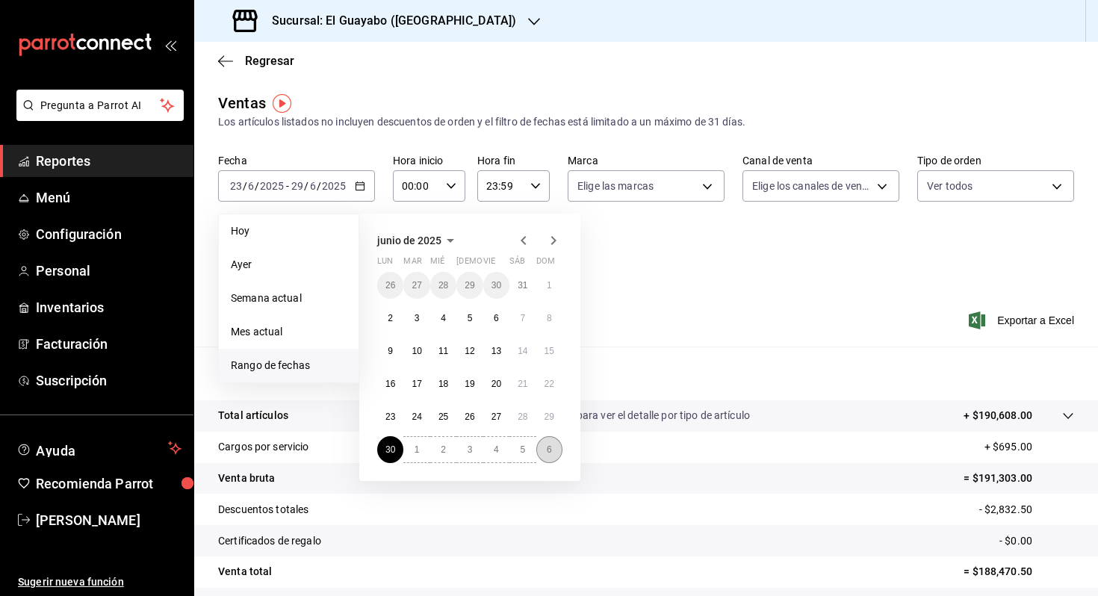
click at [540, 450] on button "6" at bounding box center [549, 449] width 26 height 27
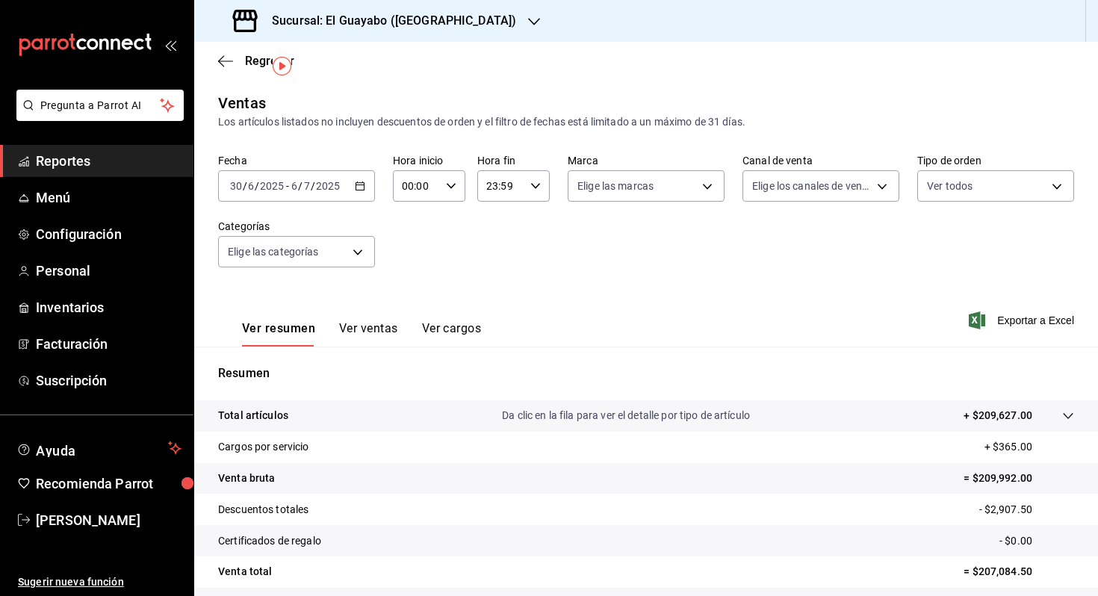
scroll to position [120, 0]
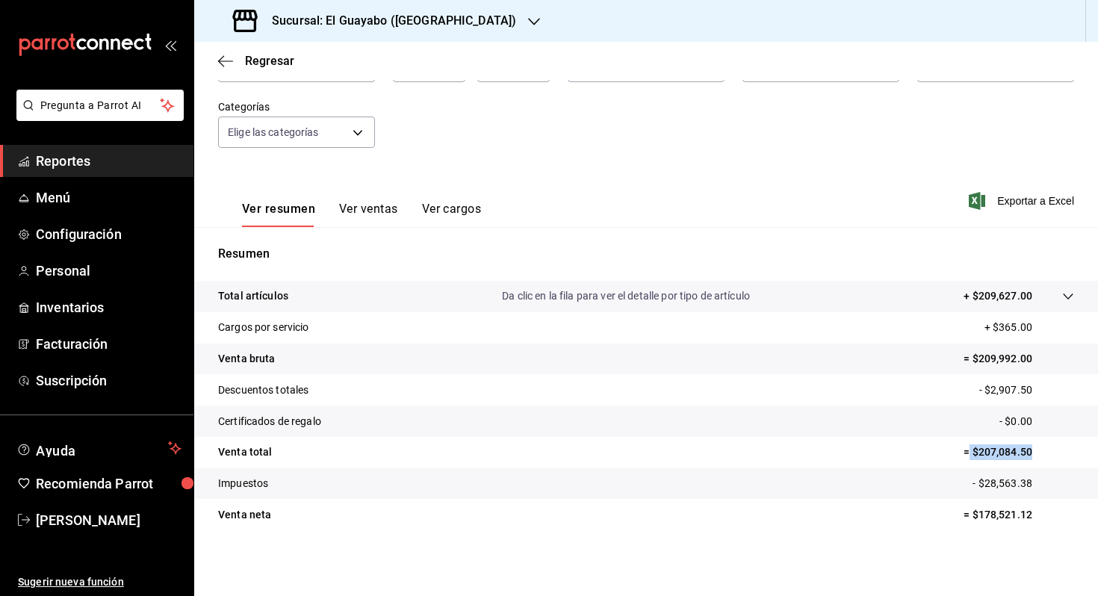
drag, startPoint x: 1029, startPoint y: 448, endPoint x: 970, endPoint y: 455, distance: 60.1
click at [970, 455] on p "= $207,084.50" at bounding box center [1019, 452] width 111 height 16
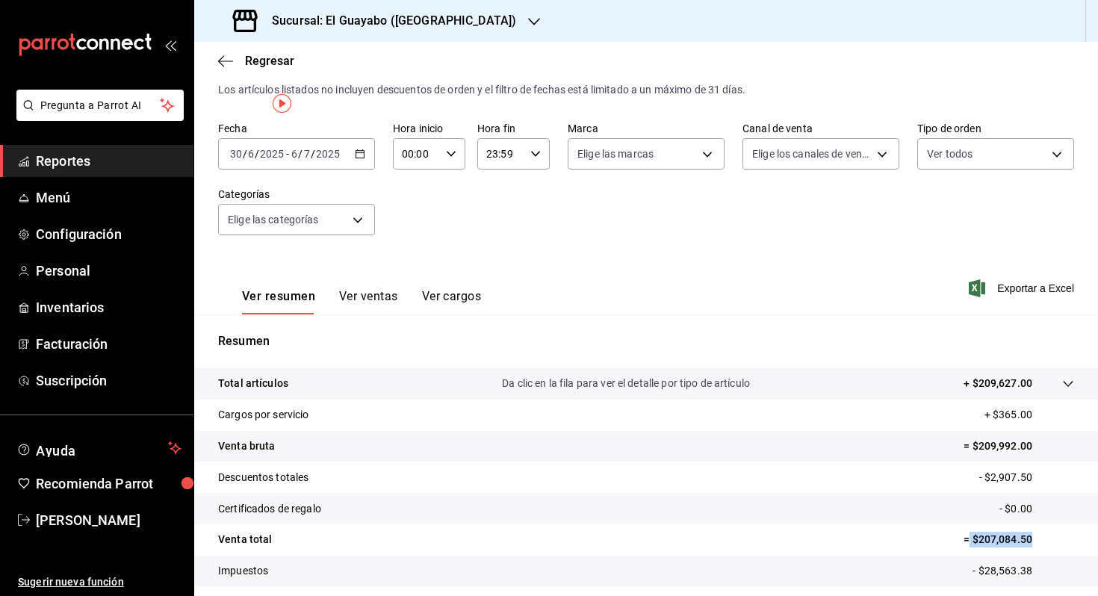
scroll to position [0, 0]
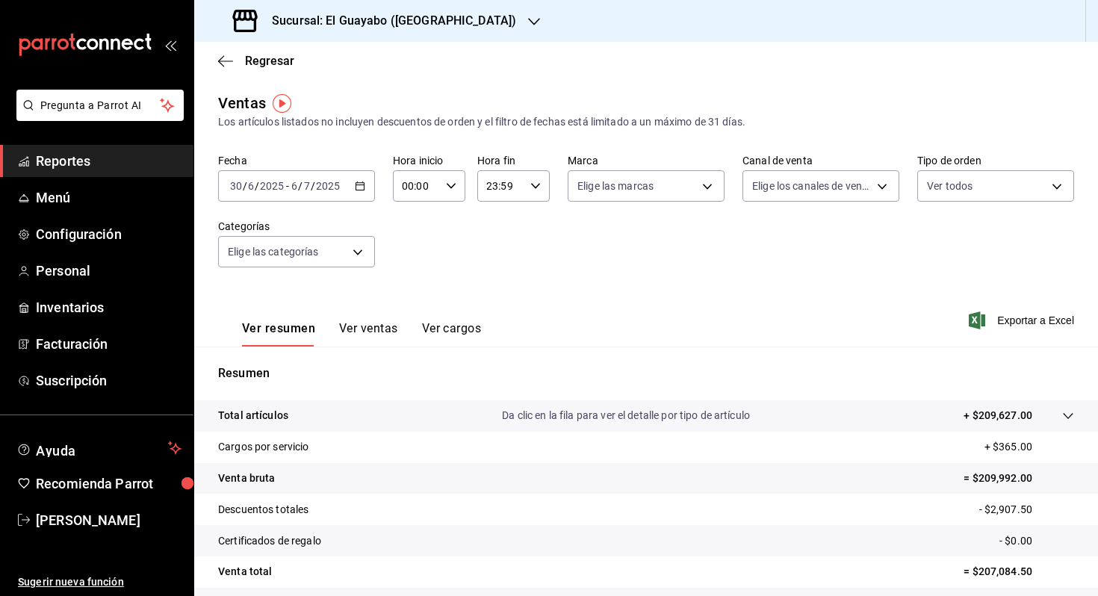
click at [302, 199] on div "[DATE] [DATE] - [DATE] [DATE]" at bounding box center [296, 185] width 157 height 31
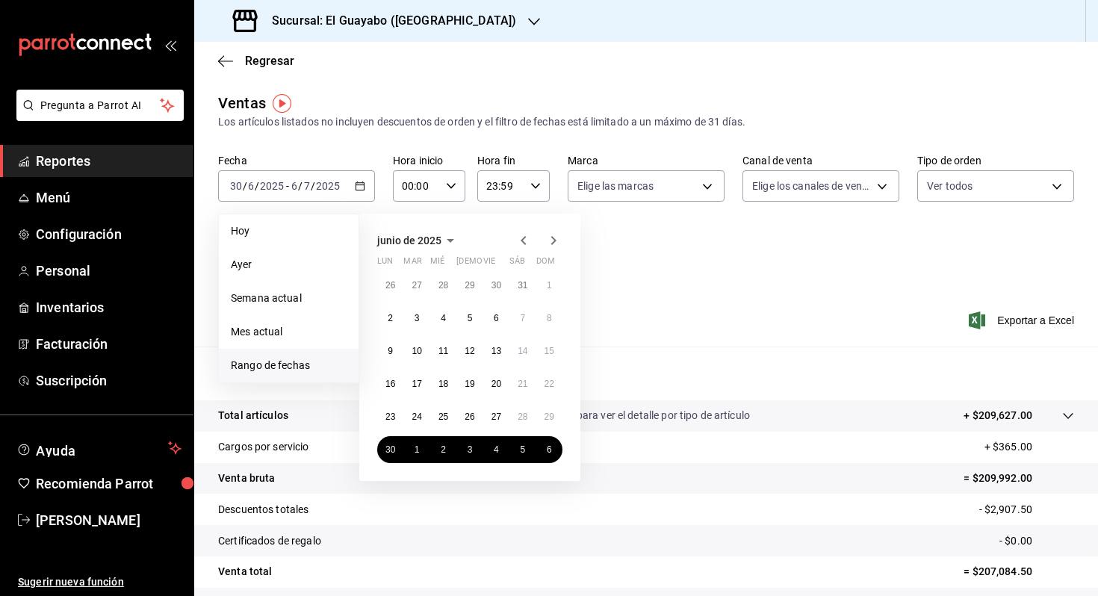
click at [771, 296] on div "Ver resumen Ver ventas Ver cargos Exportar a Excel" at bounding box center [646, 315] width 904 height 61
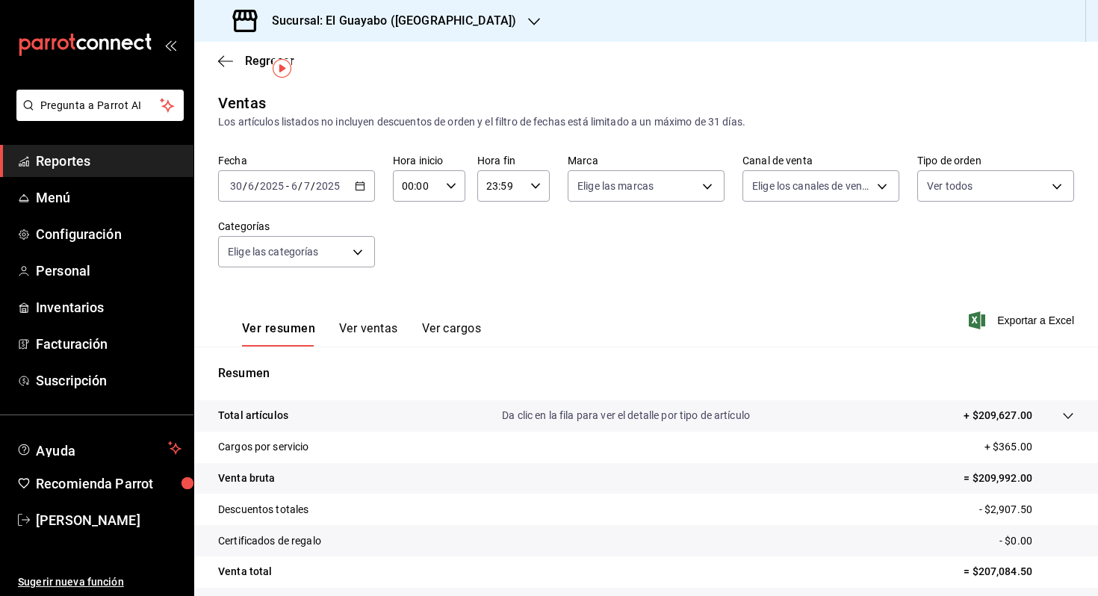
scroll to position [120, 0]
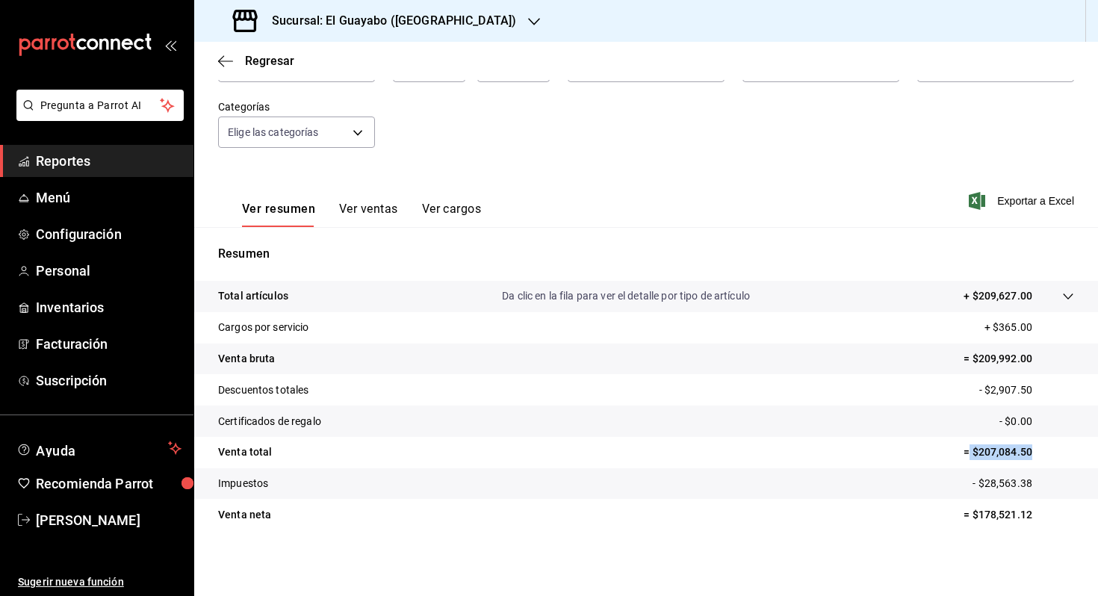
drag, startPoint x: 1040, startPoint y: 449, endPoint x: 970, endPoint y: 455, distance: 69.7
click at [970, 455] on p "= $207,084.50" at bounding box center [1019, 452] width 111 height 16
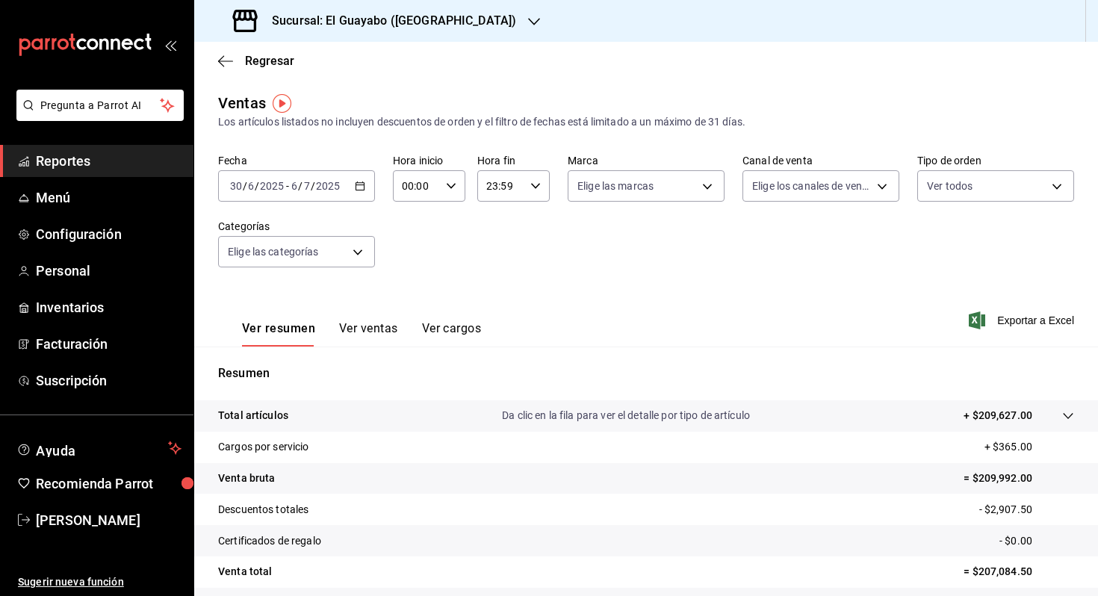
click at [308, 178] on div "[DATE] [DATE] - [DATE] [DATE]" at bounding box center [296, 185] width 157 height 31
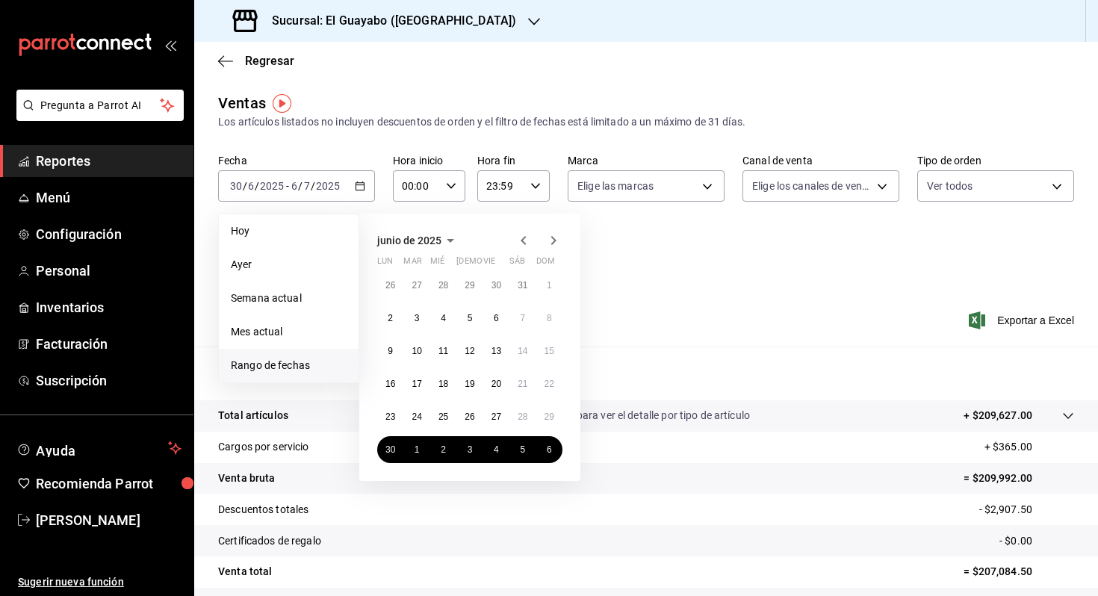
click at [550, 248] on icon "button" at bounding box center [554, 241] width 18 height 18
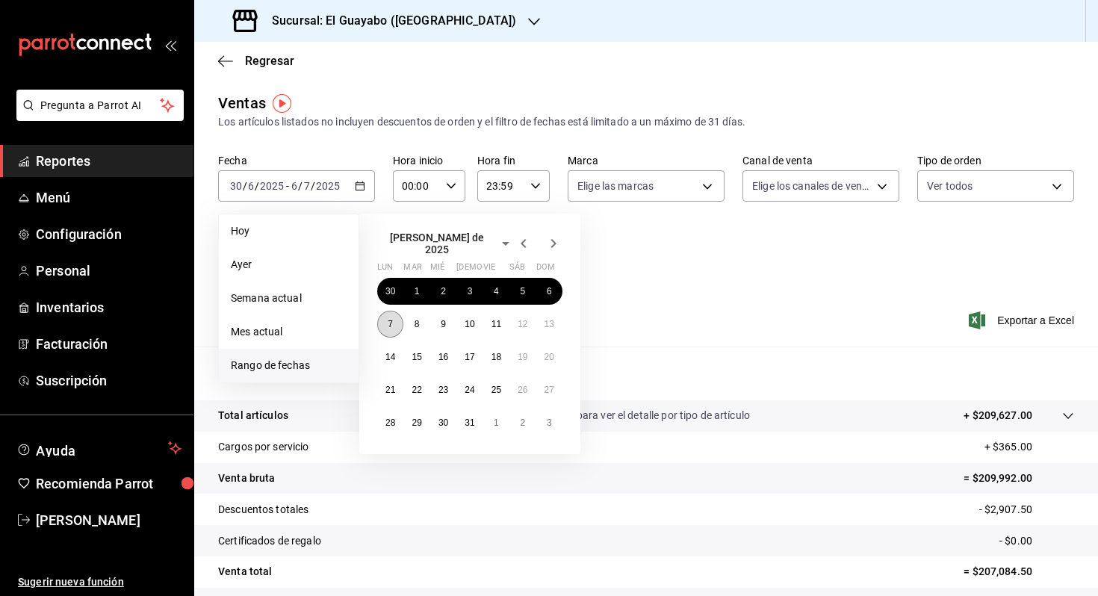
click at [391, 312] on button "7" at bounding box center [390, 324] width 26 height 27
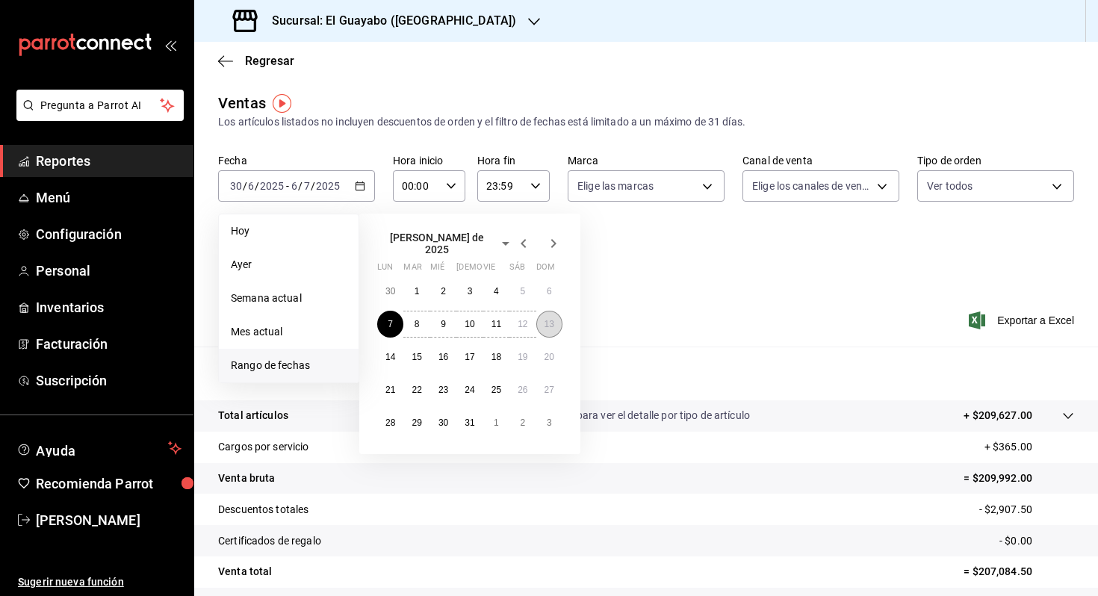
click at [545, 319] on abbr "13" at bounding box center [550, 324] width 10 height 10
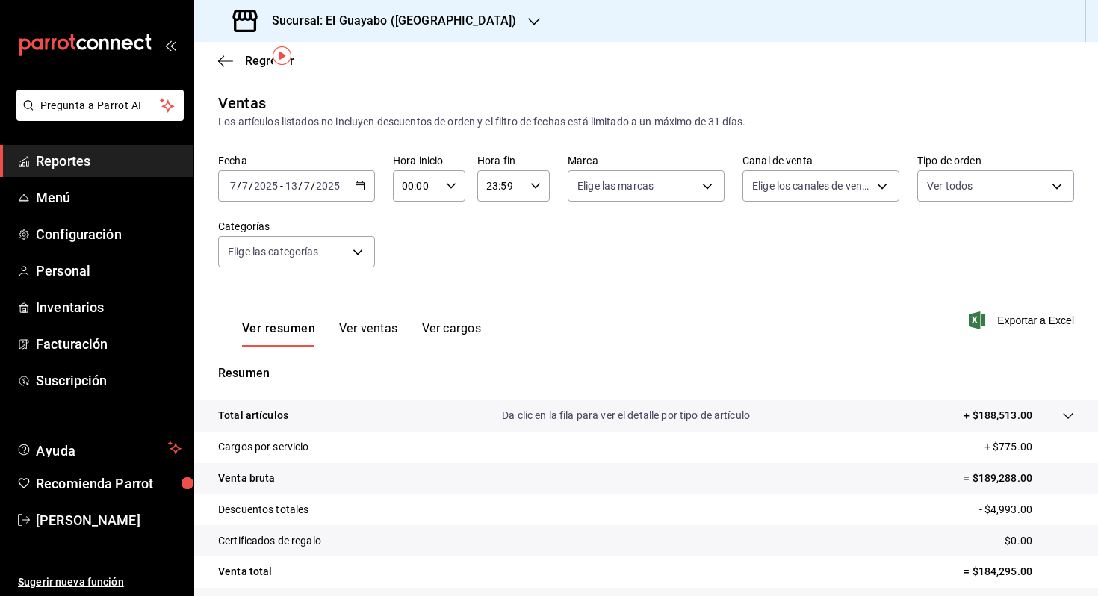
scroll to position [120, 0]
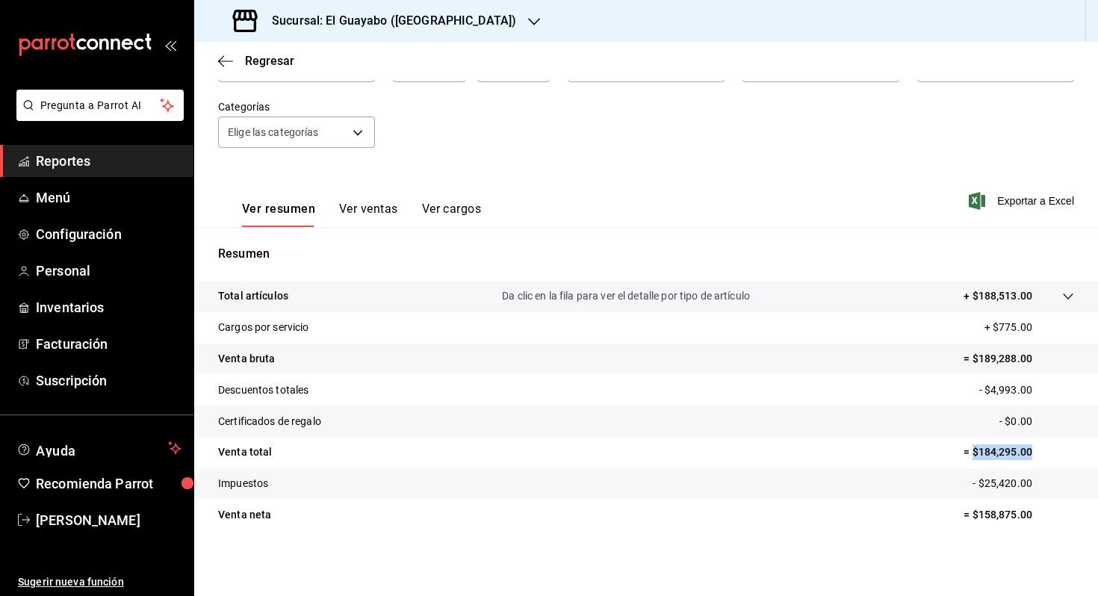
drag, startPoint x: 1036, startPoint y: 446, endPoint x: 972, endPoint y: 452, distance: 64.5
click at [972, 452] on p "= $184,295.00" at bounding box center [1019, 452] width 111 height 16
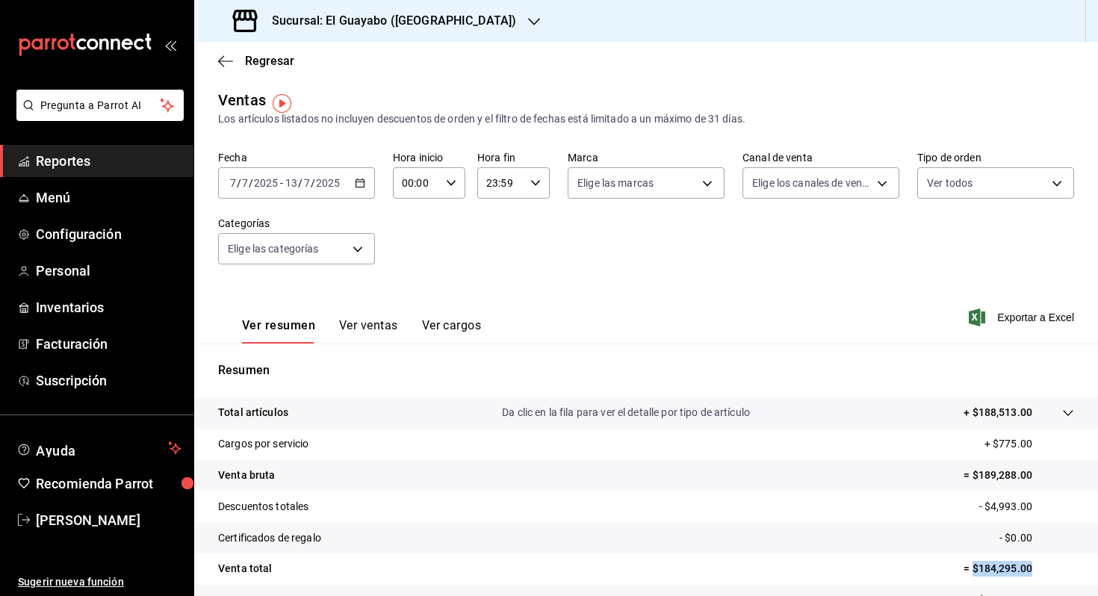
scroll to position [0, 0]
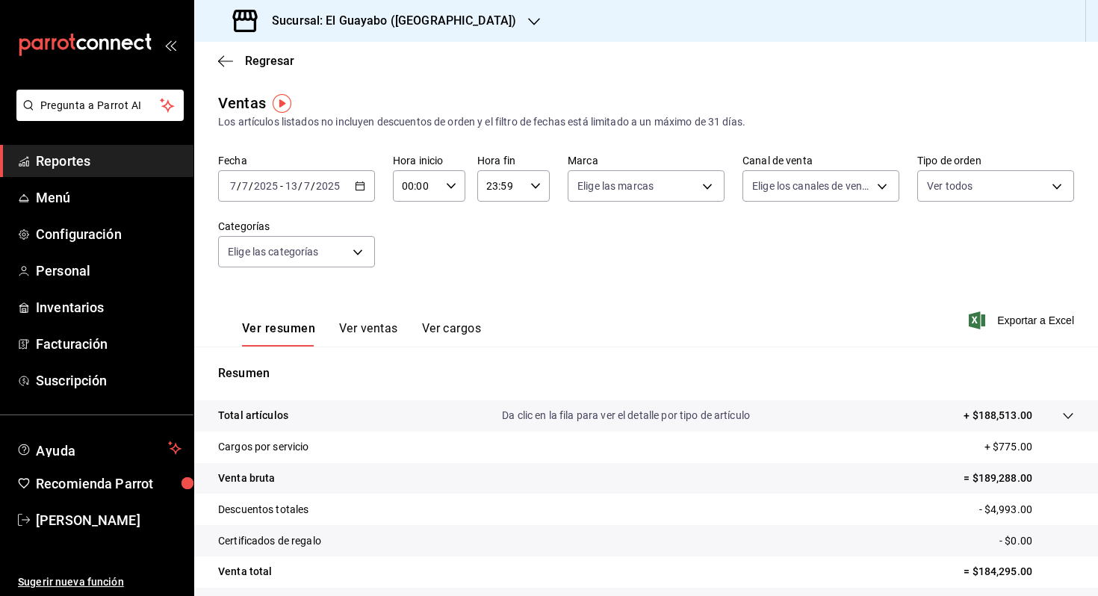
click at [328, 182] on input "2025" at bounding box center [327, 186] width 25 height 12
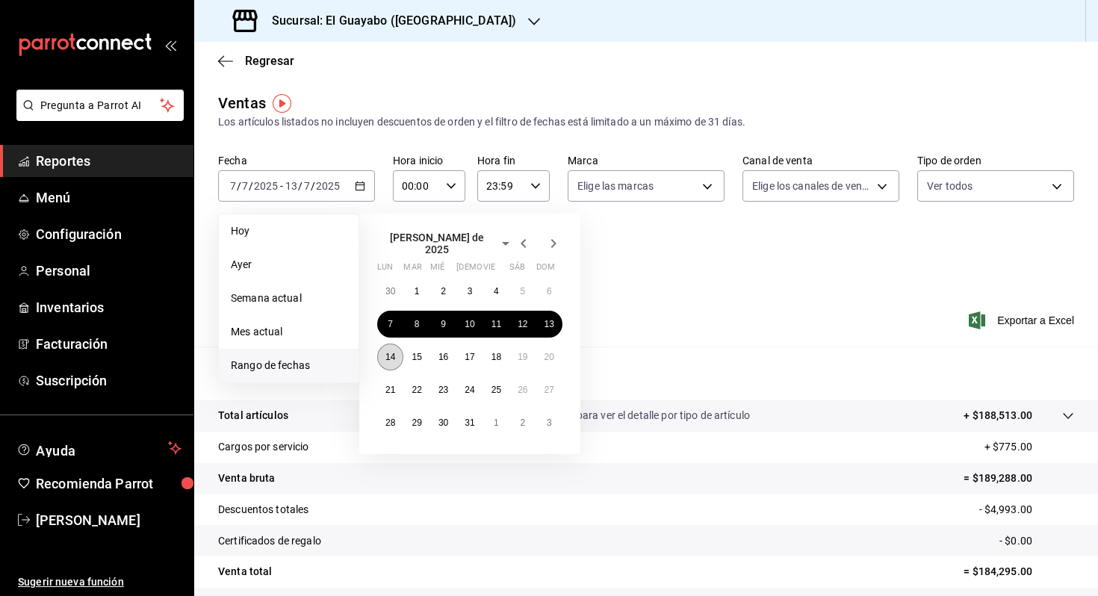
click at [385, 352] on abbr "14" at bounding box center [390, 357] width 10 height 10
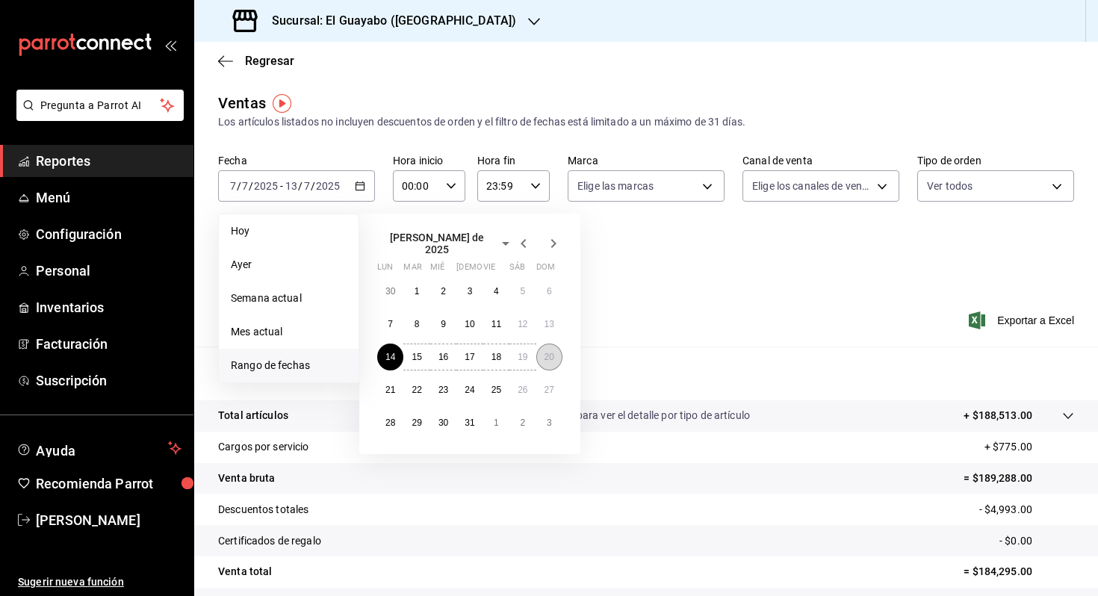
click at [551, 353] on abbr "20" at bounding box center [550, 357] width 10 height 10
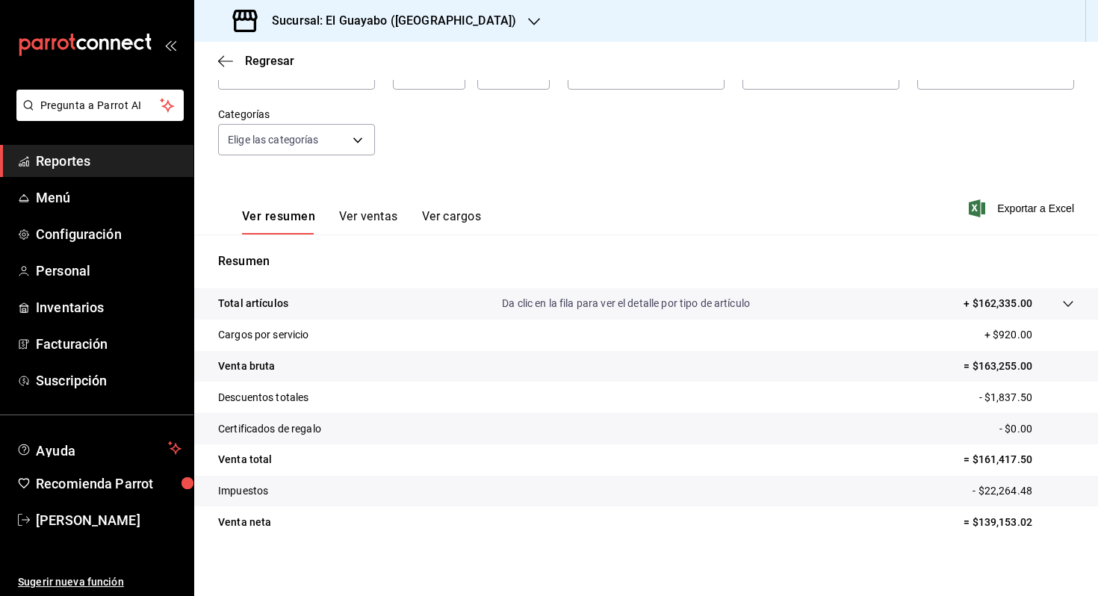
scroll to position [120, 0]
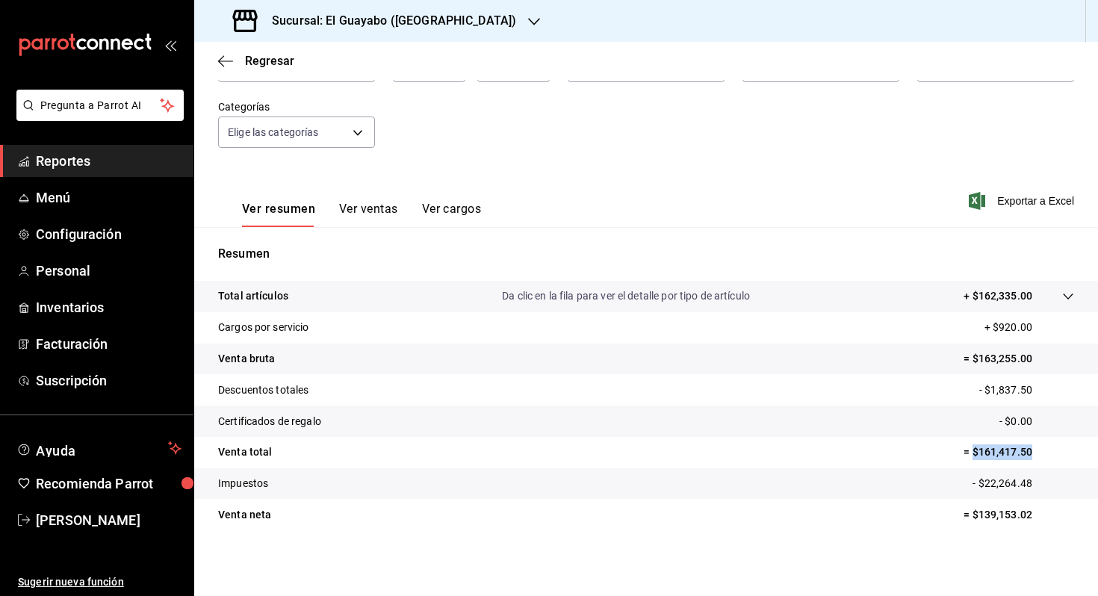
drag, startPoint x: 1041, startPoint y: 451, endPoint x: 973, endPoint y: 453, distance: 68.0
click at [973, 453] on p "= $161,417.50" at bounding box center [1019, 452] width 111 height 16
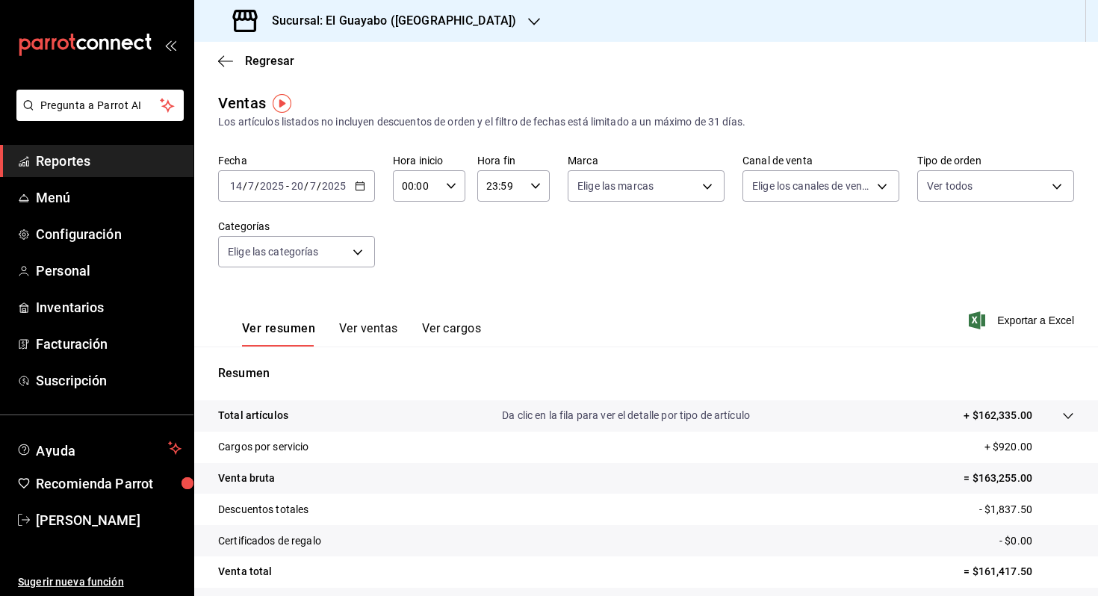
click at [298, 176] on div "[DATE] [DATE] - [DATE] [DATE]" at bounding box center [296, 185] width 157 height 31
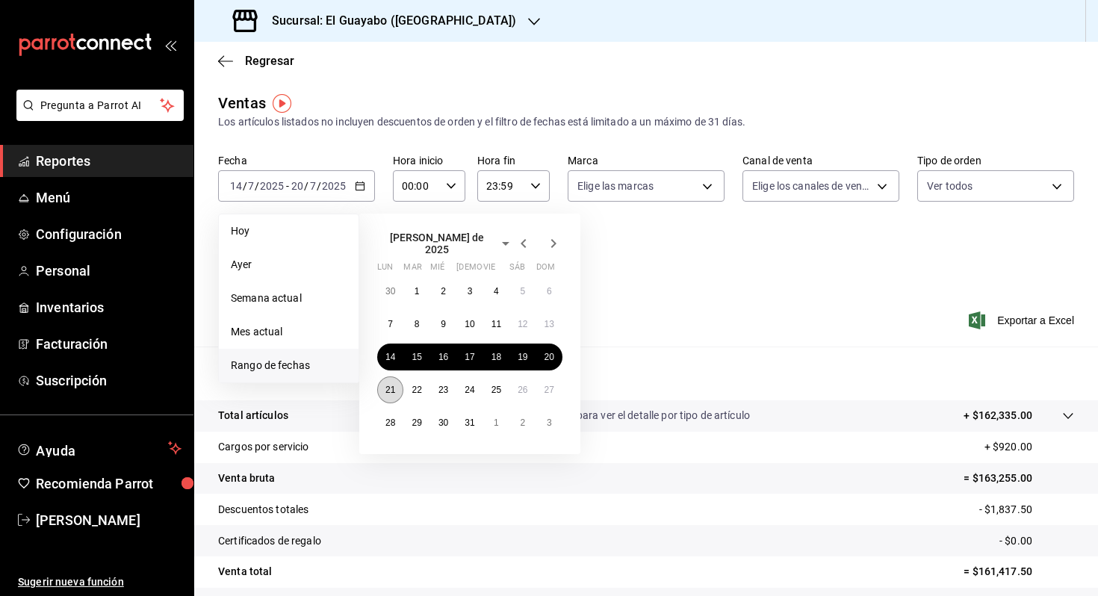
click at [389, 377] on button "21" at bounding box center [390, 390] width 26 height 27
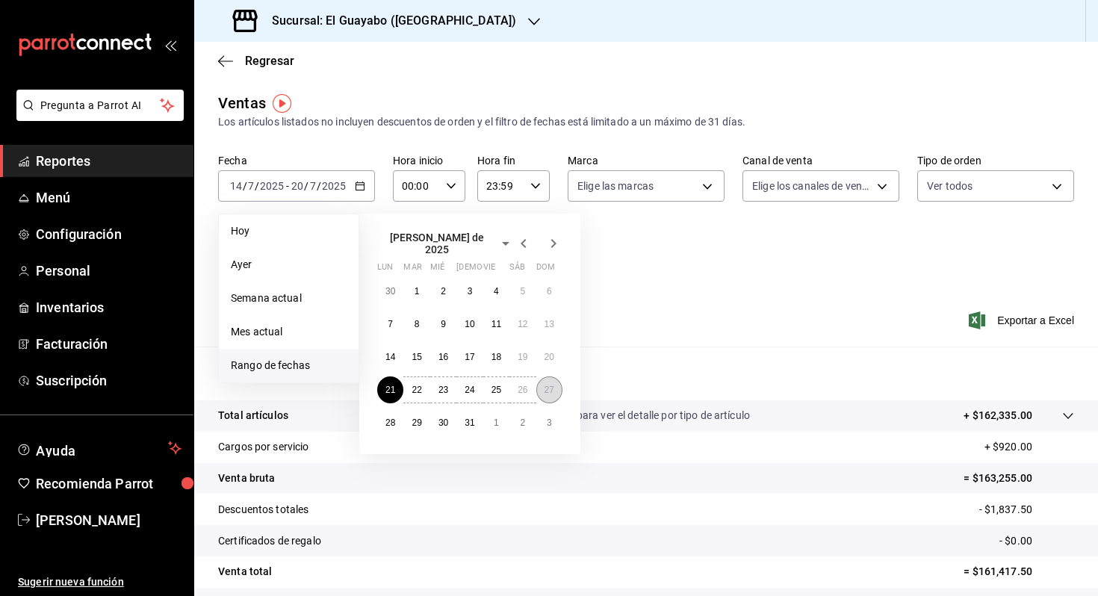
click at [542, 382] on button "27" at bounding box center [549, 390] width 26 height 27
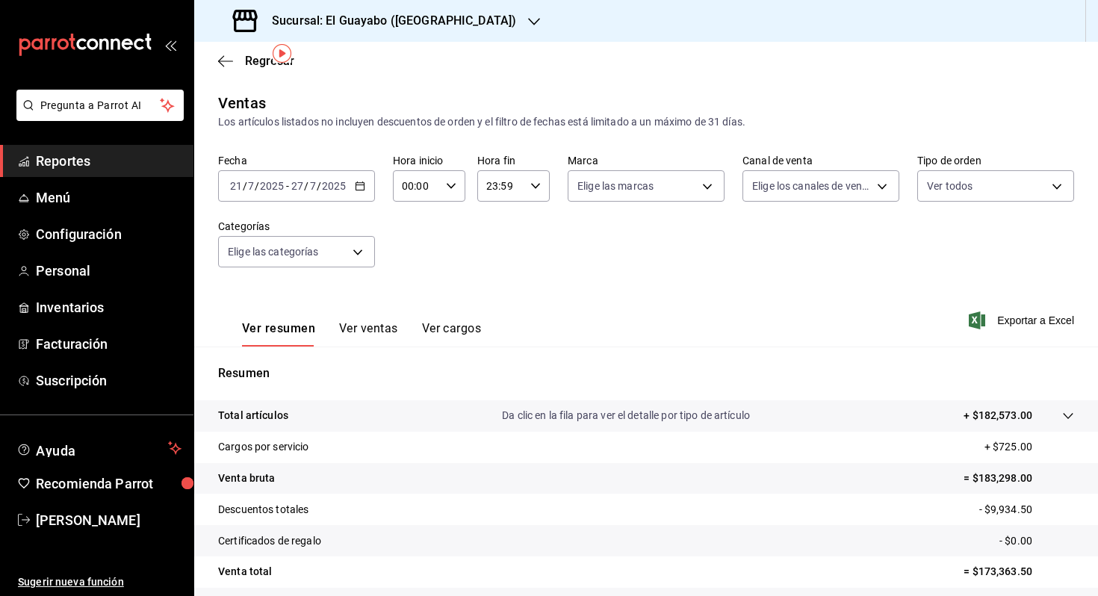
scroll to position [120, 0]
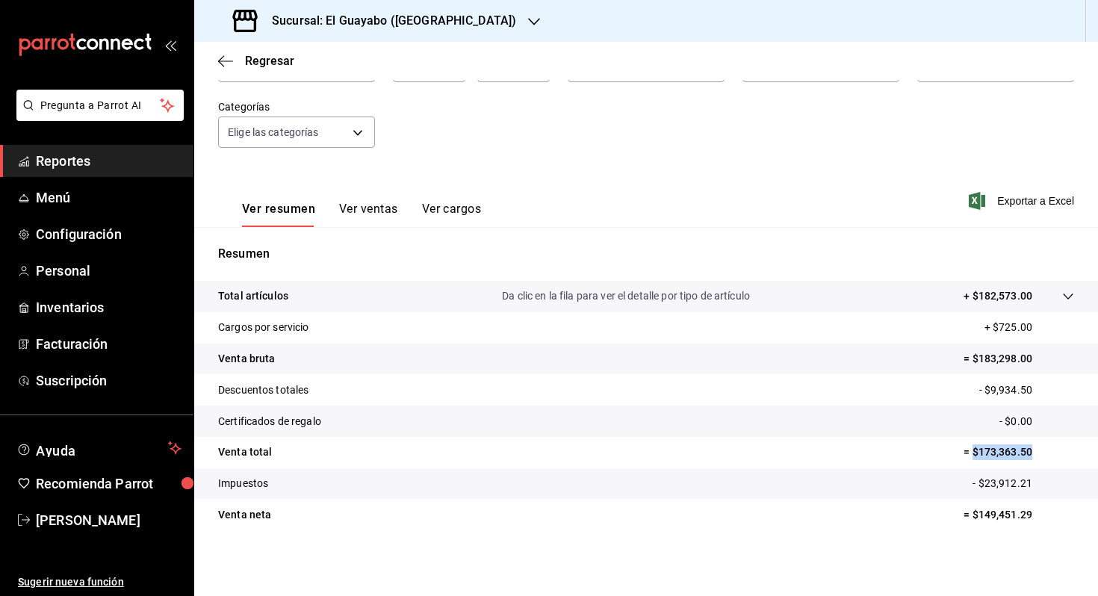
drag, startPoint x: 1030, startPoint y: 447, endPoint x: 974, endPoint y: 450, distance: 56.1
click at [974, 450] on p "= $173,363.50" at bounding box center [1019, 452] width 111 height 16
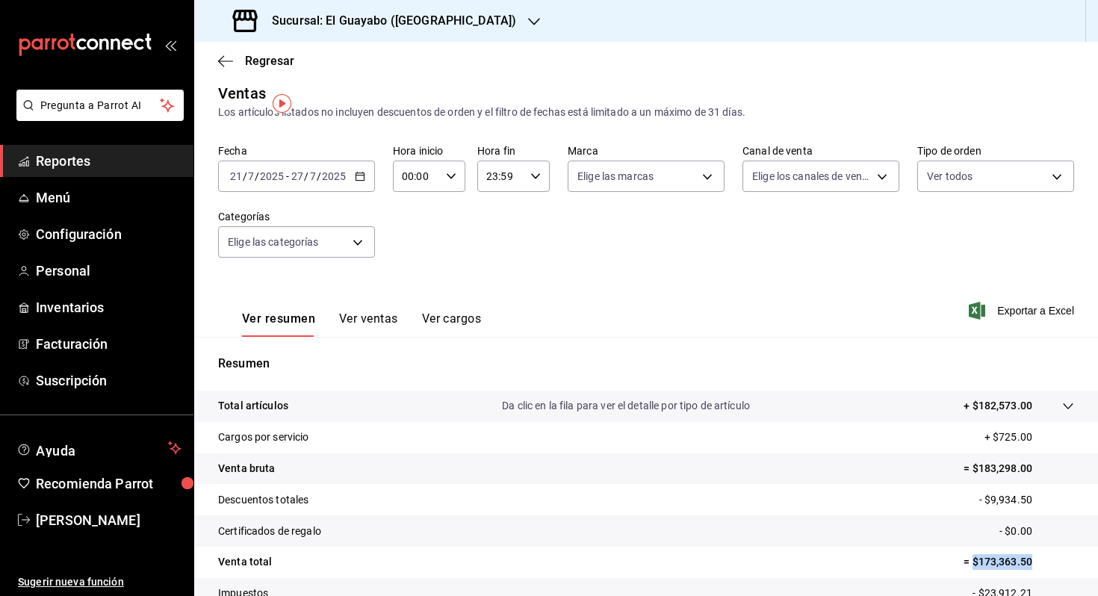
scroll to position [0, 0]
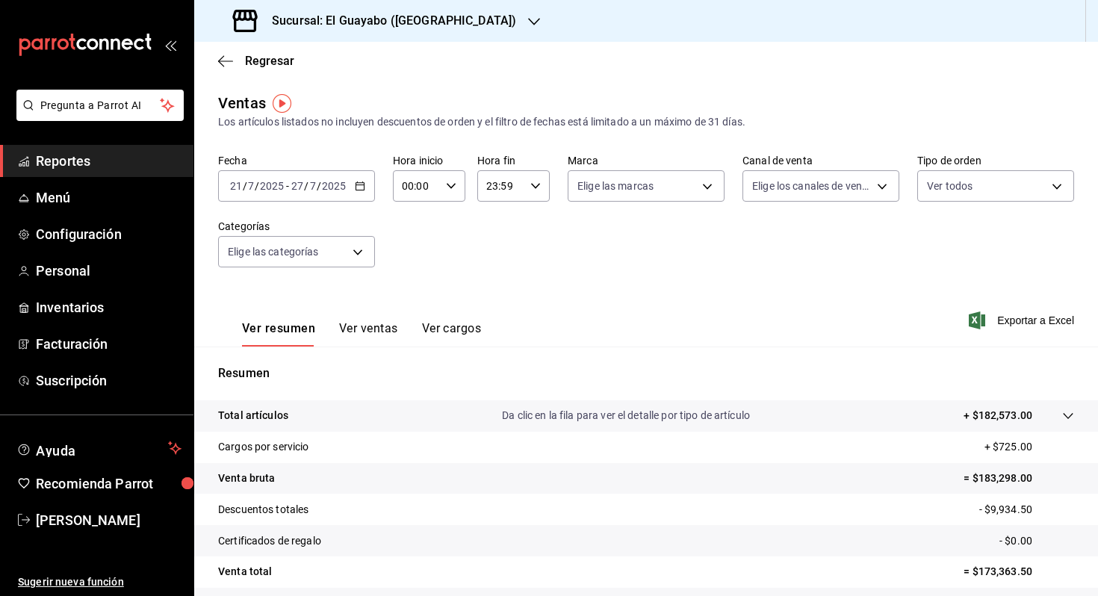
click at [308, 175] on div "[DATE] [DATE] - [DATE] [DATE]" at bounding box center [296, 185] width 157 height 31
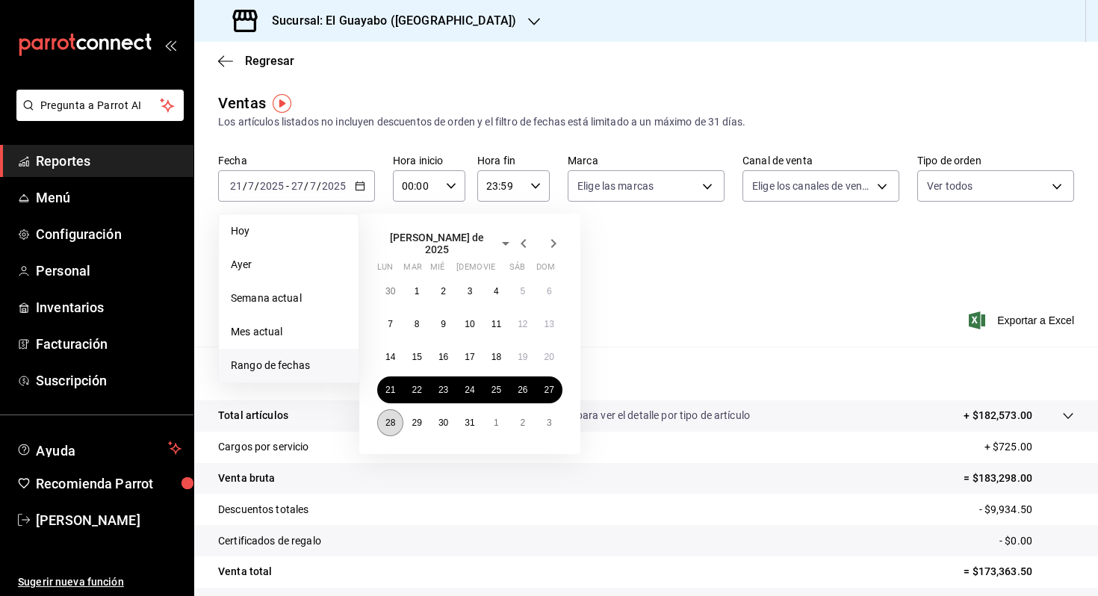
click at [390, 418] on abbr "28" at bounding box center [390, 423] width 10 height 10
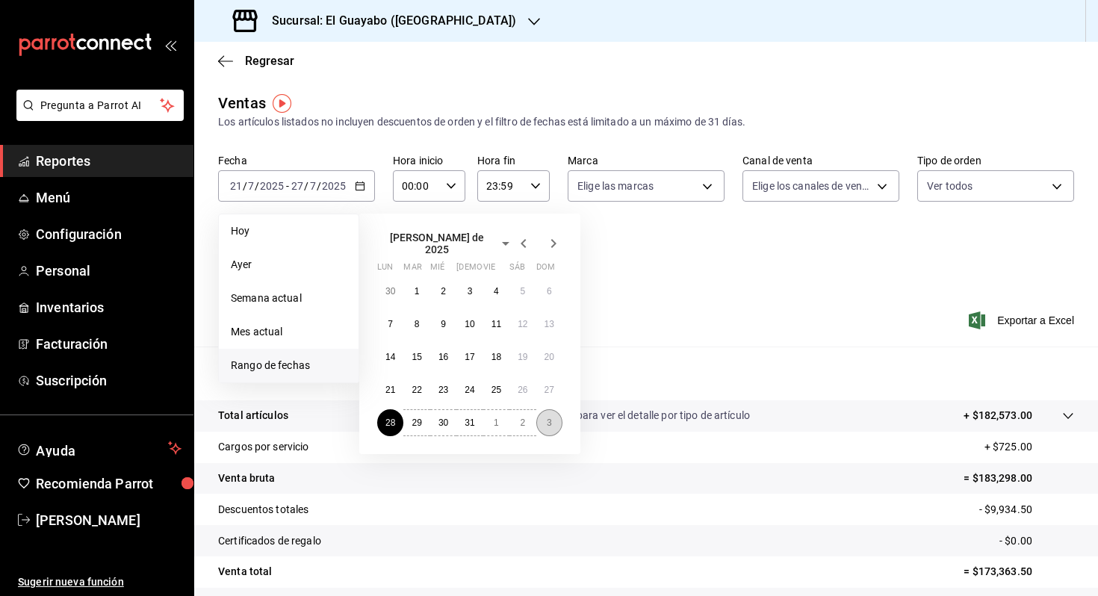
click at [548, 409] on button "3" at bounding box center [549, 422] width 26 height 27
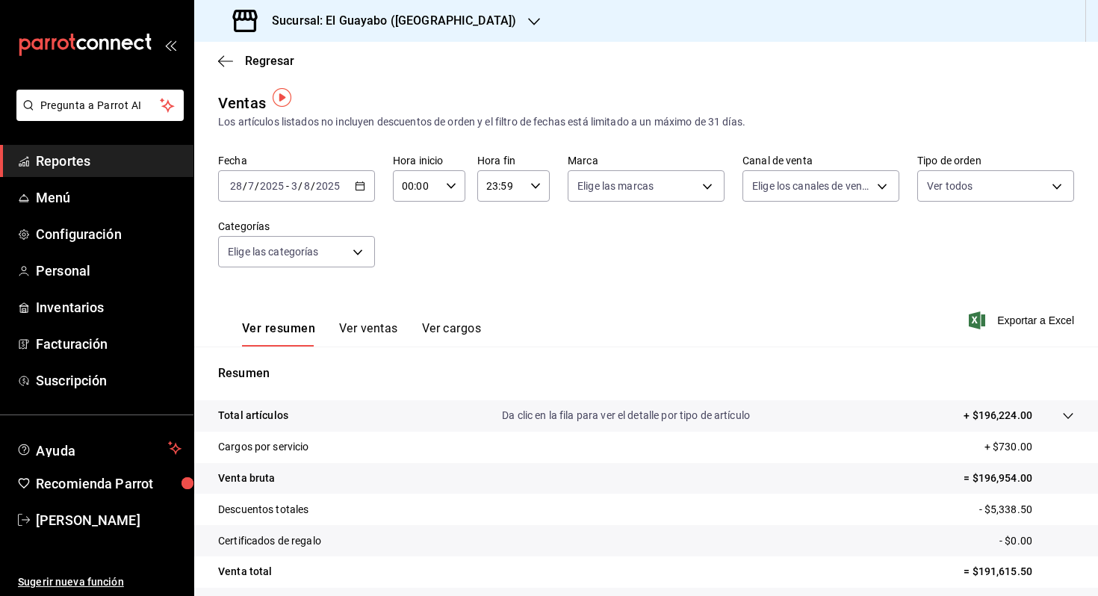
scroll to position [120, 0]
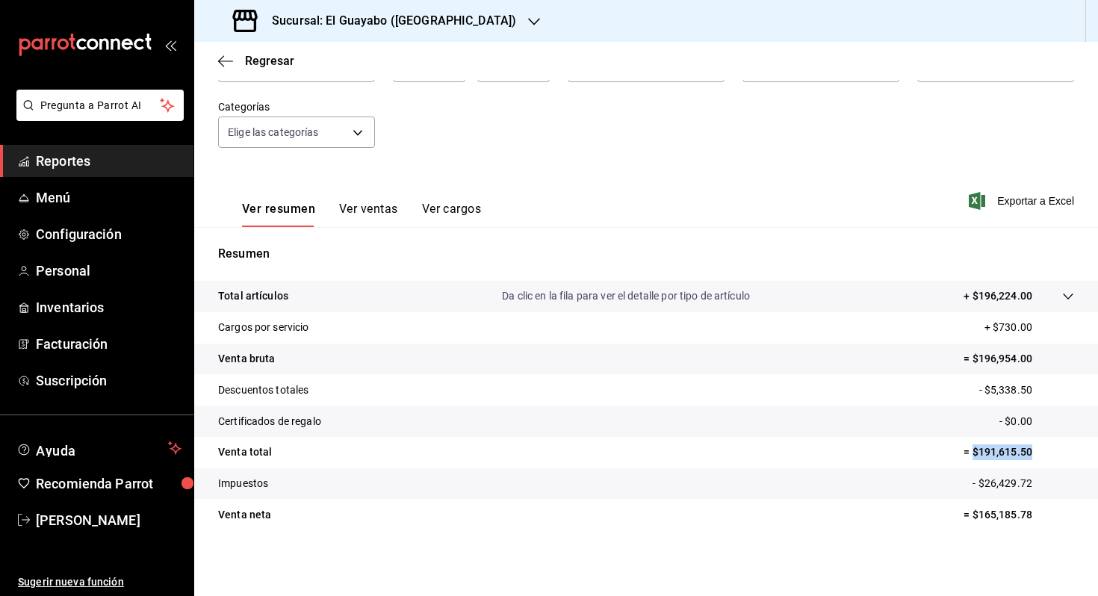
drag, startPoint x: 1035, startPoint y: 453, endPoint x: 974, endPoint y: 458, distance: 61.5
click at [974, 458] on p "= $191,615.50" at bounding box center [1019, 452] width 111 height 16
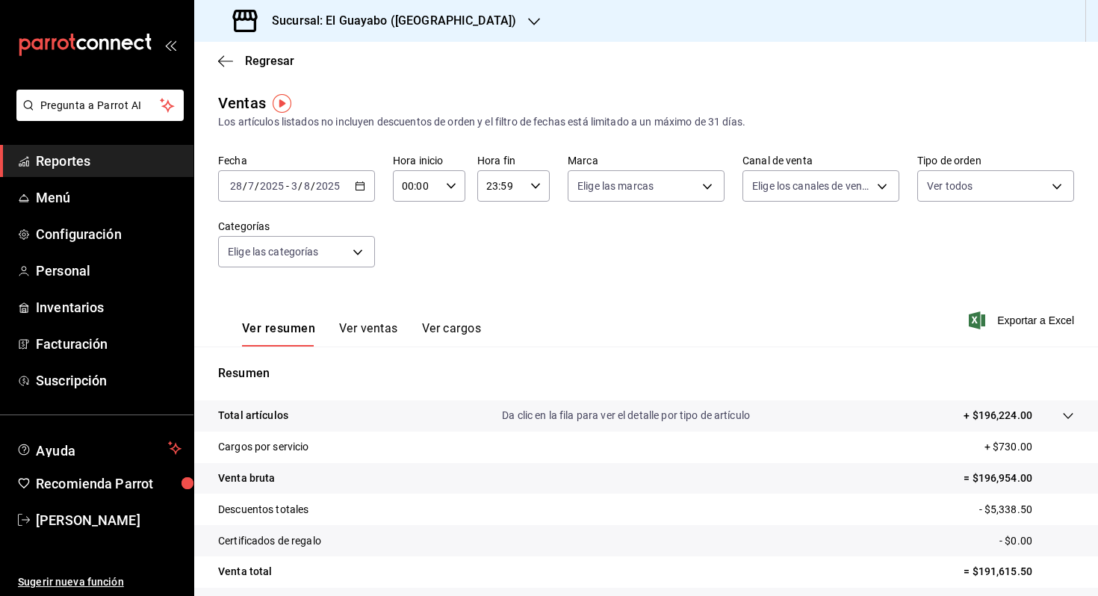
click at [314, 172] on div "[DATE] [DATE] - [DATE] [DATE]" at bounding box center [296, 185] width 157 height 31
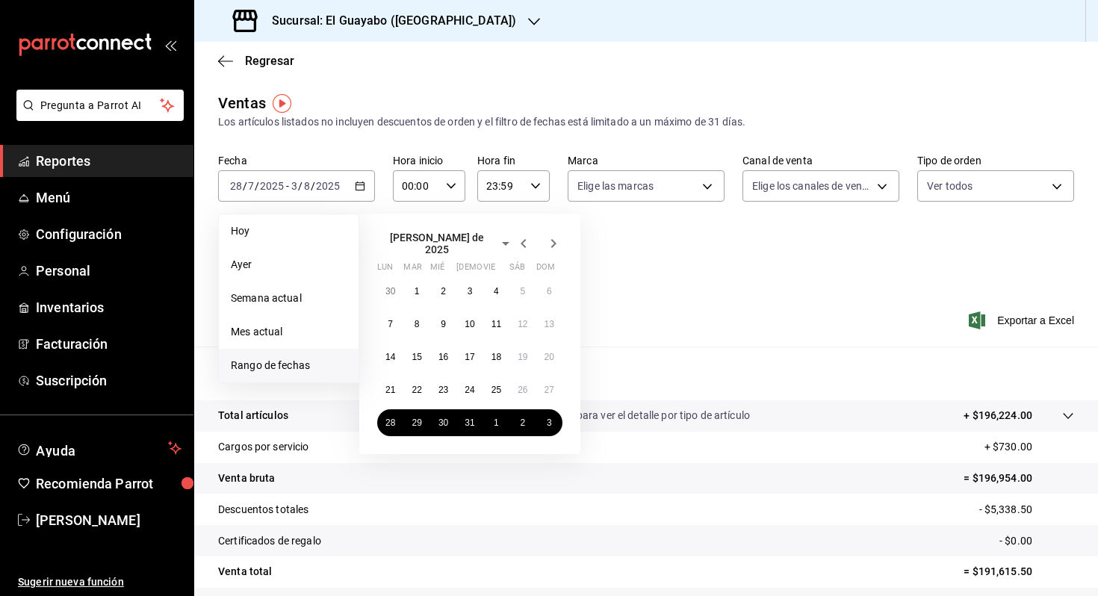
click at [548, 238] on icon "button" at bounding box center [554, 244] width 18 height 18
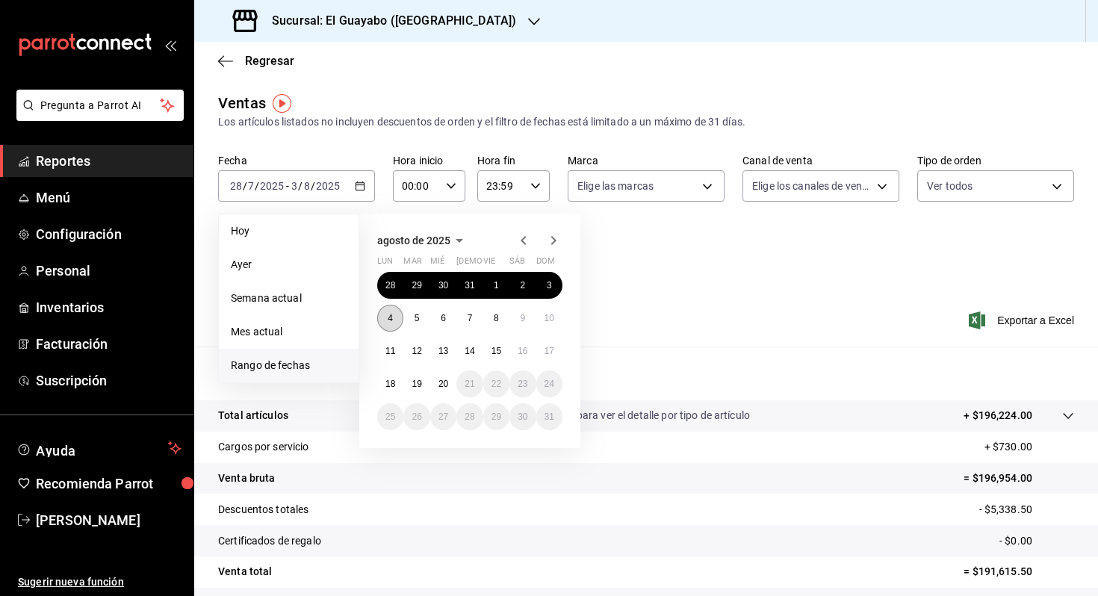
click at [393, 306] on button "4" at bounding box center [390, 318] width 26 height 27
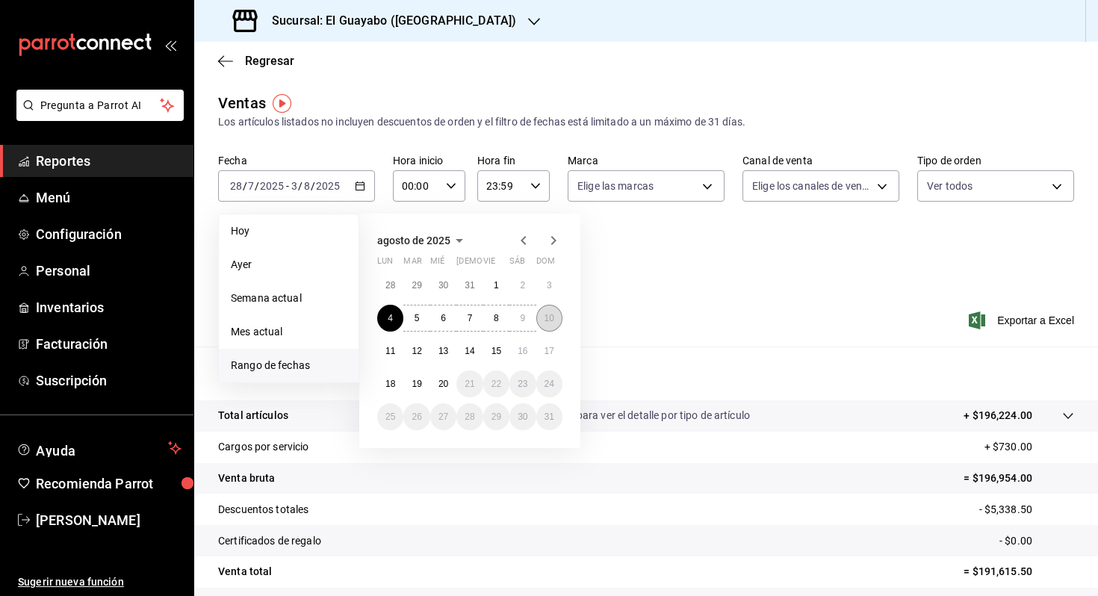
click at [542, 312] on button "10" at bounding box center [549, 318] width 26 height 27
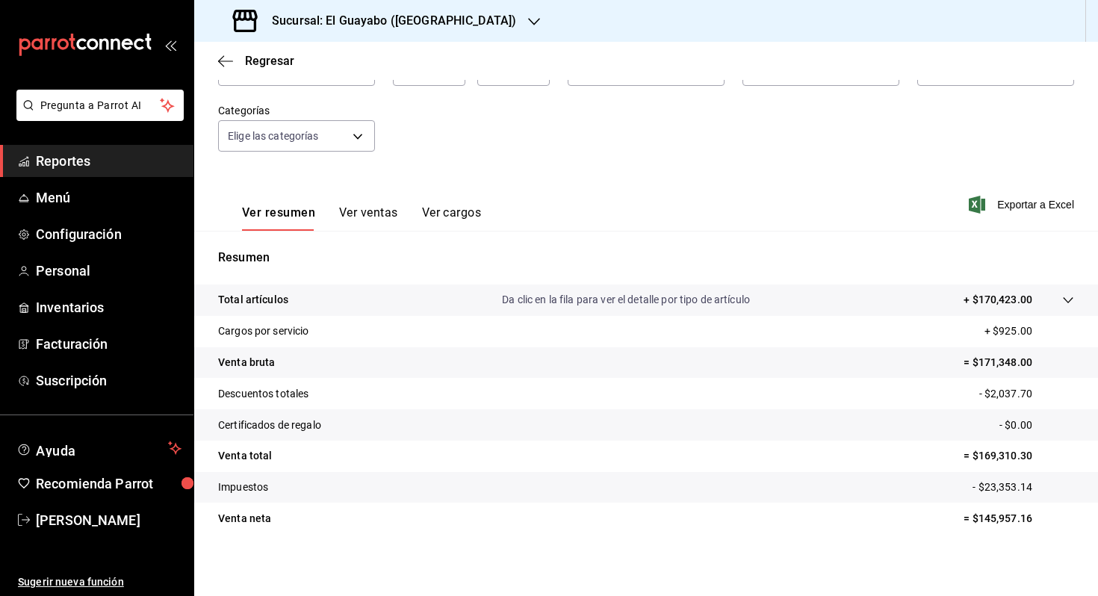
scroll to position [120, 0]
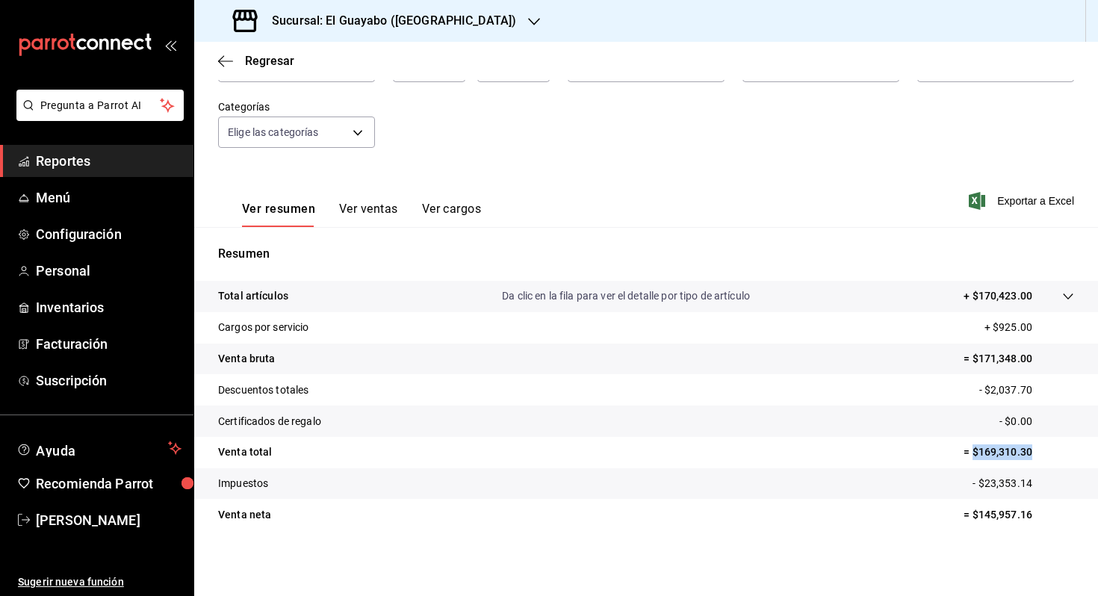
drag, startPoint x: 974, startPoint y: 454, endPoint x: 1046, endPoint y: 454, distance: 71.7
click at [1046, 454] on p "= $169,310.30" at bounding box center [1019, 452] width 111 height 16
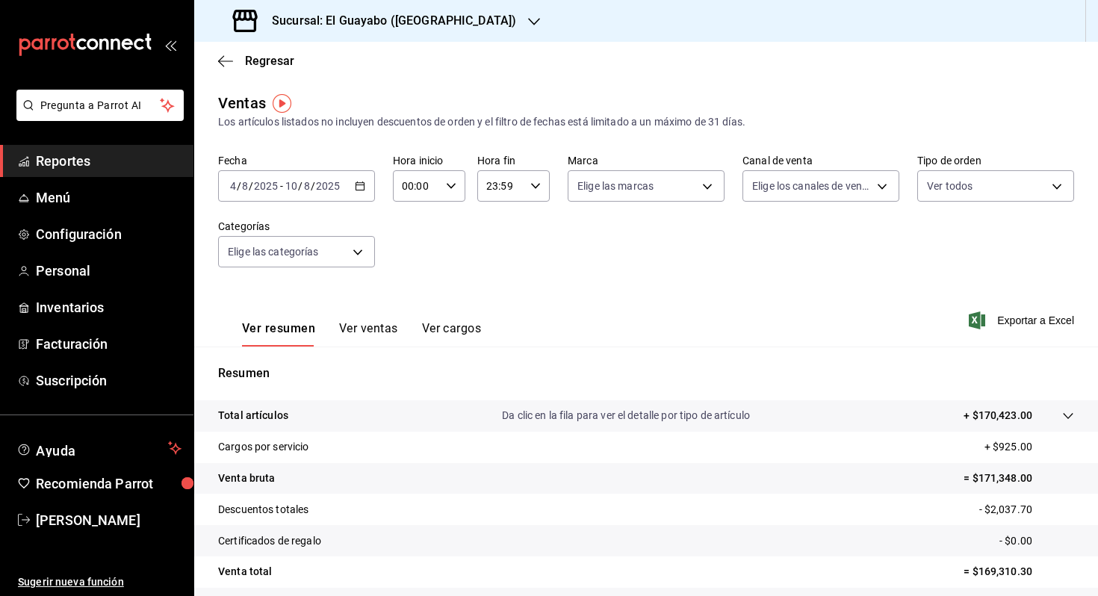
click at [288, 176] on div "[DATE] [DATE] - [DATE] [DATE]" at bounding box center [296, 185] width 157 height 31
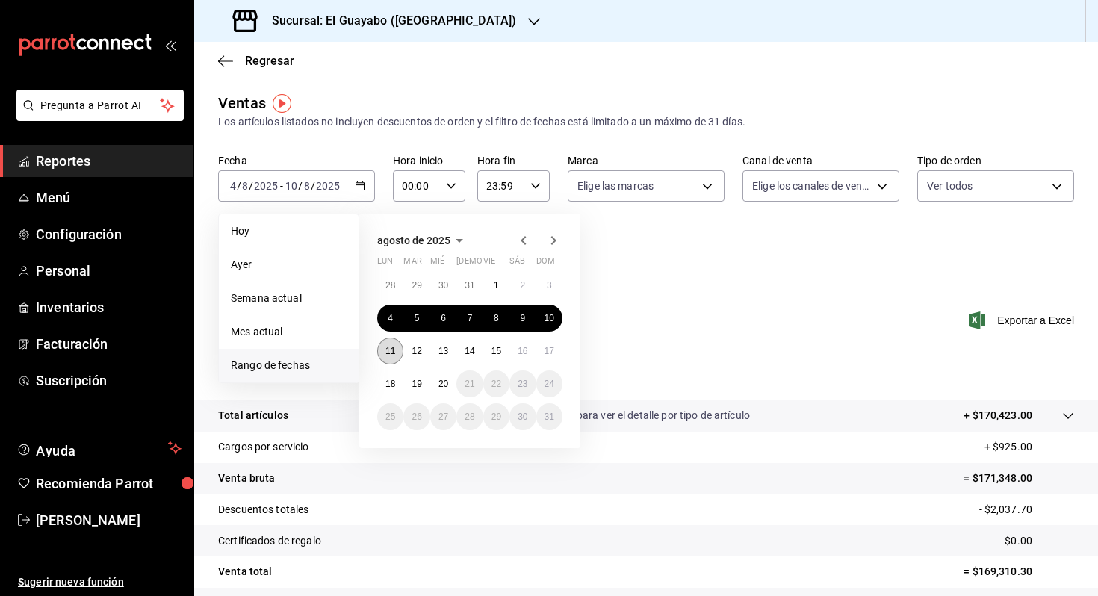
click at [399, 351] on button "11" at bounding box center [390, 351] width 26 height 27
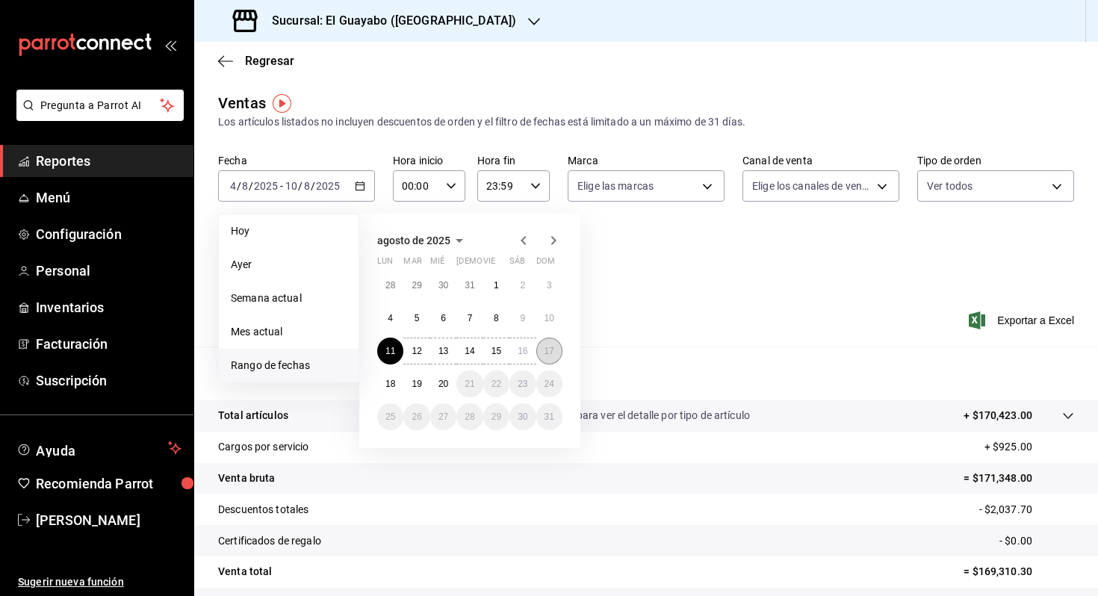
click at [545, 347] on abbr "17" at bounding box center [550, 351] width 10 height 10
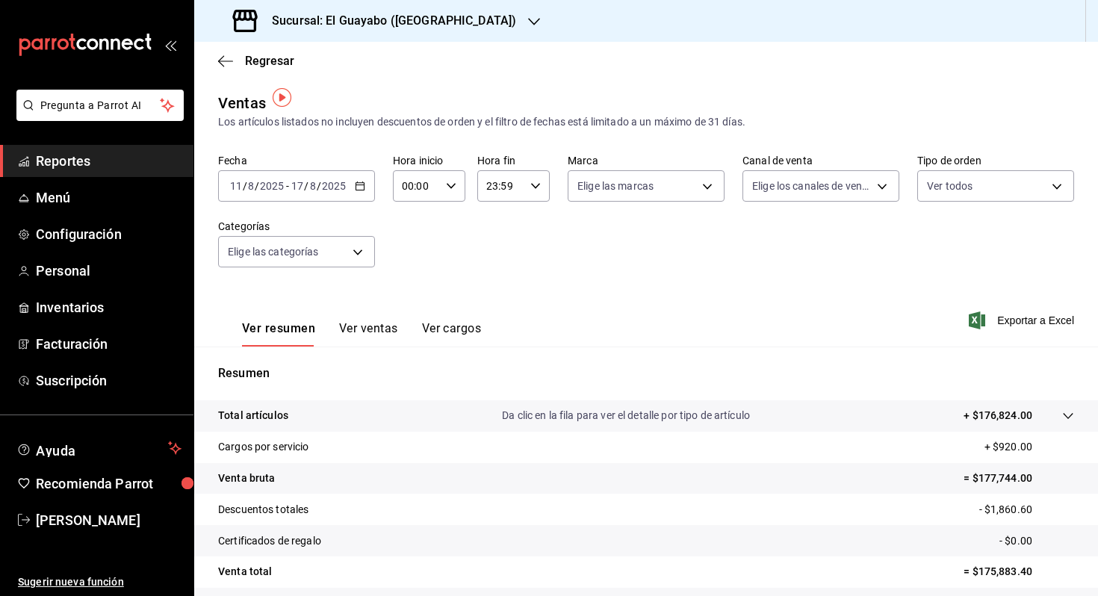
scroll to position [120, 0]
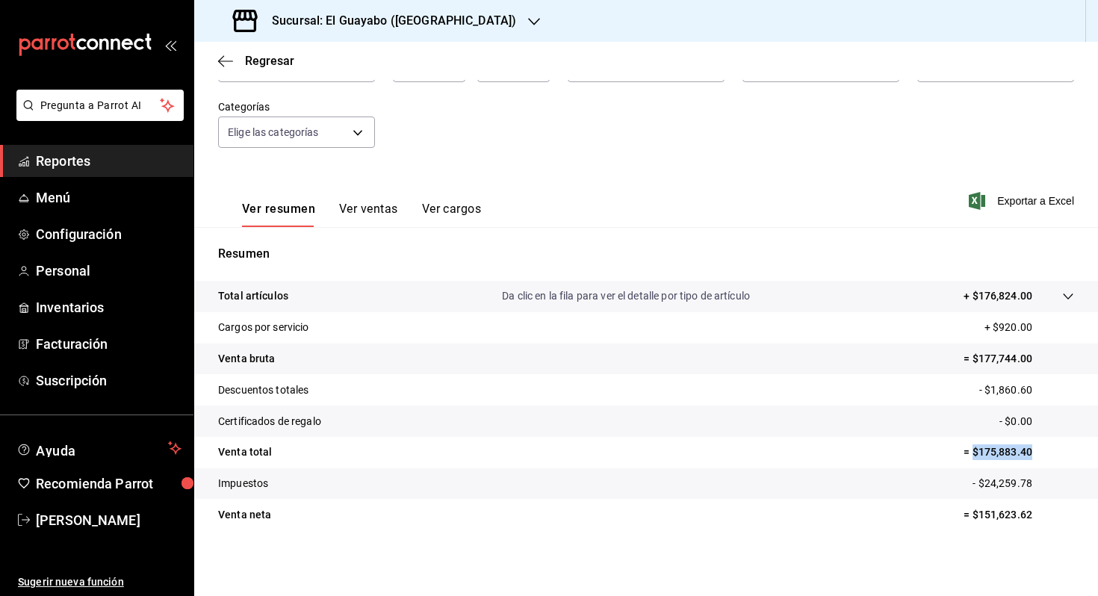
drag, startPoint x: 1035, startPoint y: 453, endPoint x: 971, endPoint y: 456, distance: 64.3
click at [971, 456] on p "= $175,883.40" at bounding box center [1019, 452] width 111 height 16
